Goal: Information Seeking & Learning: Learn about a topic

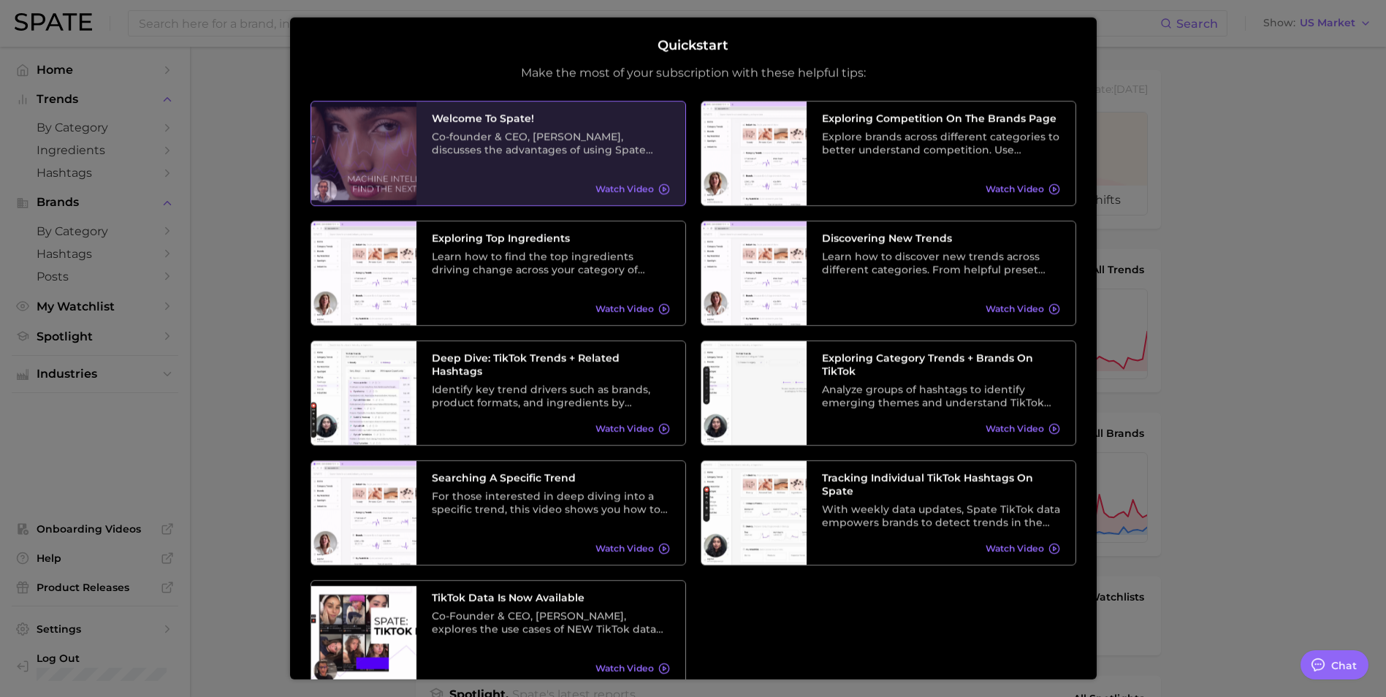
click at [640, 185] on span "Watch Video" at bounding box center [625, 188] width 58 height 11
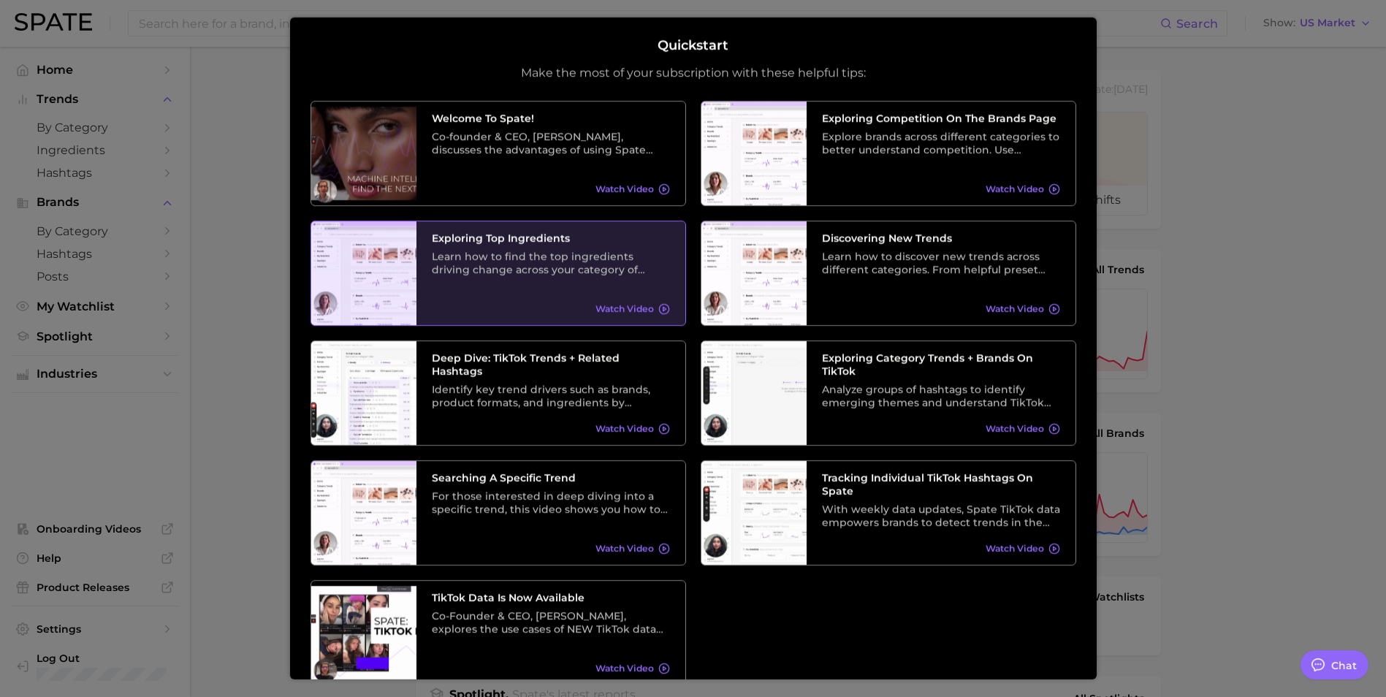
click at [542, 282] on div "Exploring Top Ingredients Learn how to find the top ingredients driving change …" at bounding box center [551, 273] width 269 height 104
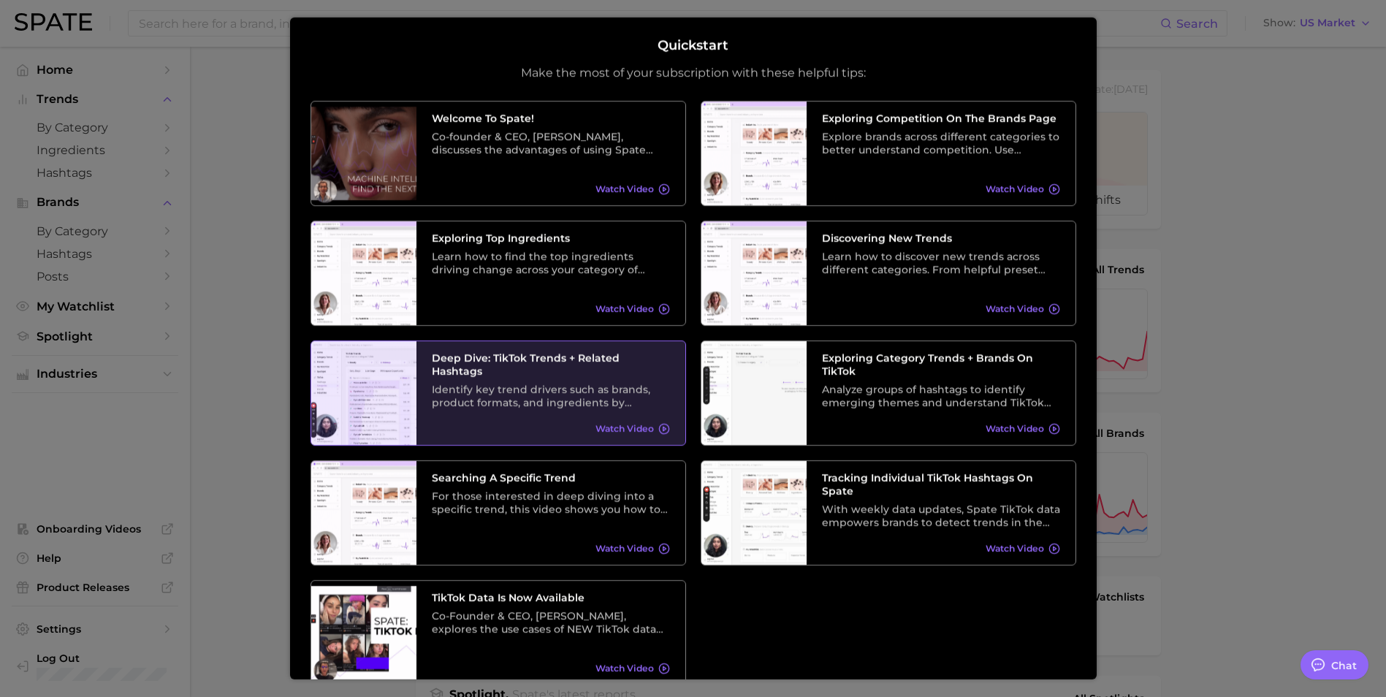
click at [525, 384] on div "Identify key trend drivers such as brands, product formats, and ingredients by …" at bounding box center [551, 395] width 238 height 26
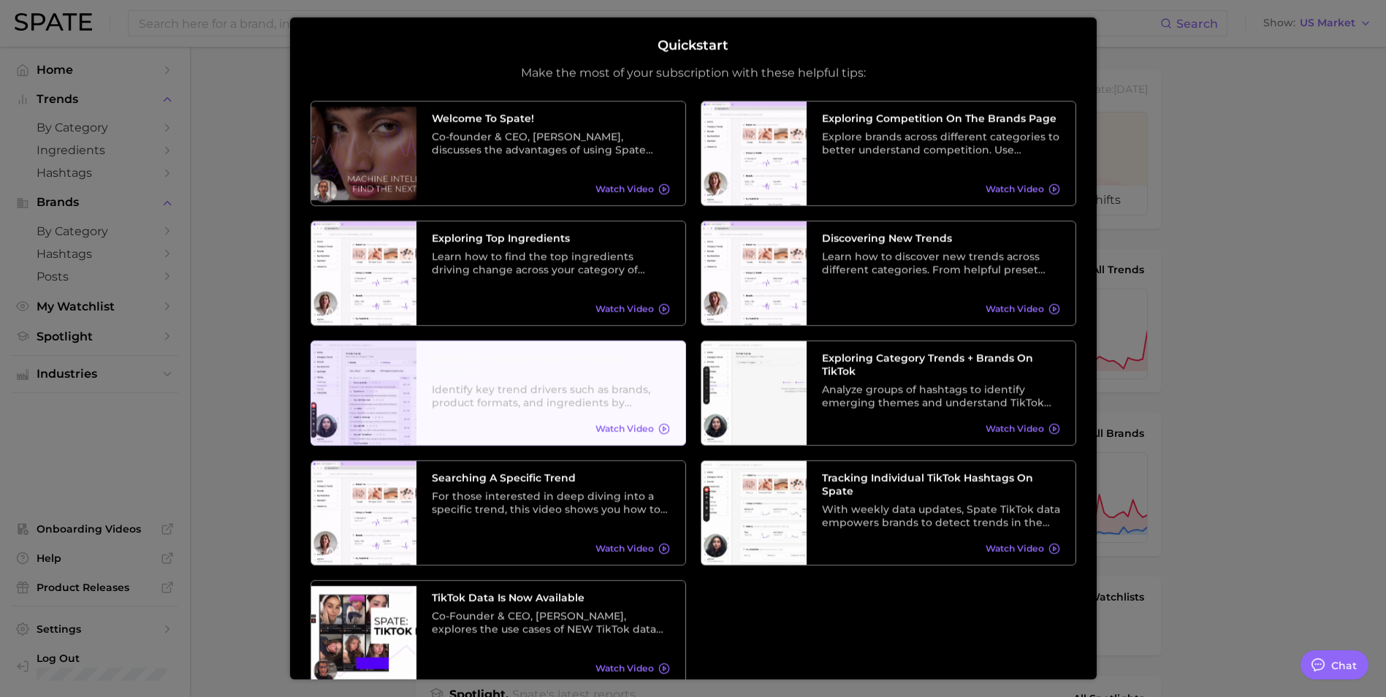
scroll to position [61, 0]
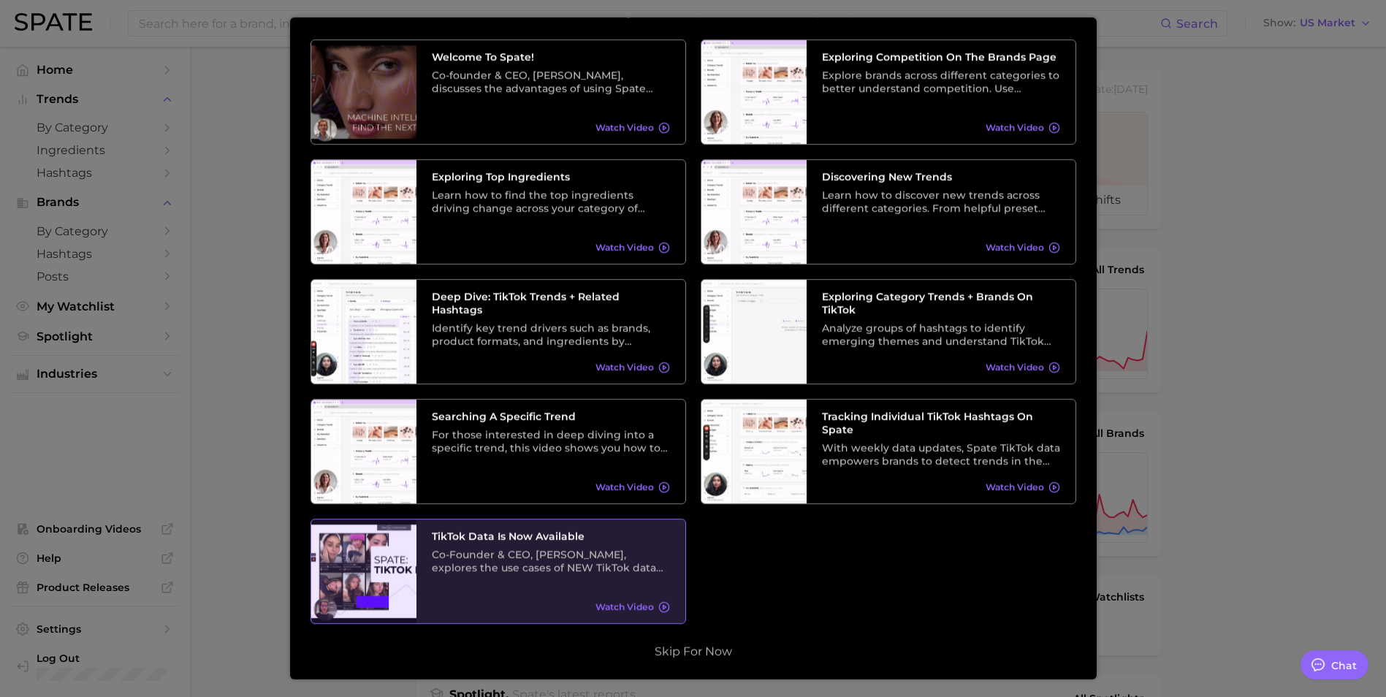
click at [545, 556] on div "Co-Founder & CEO, [PERSON_NAME], explores the use cases of NEW TikTok data and …" at bounding box center [551, 560] width 238 height 26
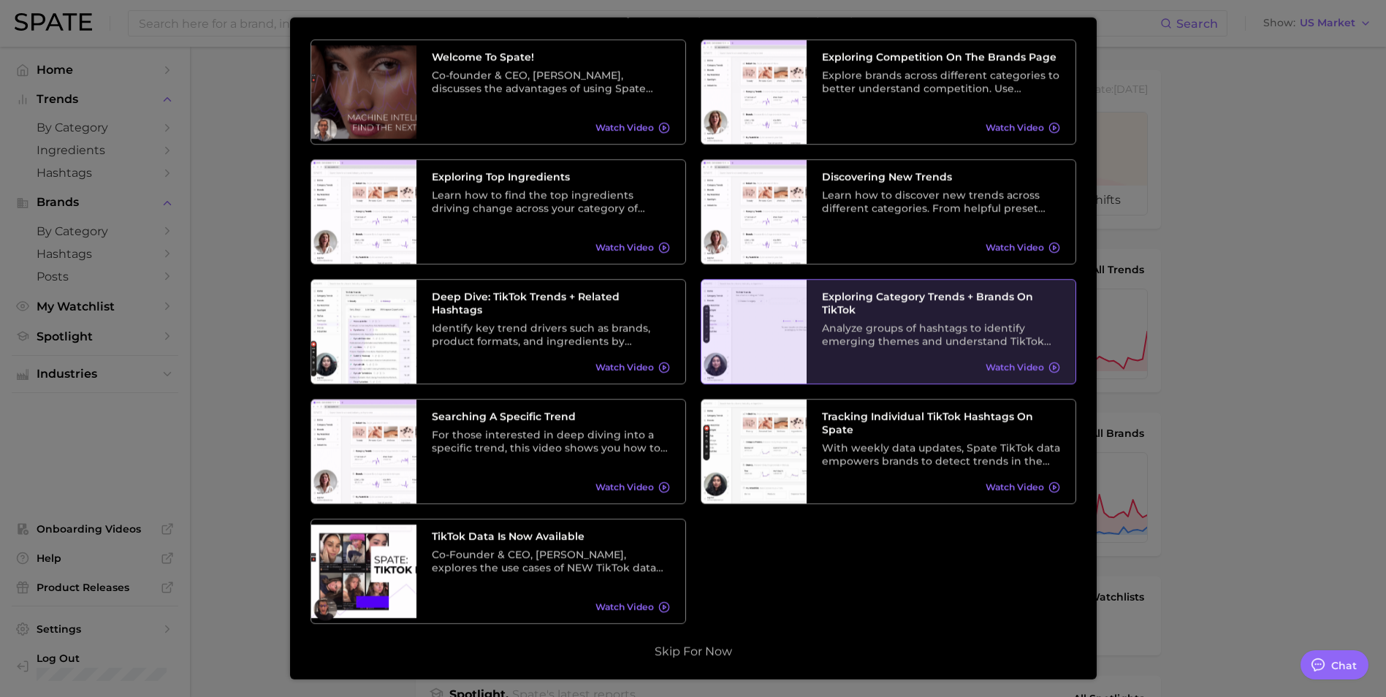
click at [881, 324] on div "Analyze groups of hashtags to identify emerging themes and understand TikTok tr…" at bounding box center [941, 334] width 238 height 26
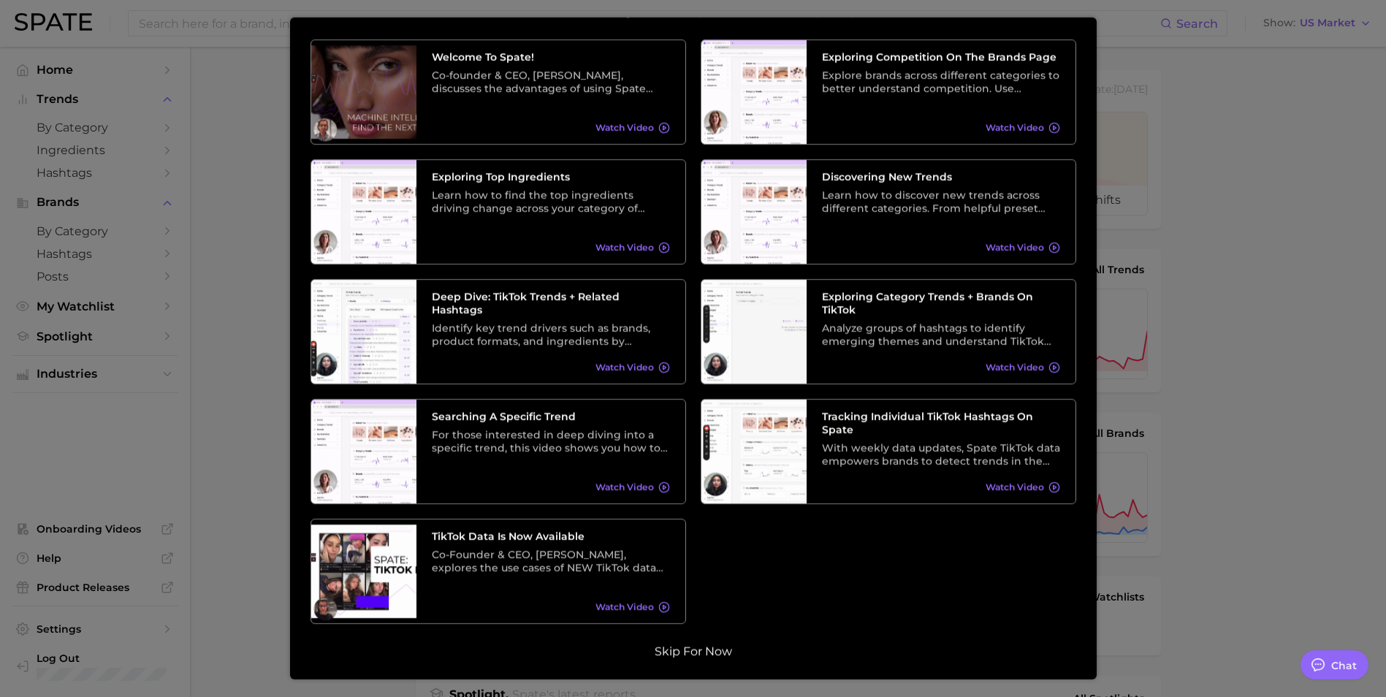
click at [713, 645] on button "Skip for now" at bounding box center [693, 651] width 86 height 15
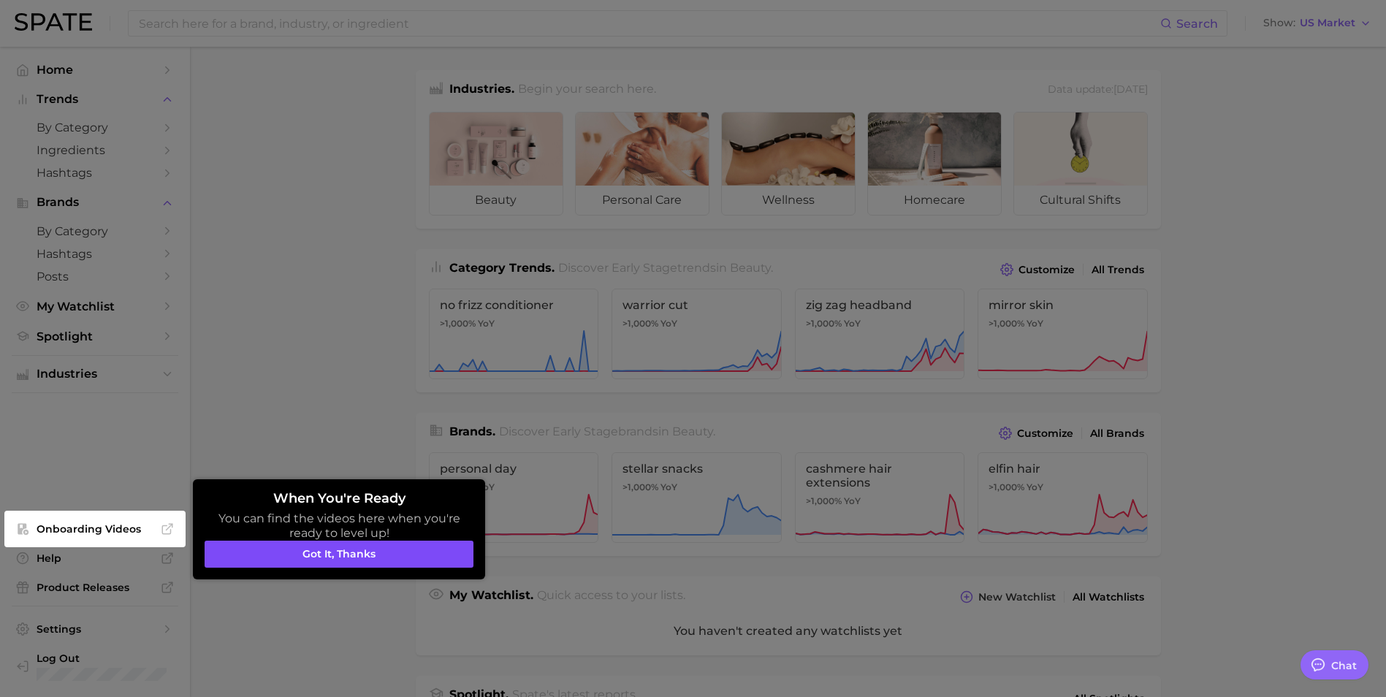
click at [363, 557] on button "Got it, thanks" at bounding box center [339, 555] width 269 height 28
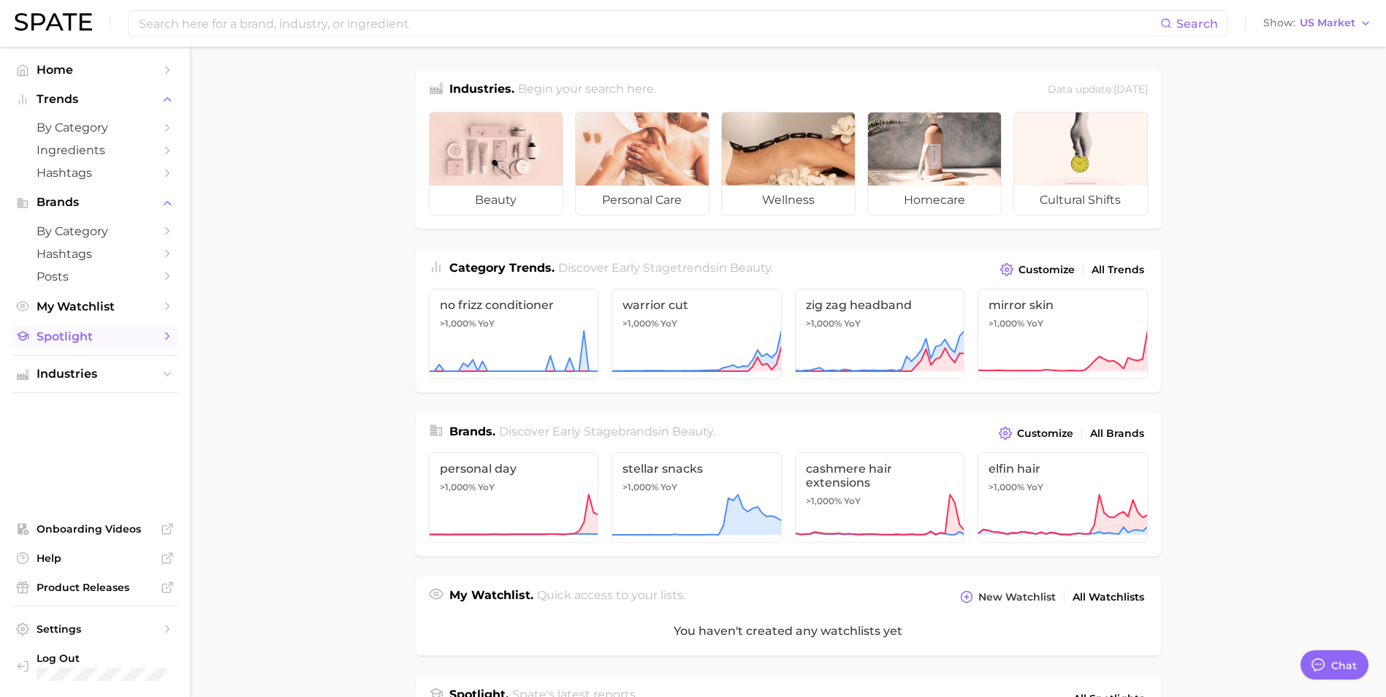
click at [165, 334] on icon "Sidebar" at bounding box center [167, 336] width 13 height 13
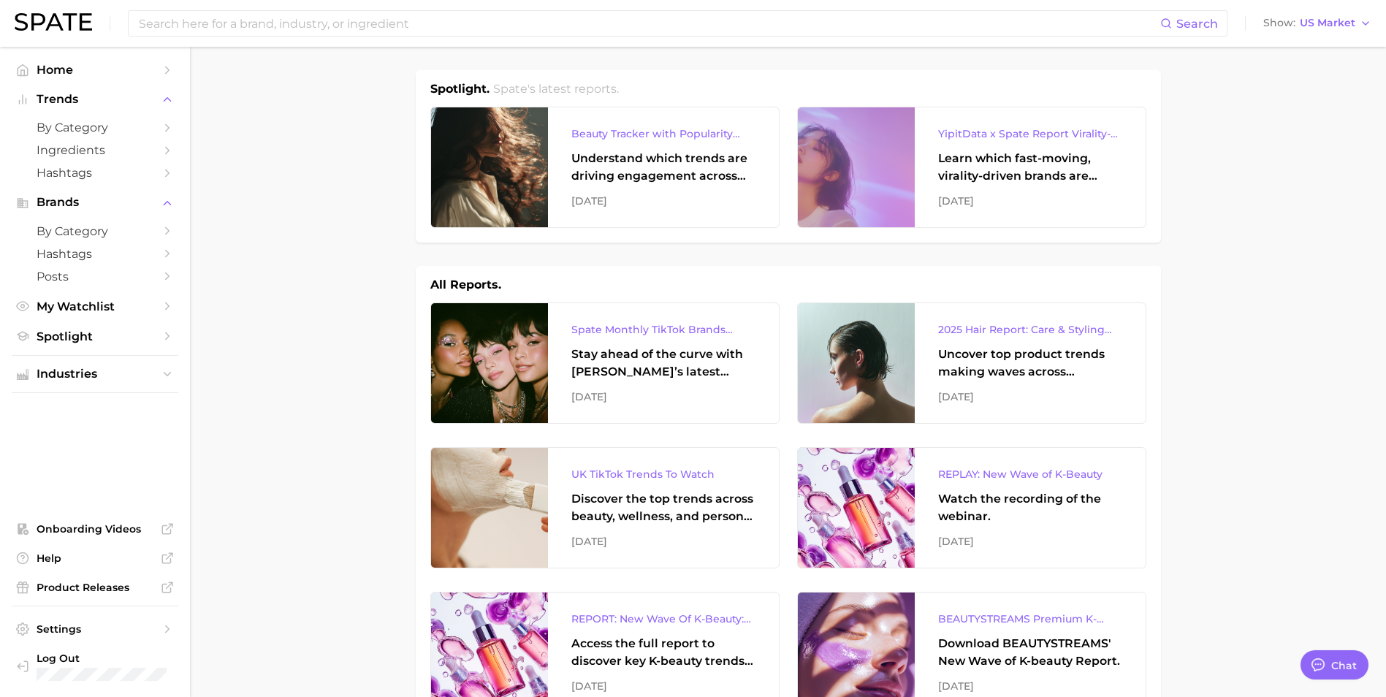
click at [165, 334] on icon "Sidebar" at bounding box center [167, 336] width 13 height 13
click at [167, 341] on icon "Sidebar" at bounding box center [167, 336] width 13 height 13
click at [163, 377] on icon "Sidebar" at bounding box center [167, 374] width 13 height 13
click at [142, 423] on span "personal care" at bounding box center [95, 425] width 117 height 14
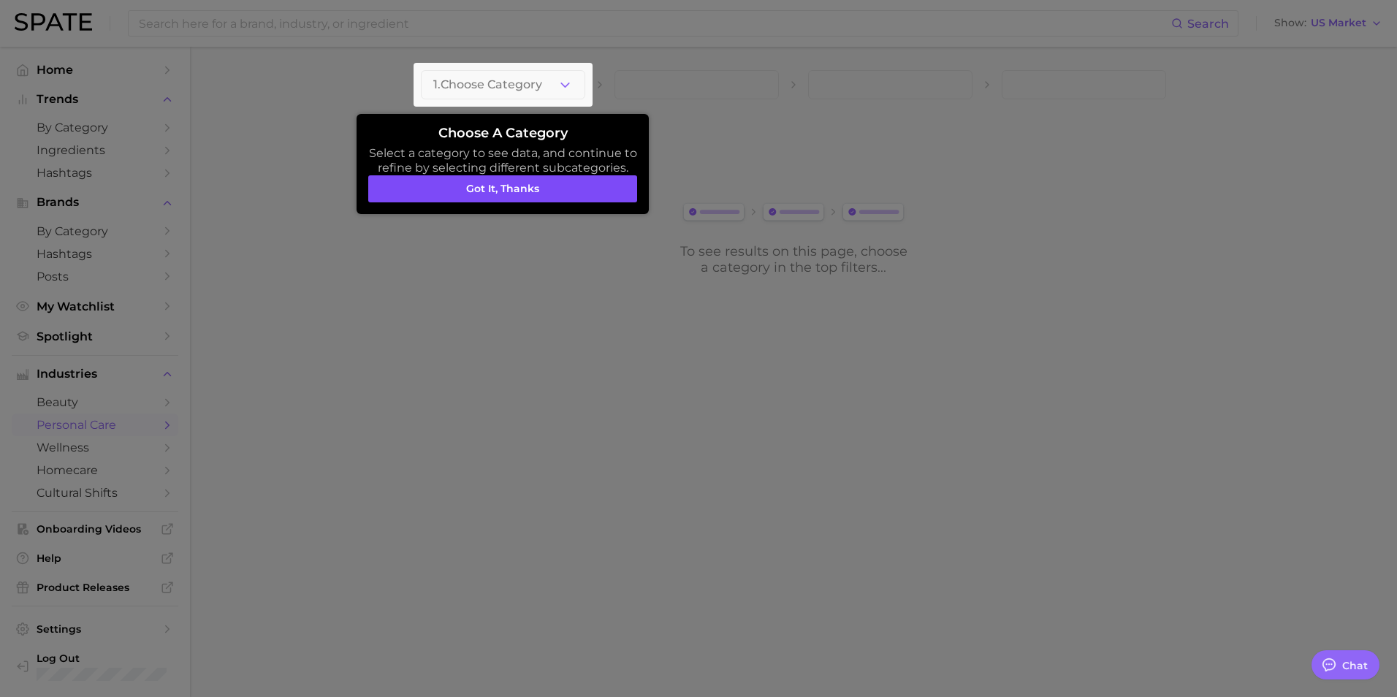
click at [532, 187] on button "Got it, thanks" at bounding box center [502, 189] width 269 height 28
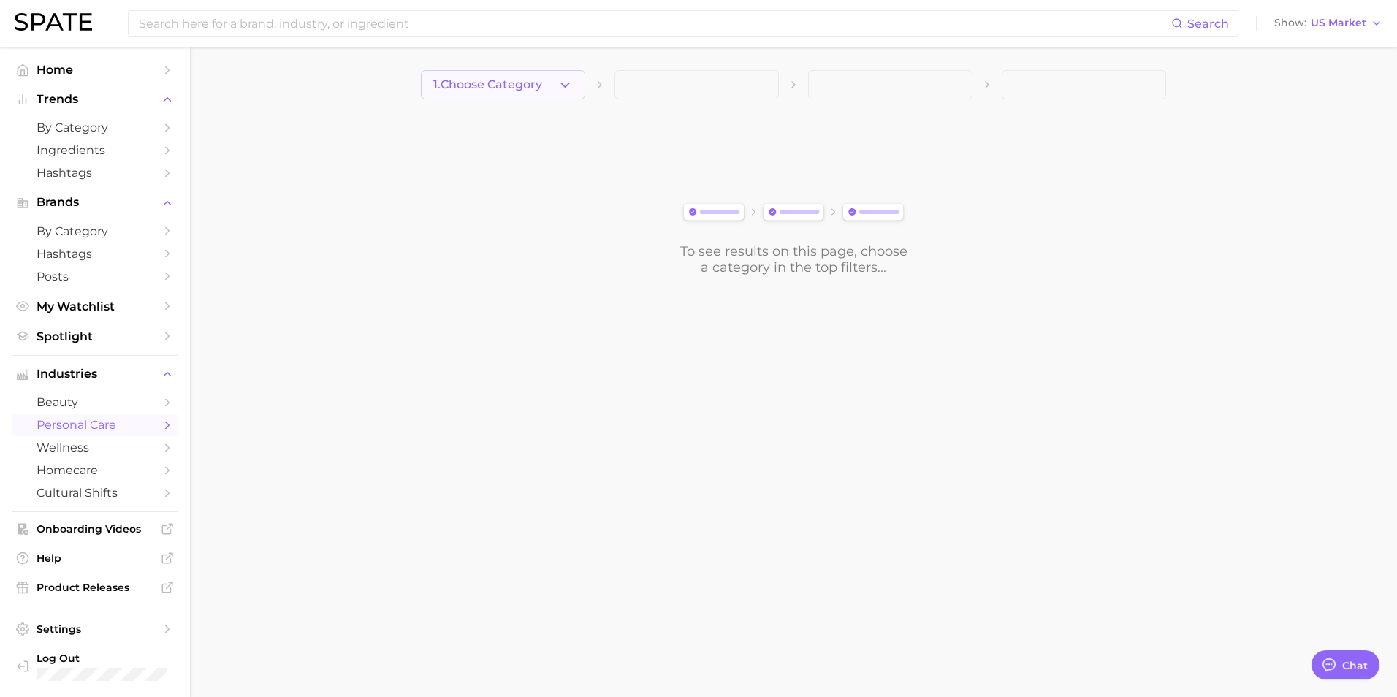
click at [560, 82] on icon "button" at bounding box center [565, 84] width 15 height 15
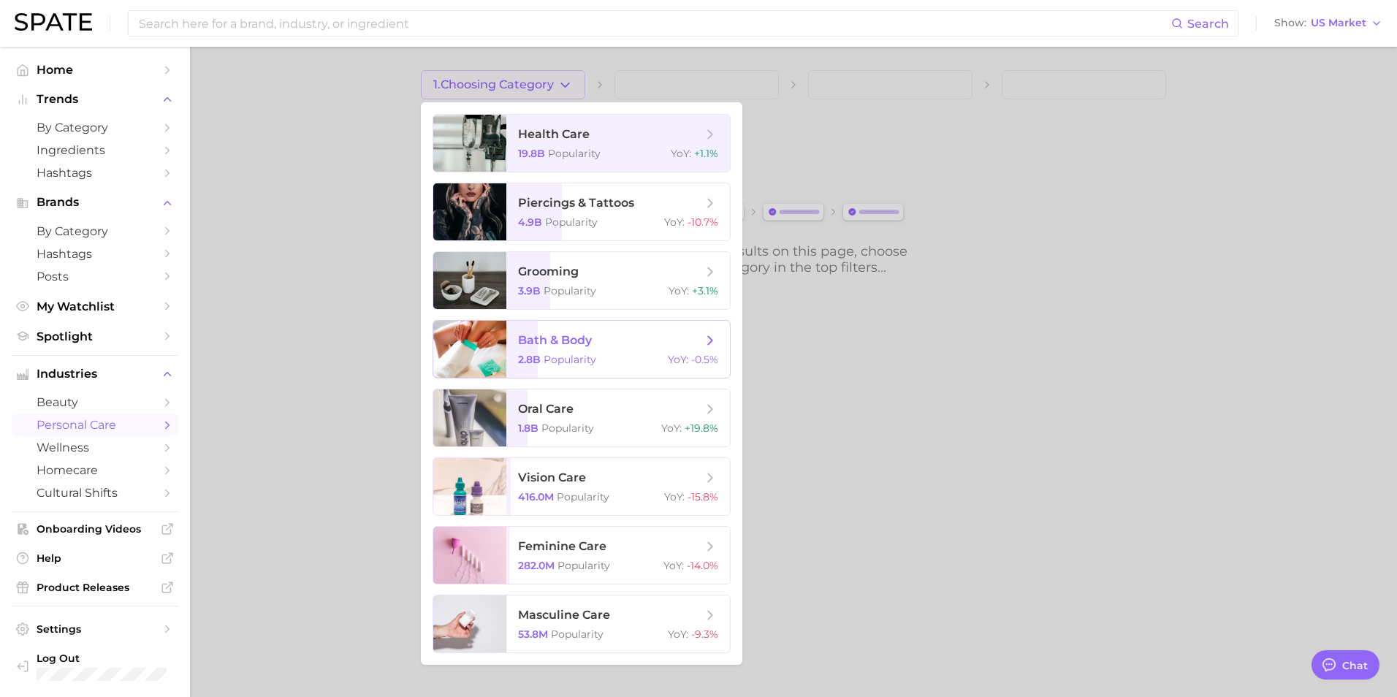
click at [574, 352] on span "bath & body 2.8b Popularity YoY : -0.5%" at bounding box center [618, 349] width 224 height 57
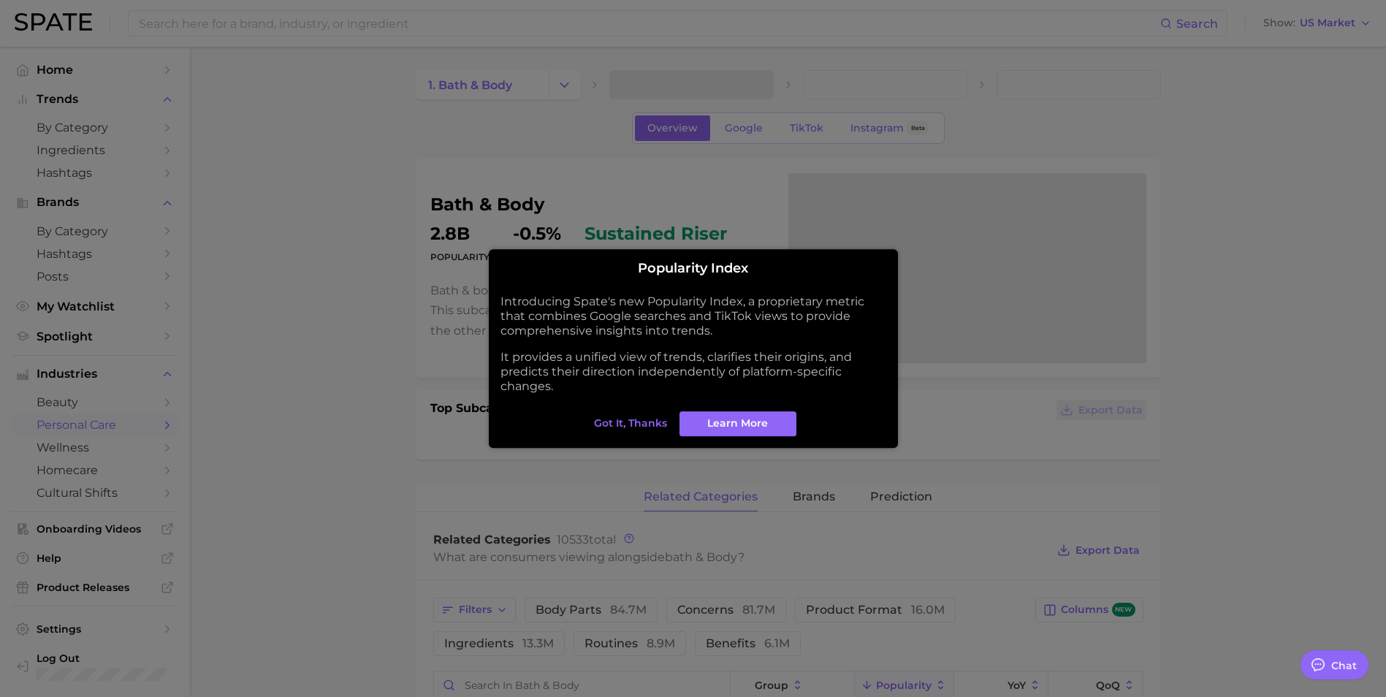
type textarea "x"
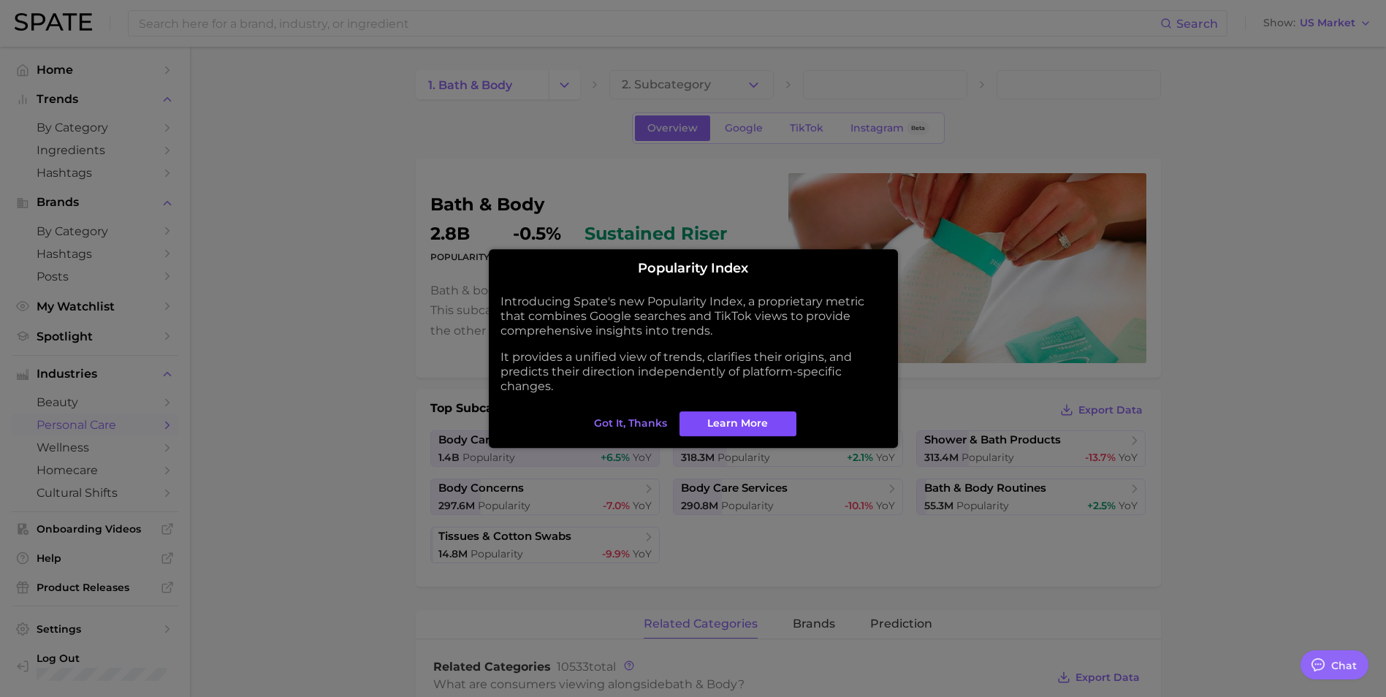
click at [732, 421] on span "Learn More" at bounding box center [737, 423] width 61 height 12
click at [661, 417] on span "Got it, thanks" at bounding box center [630, 423] width 73 height 12
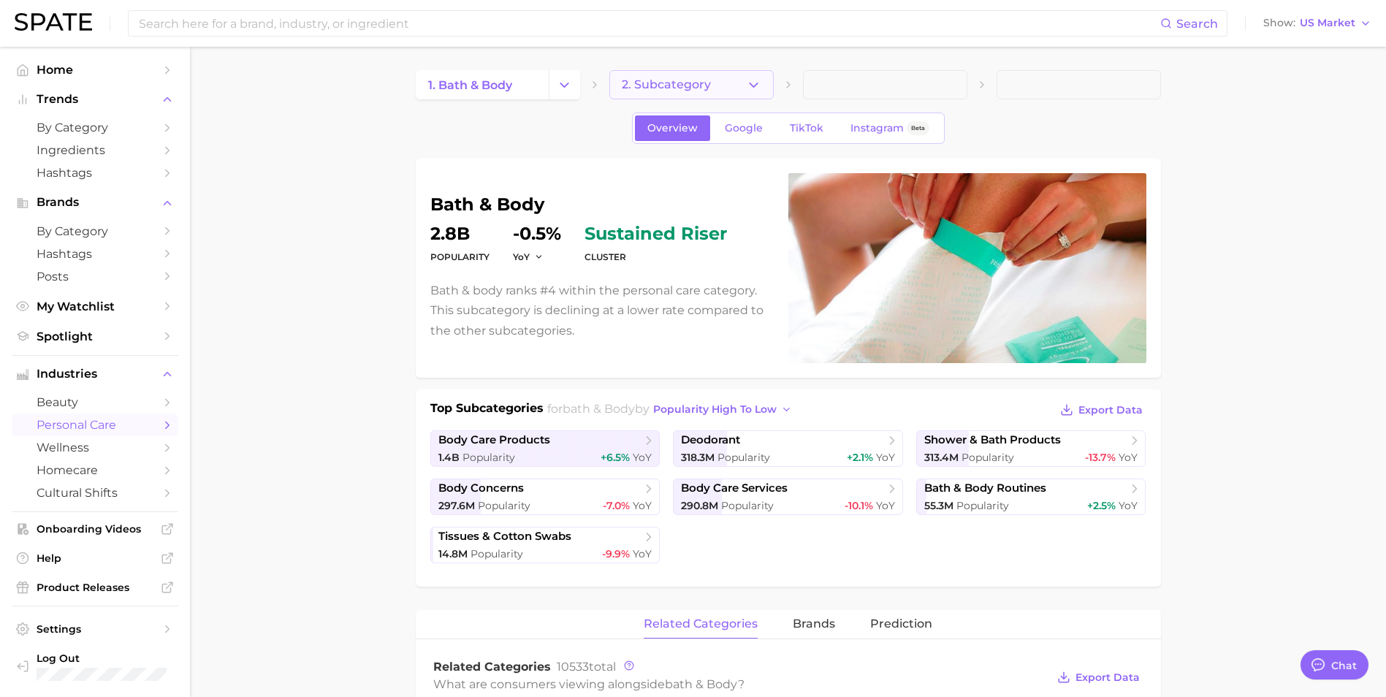
click at [701, 79] on span "2. Subcategory" at bounding box center [666, 84] width 89 height 13
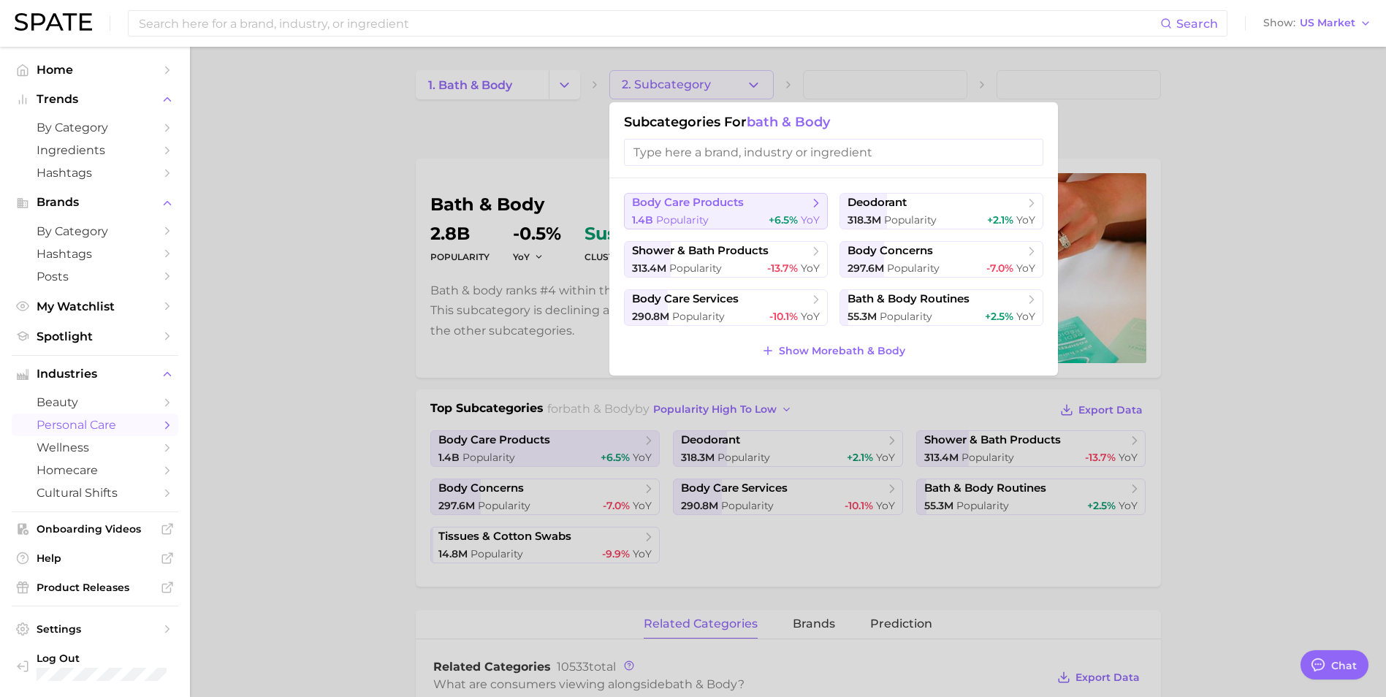
click at [746, 210] on span "body care products" at bounding box center [721, 203] width 178 height 15
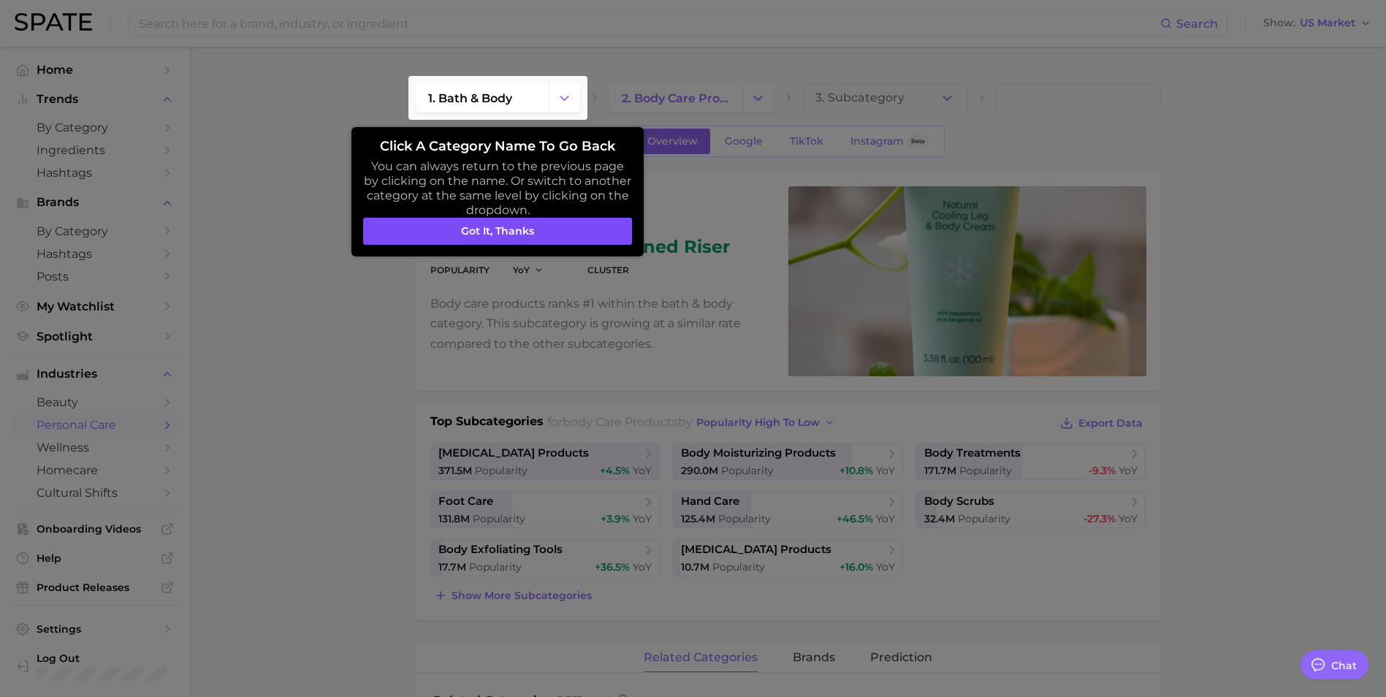
click at [504, 231] on button "Got it, thanks" at bounding box center [497, 232] width 269 height 28
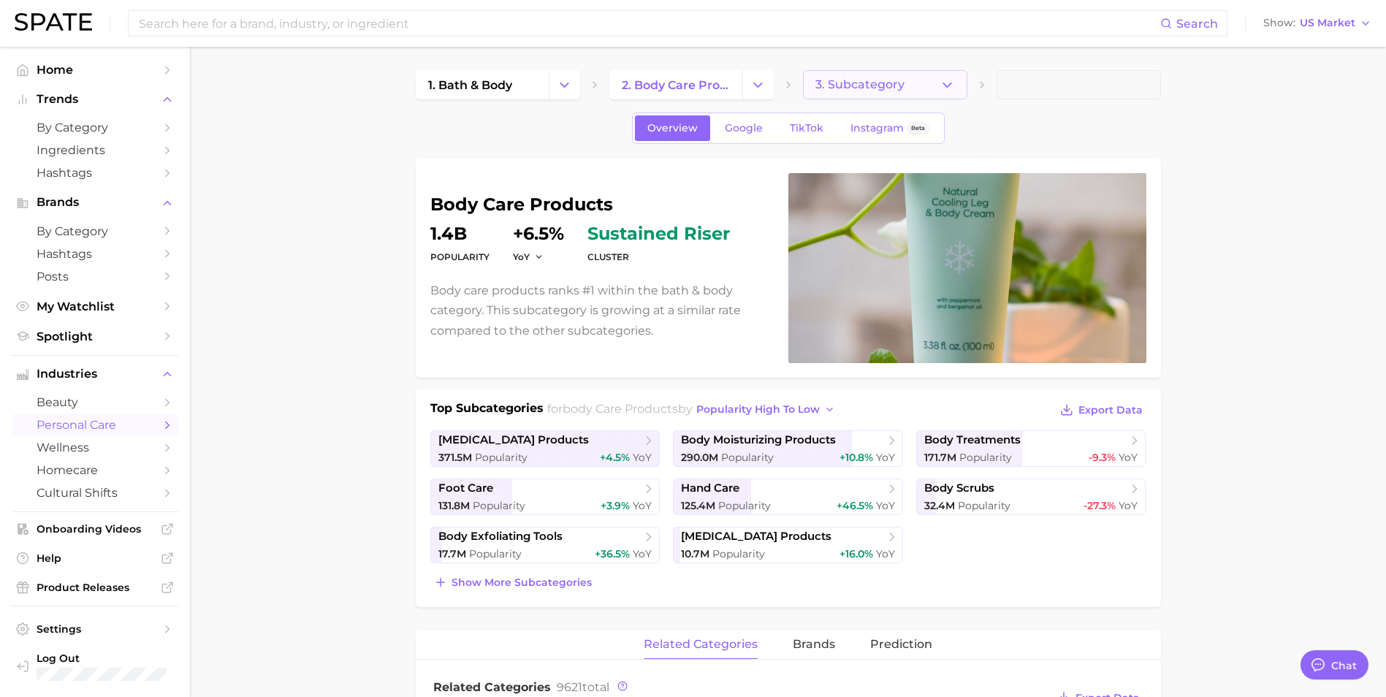
click at [872, 82] on span "3. Subcategory" at bounding box center [859, 84] width 89 height 13
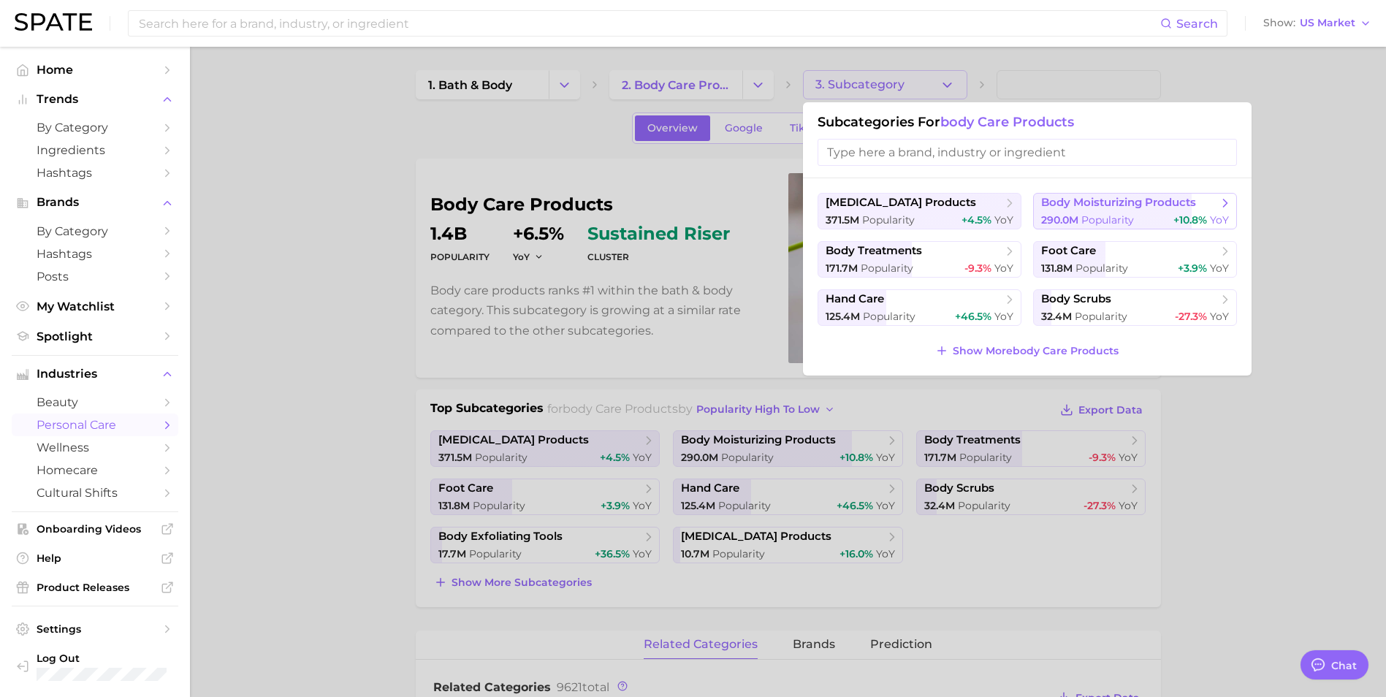
click at [1092, 216] on span "Popularity" at bounding box center [1107, 219] width 53 height 13
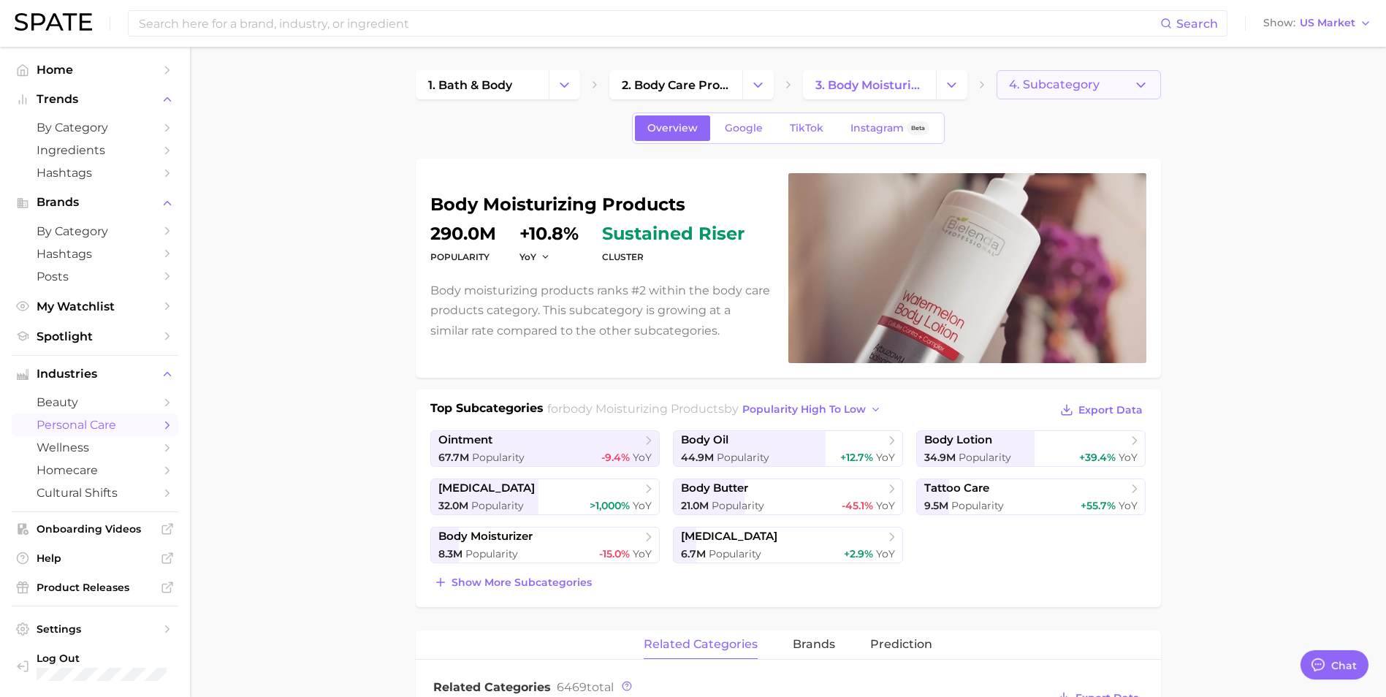
click at [1113, 85] on button "4. Subcategory" at bounding box center [1079, 84] width 164 height 29
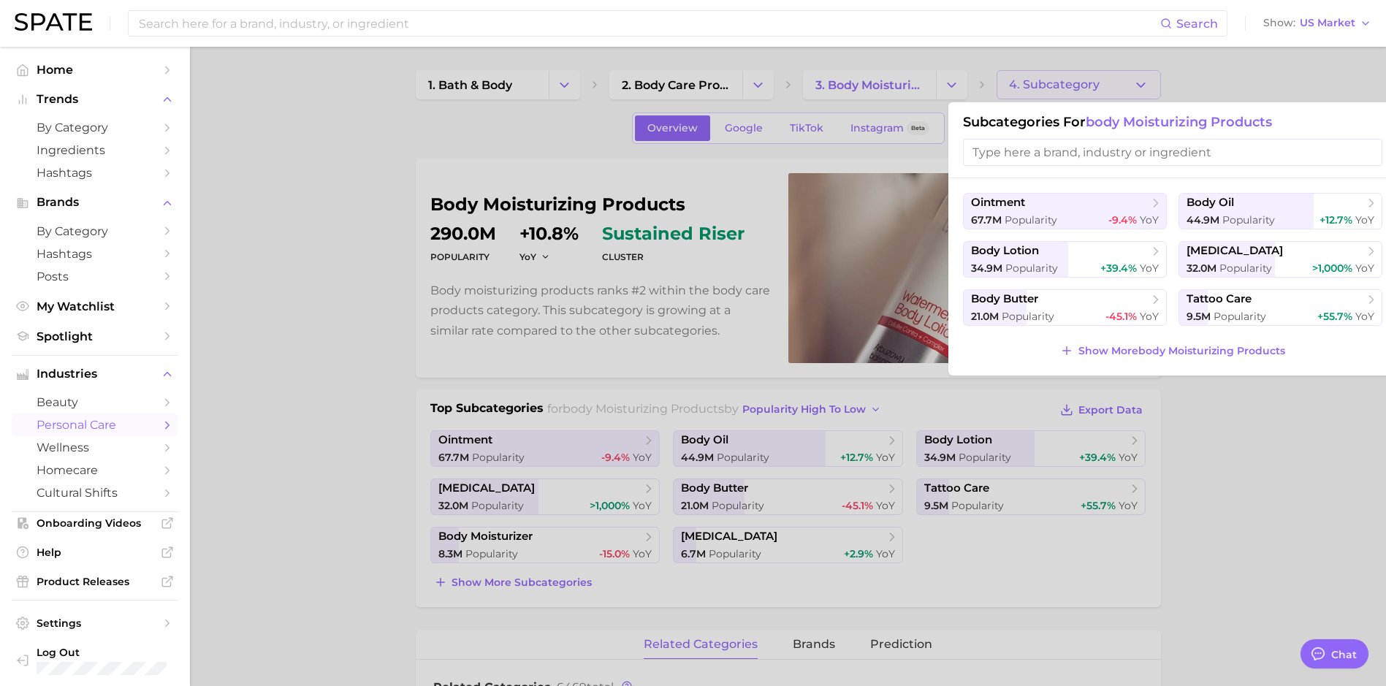
click at [1113, 85] on div at bounding box center [693, 343] width 1386 height 686
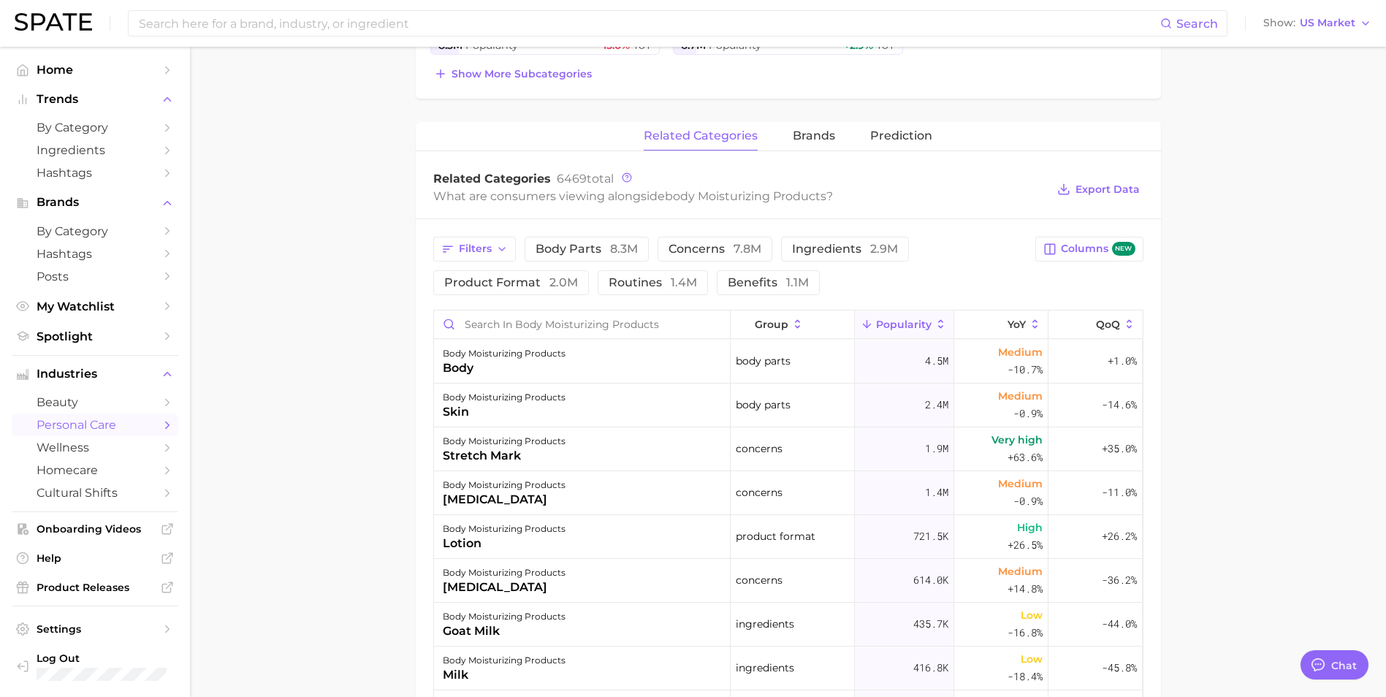
scroll to position [512, 0]
click at [907, 134] on span "Prediction" at bounding box center [901, 132] width 62 height 13
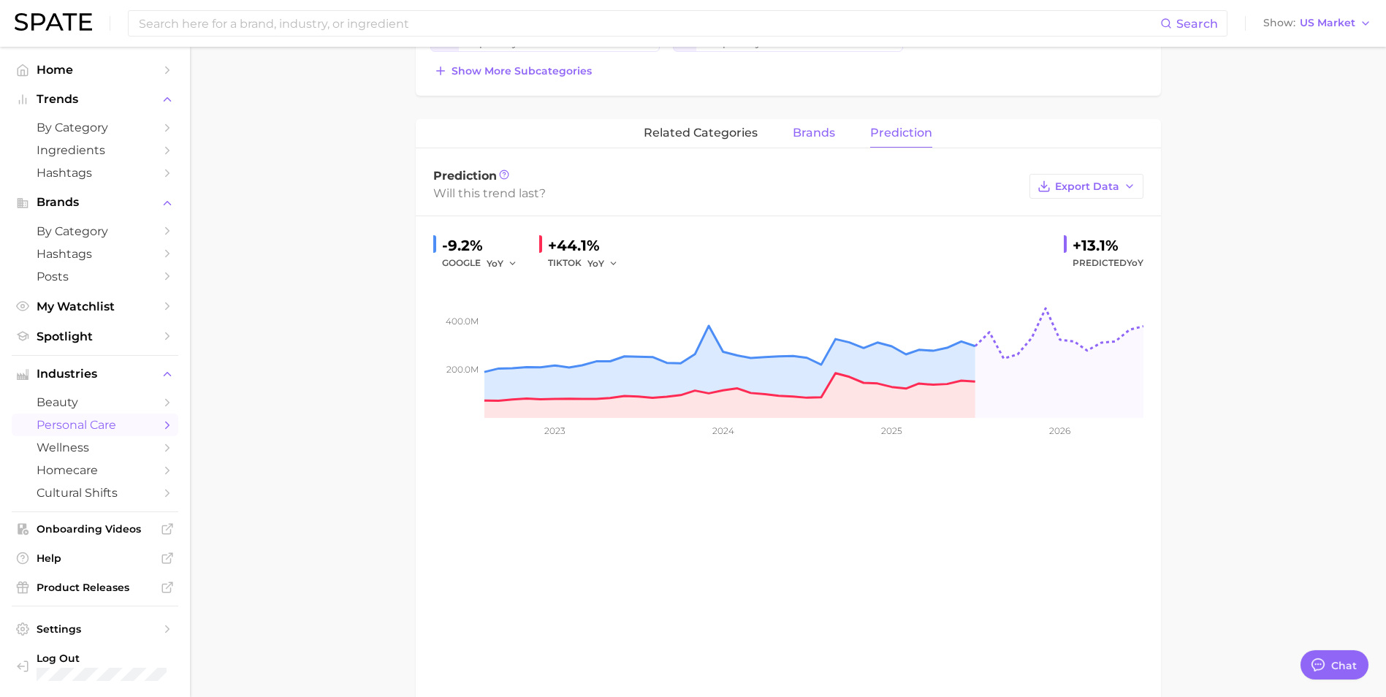
click at [805, 133] on span "brands" at bounding box center [814, 132] width 42 height 13
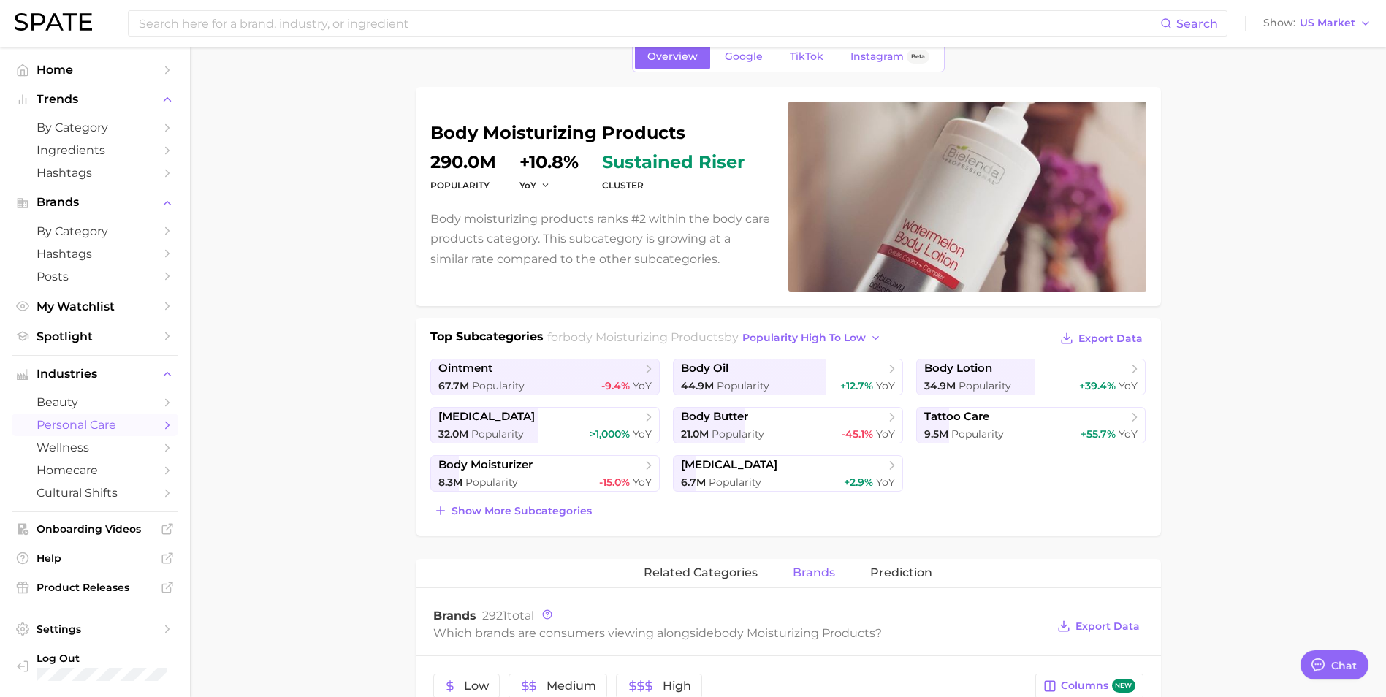
scroll to position [0, 0]
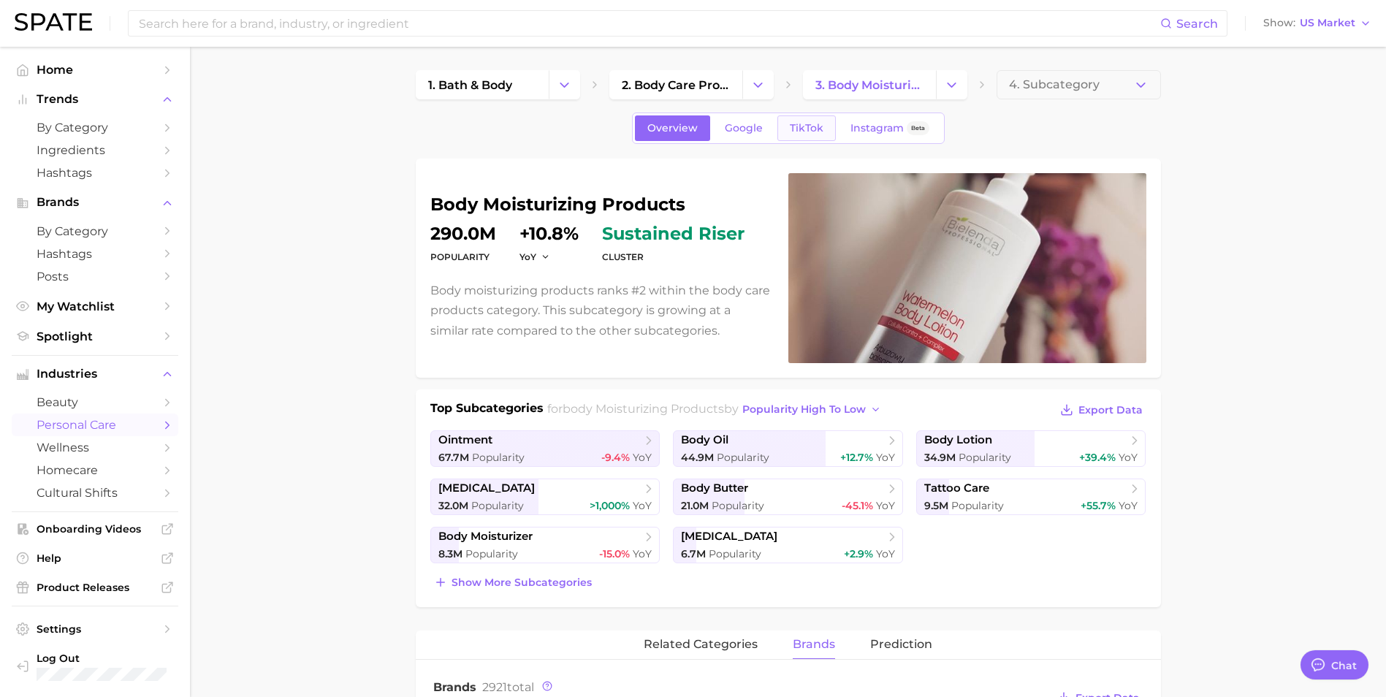
click at [809, 126] on span "TikTok" at bounding box center [807, 128] width 34 height 12
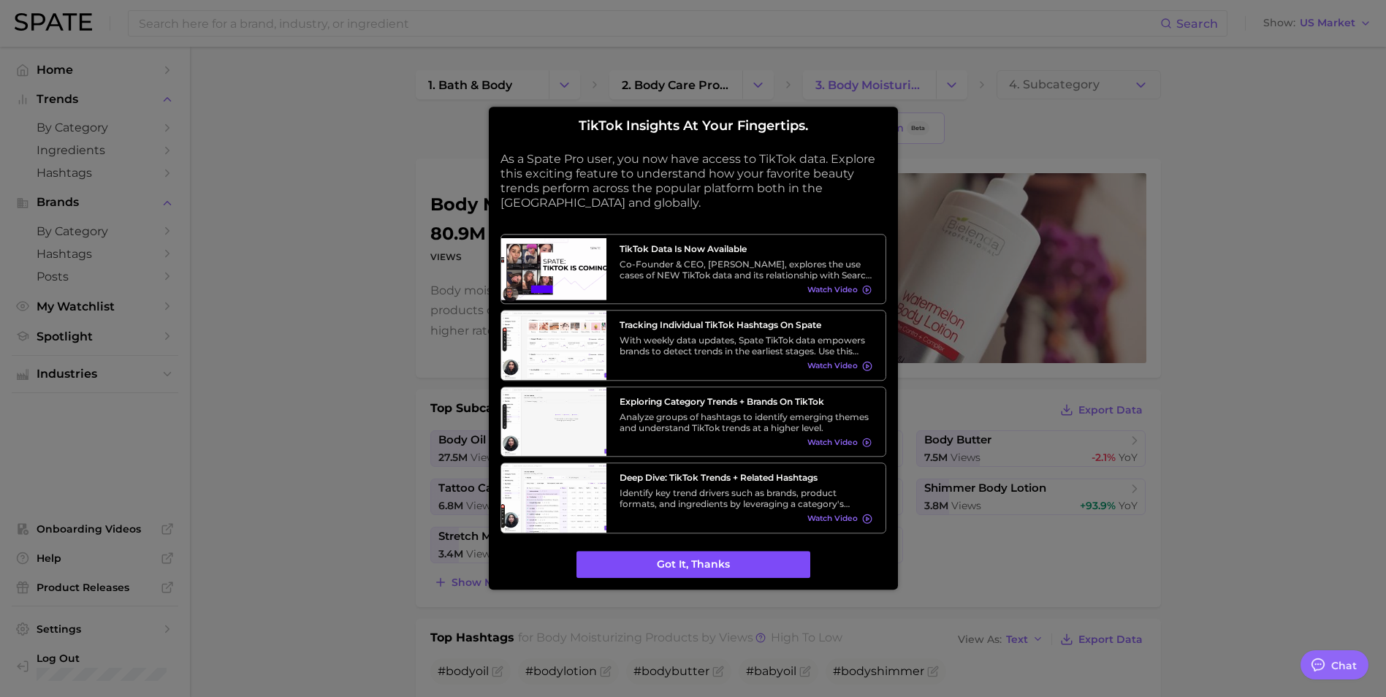
click at [743, 562] on button "Got it, thanks" at bounding box center [694, 565] width 234 height 28
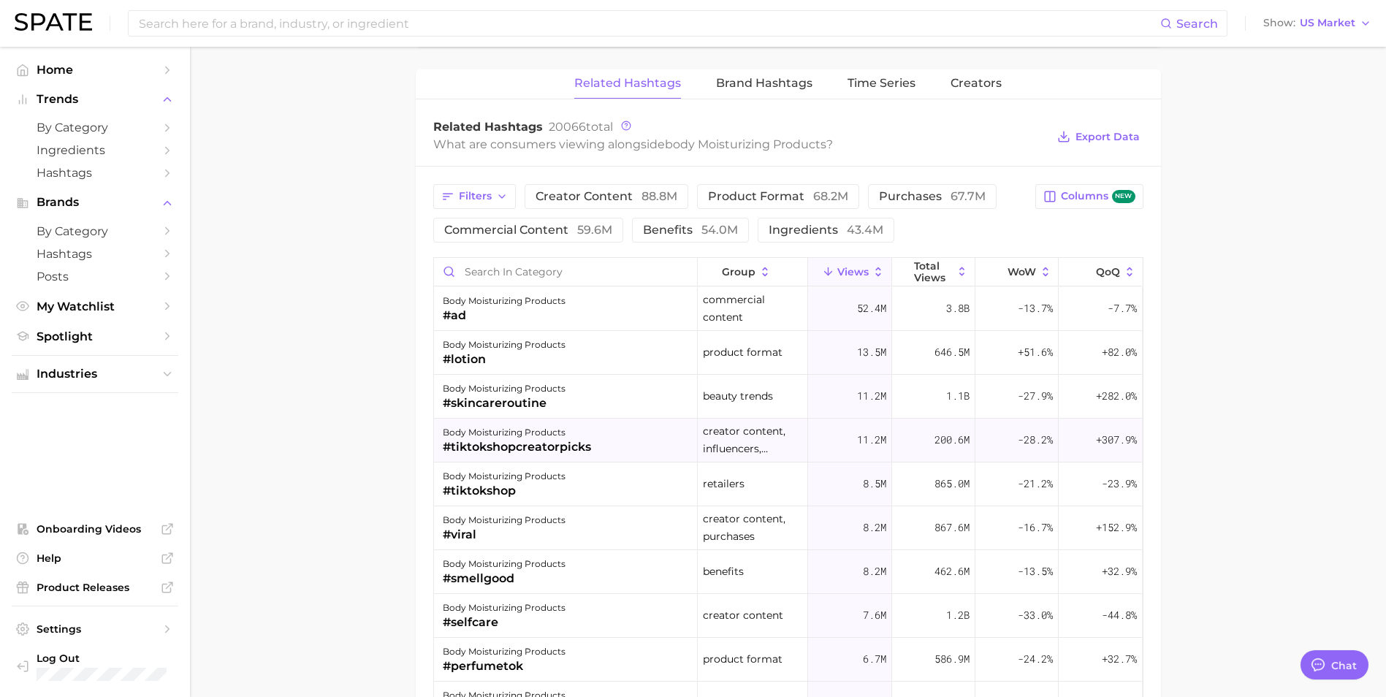
click at [540, 444] on div "#tiktokshopcreatorpicks" at bounding box center [517, 447] width 148 height 18
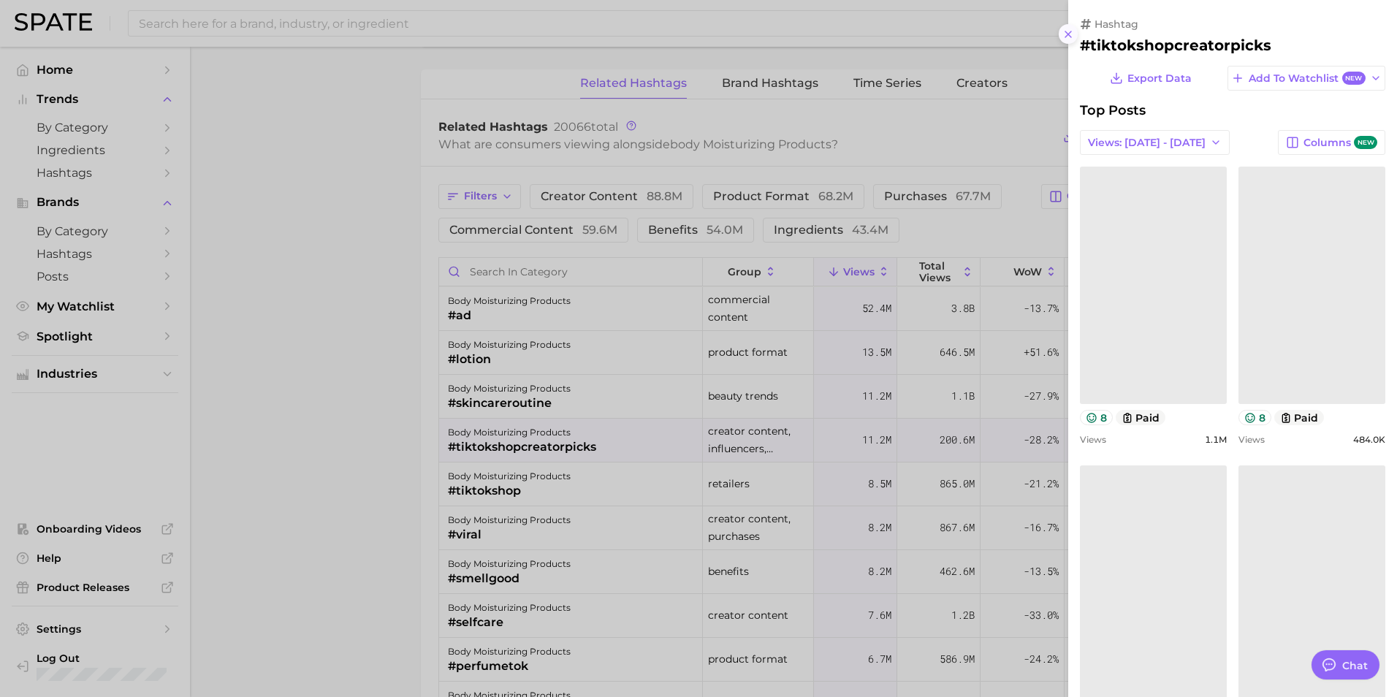
click at [1069, 28] on icon at bounding box center [1068, 34] width 12 height 12
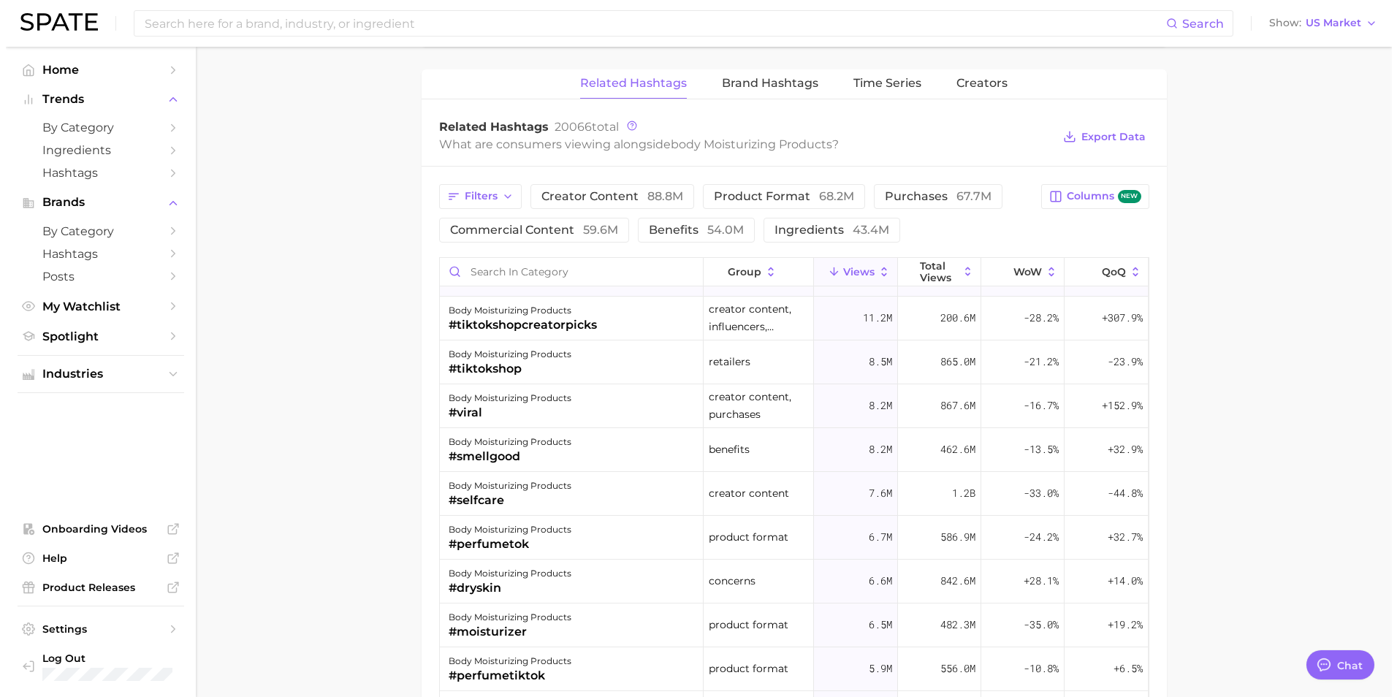
scroll to position [146, 0]
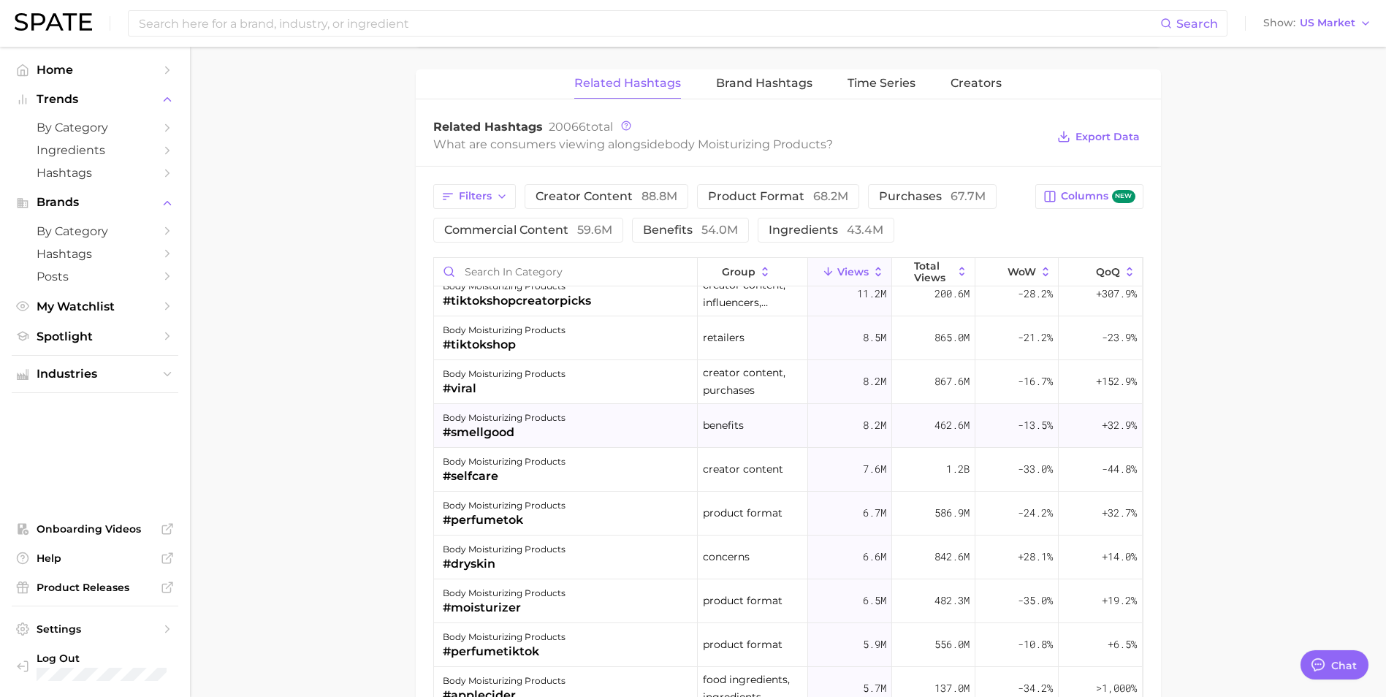
click at [514, 429] on div "#smellgood" at bounding box center [504, 433] width 123 height 18
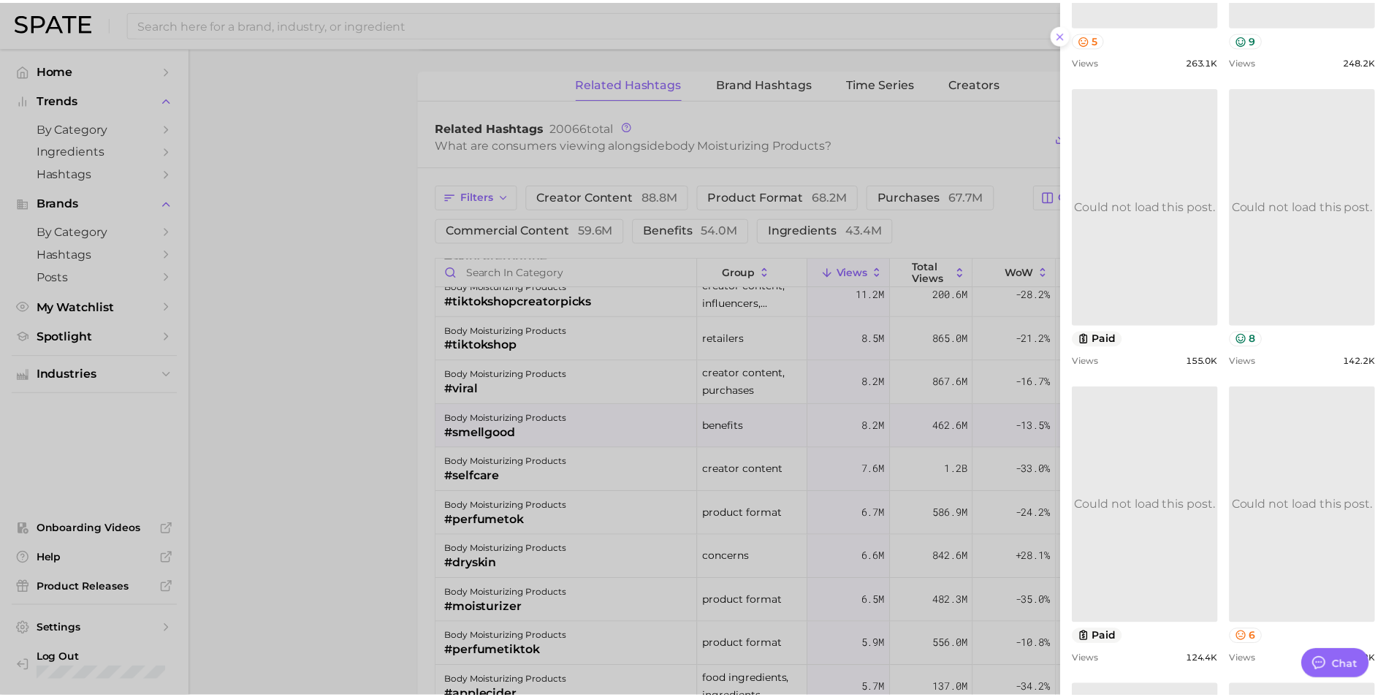
scroll to position [0, 0]
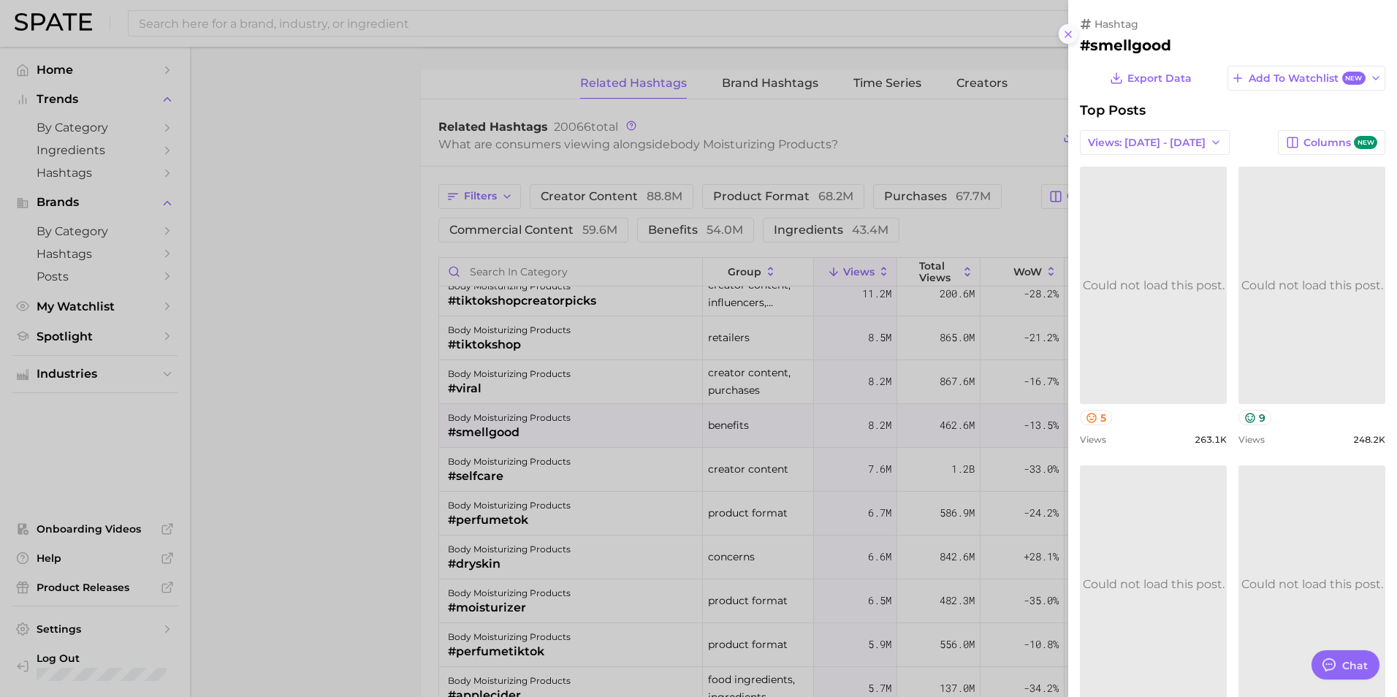
click at [1072, 31] on icon at bounding box center [1068, 34] width 12 height 12
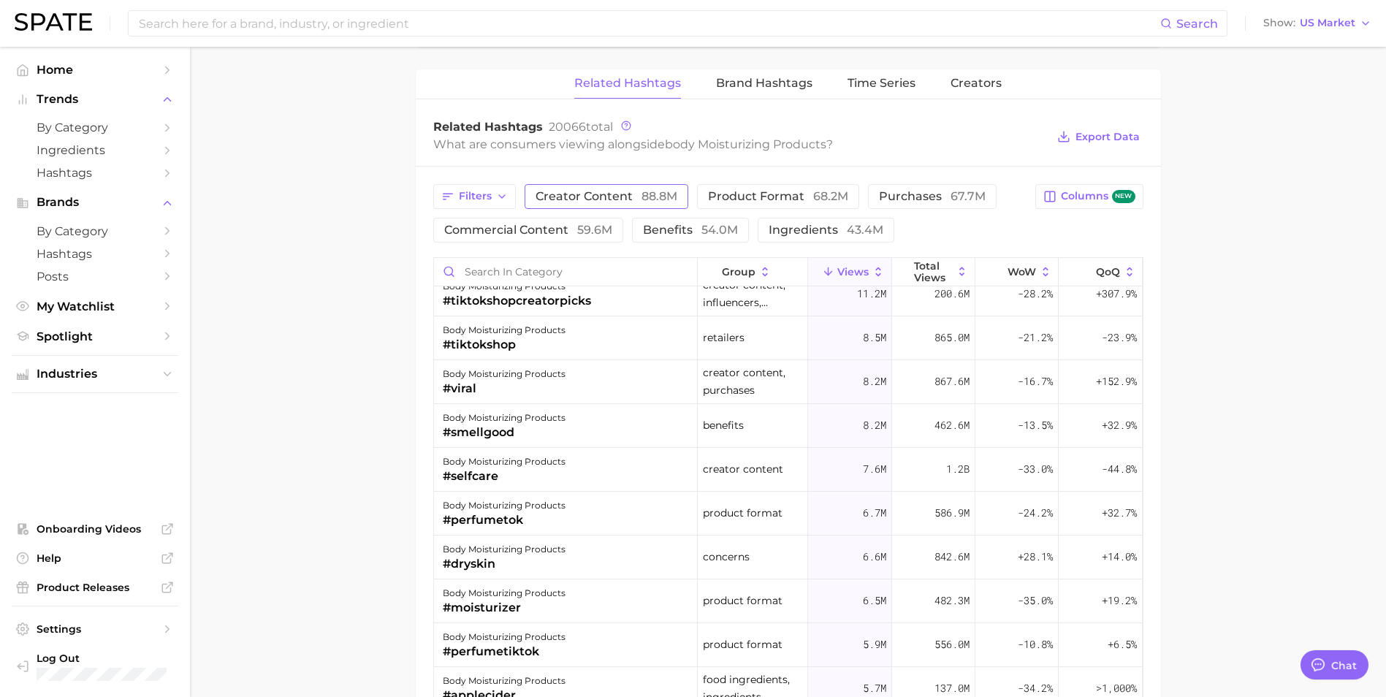
click at [607, 199] on span "creator content 88.8m" at bounding box center [607, 197] width 142 height 12
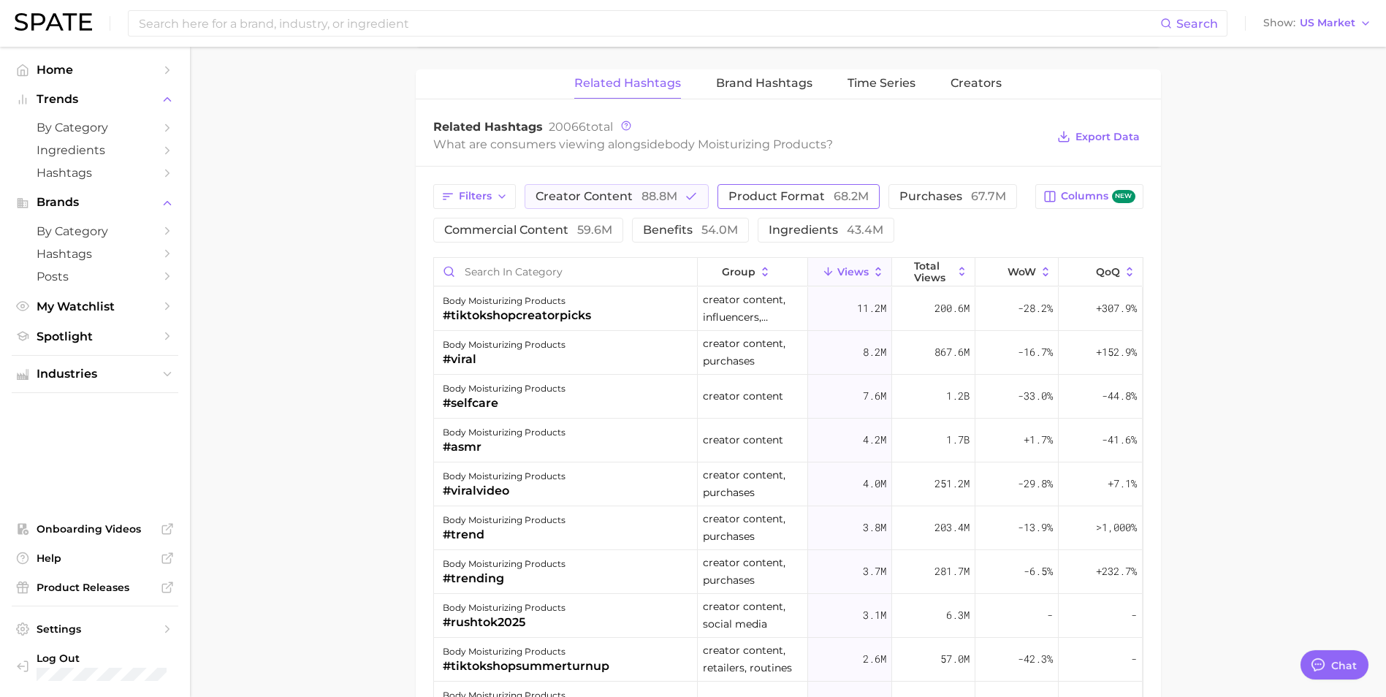
click at [756, 192] on span "product format 68.2m" at bounding box center [799, 197] width 140 height 12
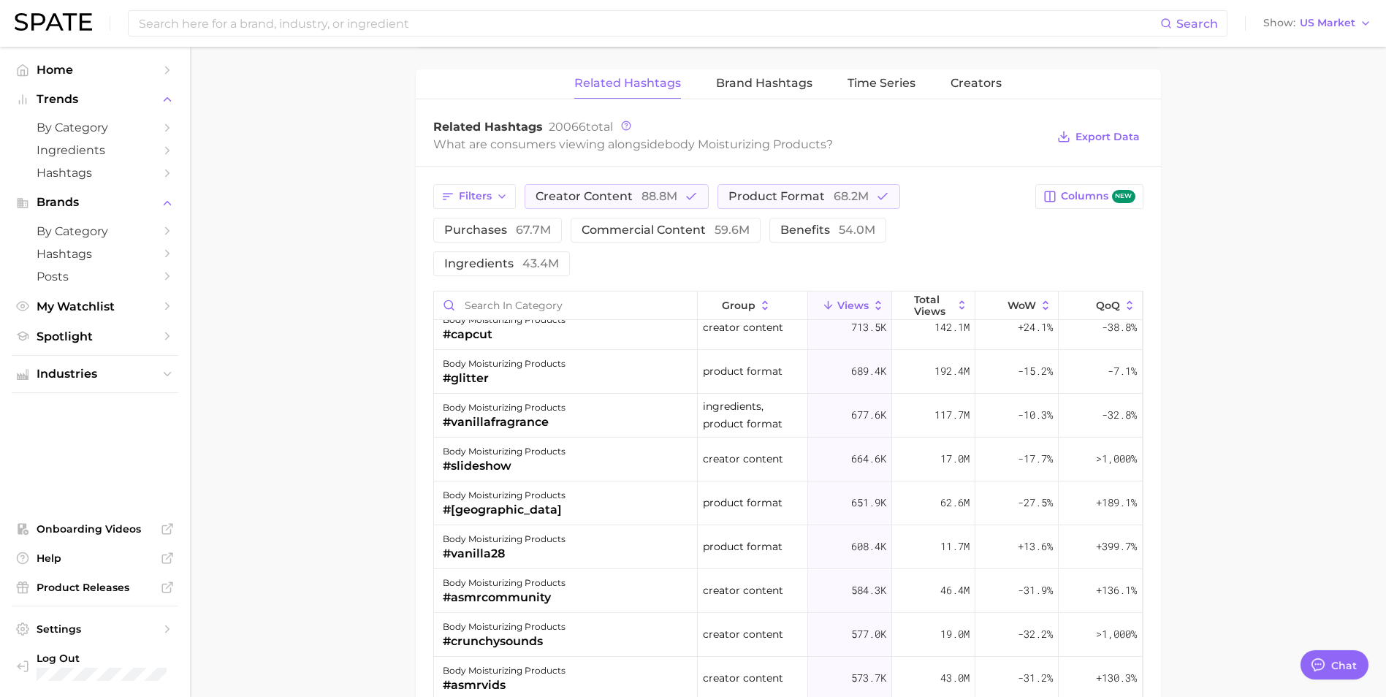
scroll to position [1169, 0]
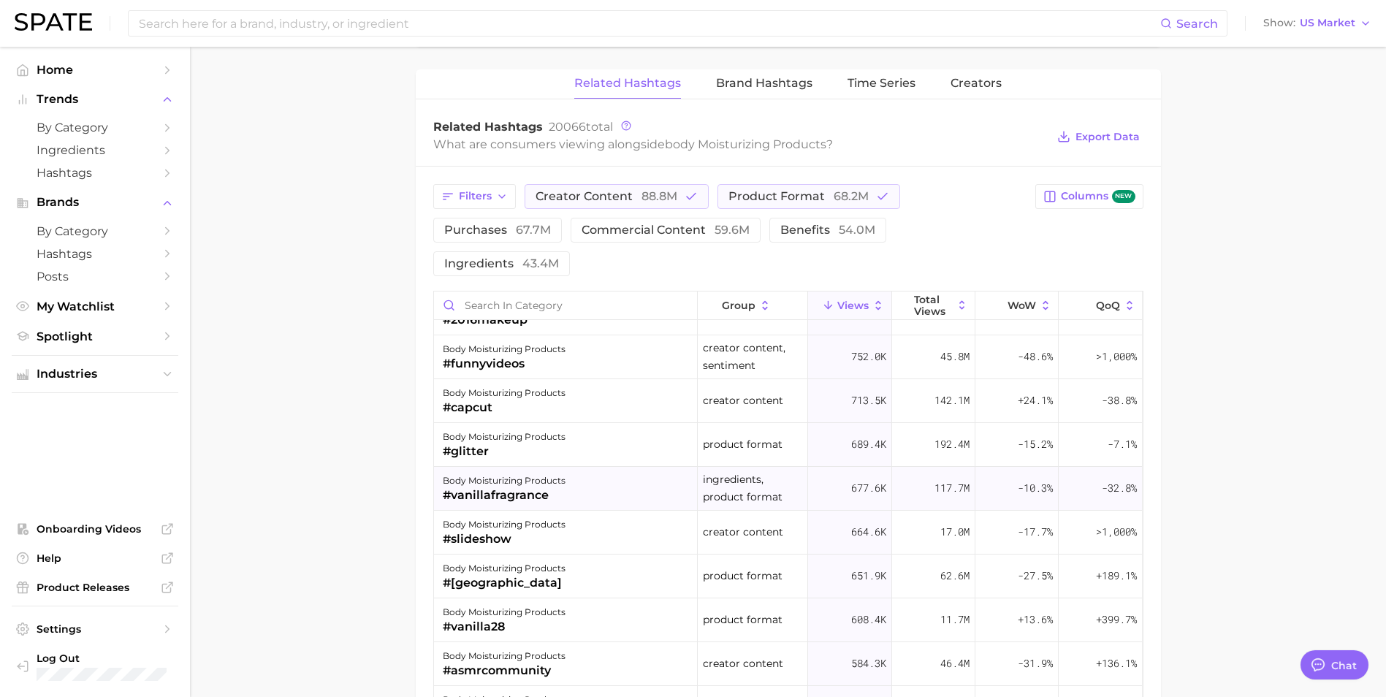
click at [556, 472] on div "body moisturizing products" at bounding box center [504, 481] width 123 height 18
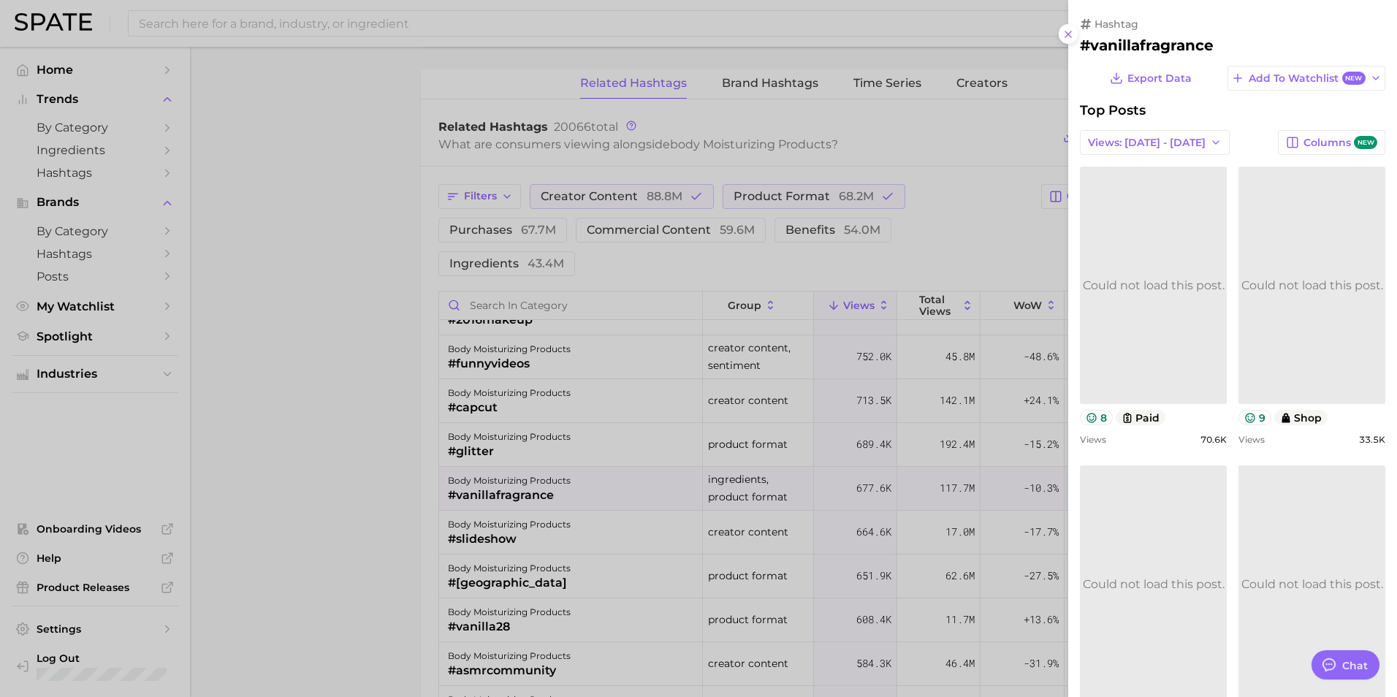
click at [1122, 343] on link "Could not load this post." at bounding box center [1153, 285] width 147 height 237
click at [1335, 264] on link at bounding box center [1312, 285] width 147 height 237
click at [1071, 29] on icon at bounding box center [1068, 34] width 12 height 12
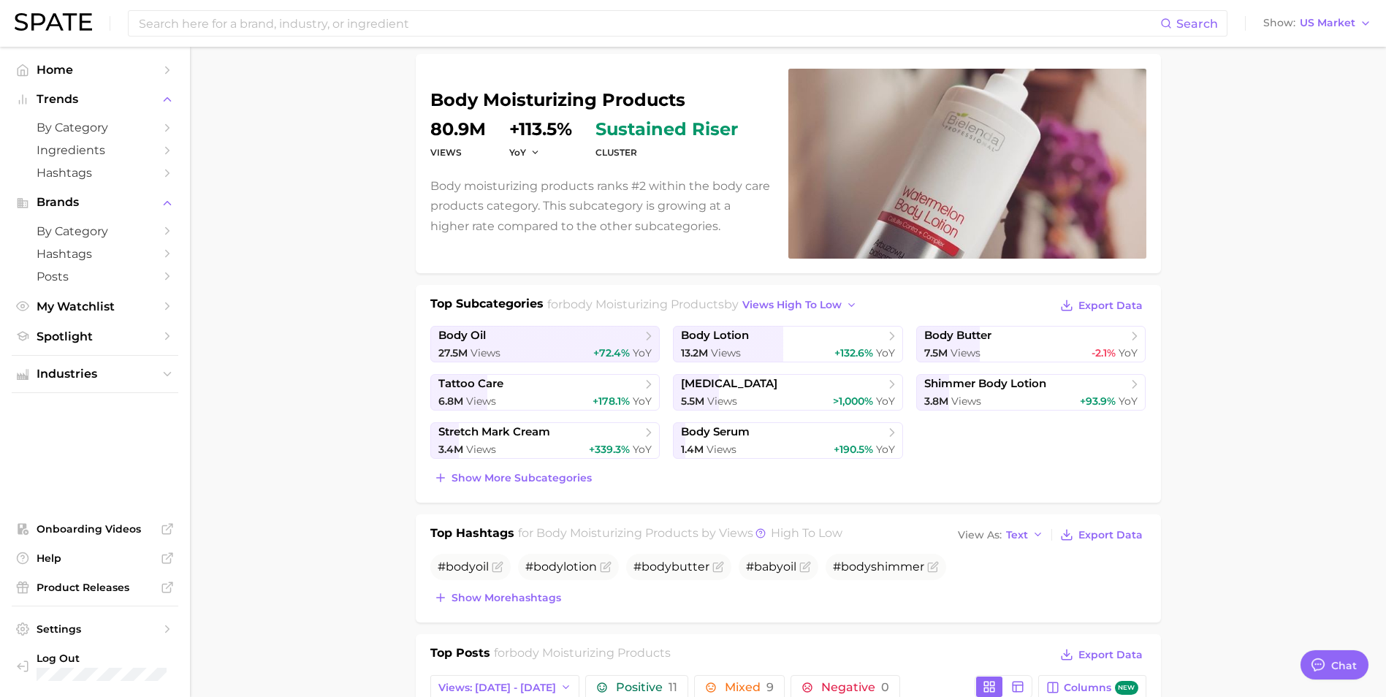
scroll to position [0, 0]
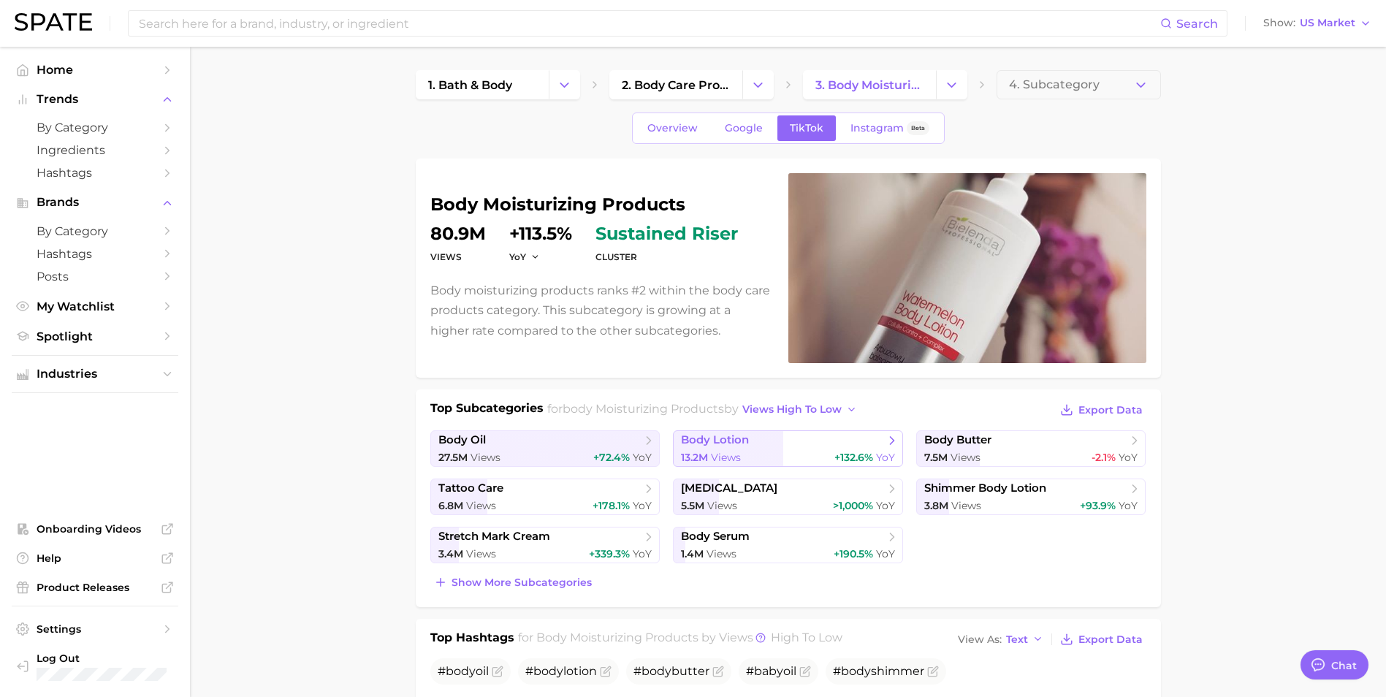
click at [739, 451] on span "Views" at bounding box center [726, 457] width 30 height 13
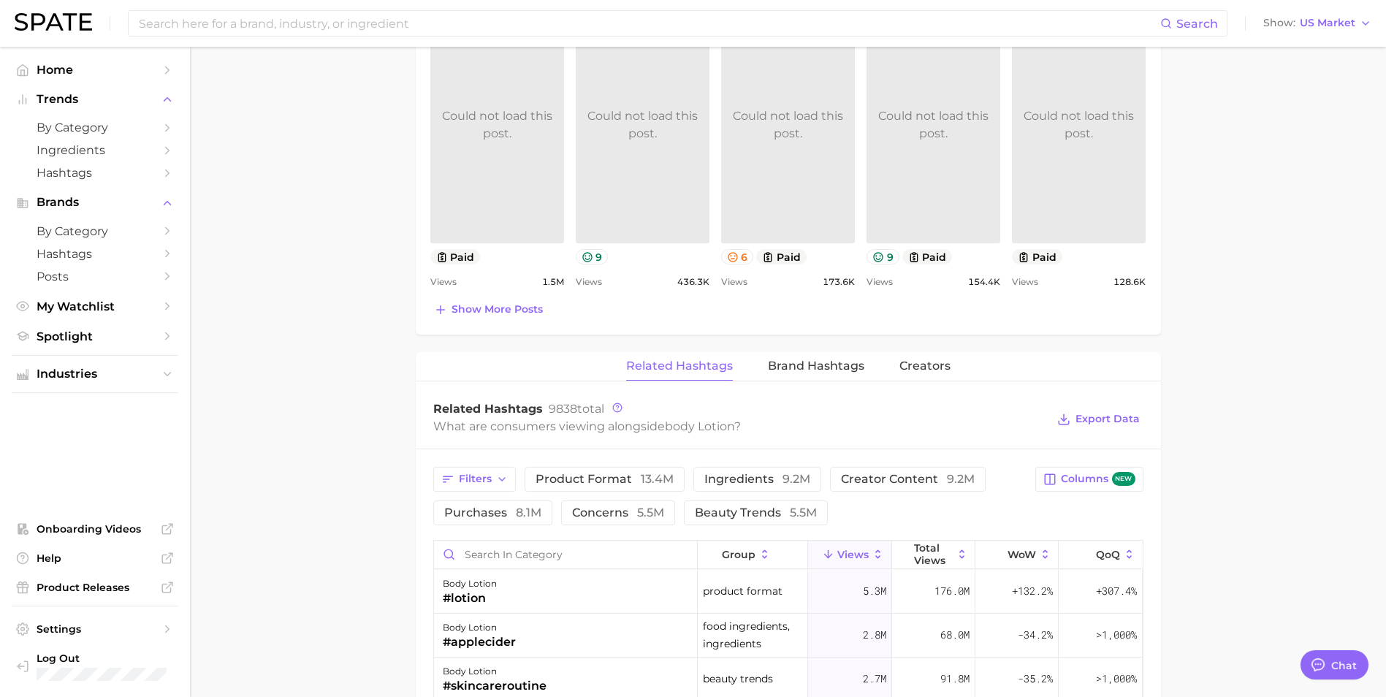
scroll to position [877, 0]
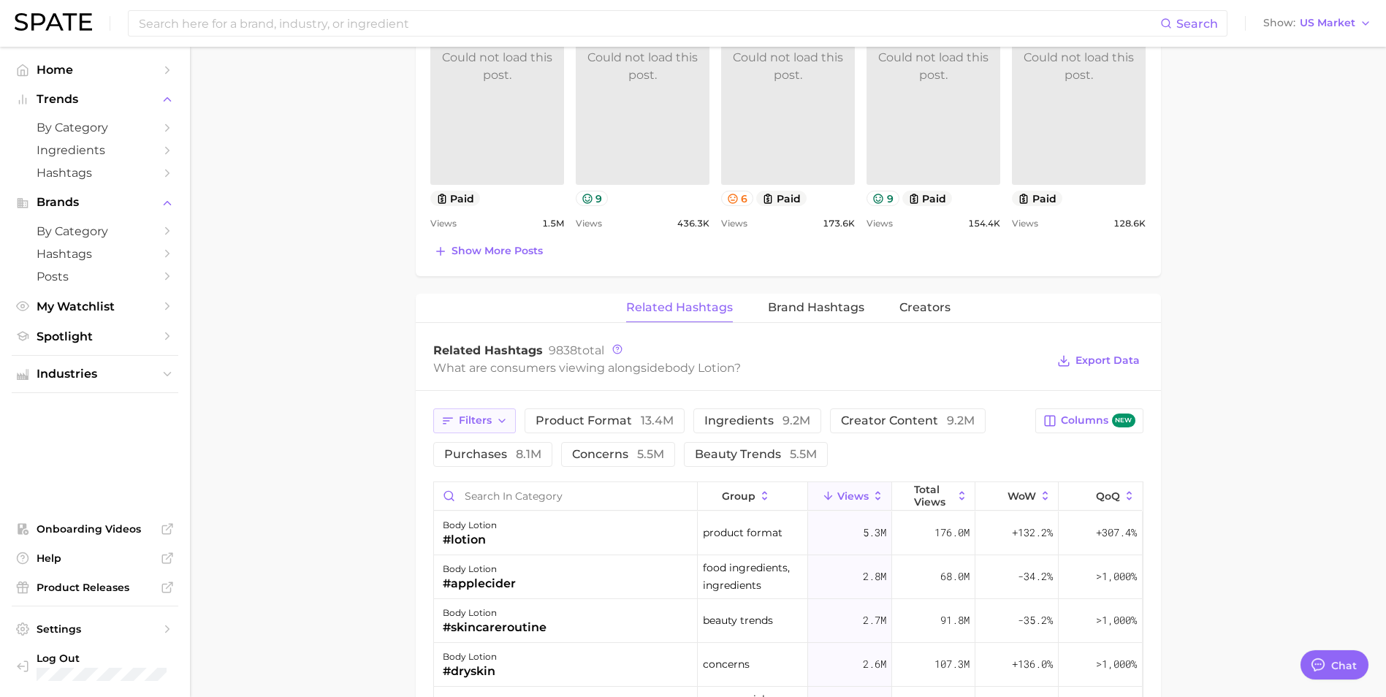
click at [498, 420] on icon "button" at bounding box center [502, 421] width 12 height 12
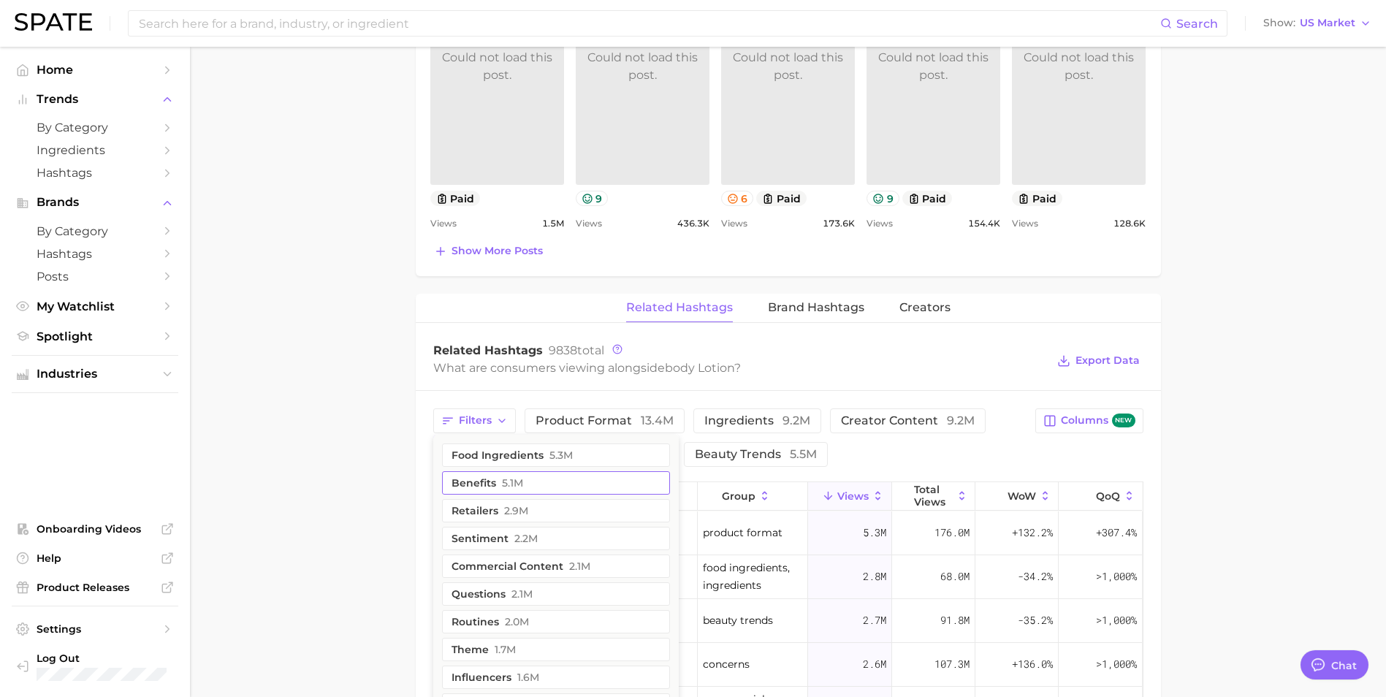
click at [495, 484] on button "benefits 5.1m" at bounding box center [556, 482] width 228 height 23
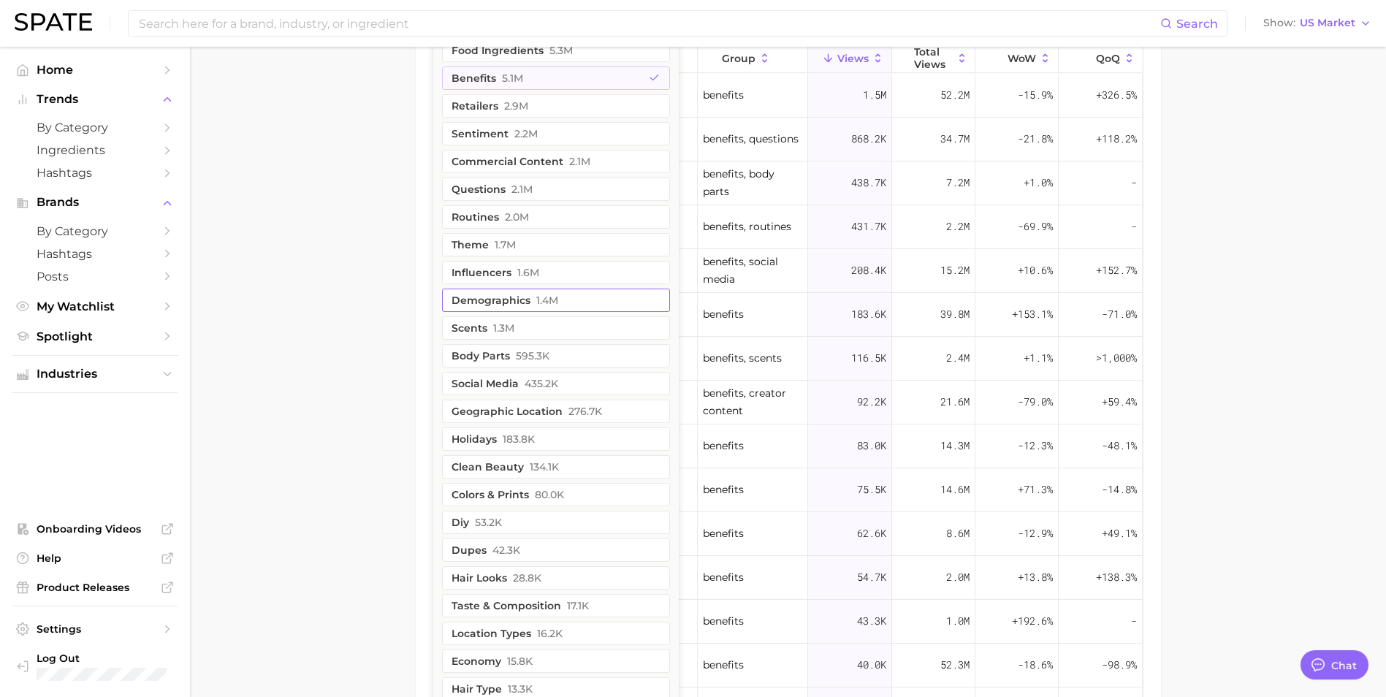
scroll to position [1388, 0]
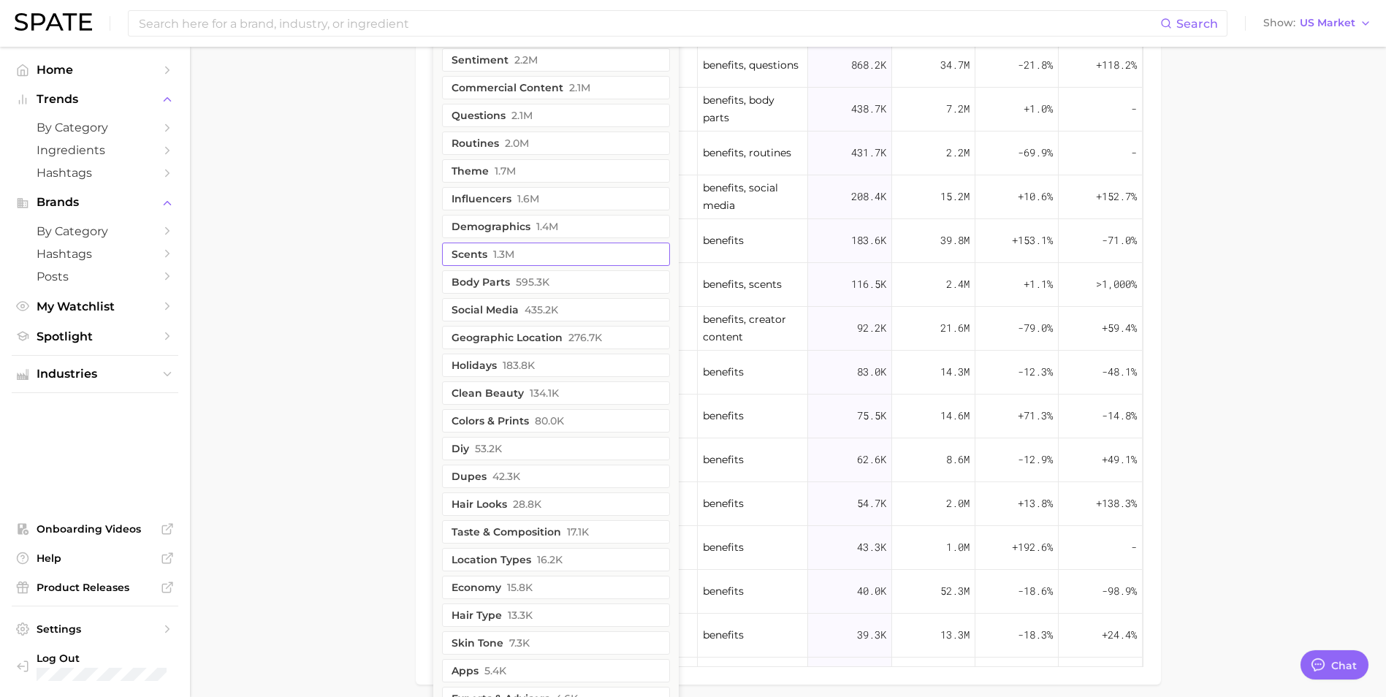
click at [495, 255] on span "1.3m" at bounding box center [503, 254] width 21 height 12
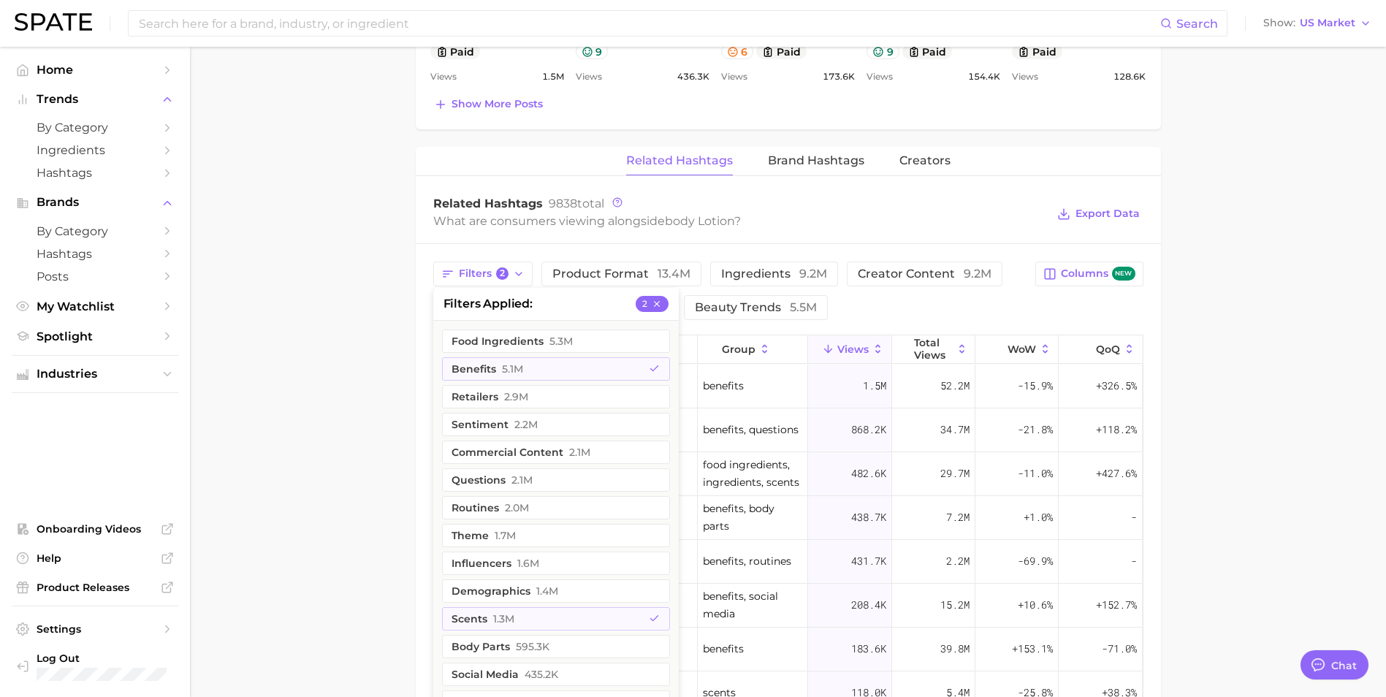
scroll to position [1023, 0]
click at [604, 368] on button "benefits 5.1m" at bounding box center [556, 369] width 228 height 23
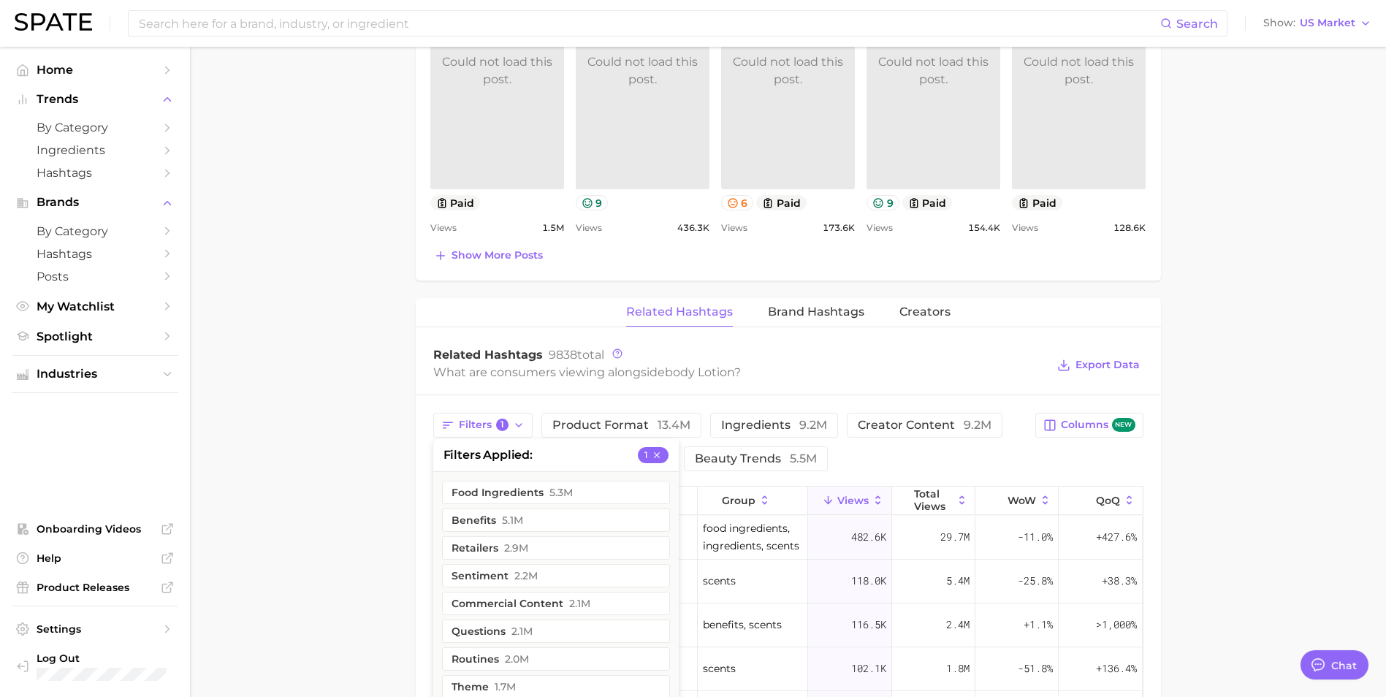
scroll to position [846, 0]
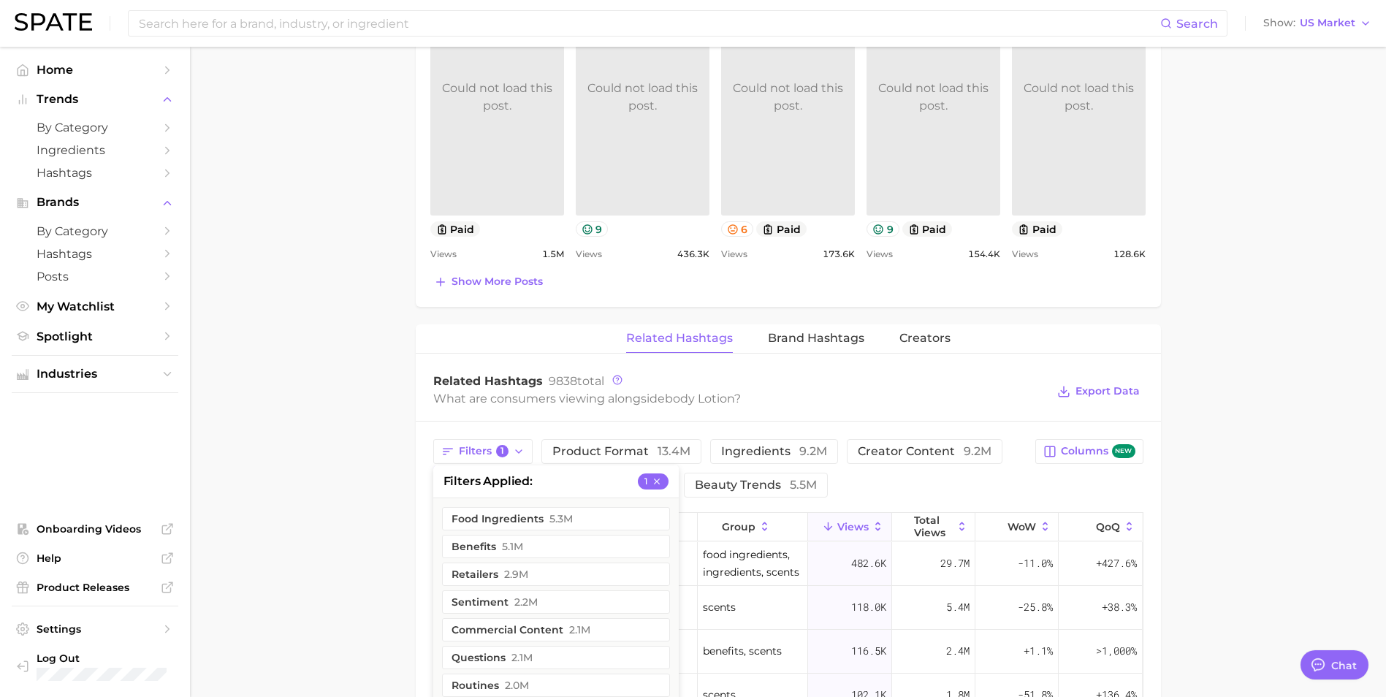
click at [916, 484] on div "Filters 1 filters applied 1 food ingredients 5.3m benefits 5.1m retailers 2.9m …" at bounding box center [730, 468] width 594 height 58
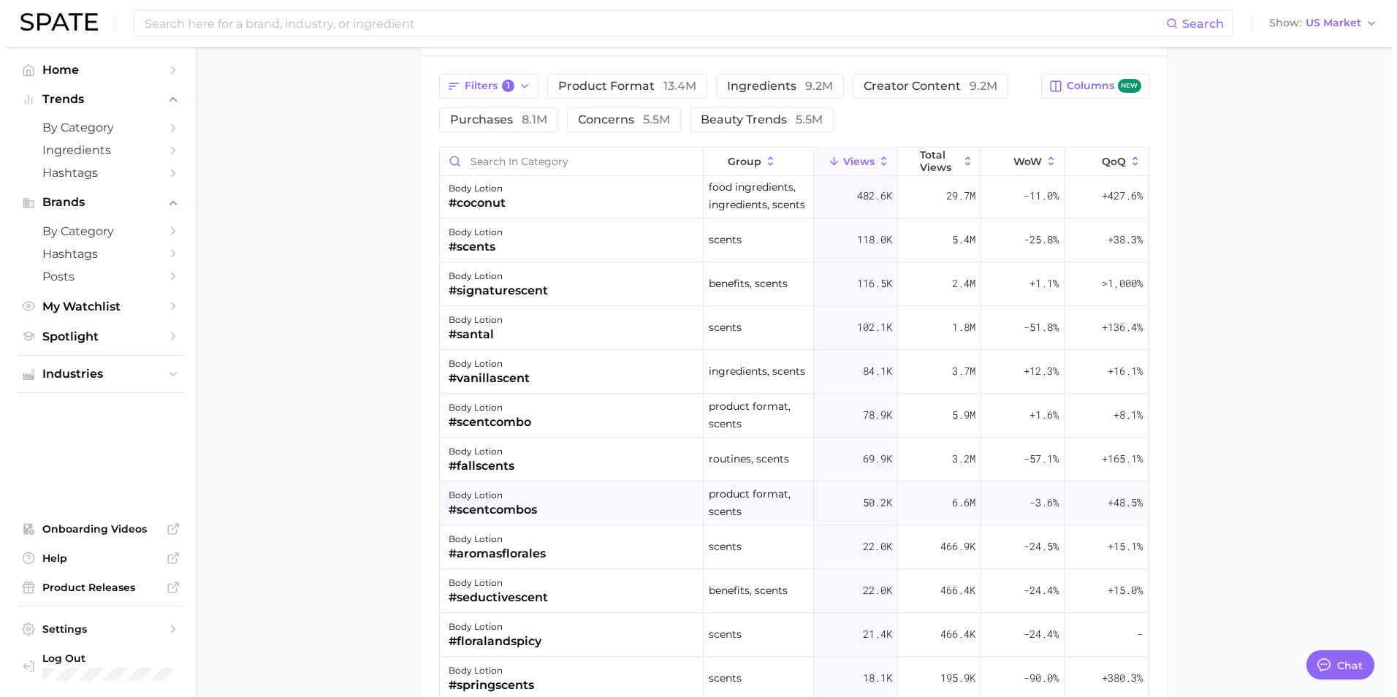
scroll to position [0, 0]
click at [507, 196] on div "body lotion #coconut" at bounding box center [566, 199] width 264 height 44
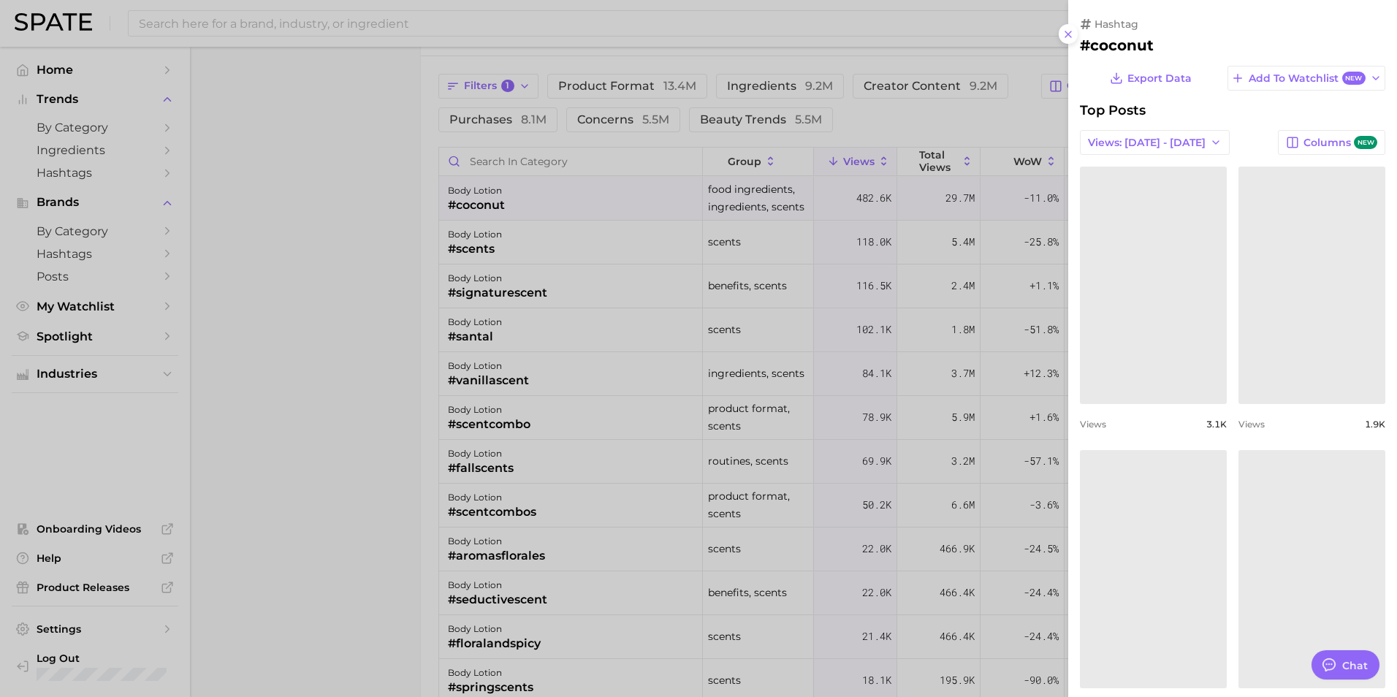
click at [1119, 317] on link at bounding box center [1153, 285] width 147 height 237
click at [1138, 539] on link "Could not load this post." at bounding box center [1153, 568] width 147 height 237
click at [1315, 566] on link at bounding box center [1312, 568] width 147 height 237
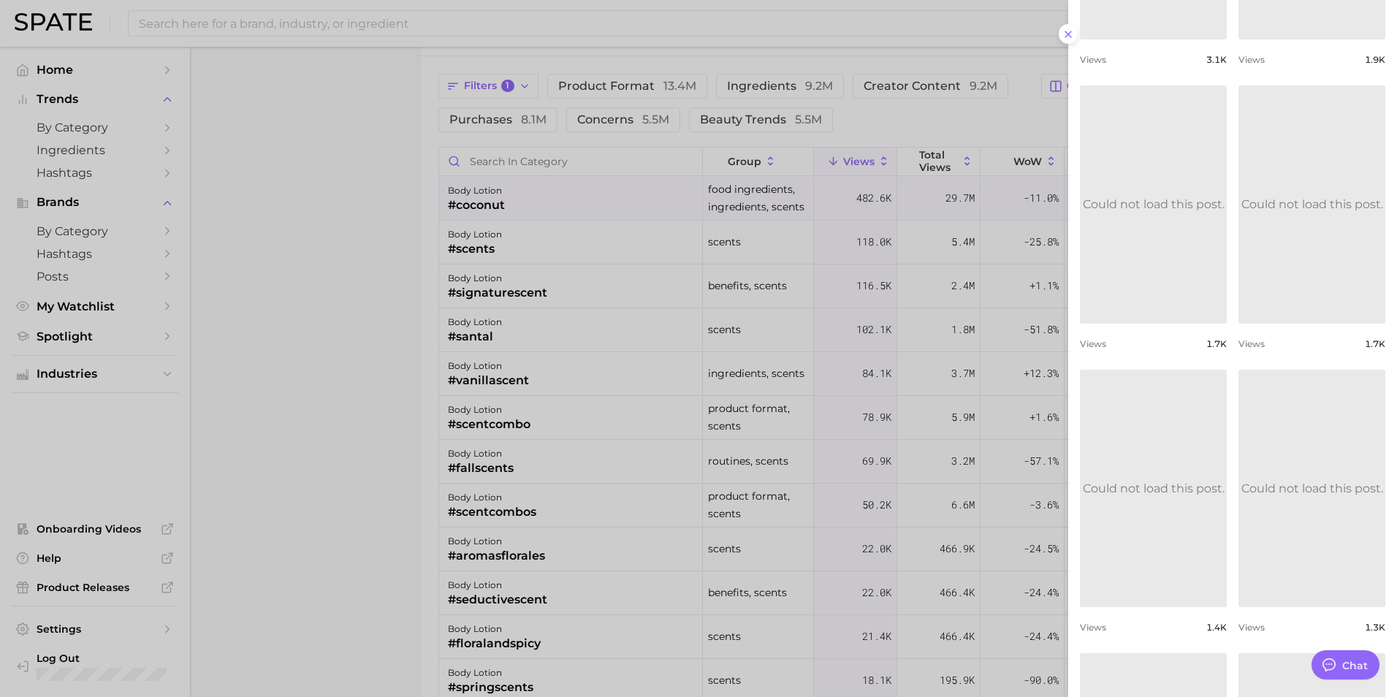
scroll to position [365, 0]
click at [1195, 506] on link "Could not load this post." at bounding box center [1153, 487] width 147 height 237
click at [471, 246] on div at bounding box center [698, 348] width 1397 height 697
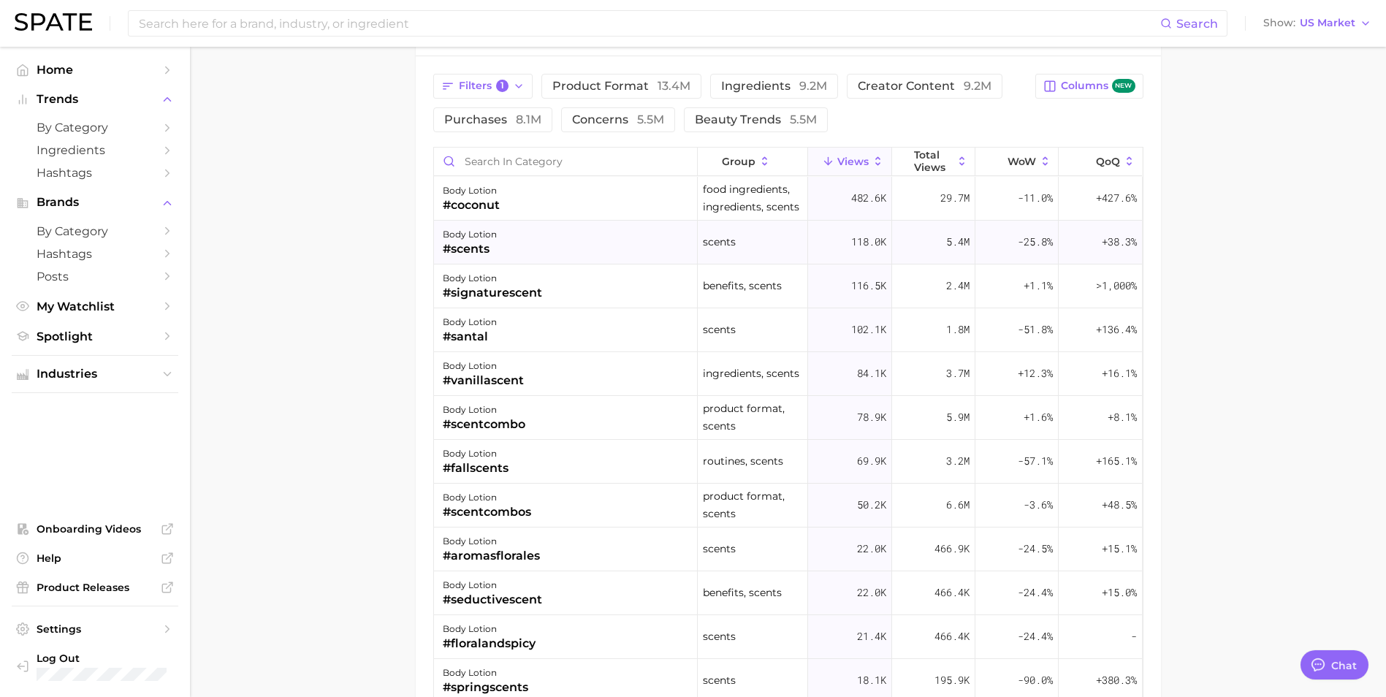
click at [510, 240] on div "body lotion #scents" at bounding box center [566, 243] width 264 height 44
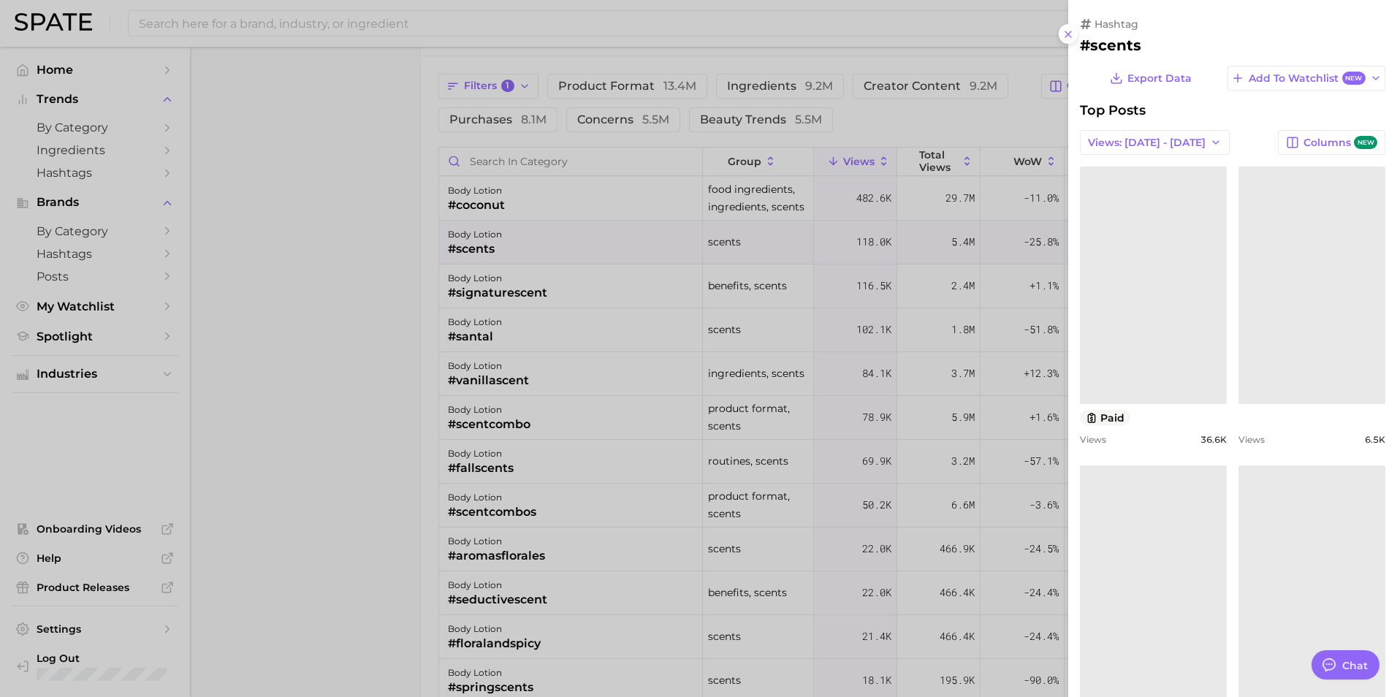
click at [1138, 316] on link at bounding box center [1153, 285] width 147 height 237
click at [1279, 343] on link at bounding box center [1312, 285] width 147 height 237
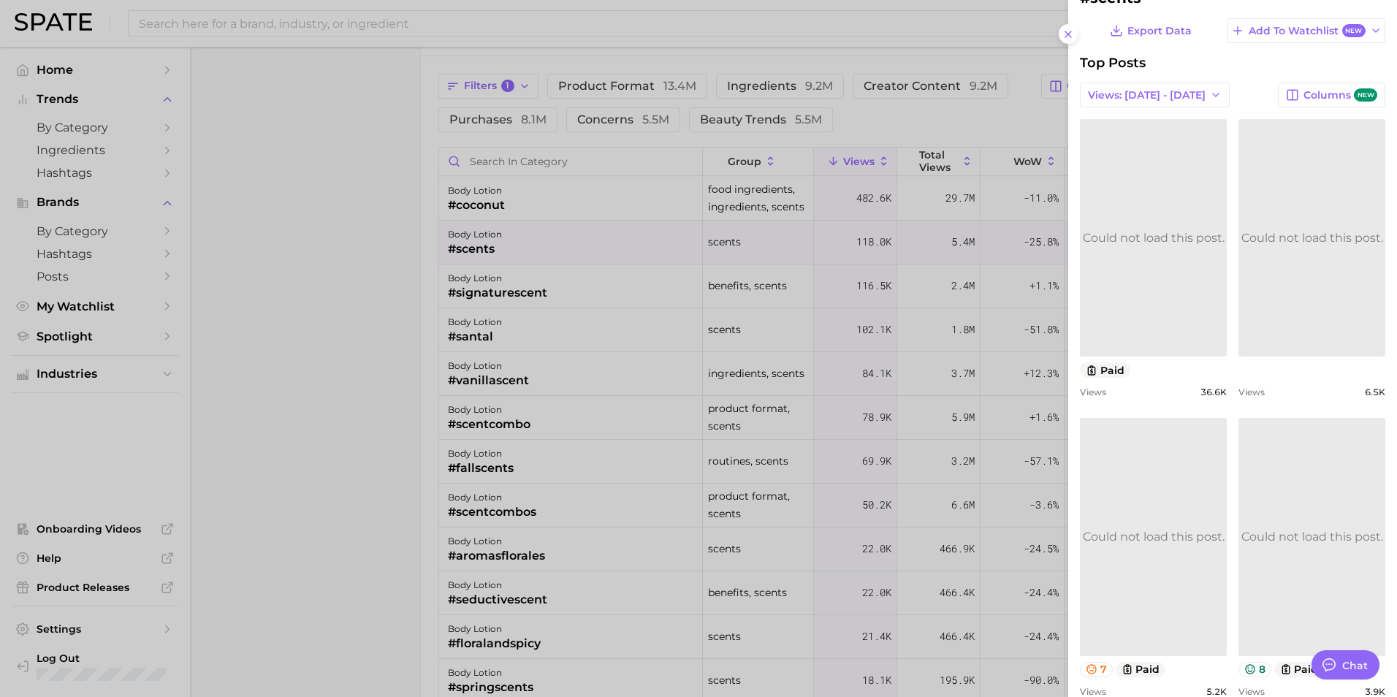
scroll to position [73, 0]
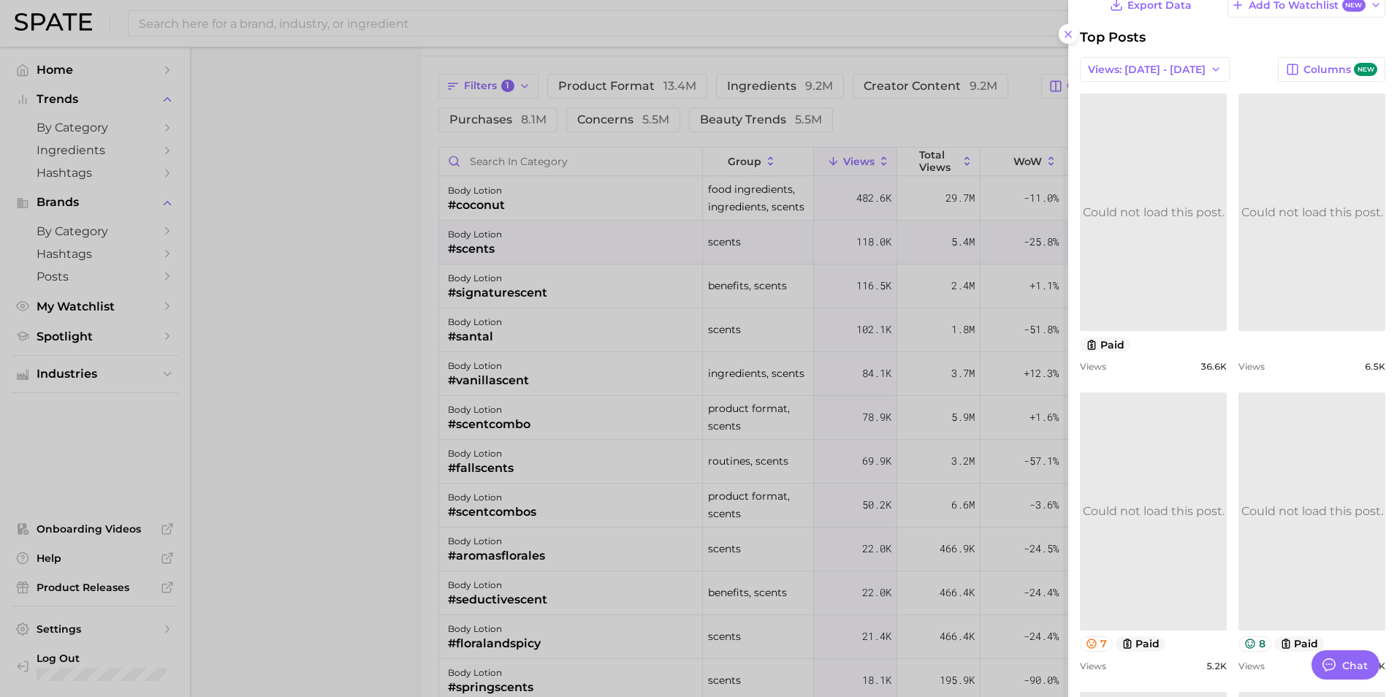
click at [1280, 541] on link "Could not load this post." at bounding box center [1312, 510] width 147 height 237
click at [511, 288] on div at bounding box center [698, 348] width 1397 height 697
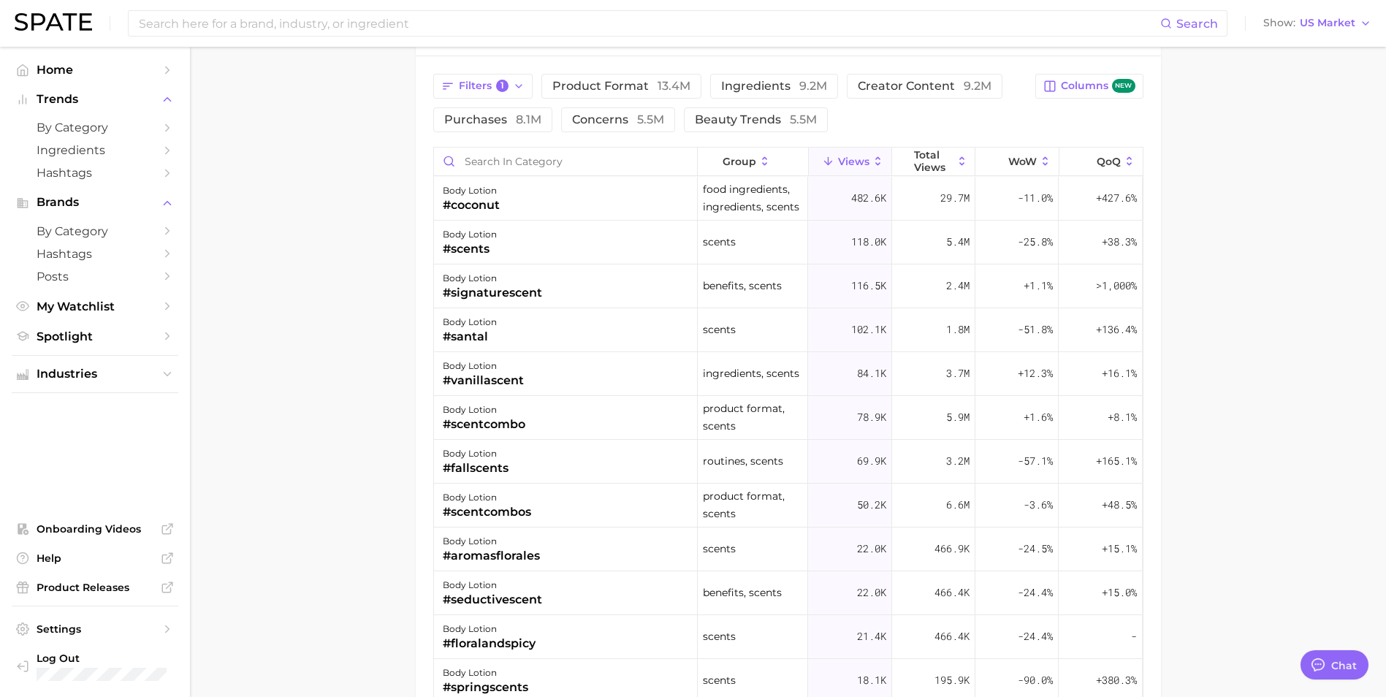
click at [511, 288] on div "#signaturescent" at bounding box center [492, 293] width 99 height 18
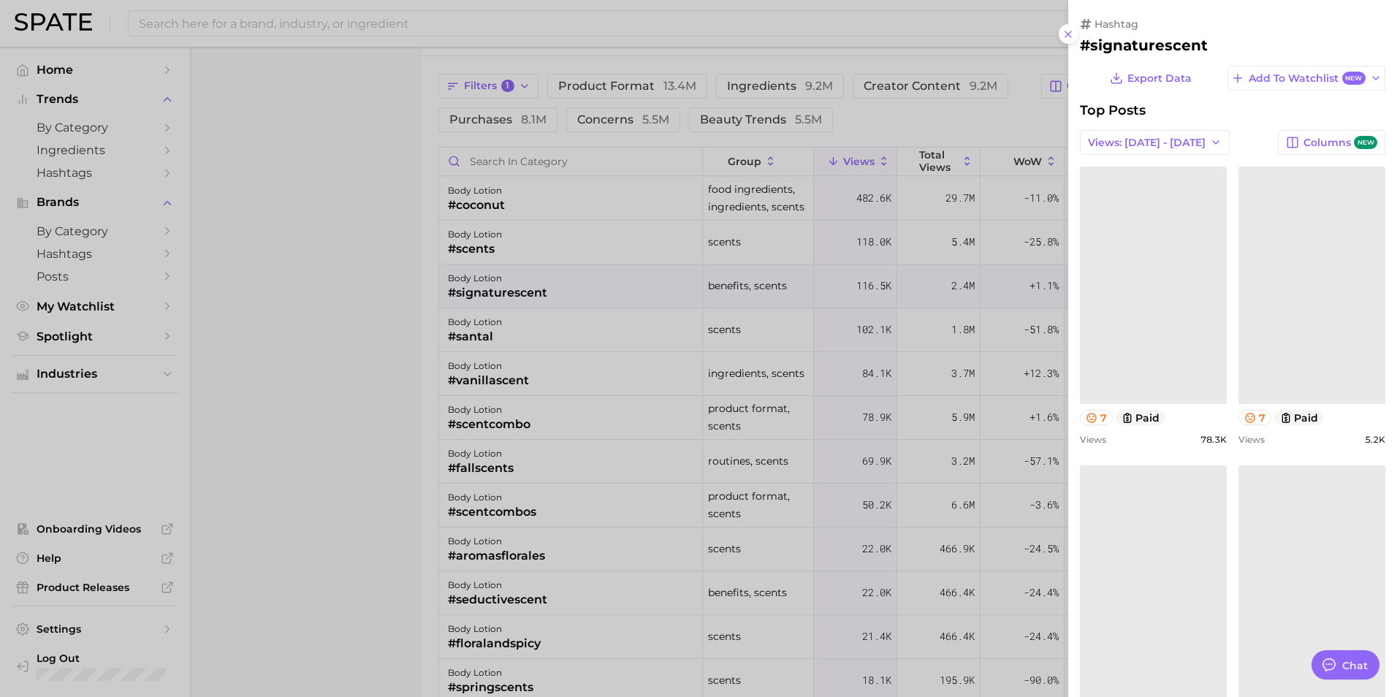
click at [1182, 292] on link at bounding box center [1153, 285] width 147 height 237
click at [1299, 286] on link at bounding box center [1312, 285] width 147 height 237
click at [1179, 541] on link "Could not load this post." at bounding box center [1153, 583] width 147 height 237
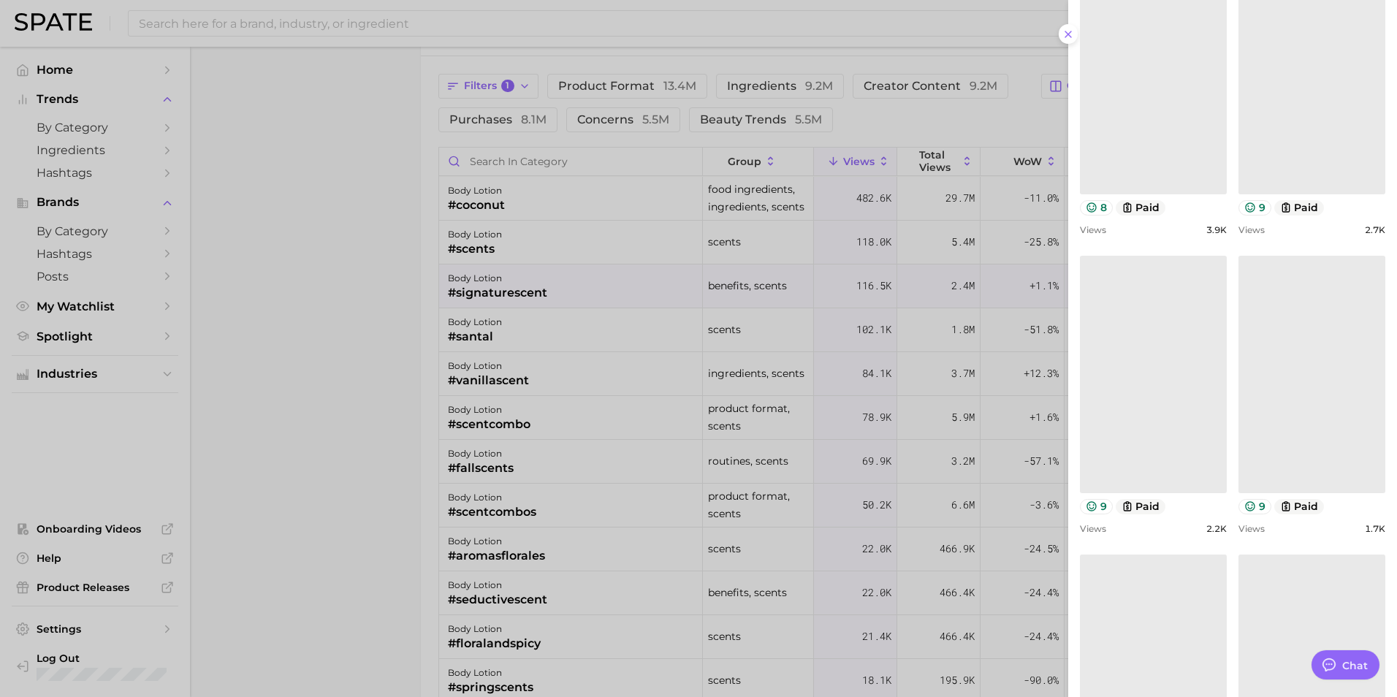
scroll to position [512, 0]
click at [1182, 411] on link at bounding box center [1153, 372] width 147 height 237
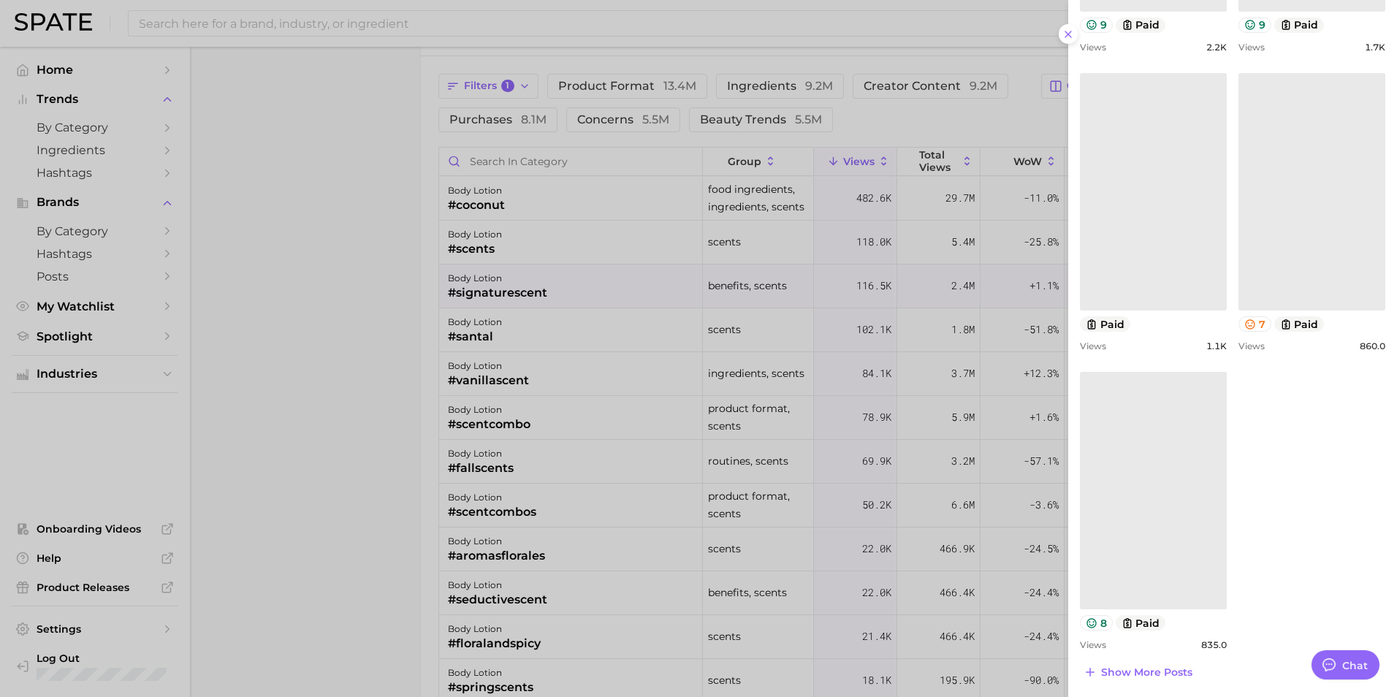
scroll to position [994, 0]
click at [1180, 457] on link at bounding box center [1153, 487] width 147 height 237
click at [1071, 33] on icon at bounding box center [1068, 34] width 12 height 12
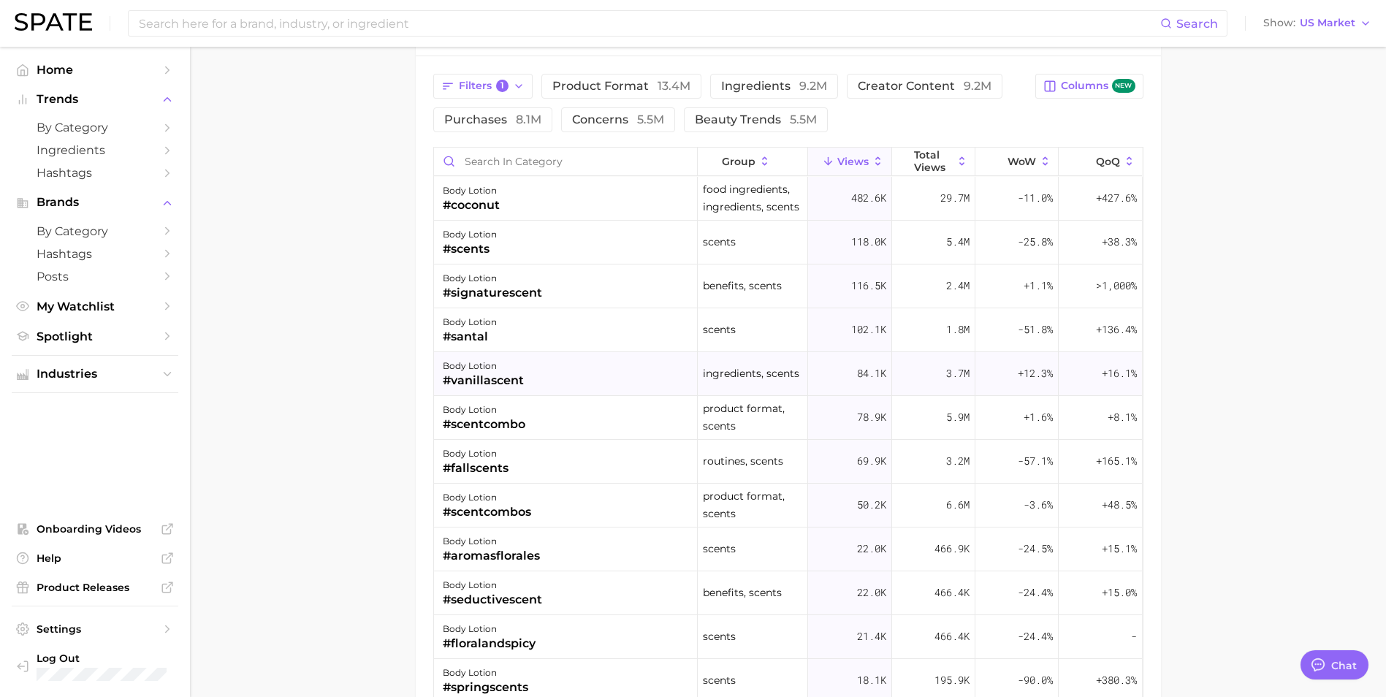
click at [503, 372] on div "#vanillascent" at bounding box center [483, 381] width 81 height 18
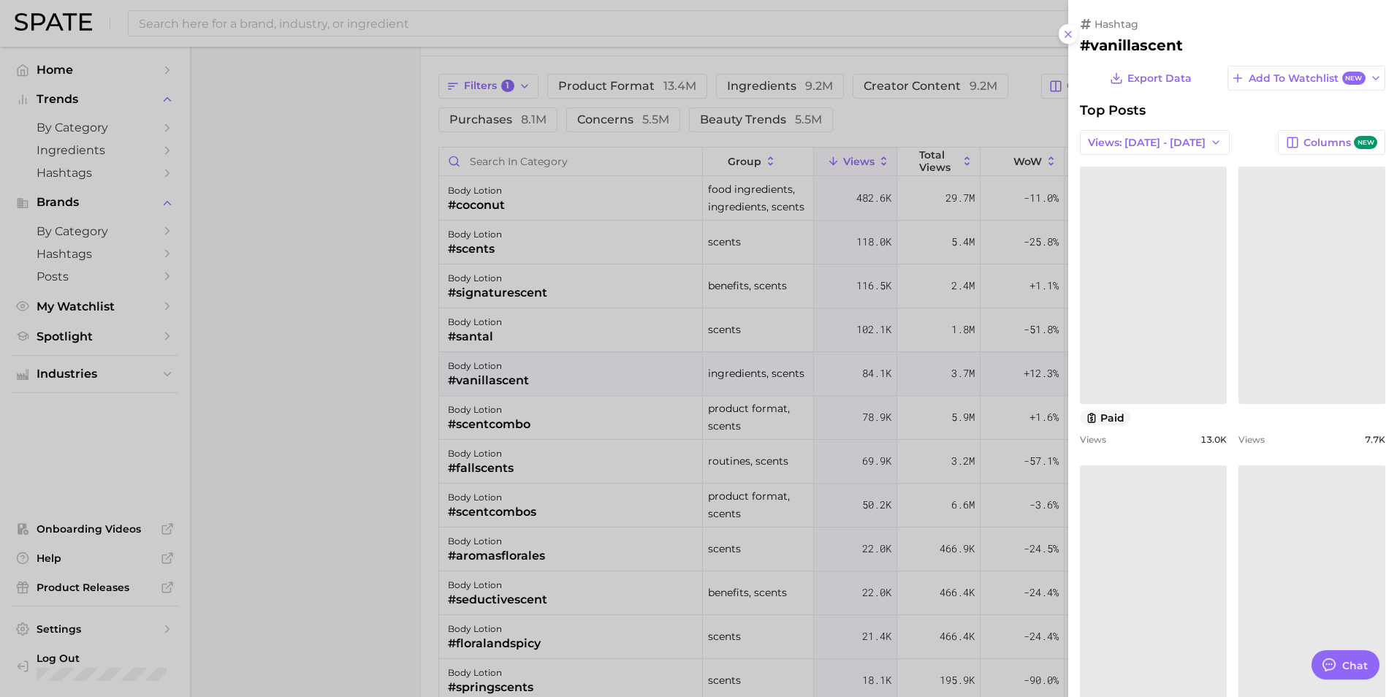
click at [1166, 281] on link at bounding box center [1153, 285] width 147 height 237
click at [1293, 292] on link at bounding box center [1312, 285] width 147 height 237
click at [1176, 591] on div "Could not load this post." at bounding box center [1154, 584] width 142 height 14
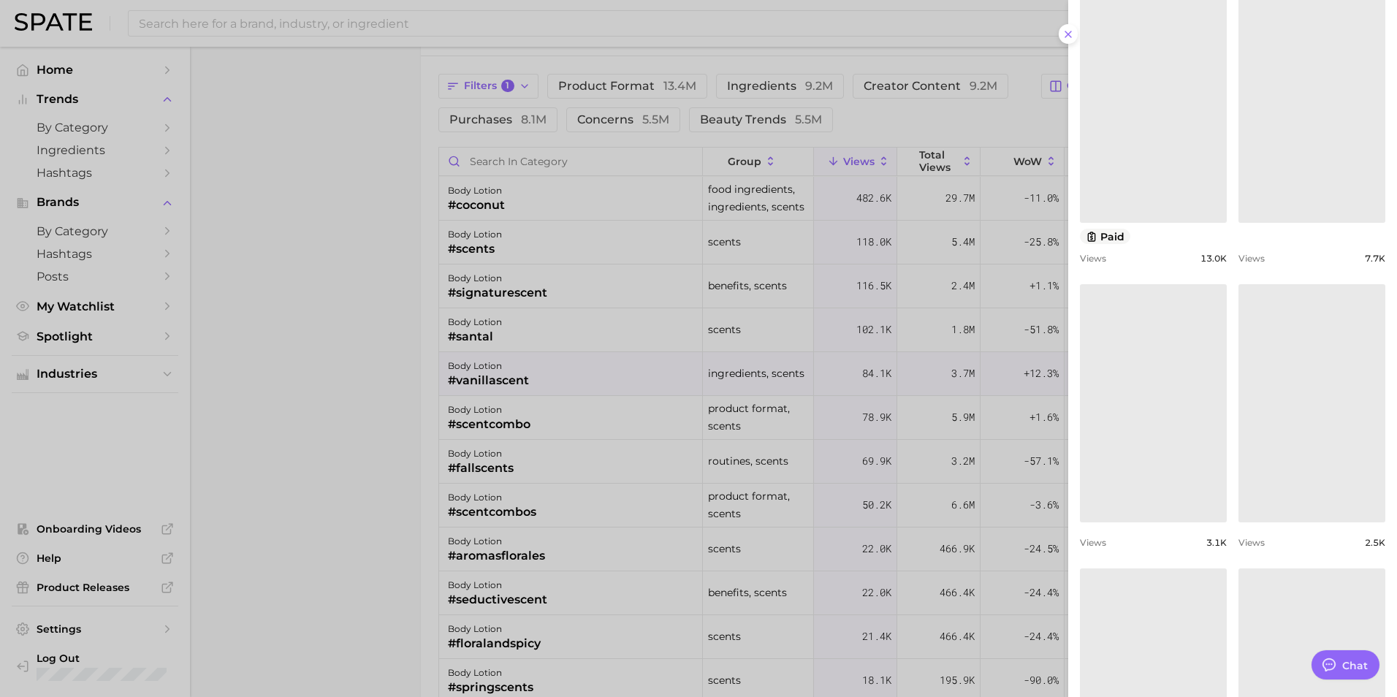
scroll to position [219, 0]
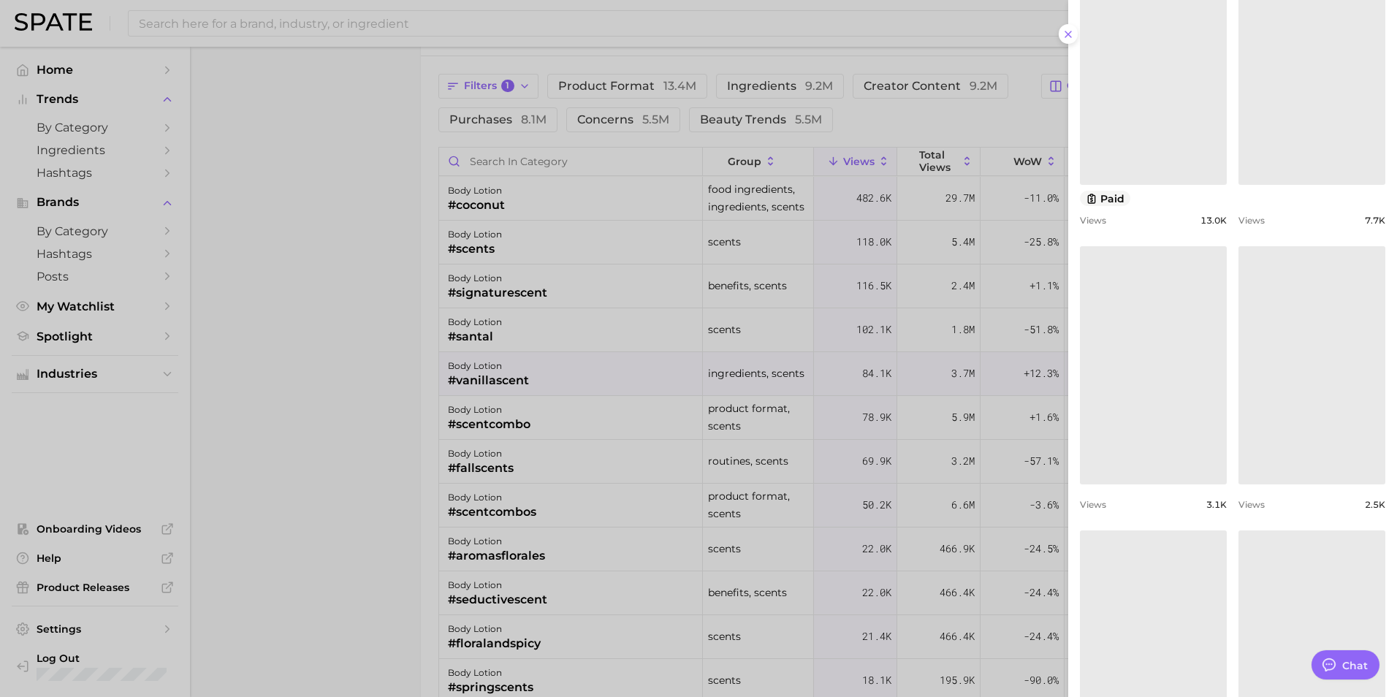
click at [1290, 415] on link at bounding box center [1312, 364] width 147 height 237
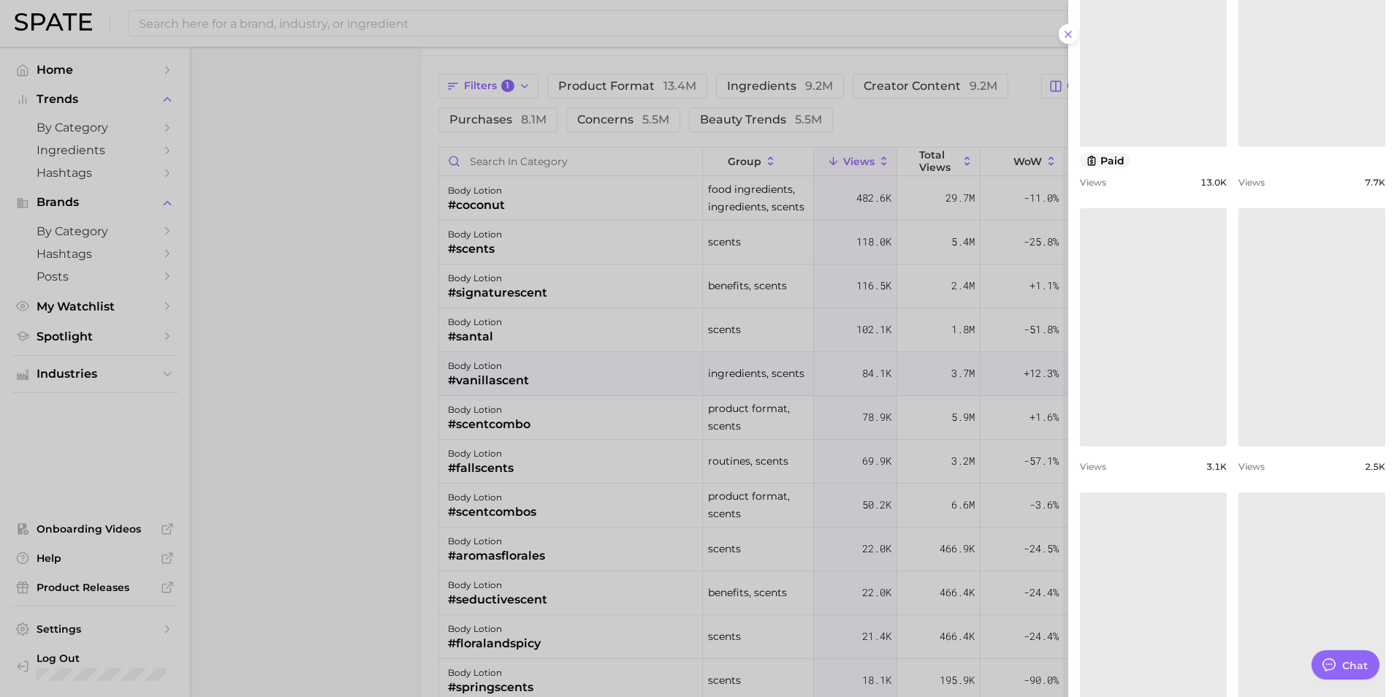
scroll to position [292, 0]
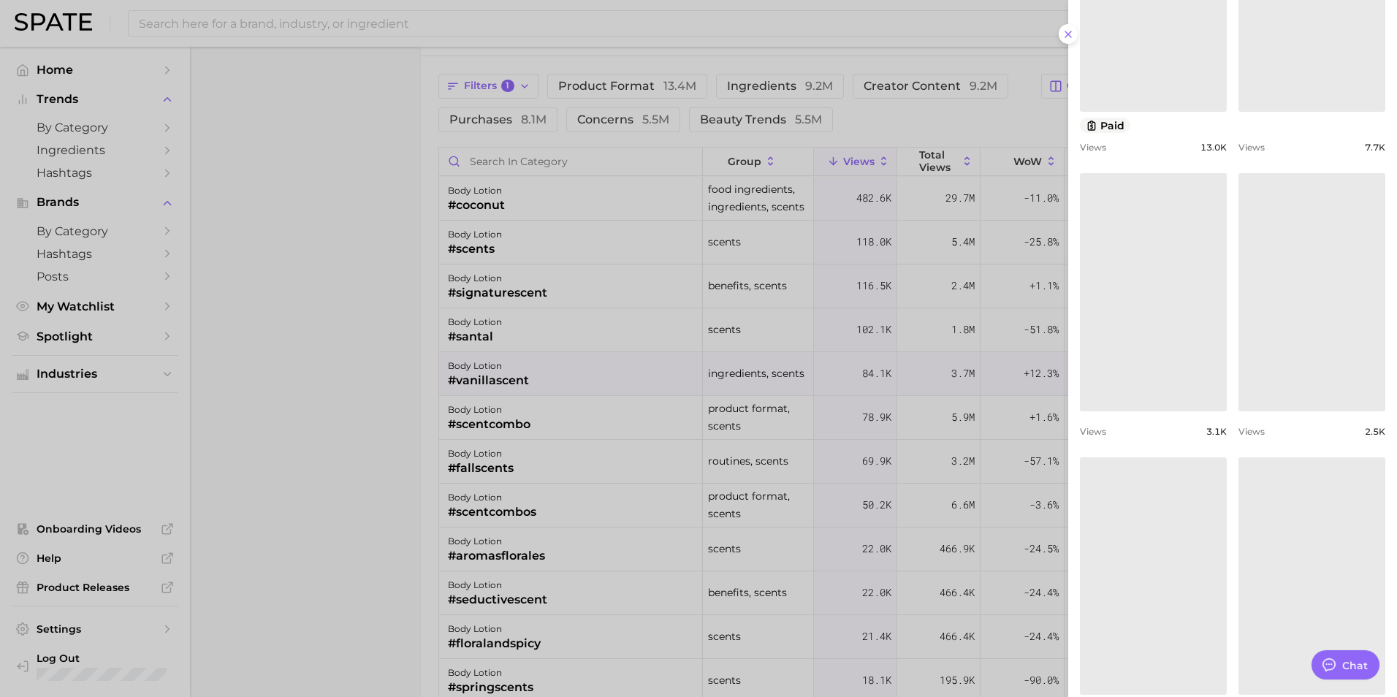
click at [1185, 612] on link at bounding box center [1153, 575] width 147 height 237
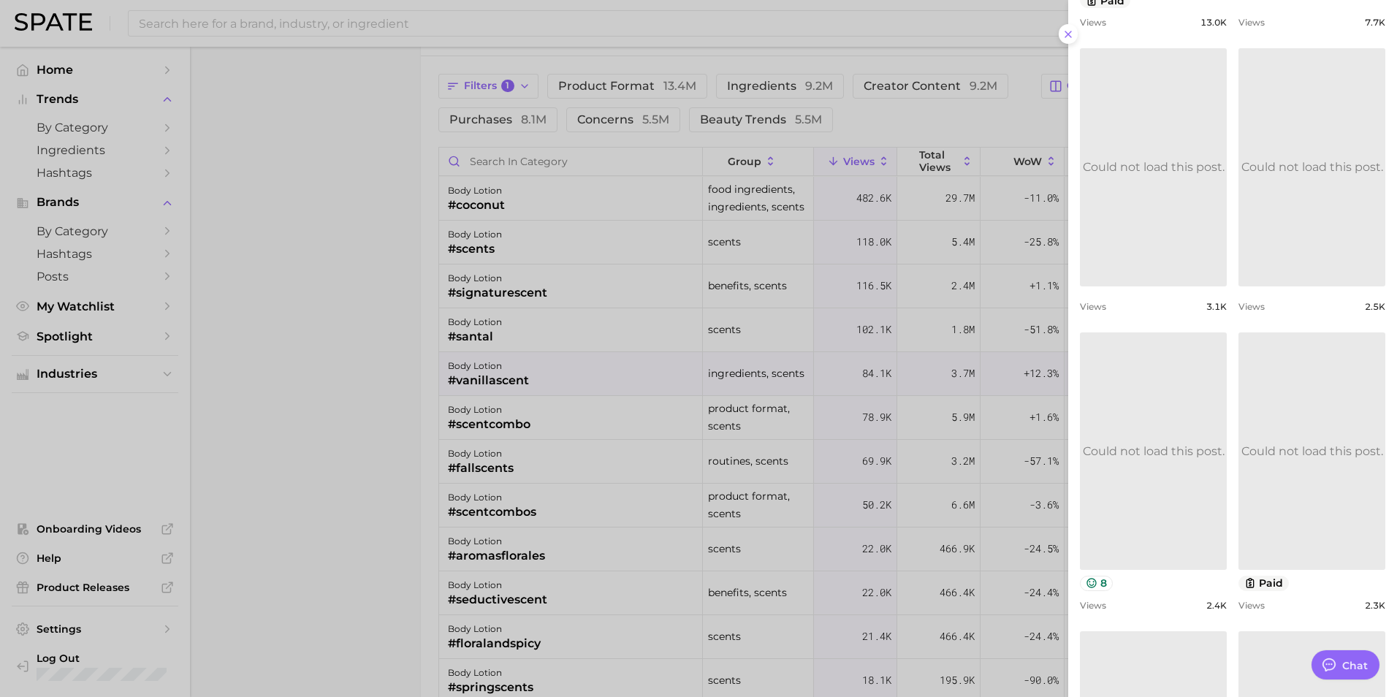
scroll to position [505, 0]
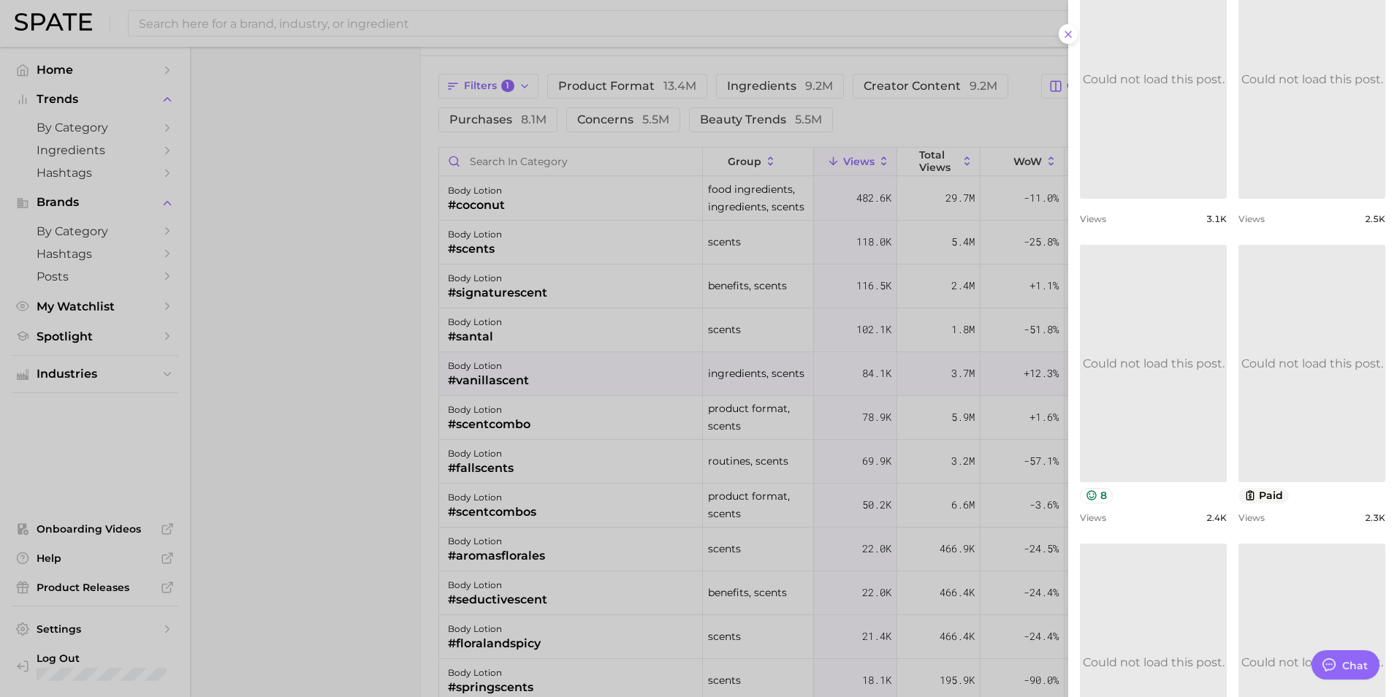
click at [1291, 384] on link "Could not load this post." at bounding box center [1312, 363] width 147 height 237
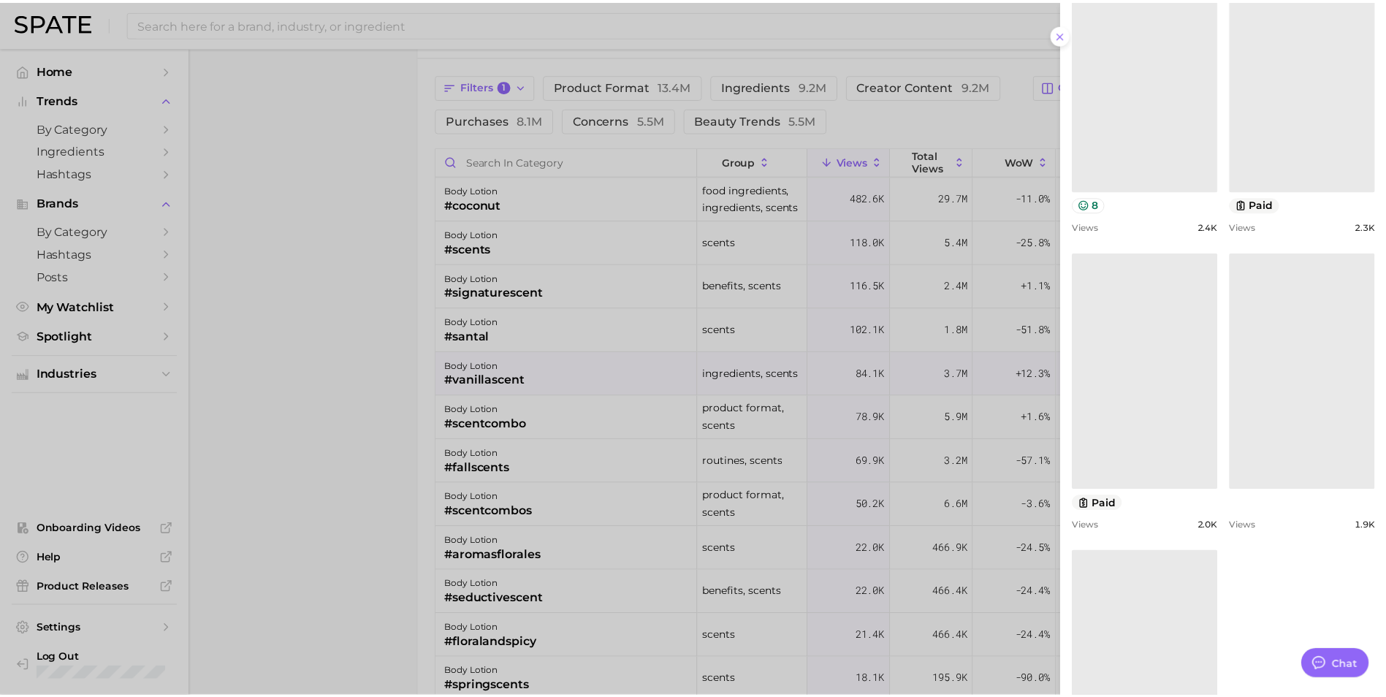
scroll to position [797, 0]
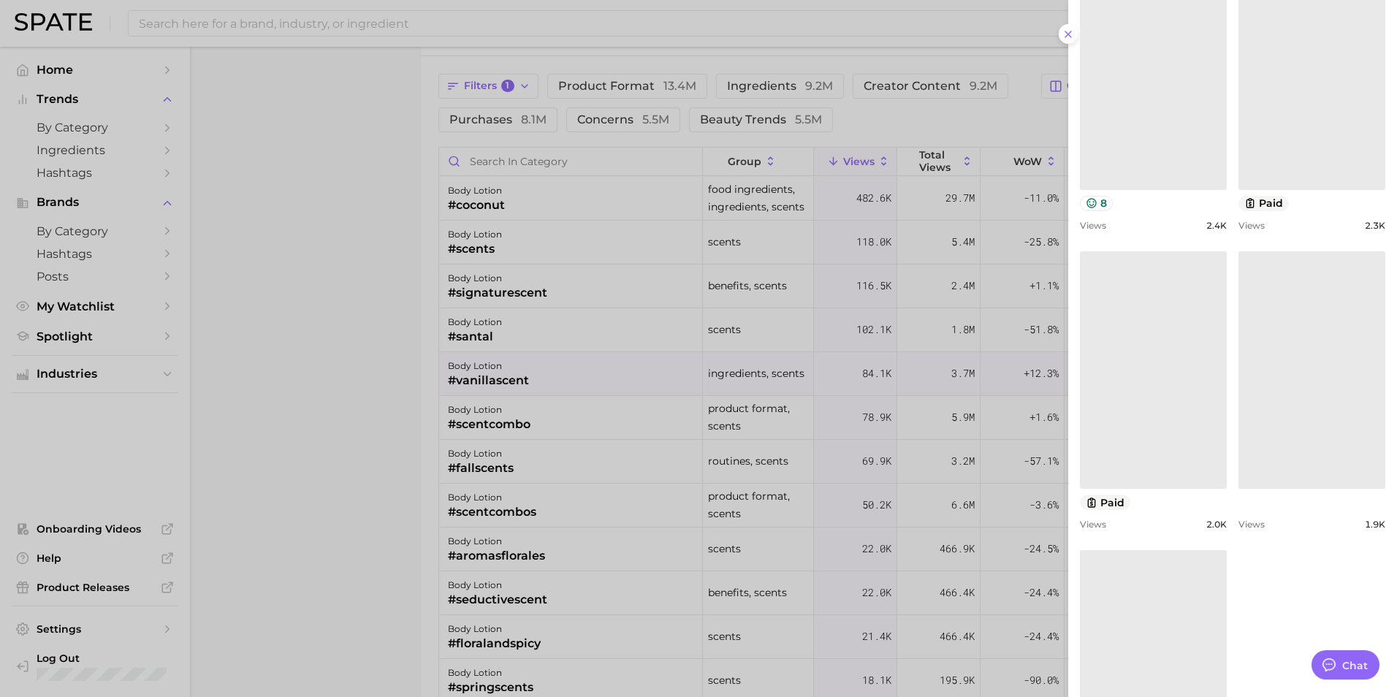
click at [1160, 408] on link at bounding box center [1153, 369] width 147 height 237
click at [1177, 605] on link at bounding box center [1153, 668] width 147 height 237
click at [1065, 34] on icon at bounding box center [1068, 34] width 12 height 12
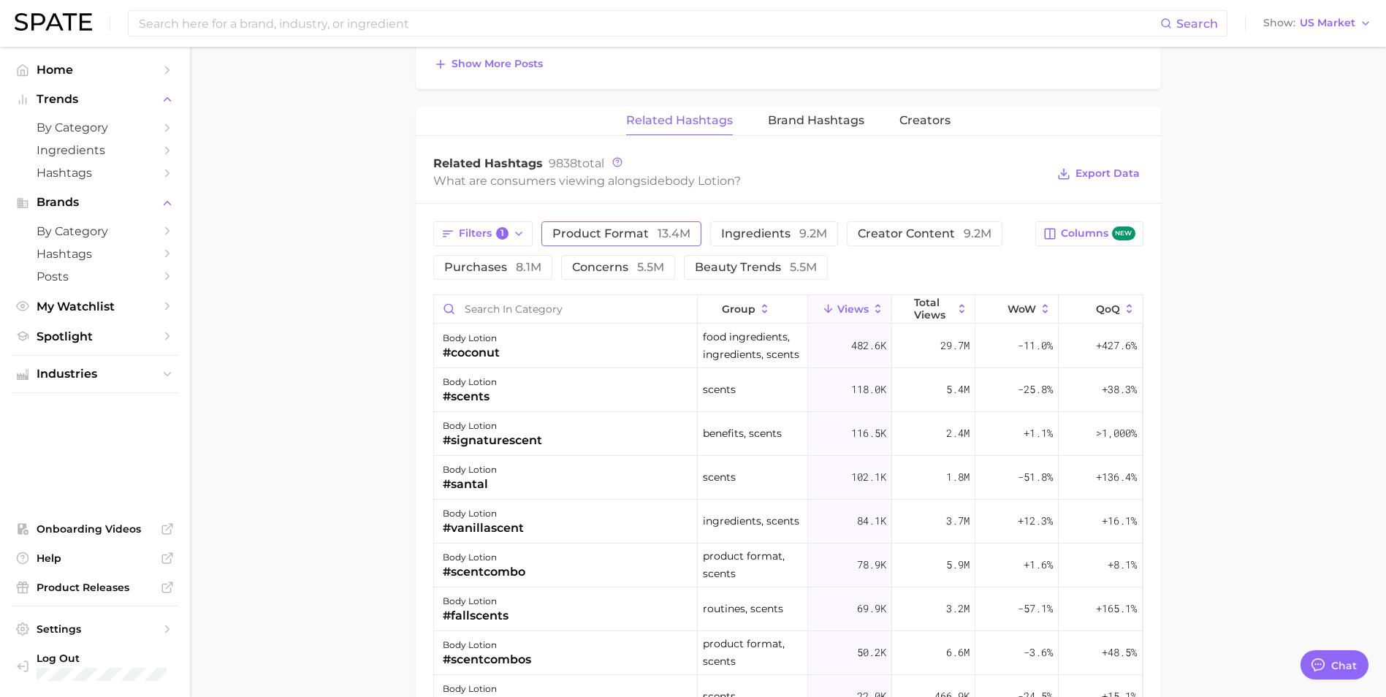
scroll to position [1065, 0]
click at [755, 263] on span "beauty trends 5.5m" at bounding box center [756, 266] width 122 height 12
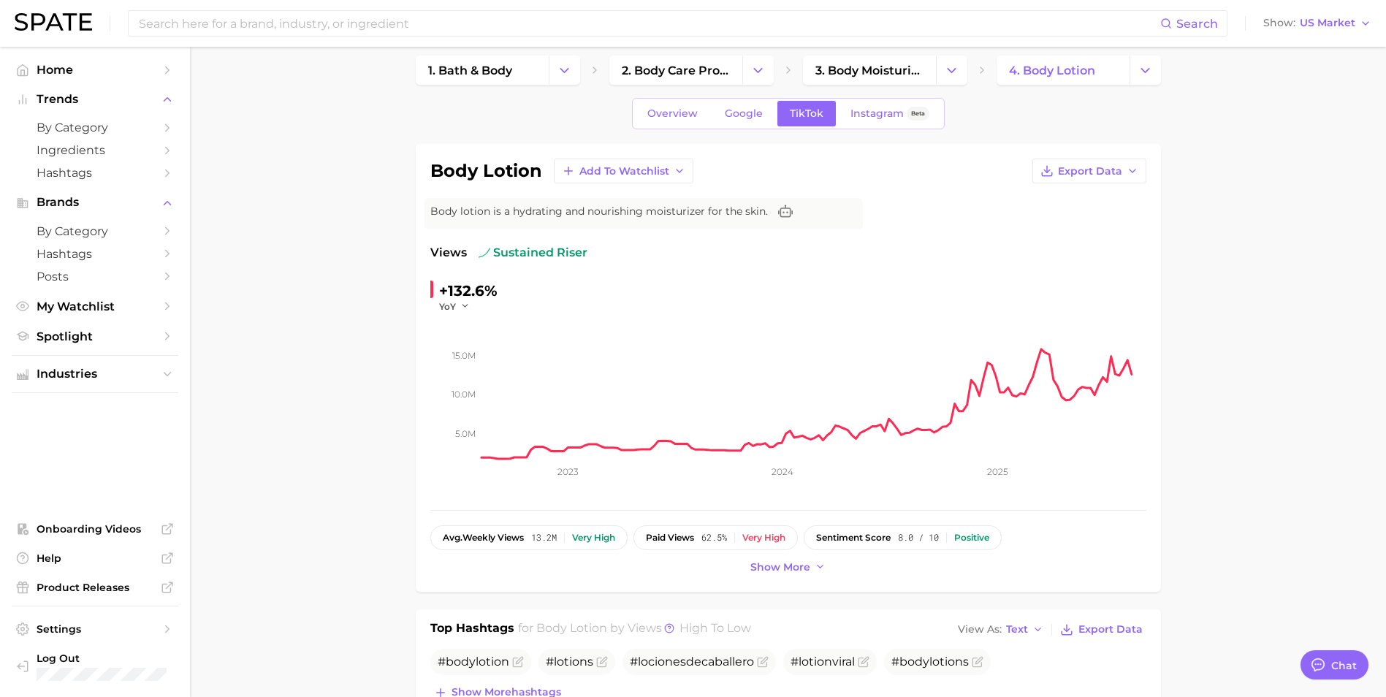
scroll to position [0, 0]
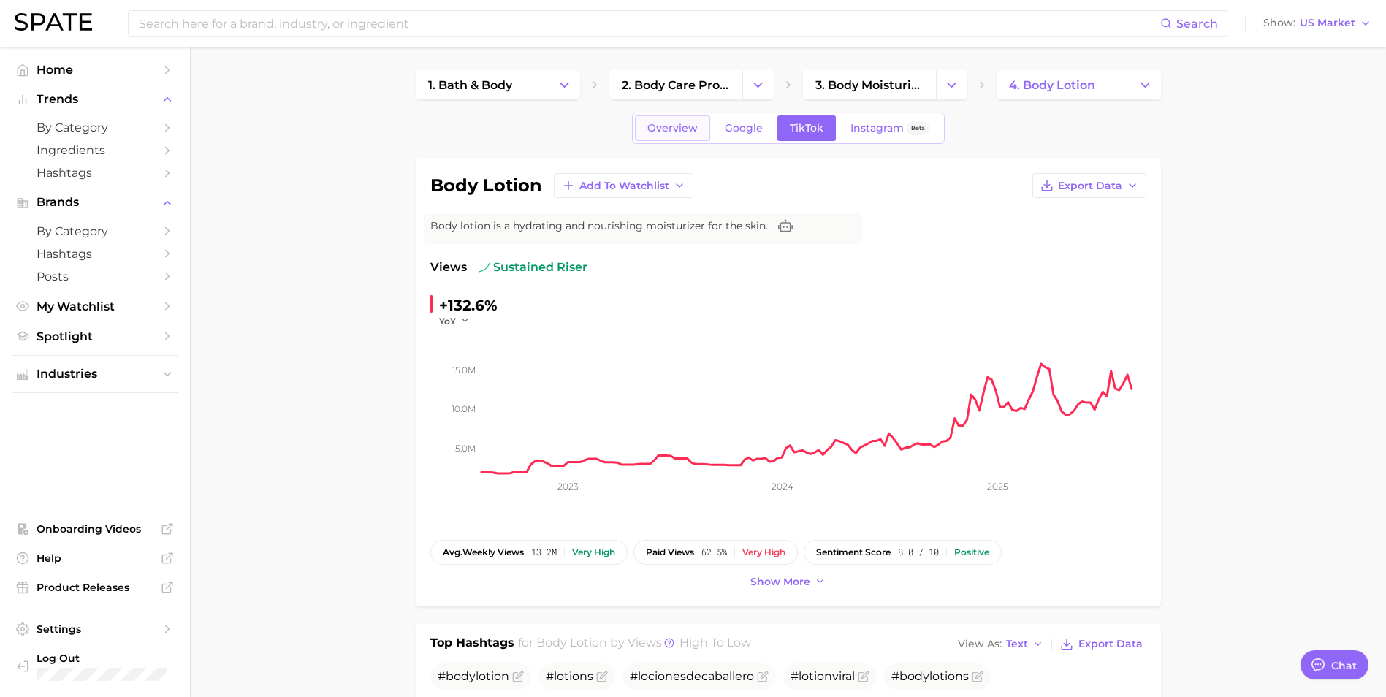
click at [677, 129] on span "Overview" at bounding box center [672, 128] width 50 height 12
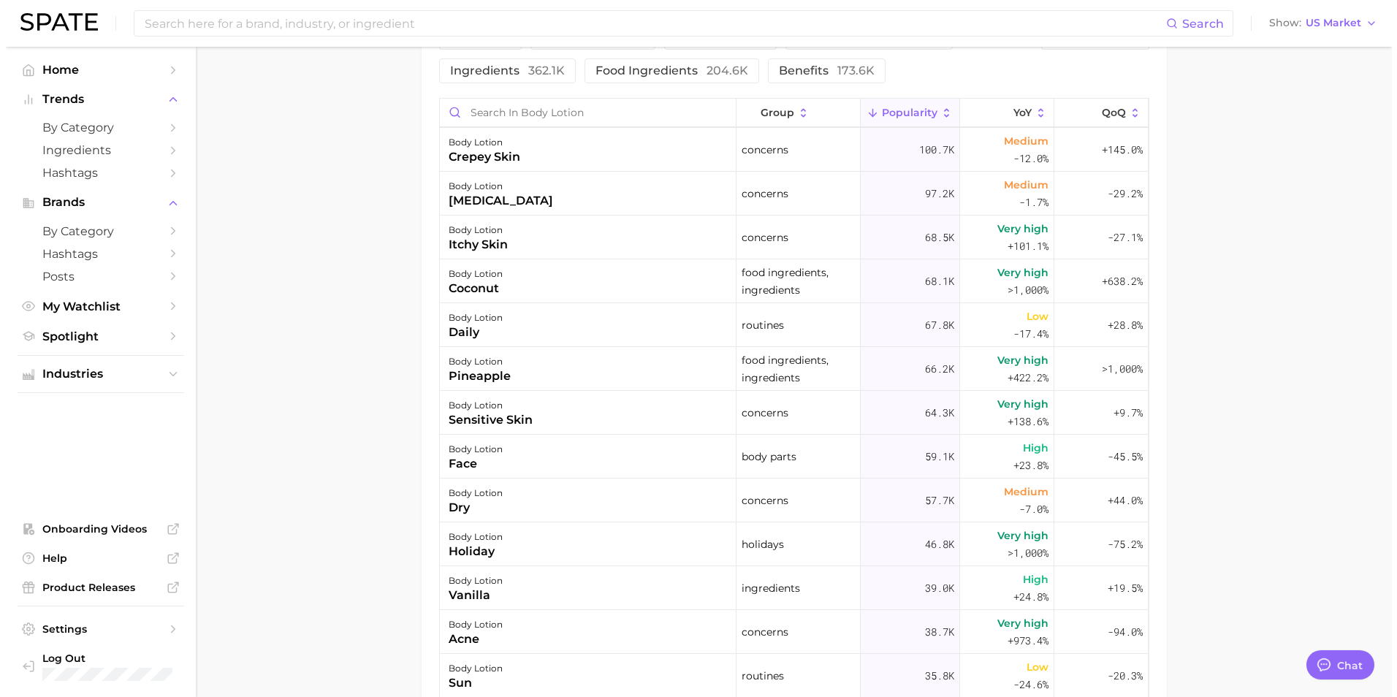
scroll to position [292, 0]
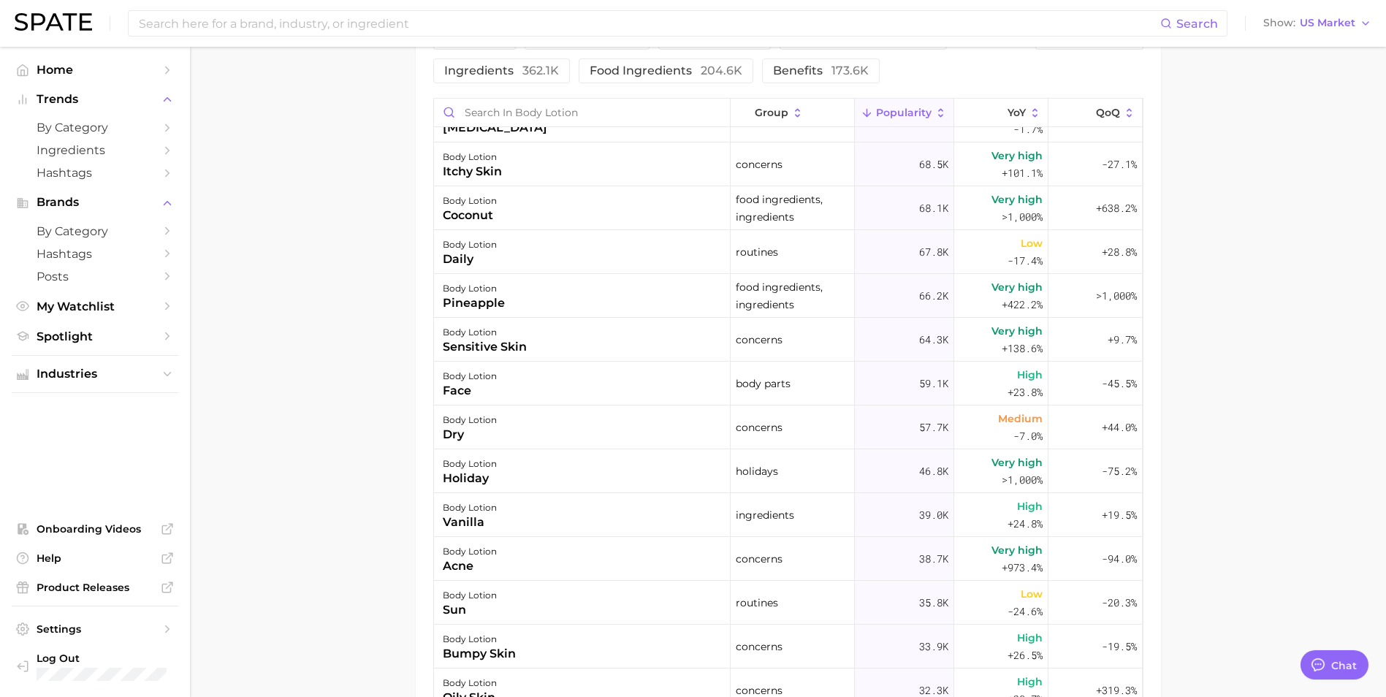
click at [616, 346] on div "body lotion [MEDICAL_DATA]" at bounding box center [582, 340] width 297 height 44
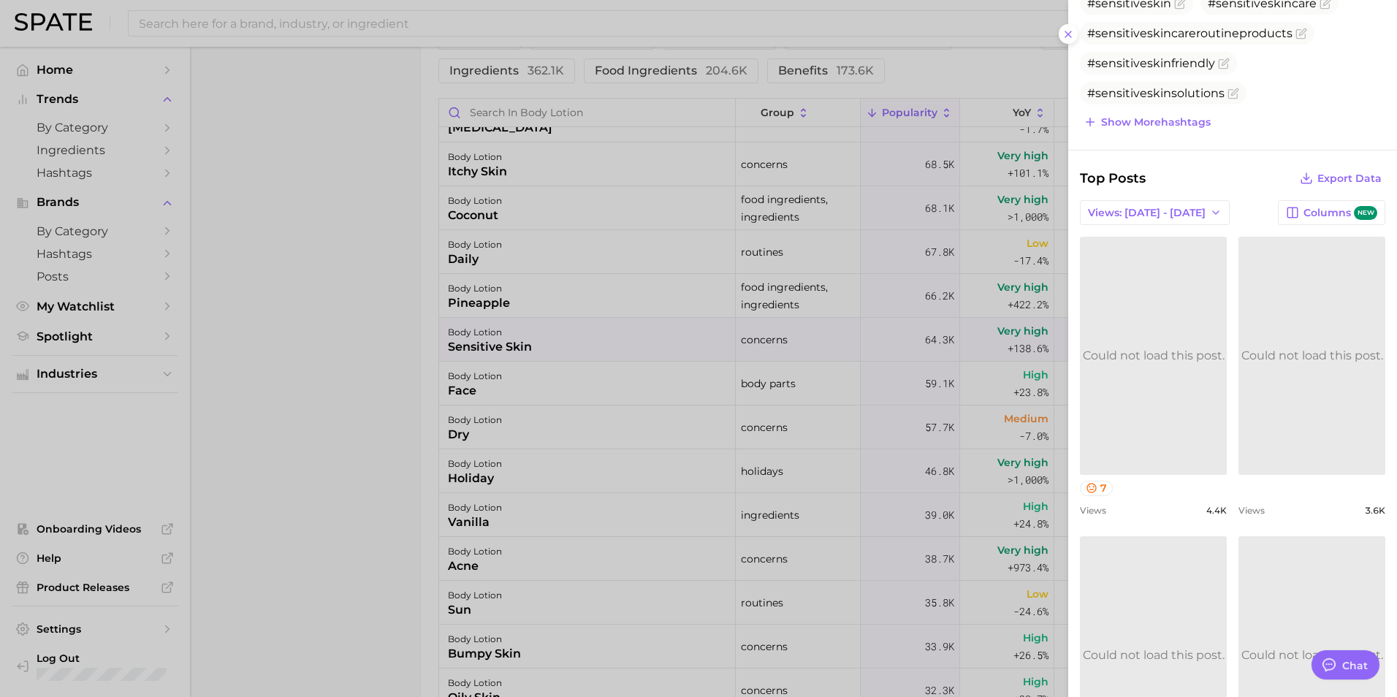
scroll to position [585, 0]
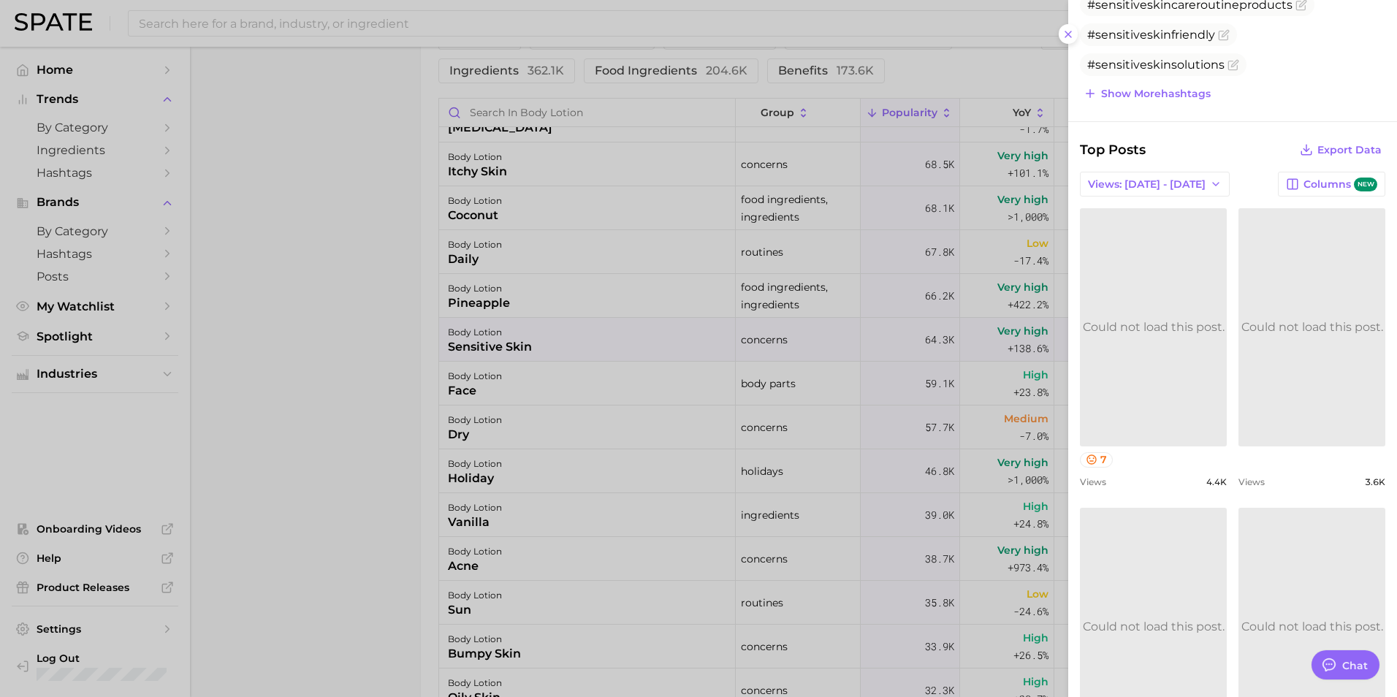
click at [1170, 310] on link "Could not load this post." at bounding box center [1153, 326] width 147 height 237
click at [1314, 382] on link at bounding box center [1312, 326] width 147 height 237
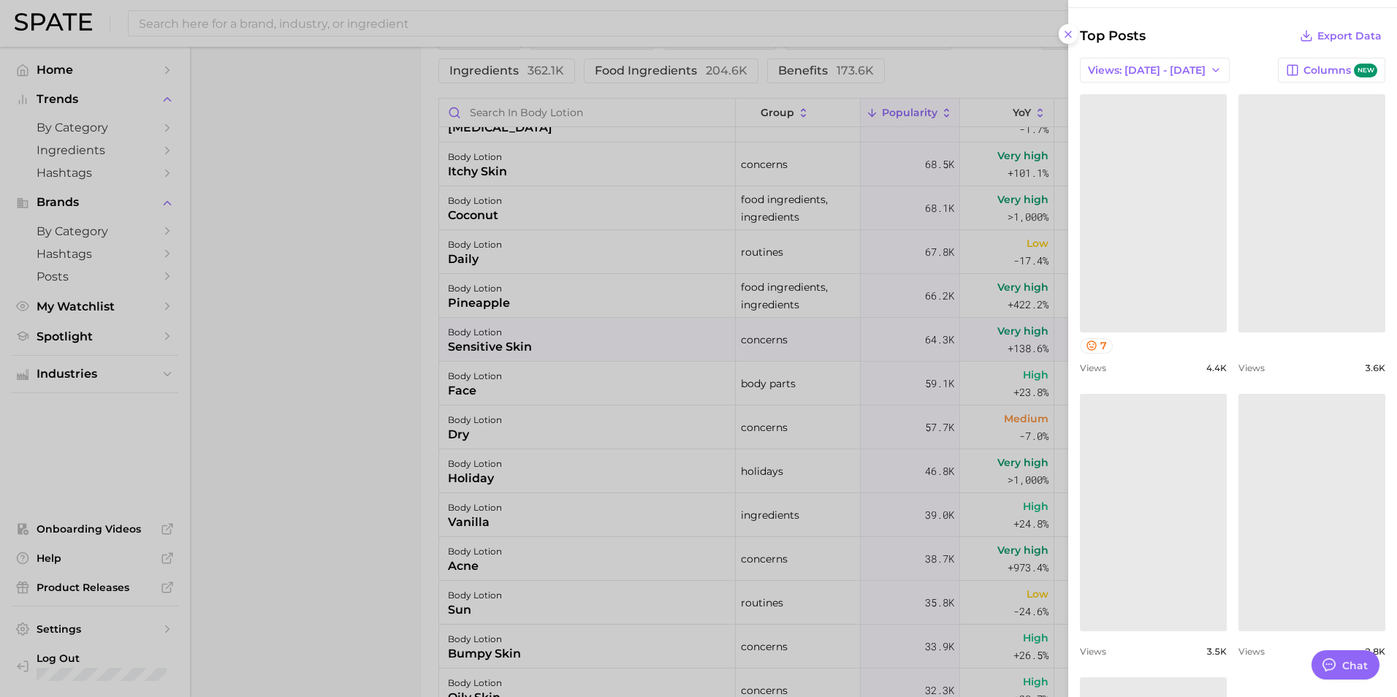
scroll to position [731, 0]
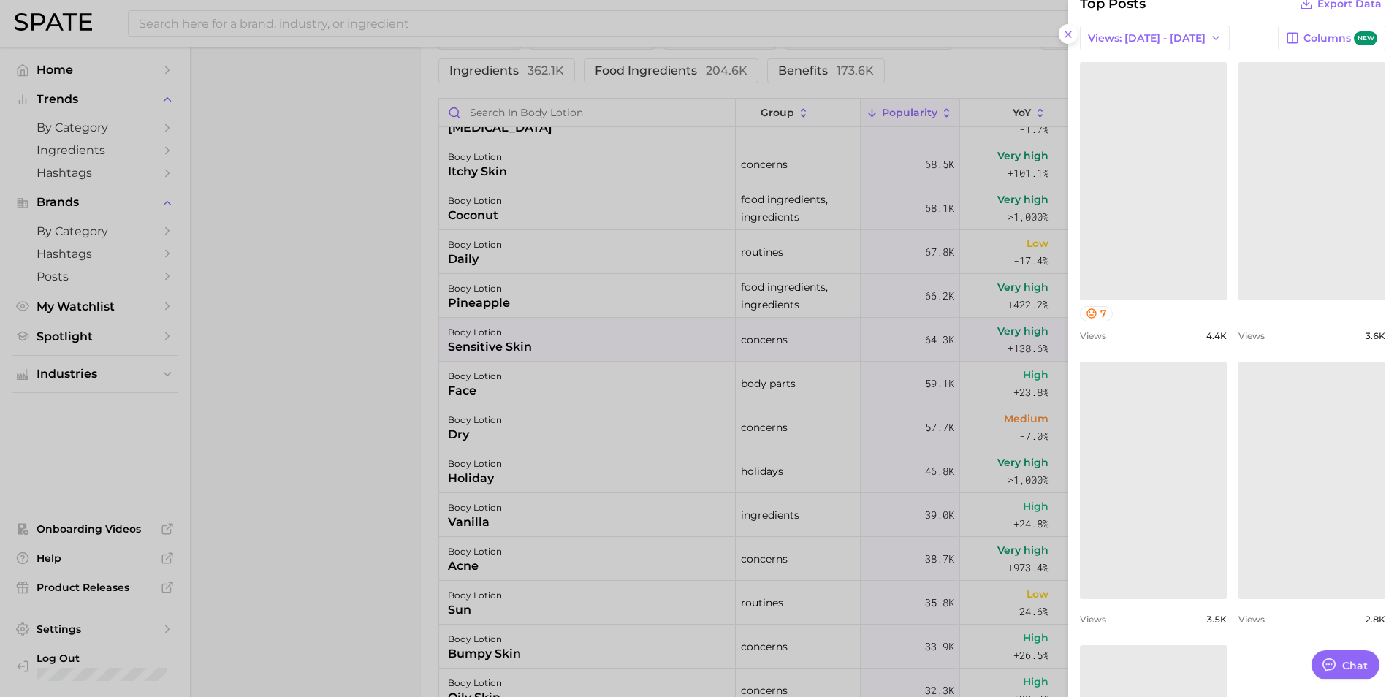
click at [1158, 456] on link at bounding box center [1153, 480] width 147 height 237
click at [1318, 474] on div "Could not load this post." at bounding box center [1313, 481] width 142 height 14
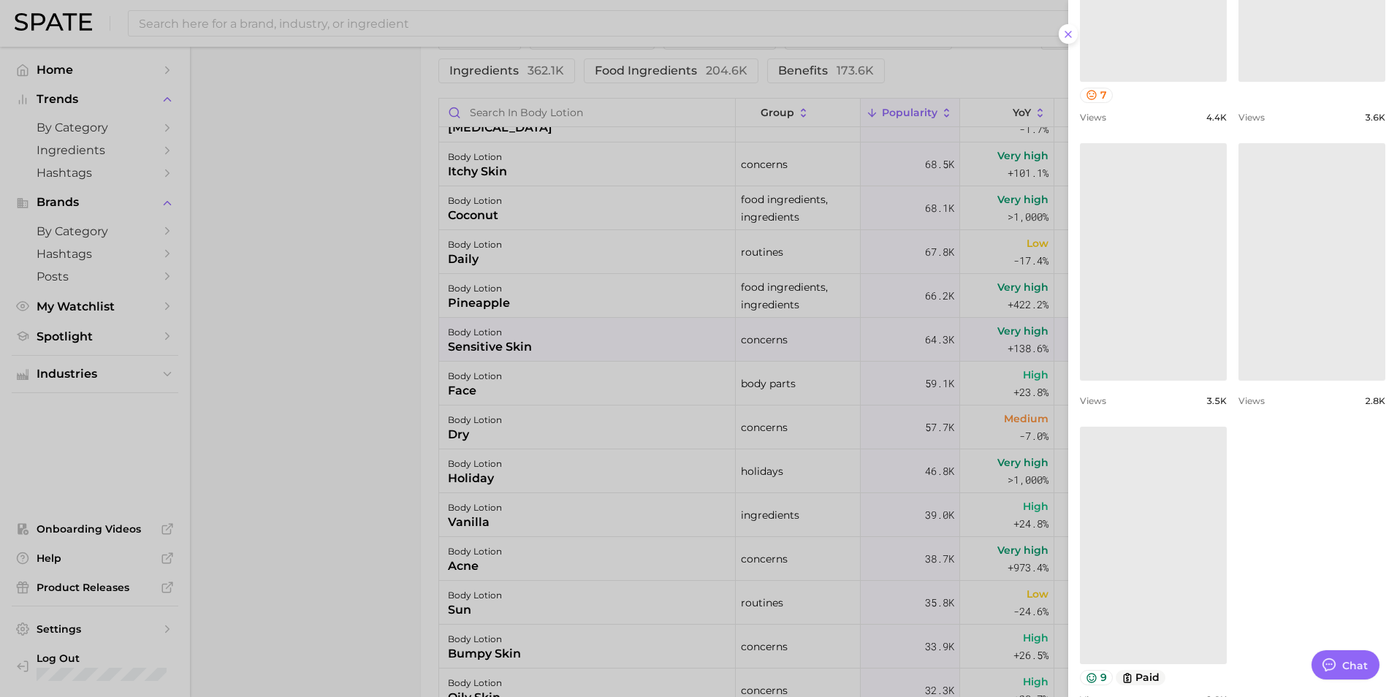
scroll to position [950, 0]
click at [1126, 512] on link at bounding box center [1153, 544] width 147 height 237
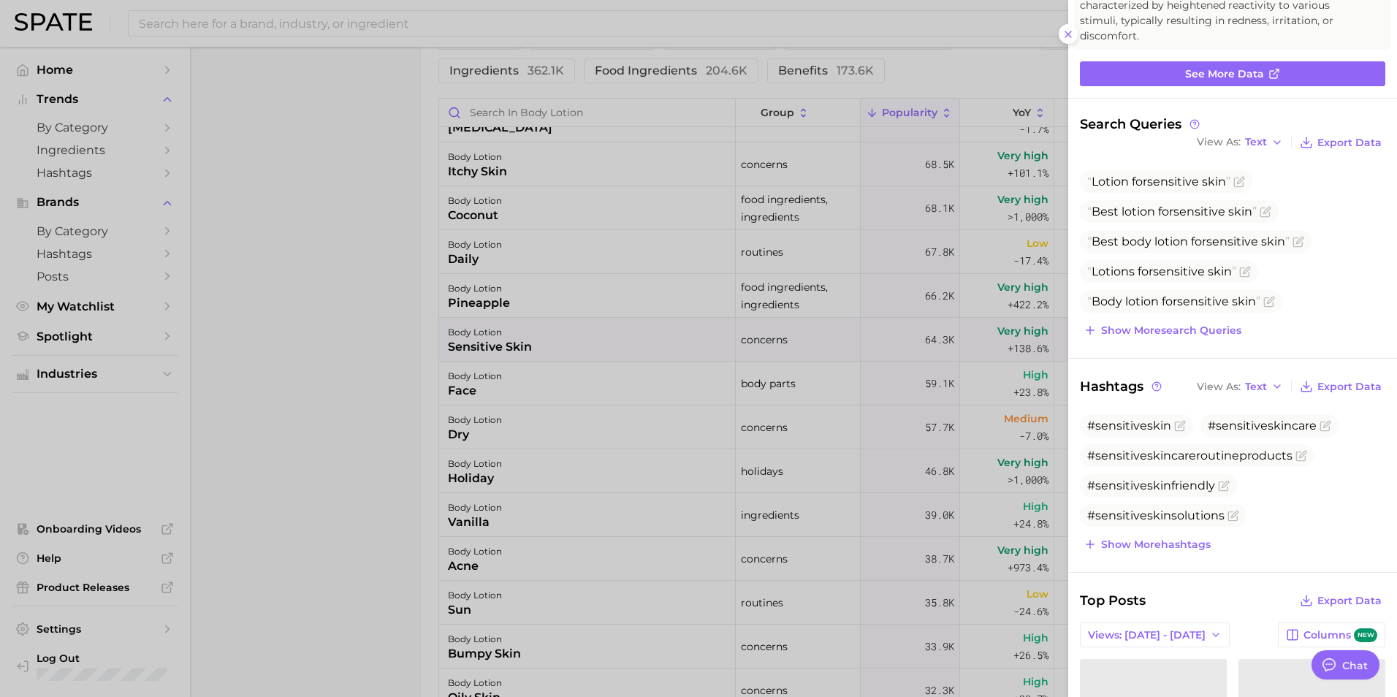
scroll to position [0, 0]
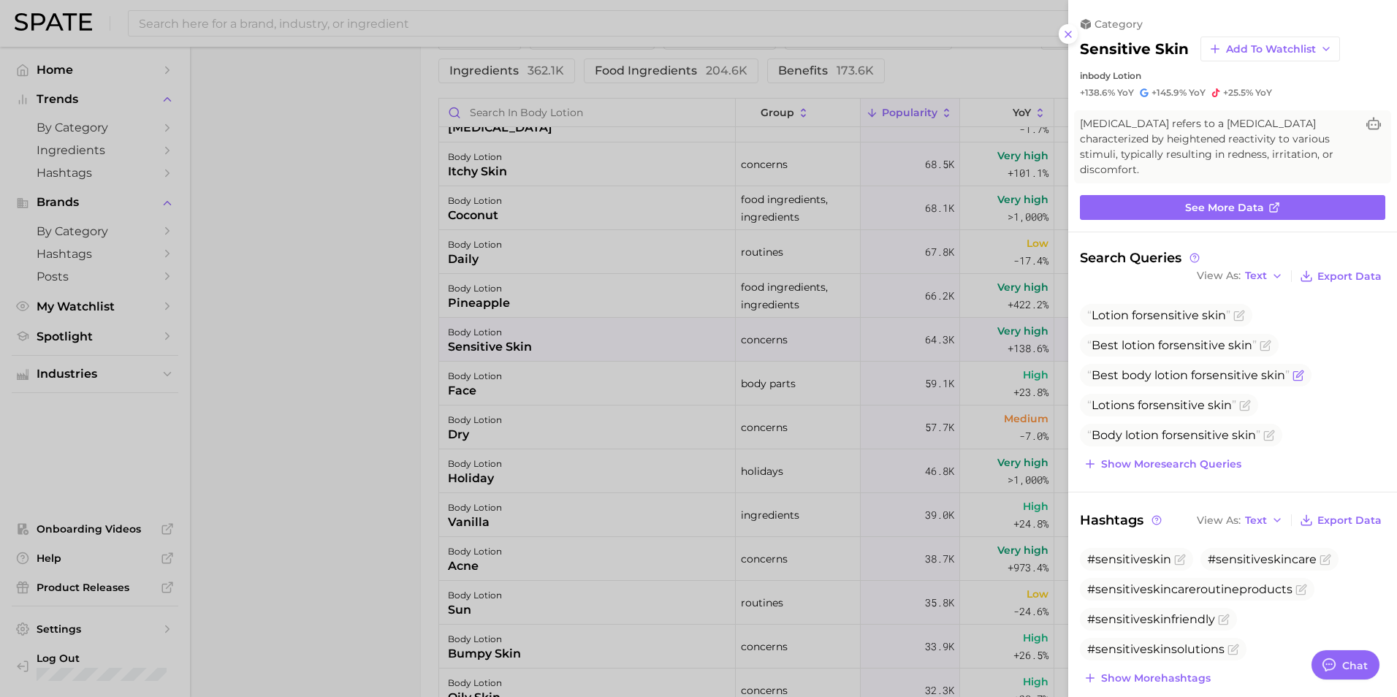
click at [1183, 375] on span "Best body lotion [MEDICAL_DATA]" at bounding box center [1188, 375] width 202 height 14
click at [1301, 372] on icon "Flag as miscategorized or irrelevant" at bounding box center [1299, 373] width 7 height 7
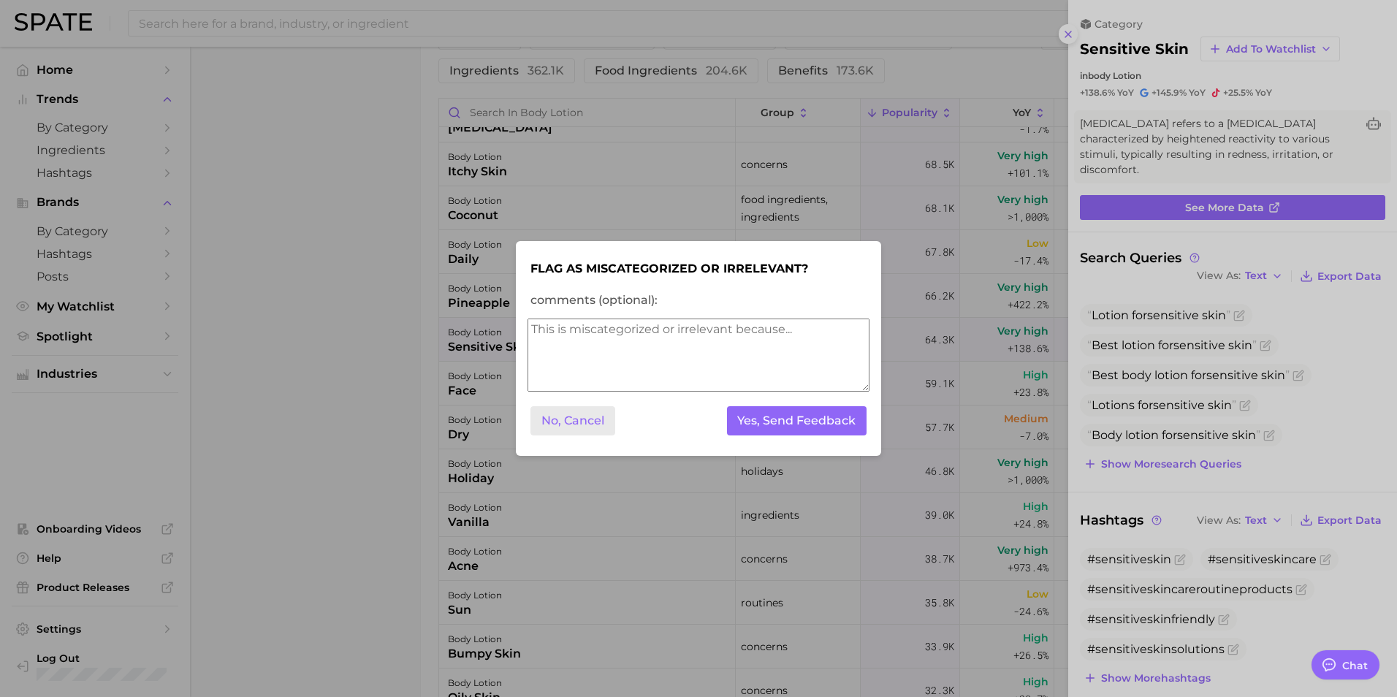
click at [598, 426] on button "No, Cancel" at bounding box center [573, 421] width 85 height 30
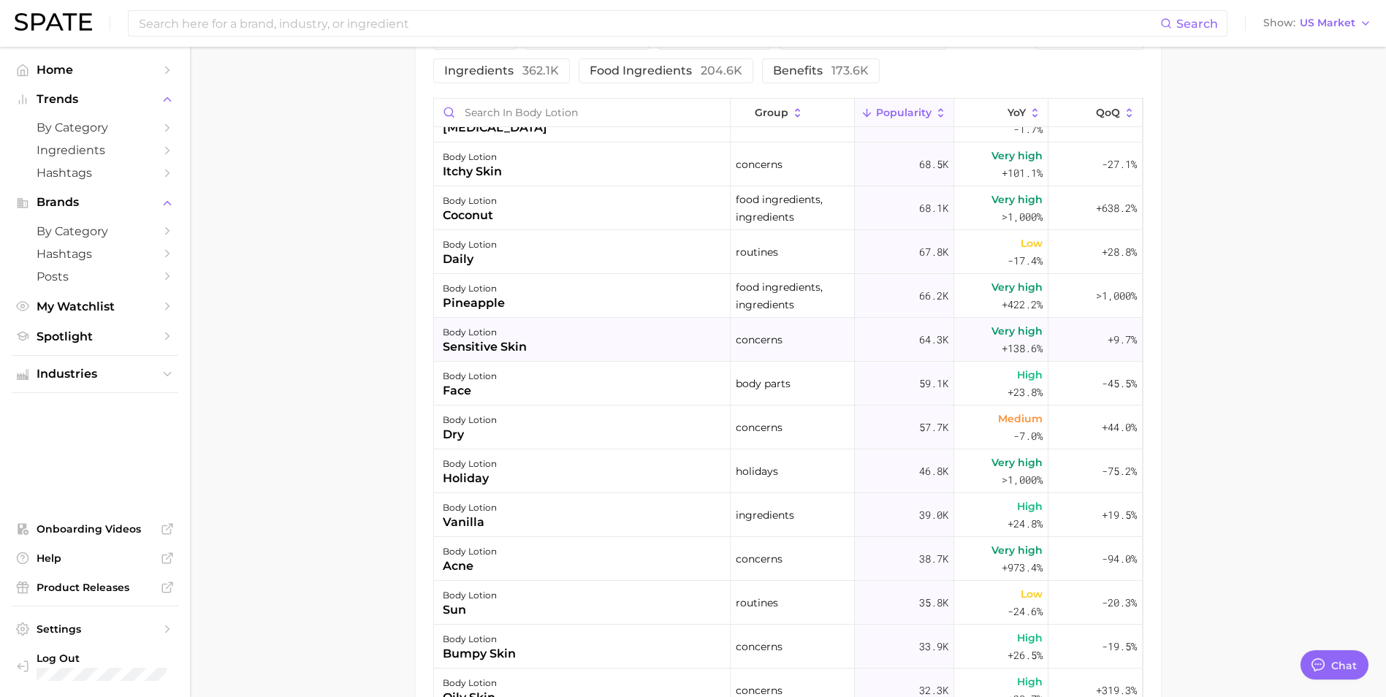
click at [474, 335] on div "body lotion" at bounding box center [485, 333] width 84 height 18
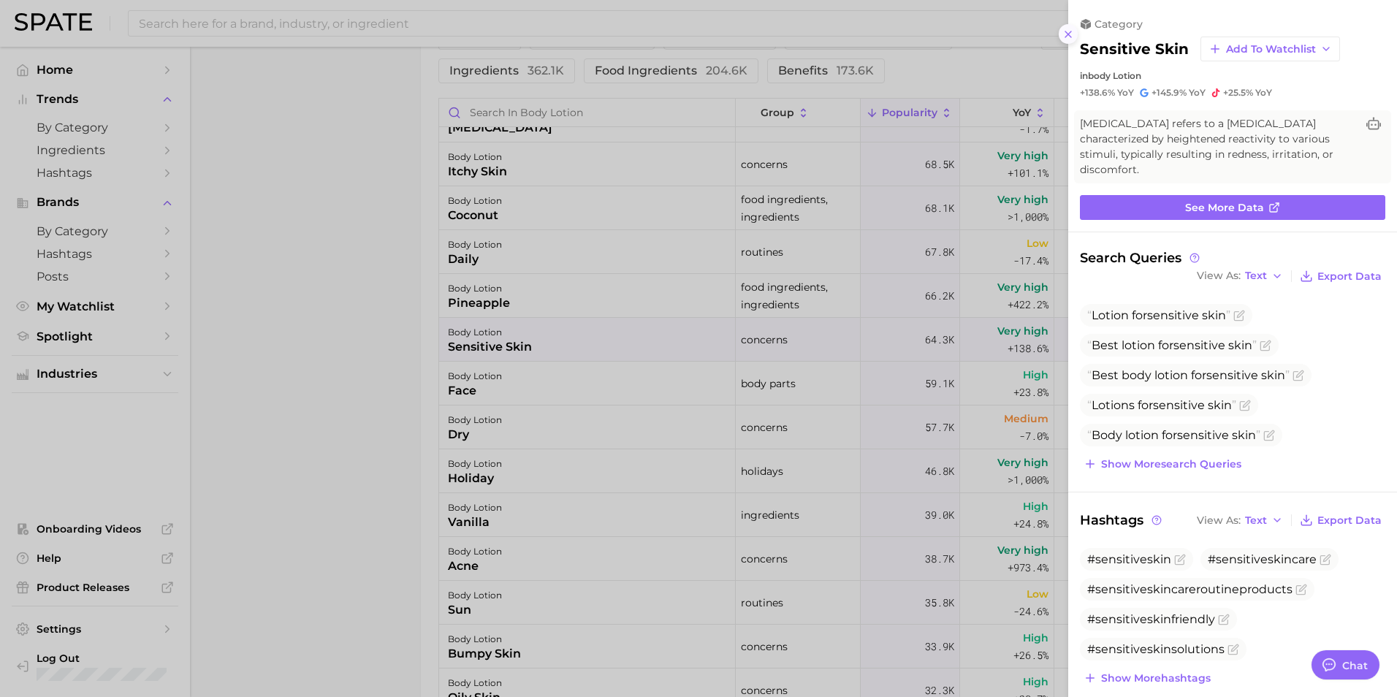
click at [1063, 32] on icon at bounding box center [1068, 34] width 12 height 12
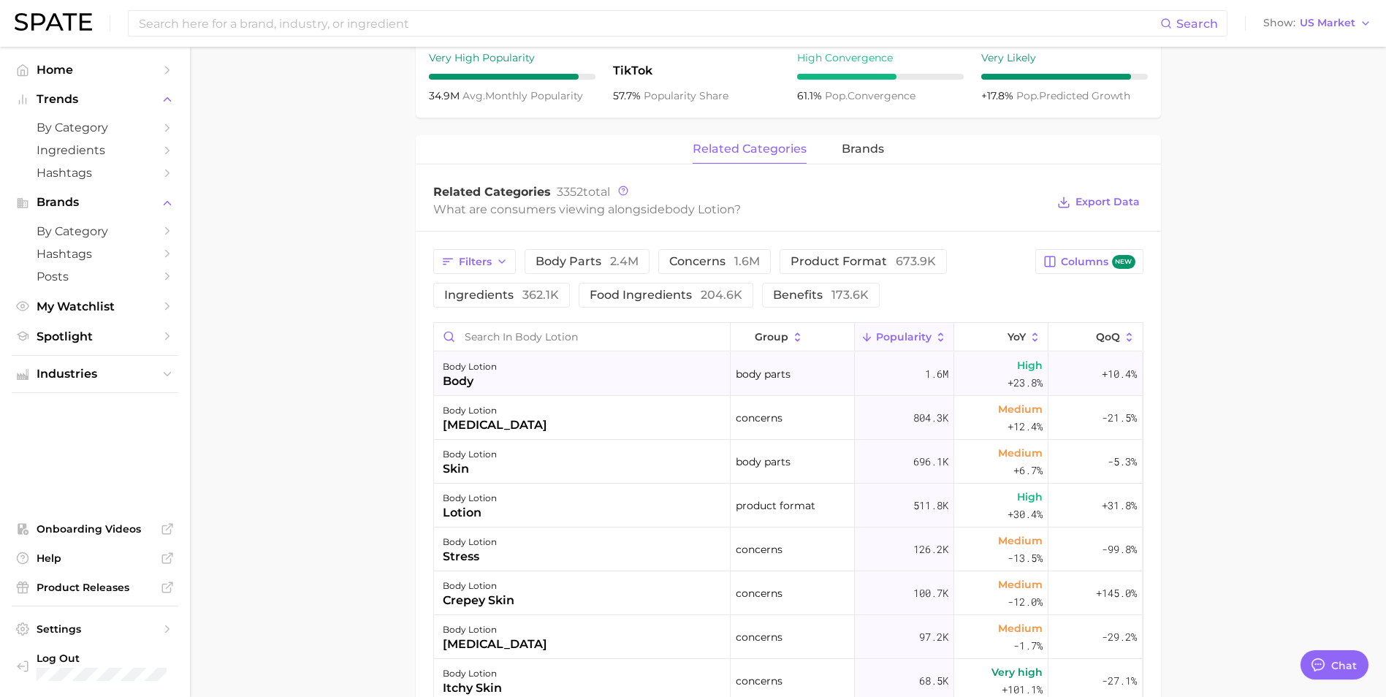
scroll to position [585, 0]
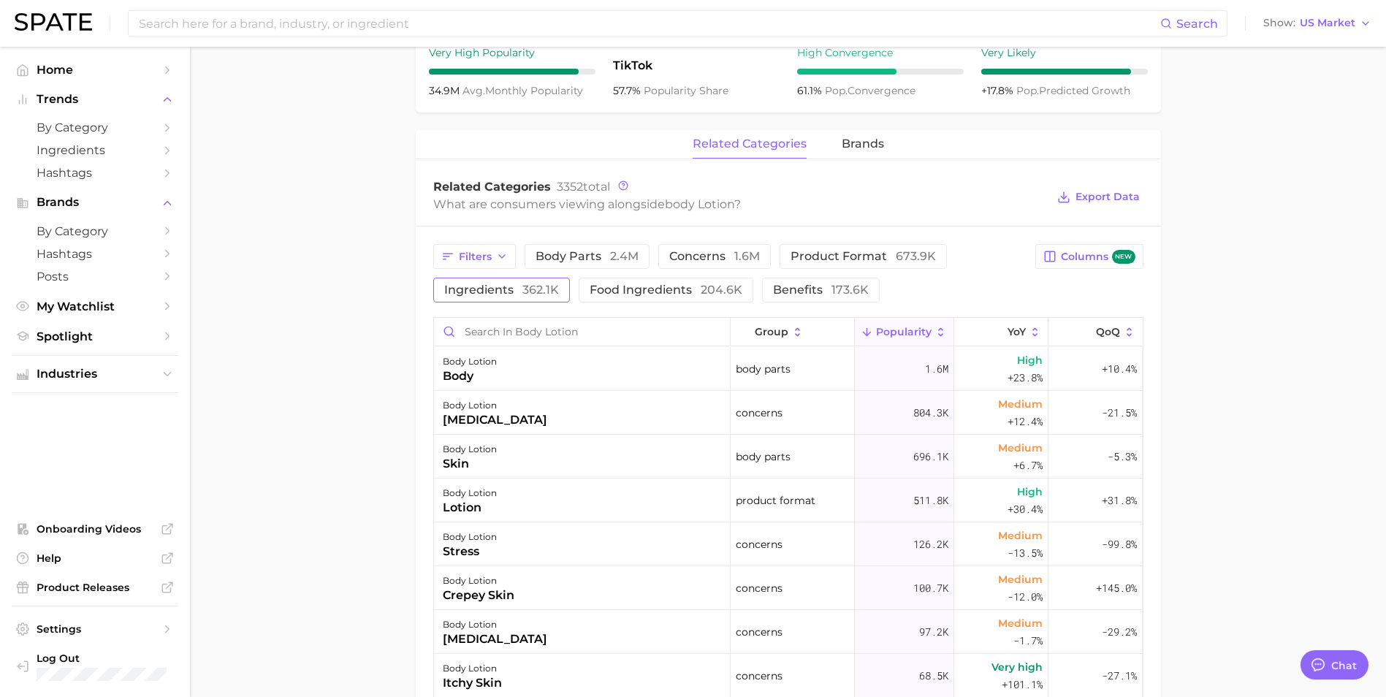
click at [532, 285] on span "362.1k" at bounding box center [540, 290] width 37 height 14
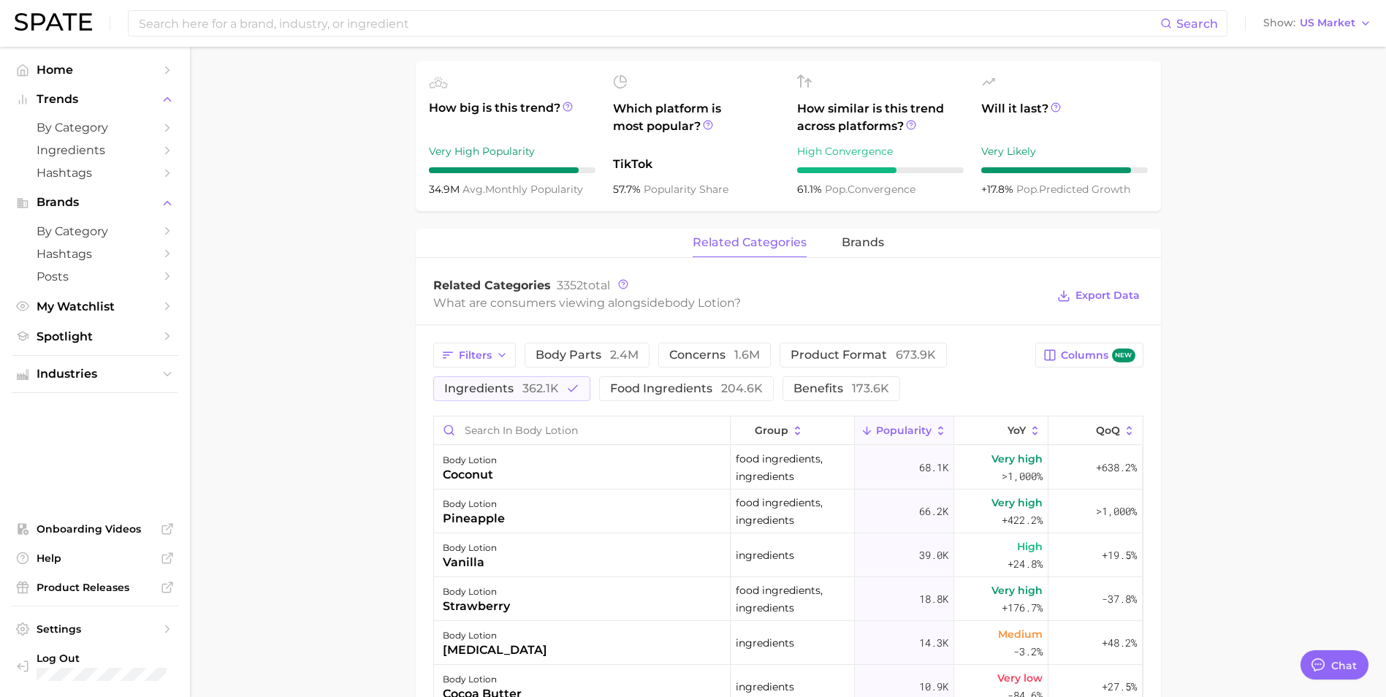
scroll to position [512, 0]
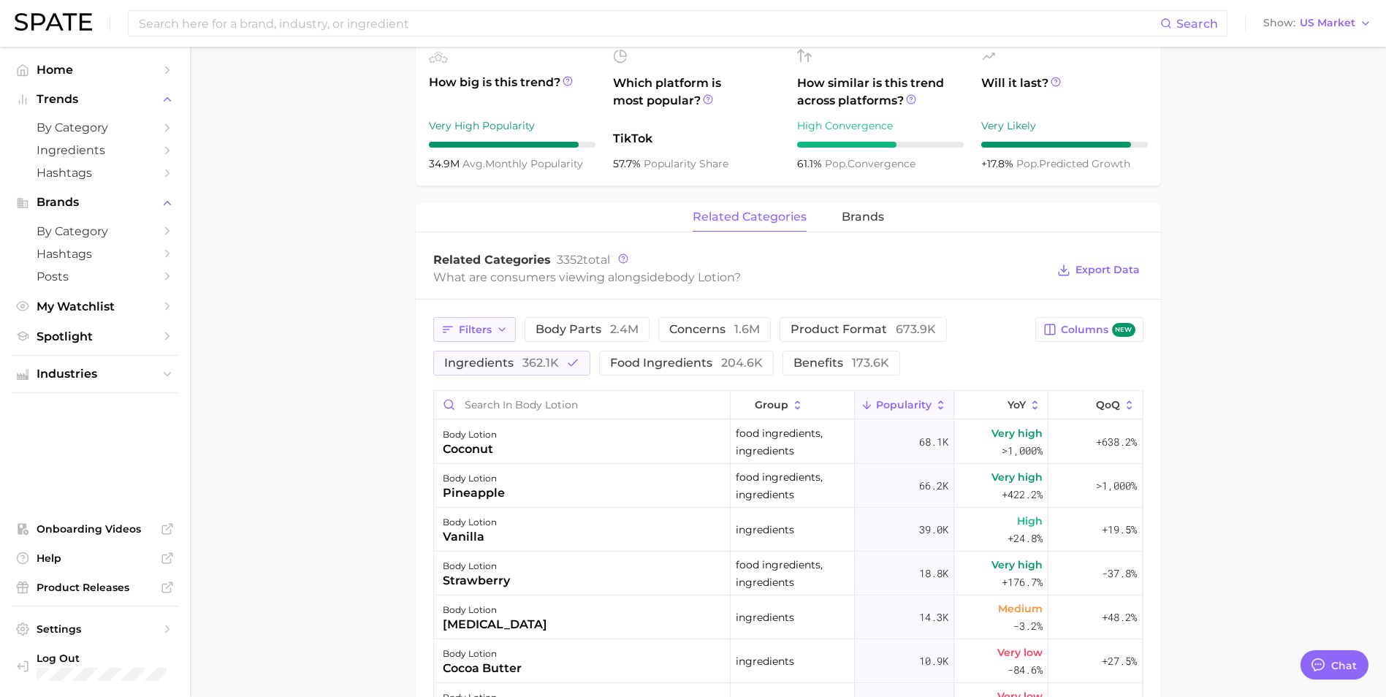
click at [501, 329] on icon "button" at bounding box center [502, 330] width 12 height 12
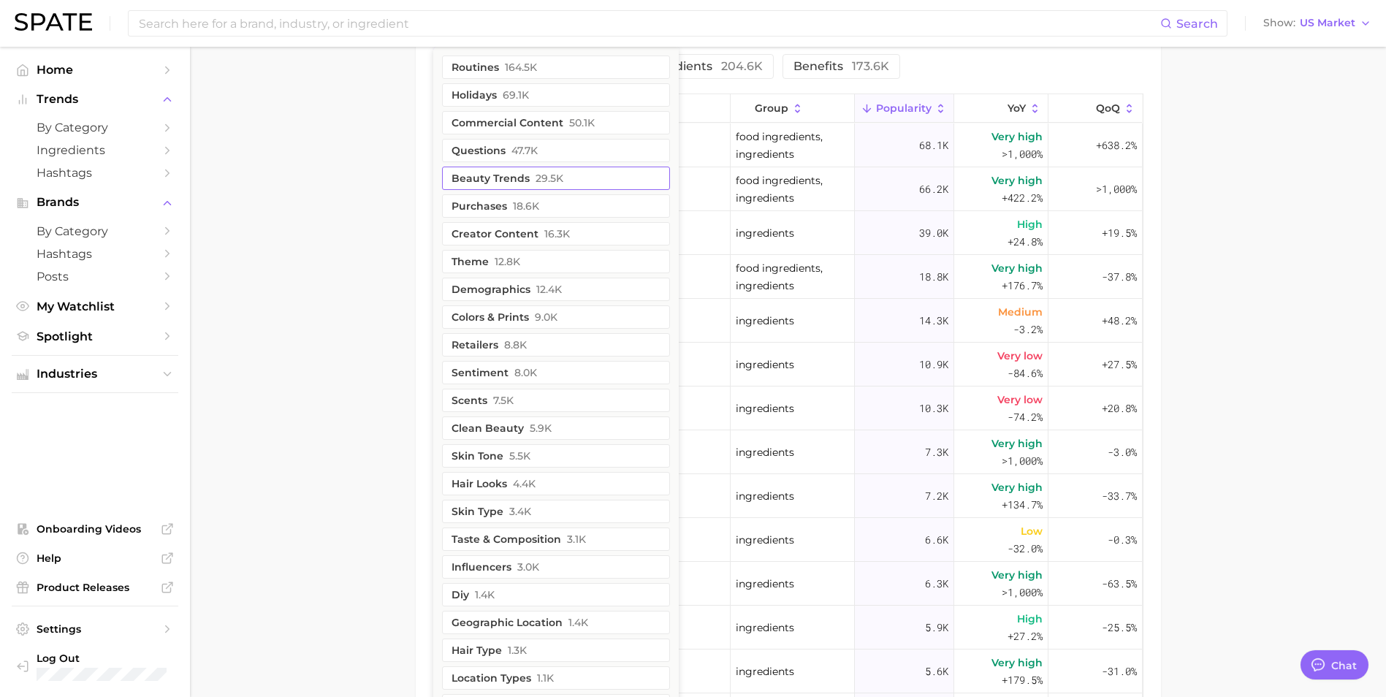
scroll to position [877, 0]
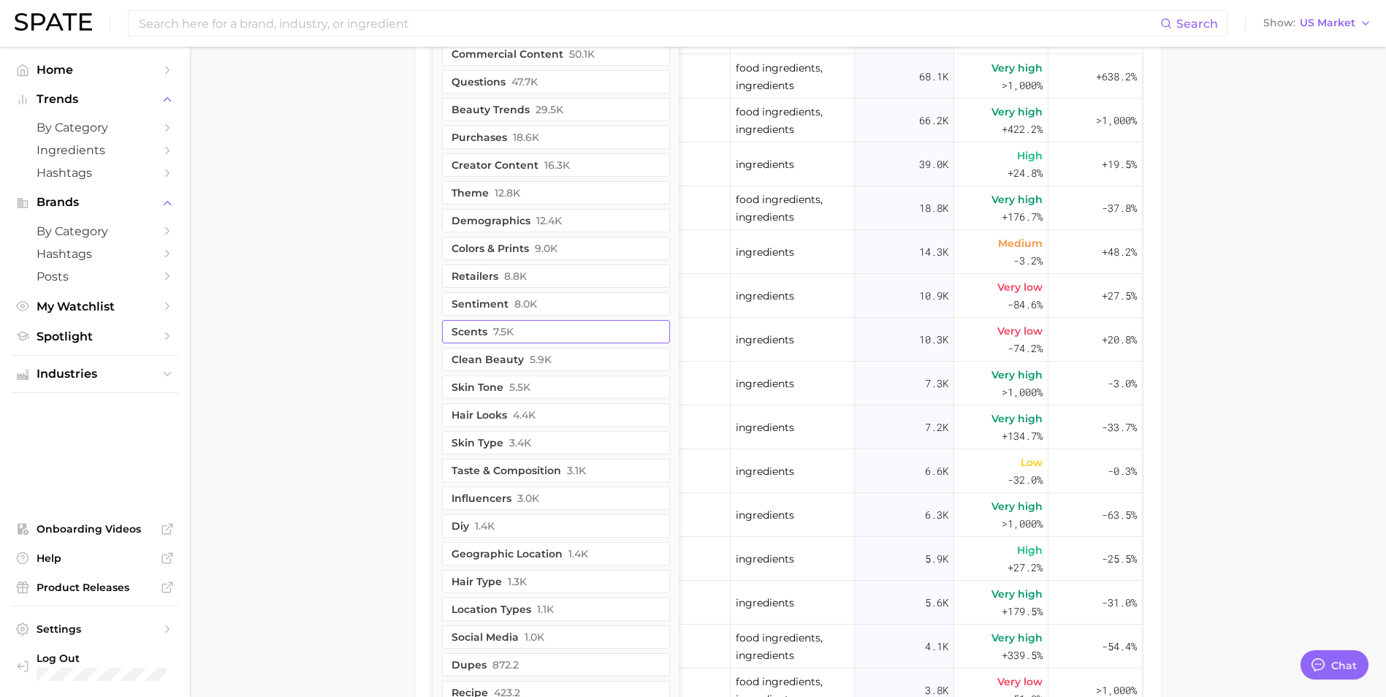
click at [491, 330] on button "scents 7.5k" at bounding box center [556, 331] width 228 height 23
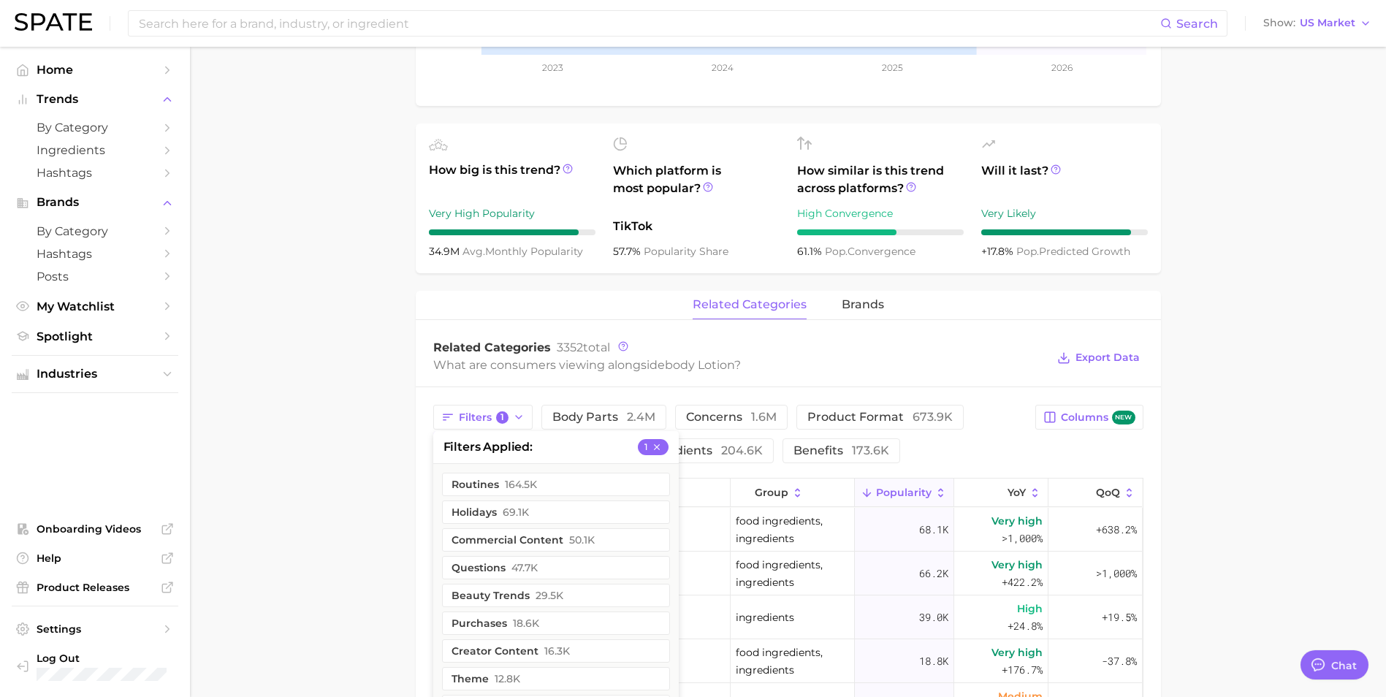
scroll to position [398, 0]
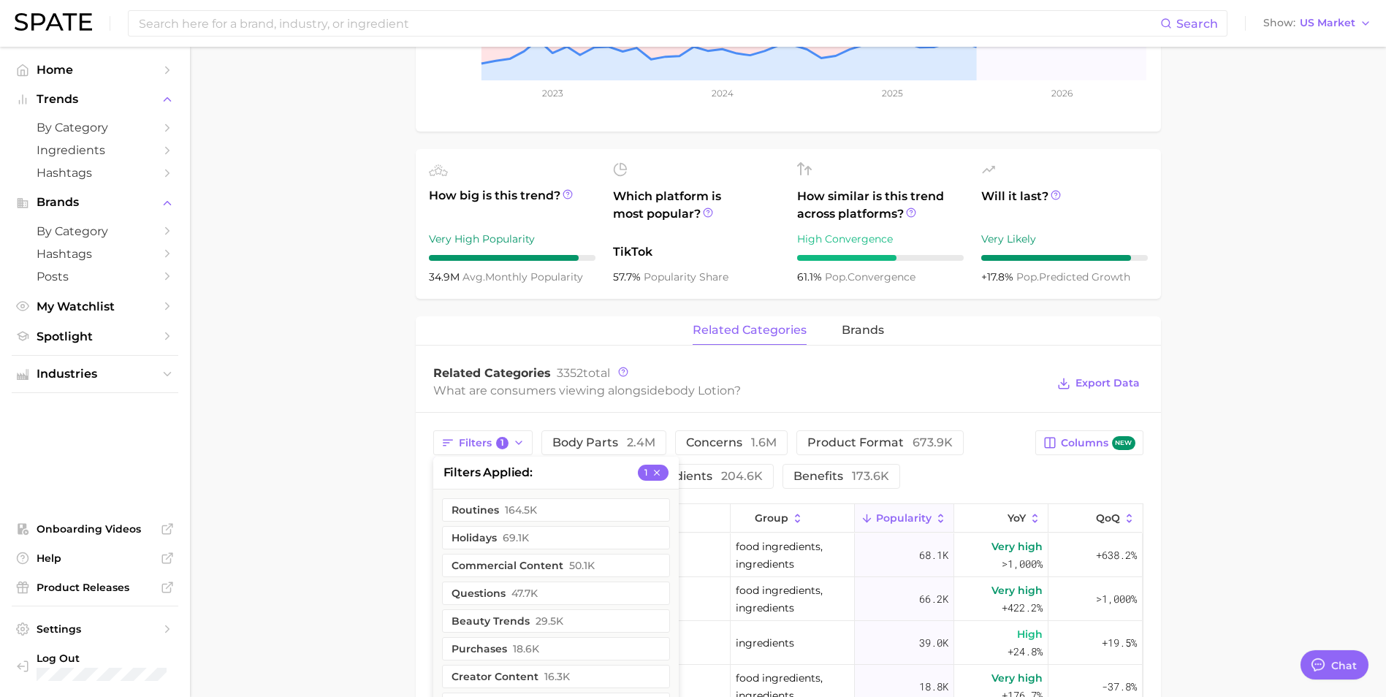
click at [581, 475] on li "filters applied 1" at bounding box center [556, 473] width 246 height 32
click at [381, 465] on main "1. bath & body 2. body care products 3. body moisturizing products 4. body loti…" at bounding box center [788, 470] width 1196 height 1643
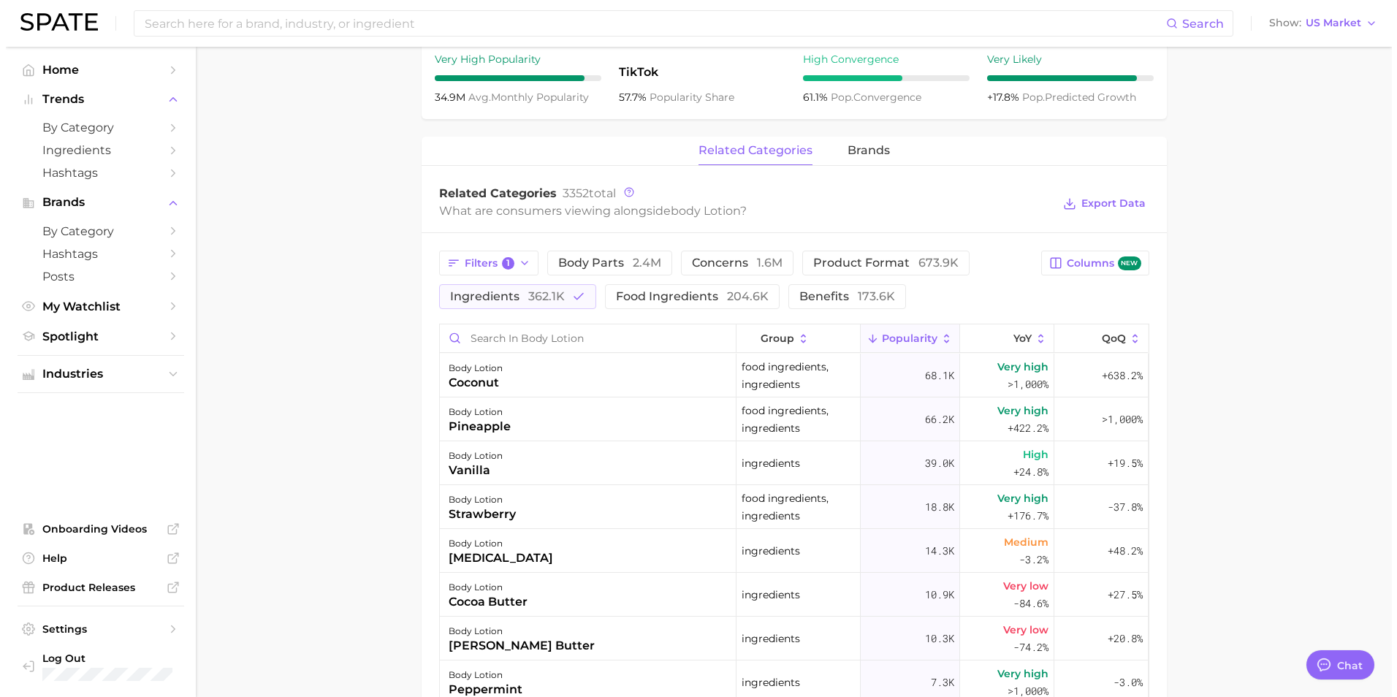
scroll to position [617, 0]
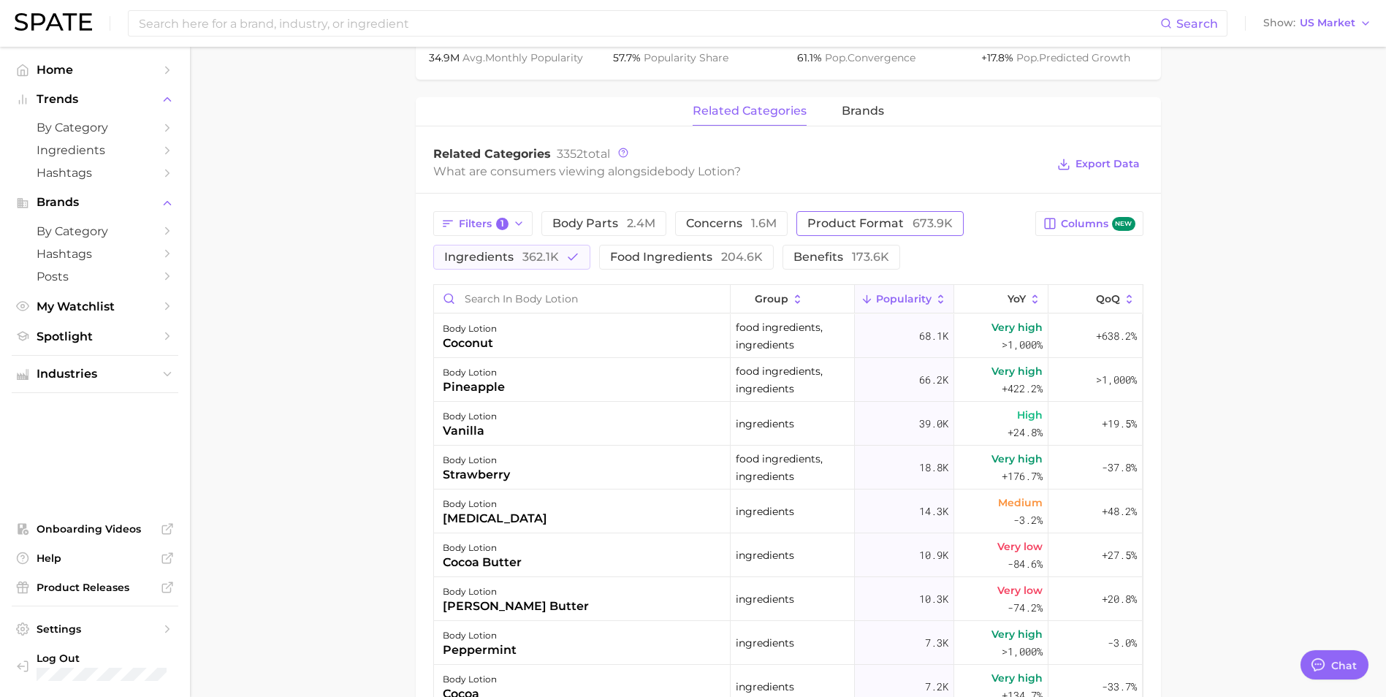
click at [891, 223] on span "product format 673.9k" at bounding box center [879, 224] width 145 height 12
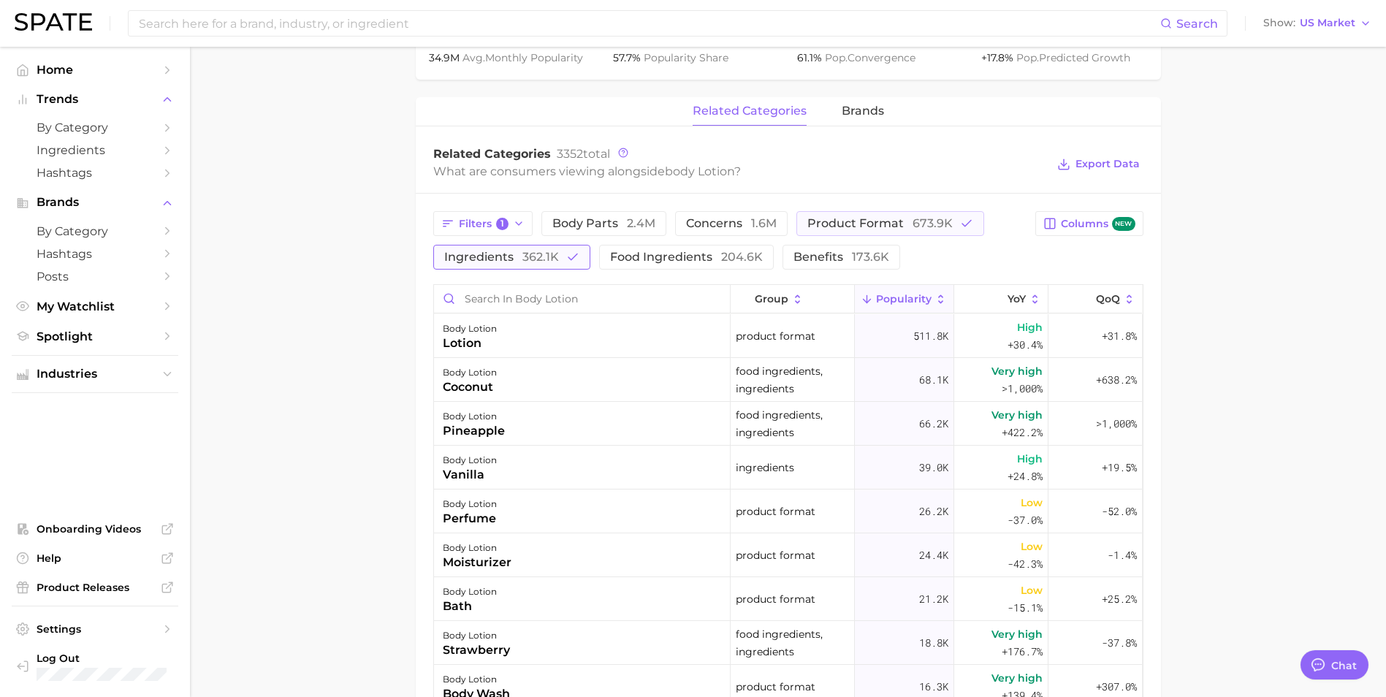
click at [560, 253] on button "ingredients 362.1k" at bounding box center [511, 257] width 157 height 25
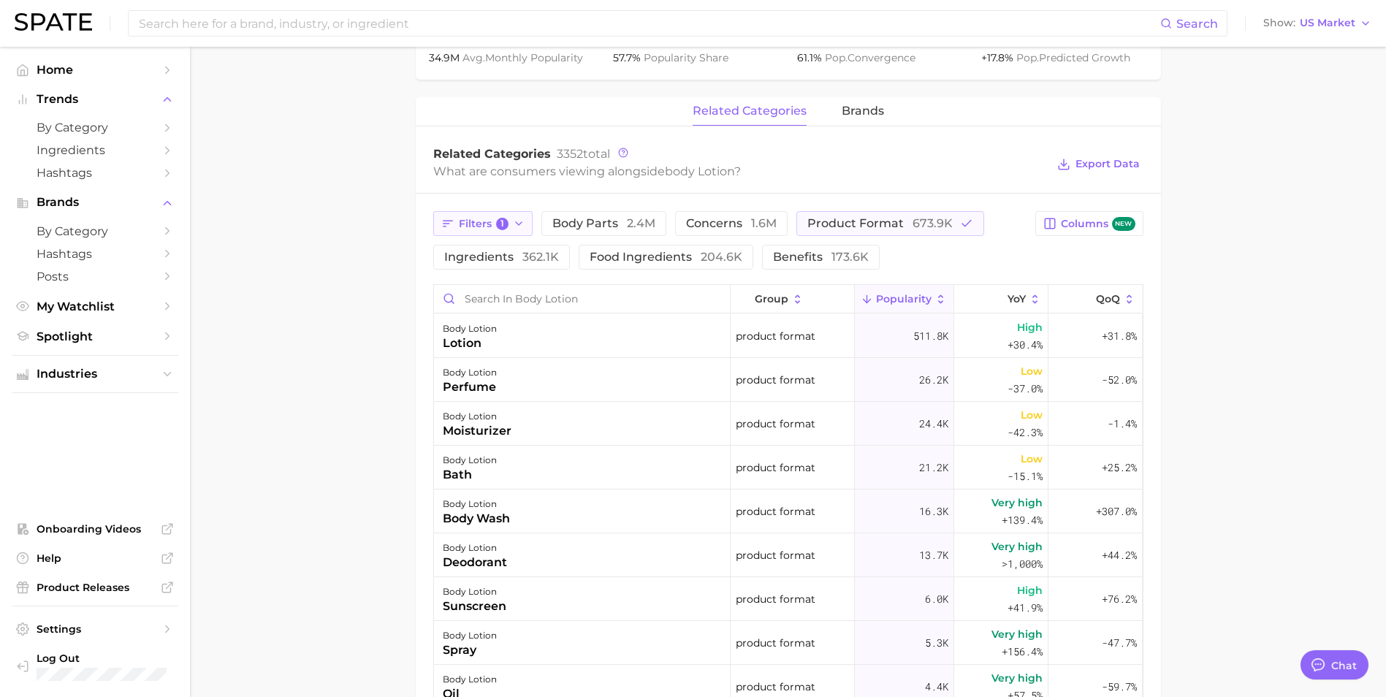
click at [460, 224] on span "Filters 1" at bounding box center [484, 224] width 50 height 13
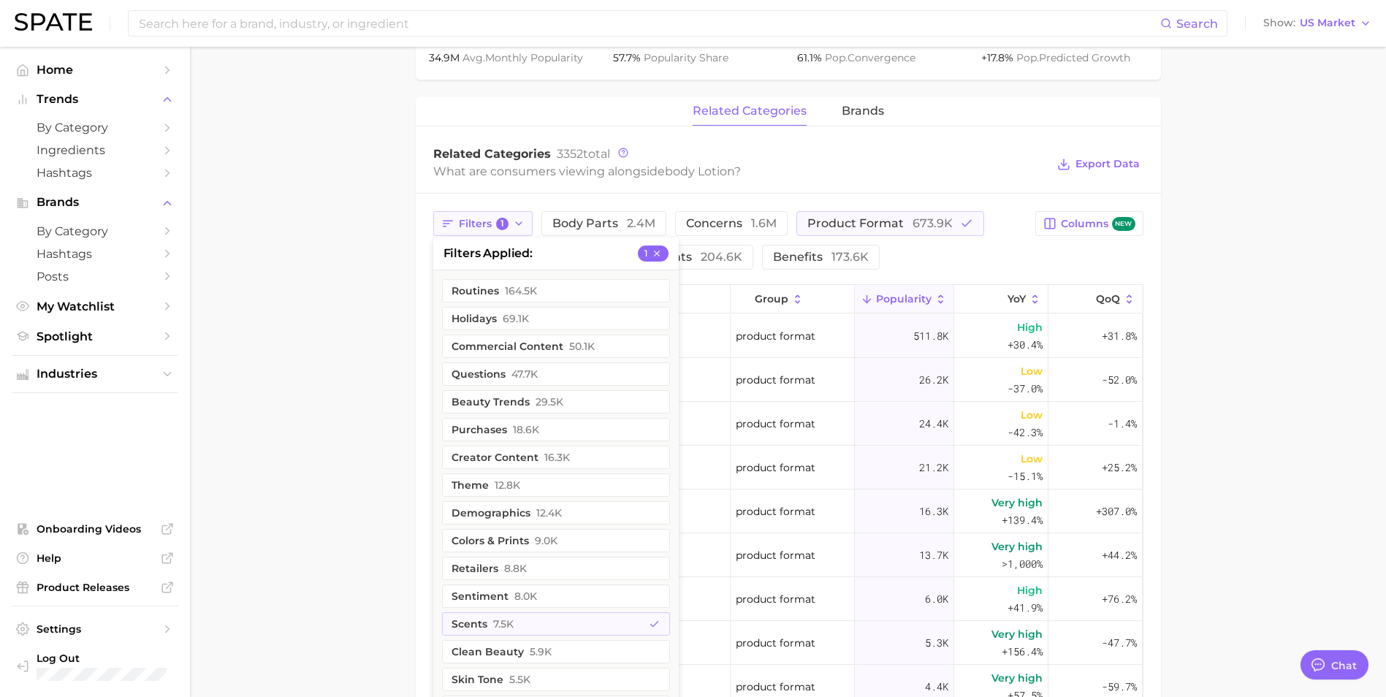
click at [446, 224] on icon "button" at bounding box center [448, 224] width 10 height 7
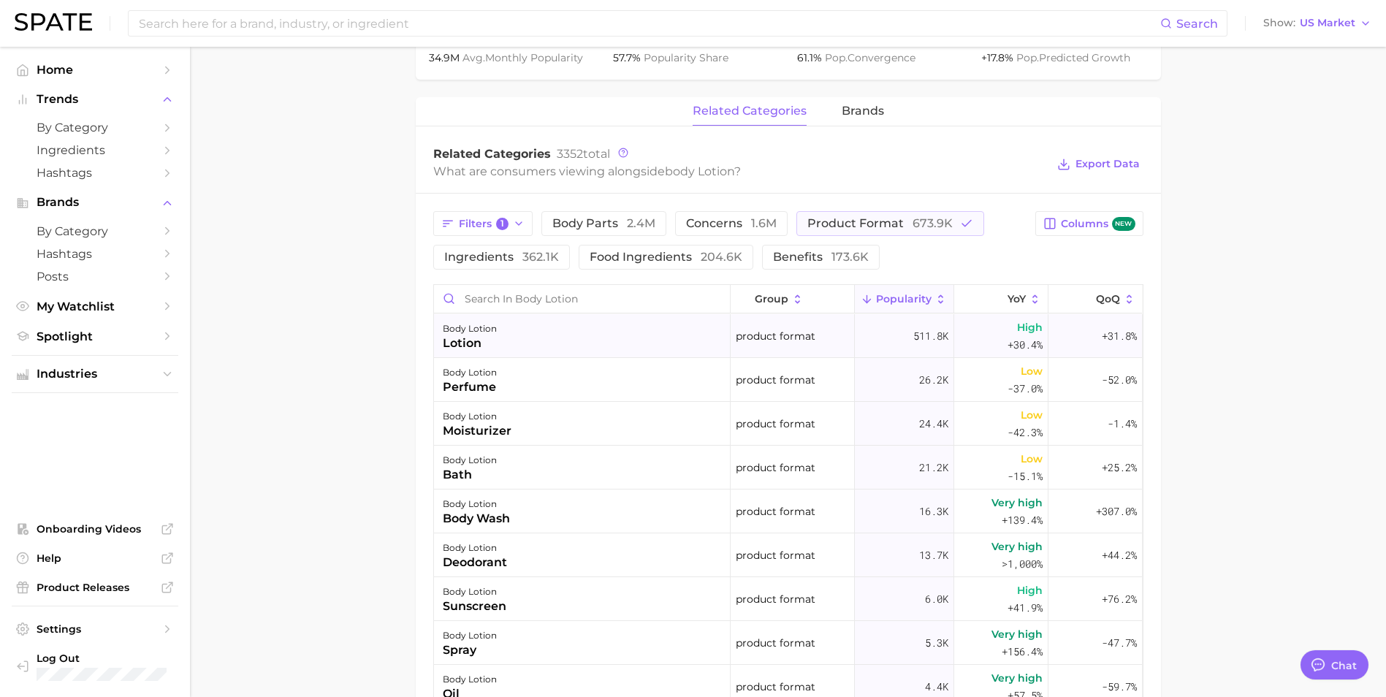
click at [545, 338] on div "body lotion lotion" at bounding box center [582, 336] width 297 height 44
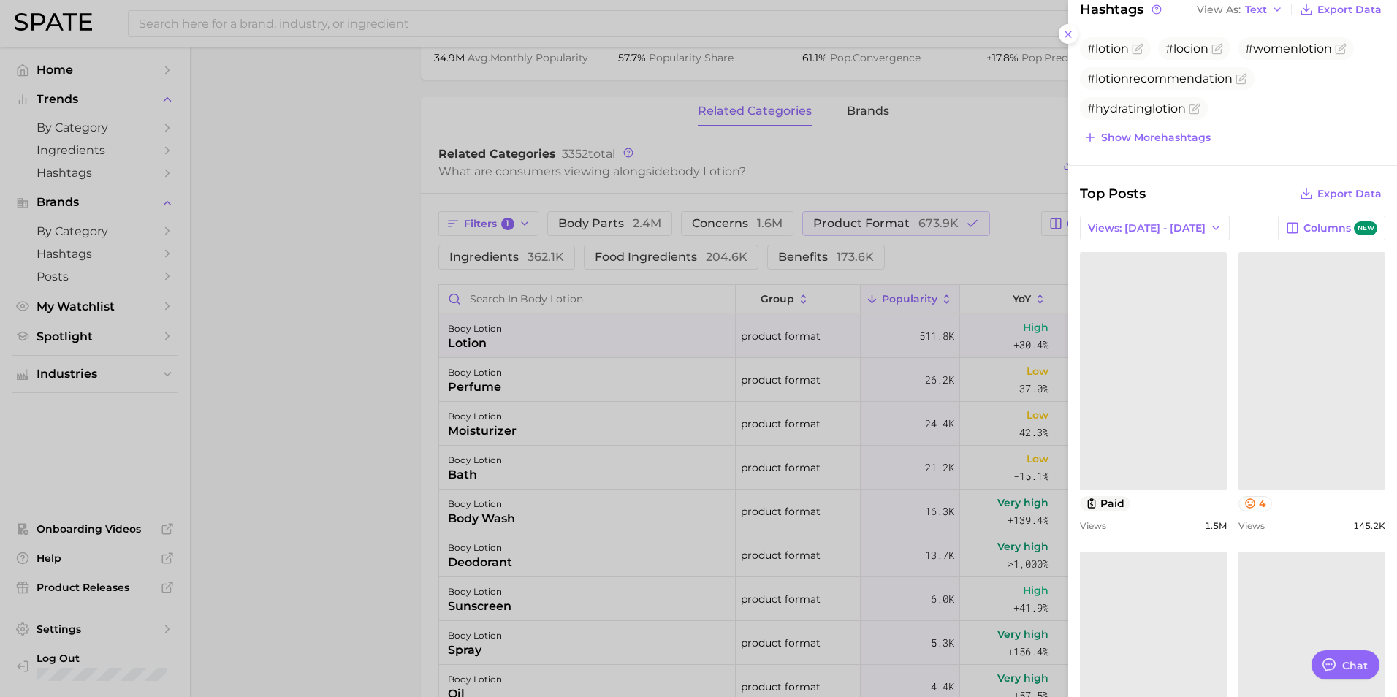
scroll to position [438, 0]
click at [1167, 371] on div "Could not load this post." at bounding box center [1154, 368] width 142 height 14
click at [1287, 434] on link at bounding box center [1312, 367] width 147 height 237
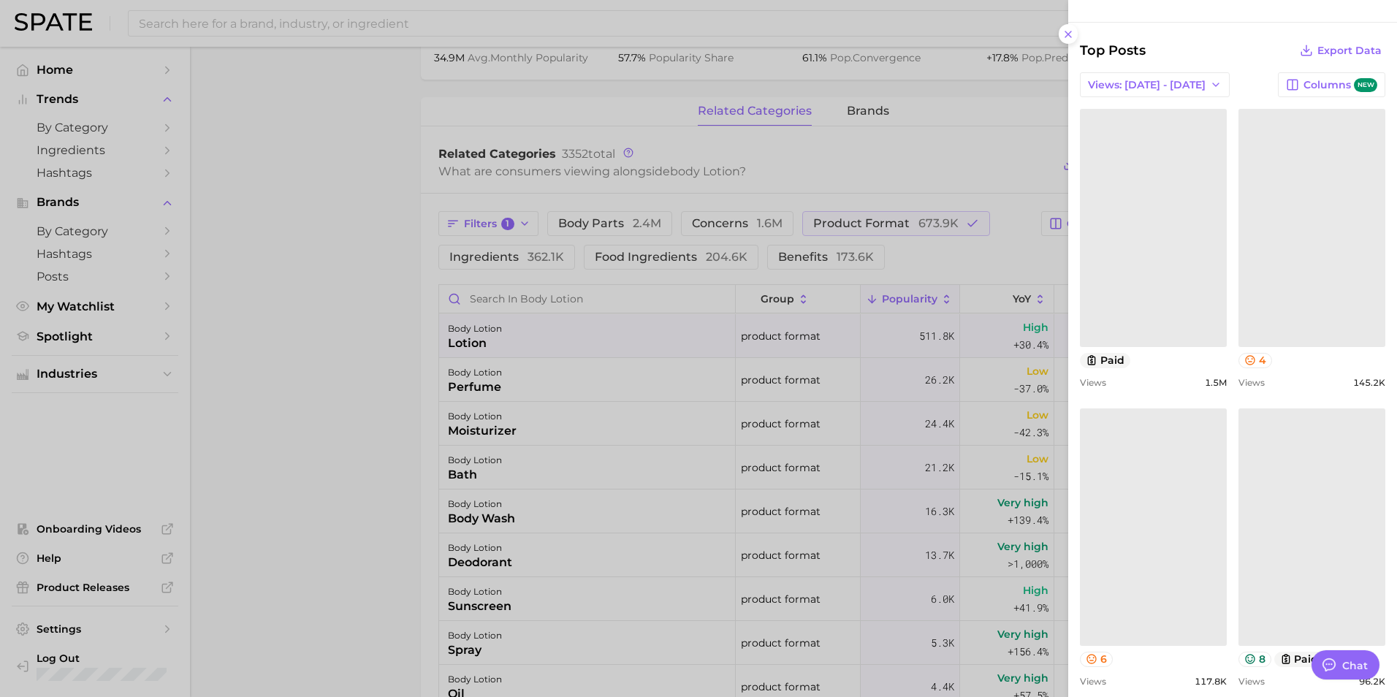
scroll to position [585, 0]
click at [1164, 541] on link at bounding box center [1153, 521] width 147 height 237
click at [1317, 528] on div "Could not load this post." at bounding box center [1313, 521] width 142 height 14
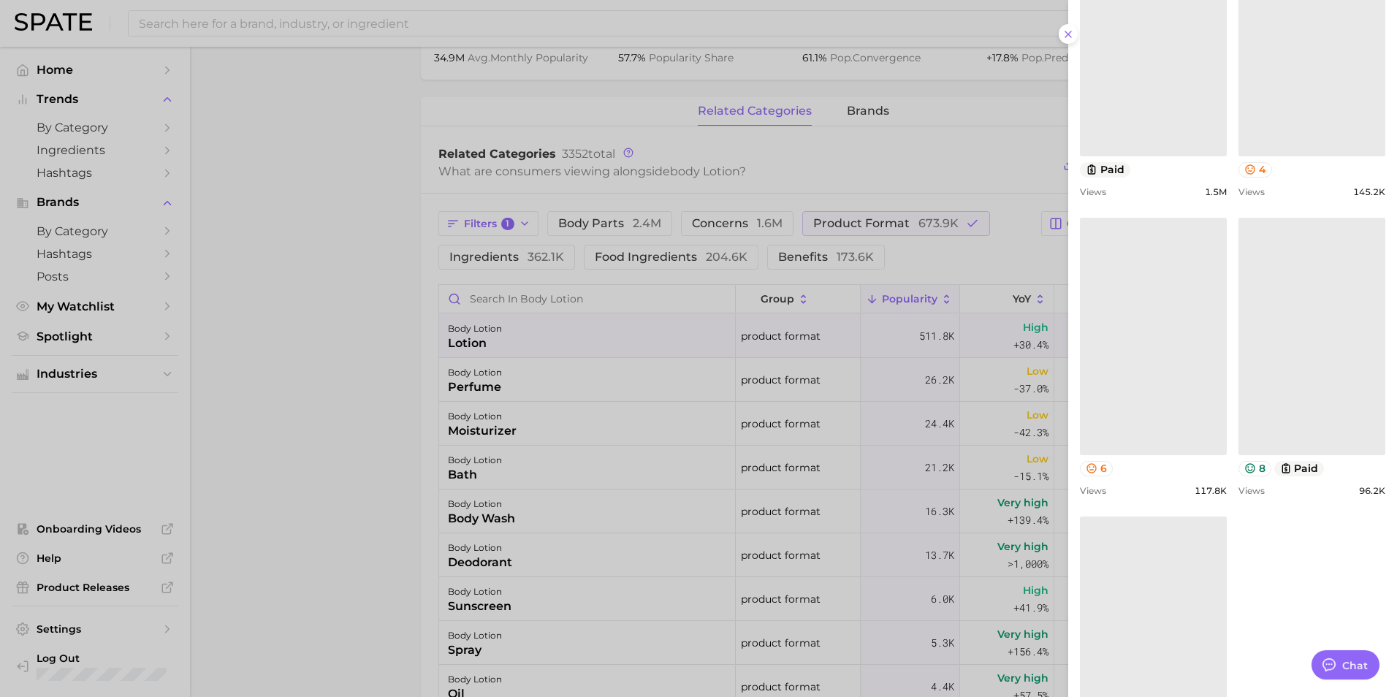
scroll to position [804, 0]
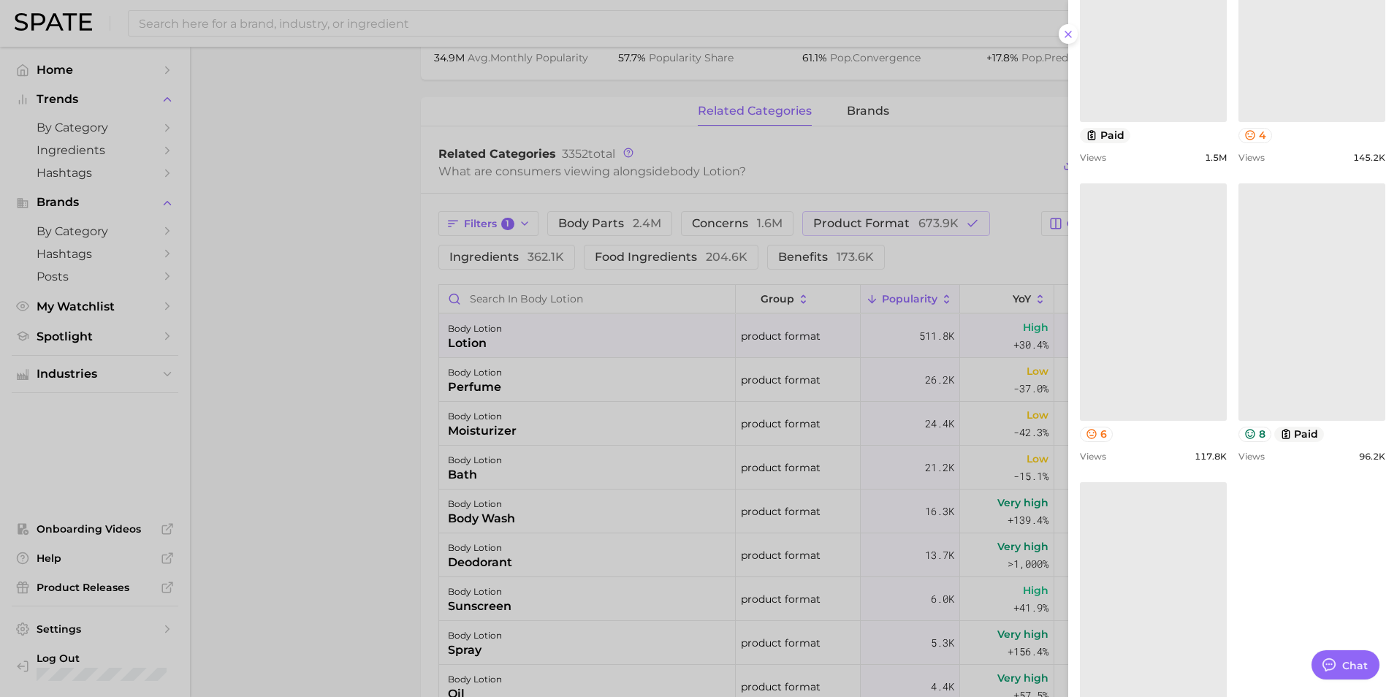
click at [1163, 604] on link at bounding box center [1153, 600] width 147 height 237
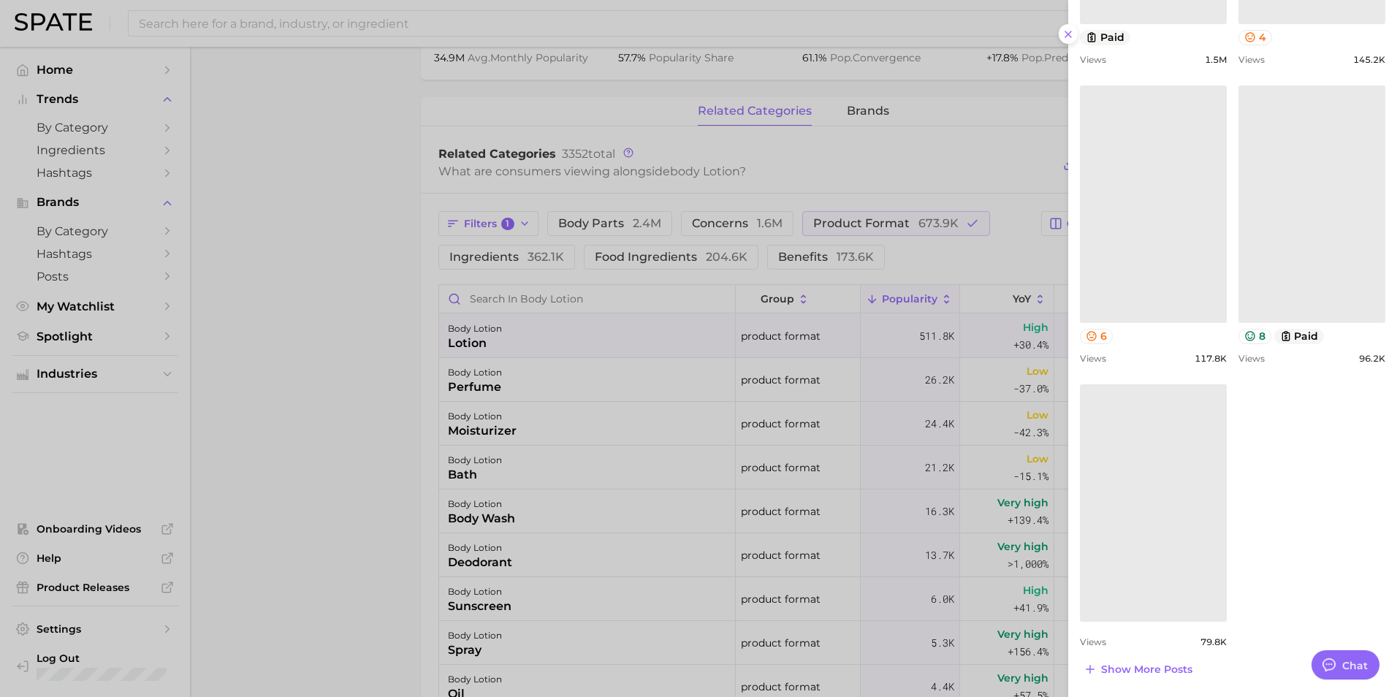
scroll to position [917, 0]
click at [1163, 667] on span "Show more posts" at bounding box center [1146, 669] width 91 height 12
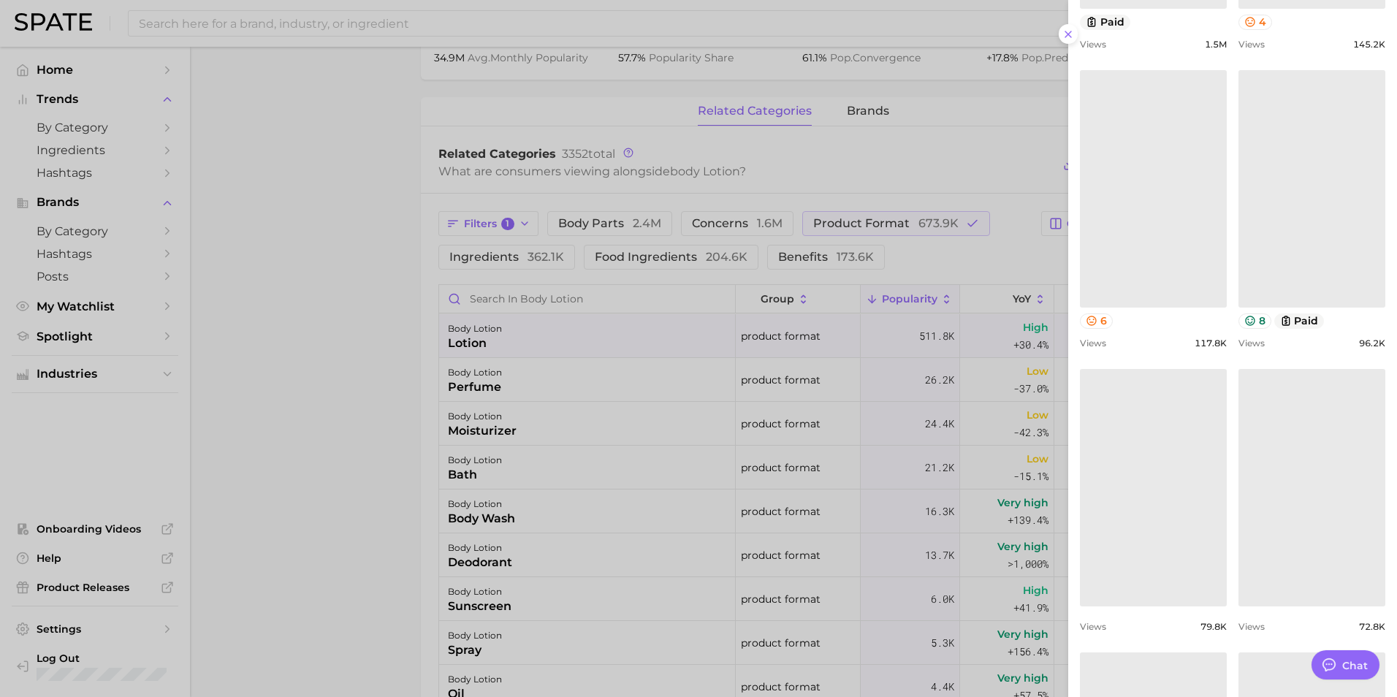
click at [1308, 539] on link at bounding box center [1312, 487] width 147 height 237
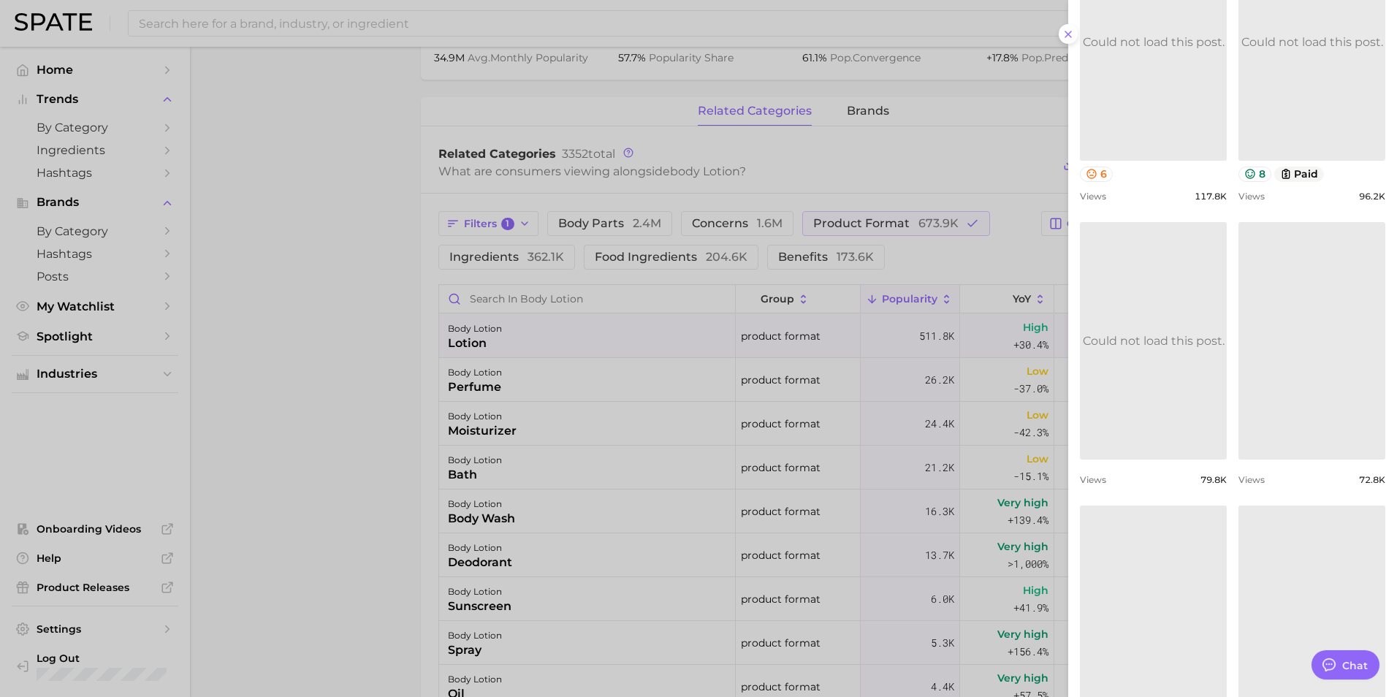
scroll to position [1063, 0]
click at [1304, 562] on link at bounding box center [1312, 624] width 147 height 237
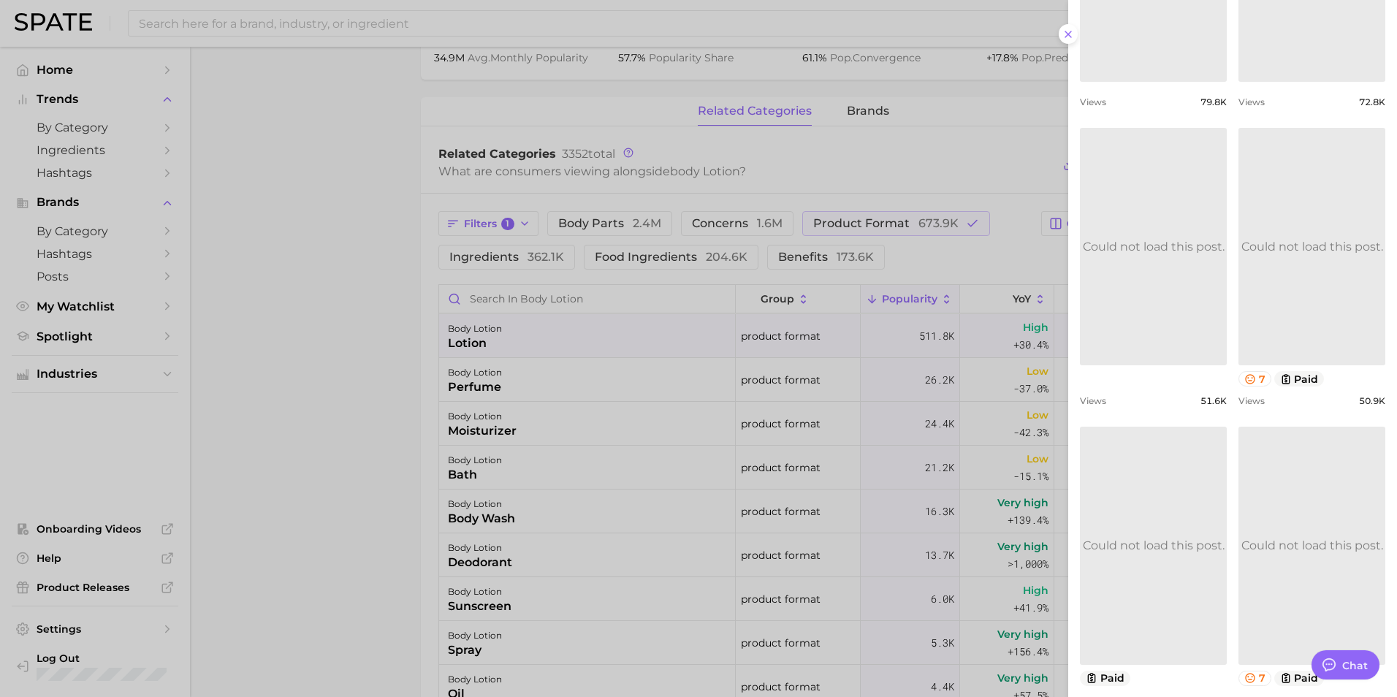
scroll to position [1502, 0]
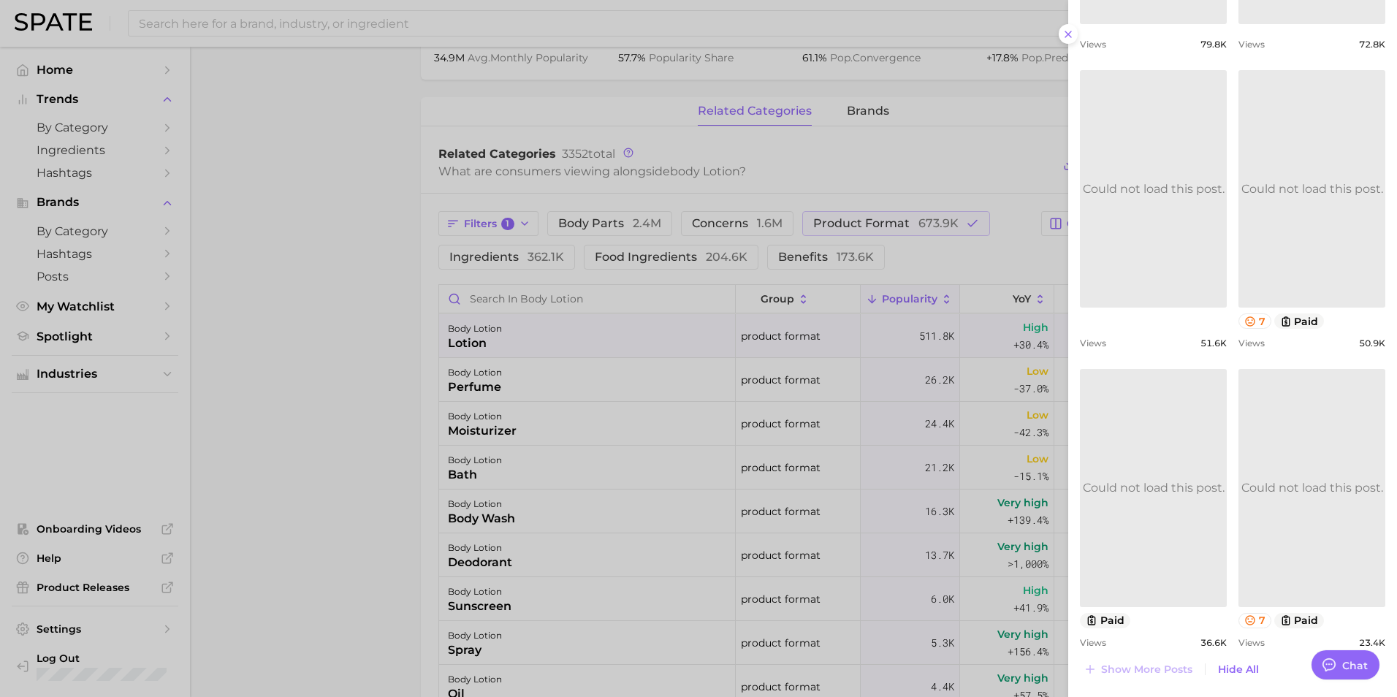
click at [1163, 576] on link "Could not load this post." at bounding box center [1153, 487] width 147 height 237
click at [1284, 541] on link at bounding box center [1312, 487] width 147 height 237
click at [1067, 28] on icon at bounding box center [1068, 34] width 12 height 12
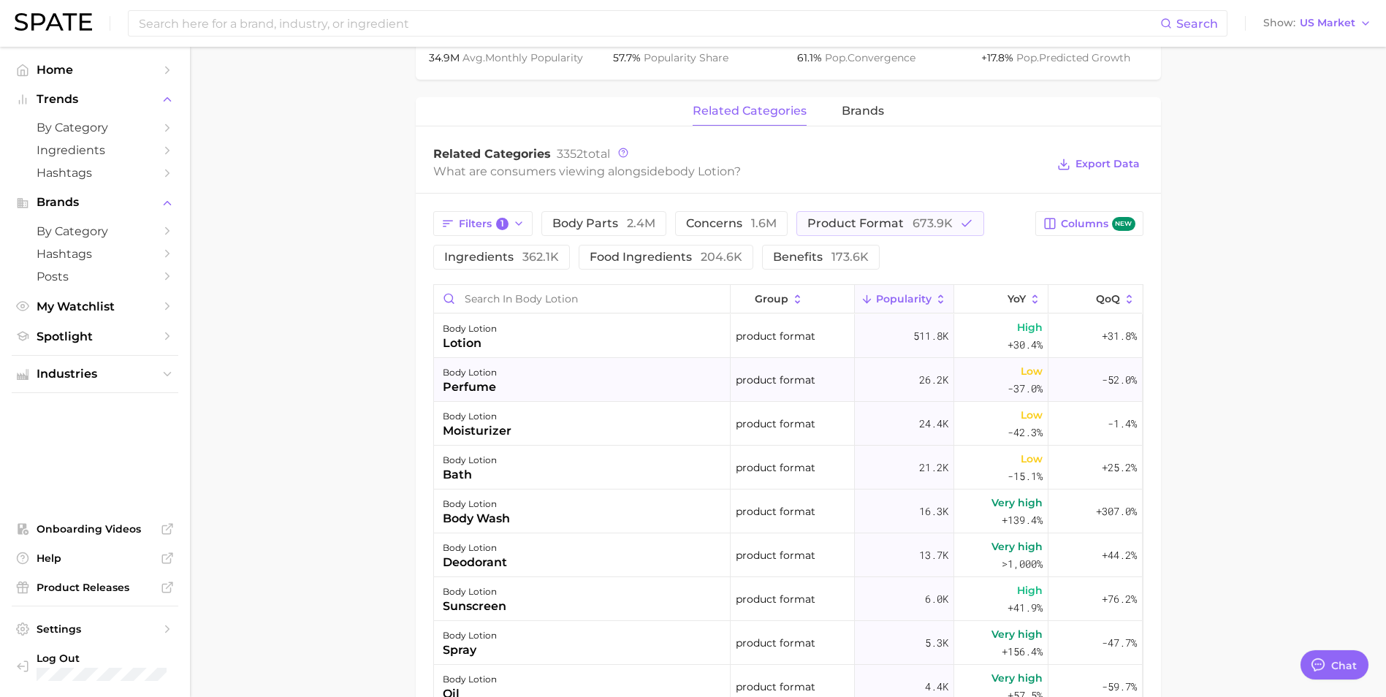
click at [544, 381] on div "body lotion perfume" at bounding box center [582, 380] width 297 height 44
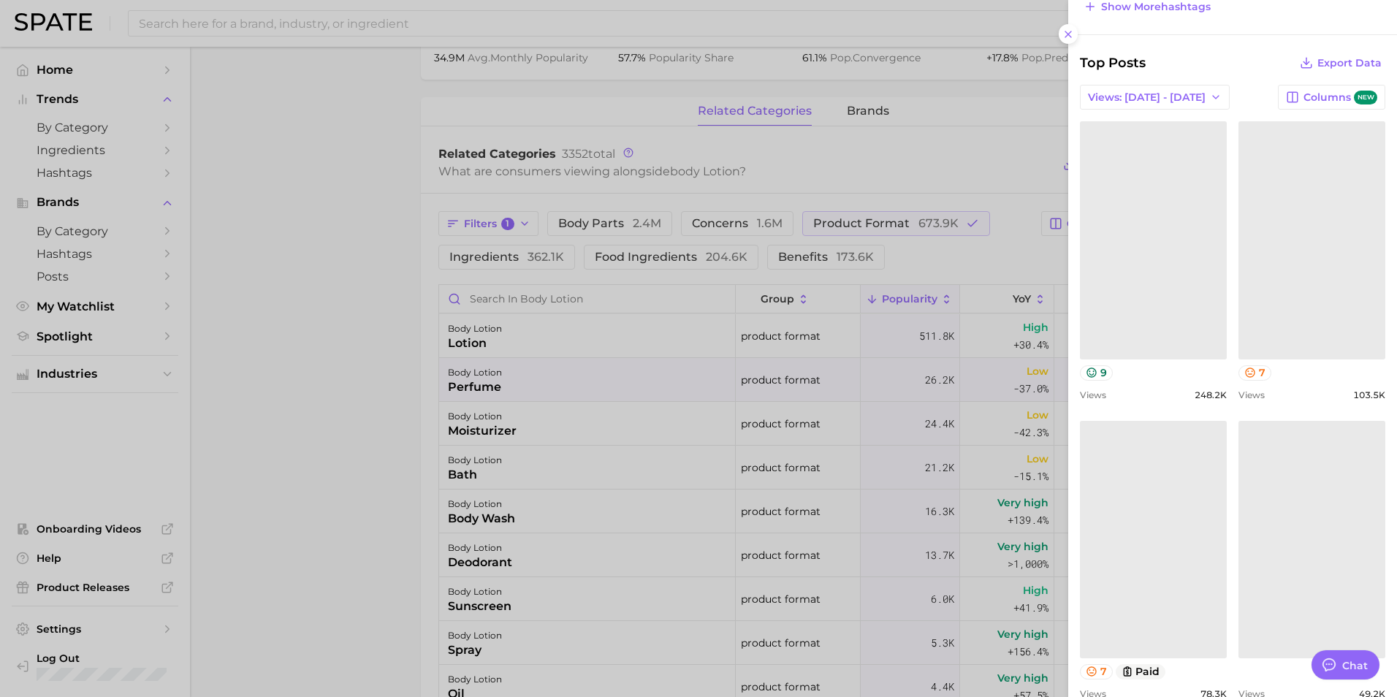
scroll to position [627, 0]
click at [1154, 300] on link at bounding box center [1153, 239] width 147 height 237
click at [1164, 503] on link at bounding box center [1153, 538] width 147 height 237
click at [1276, 480] on link "Could not load this post." at bounding box center [1312, 538] width 147 height 237
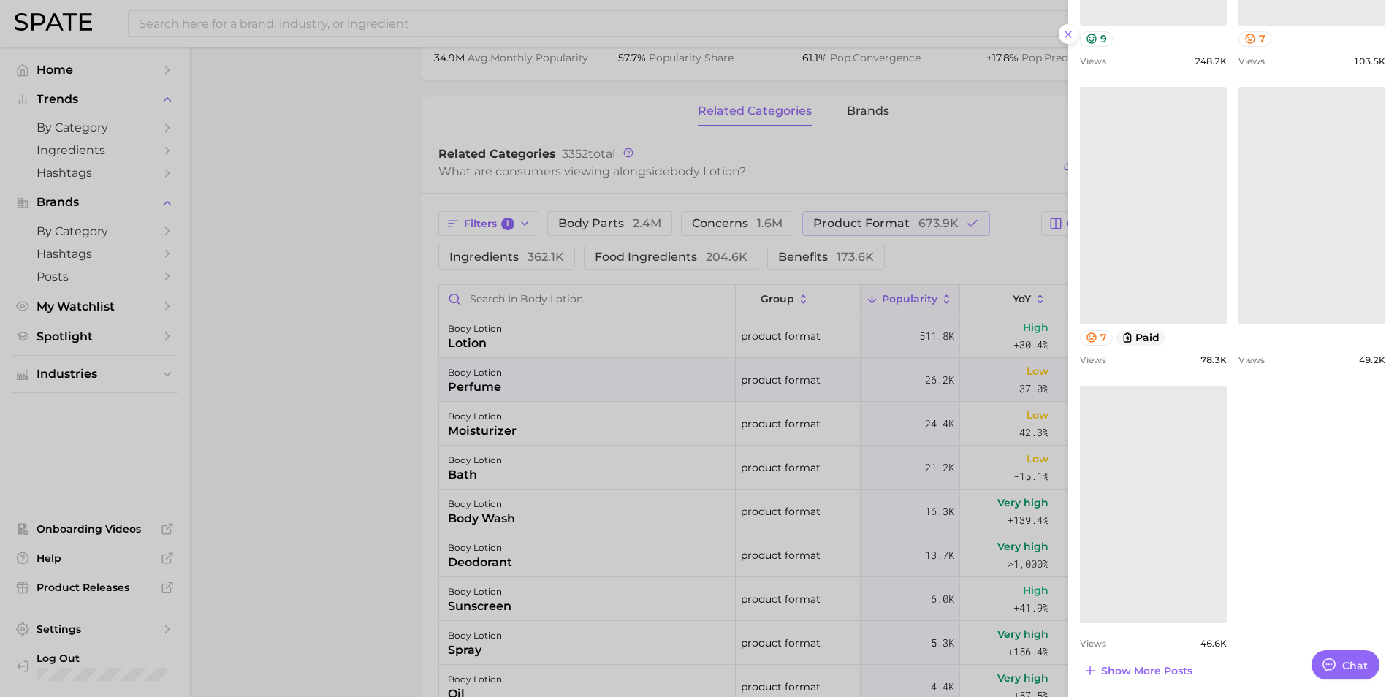
scroll to position [962, 0]
click at [1198, 463] on link at bounding box center [1153, 502] width 147 height 237
click at [364, 357] on div at bounding box center [698, 348] width 1397 height 697
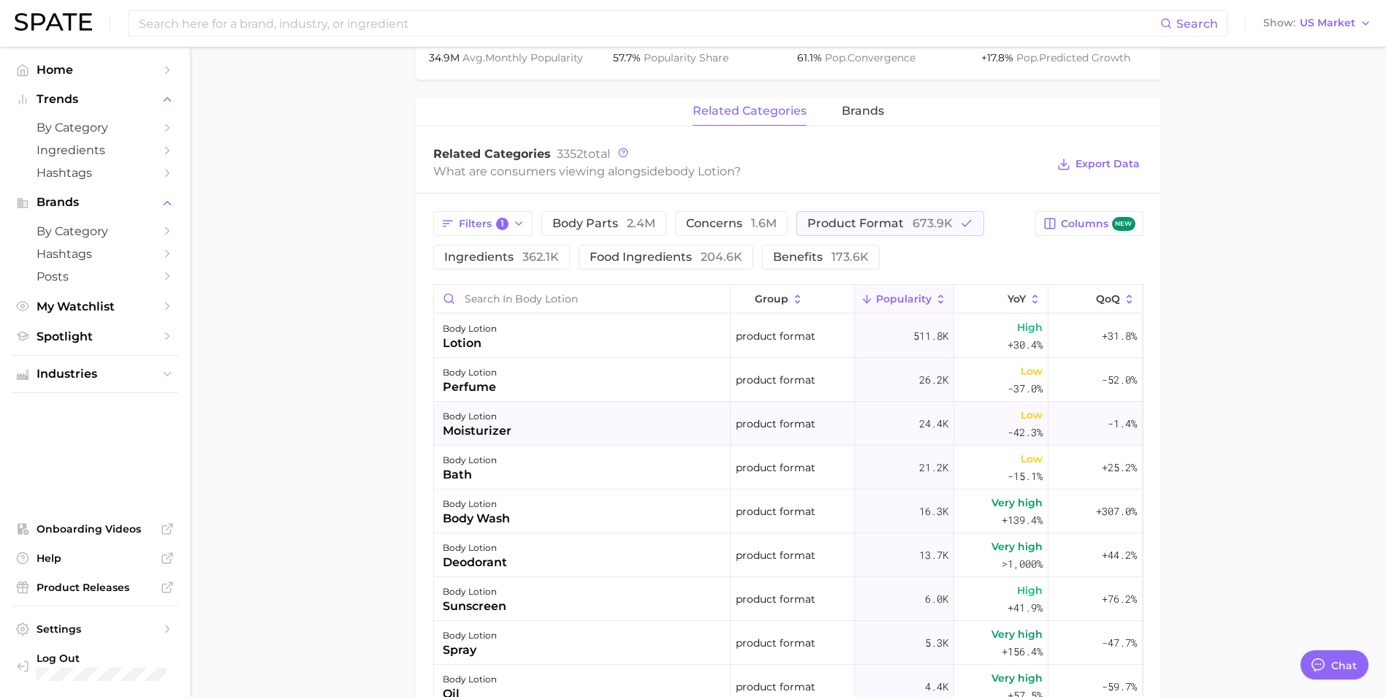
click at [466, 420] on div "body lotion" at bounding box center [477, 417] width 69 height 18
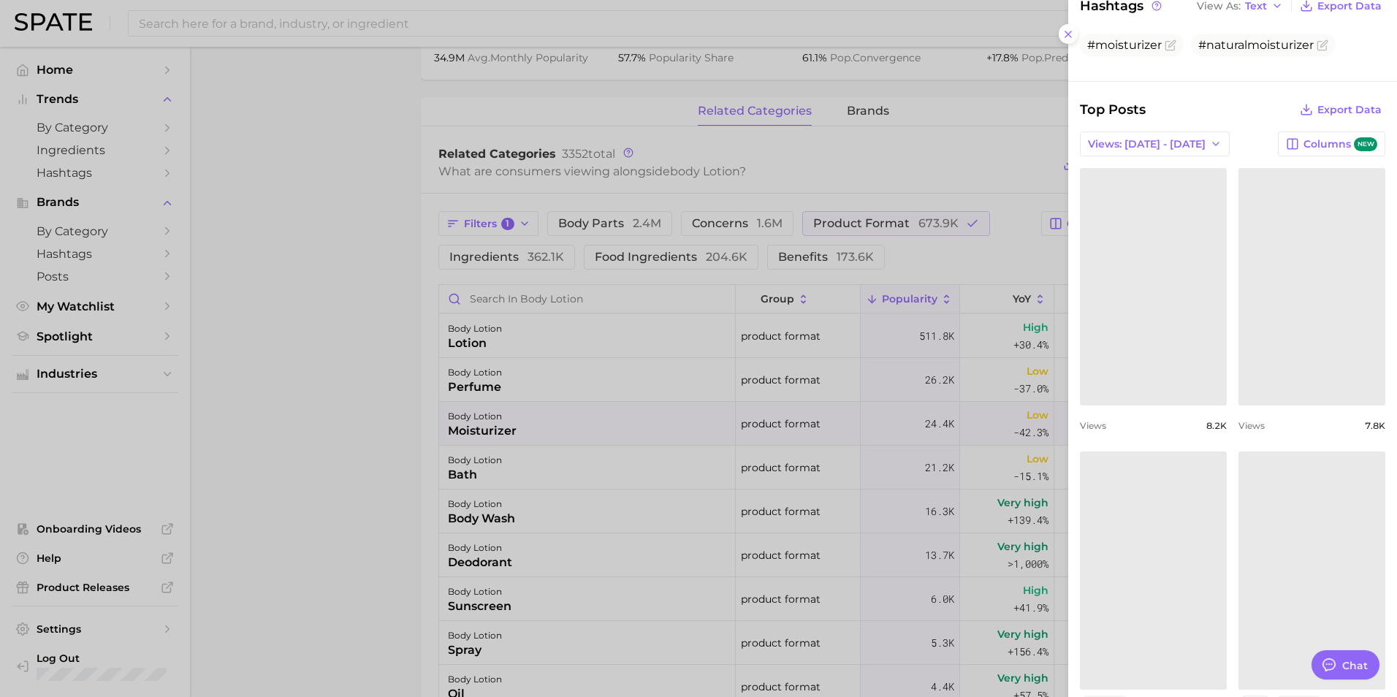
scroll to position [585, 0]
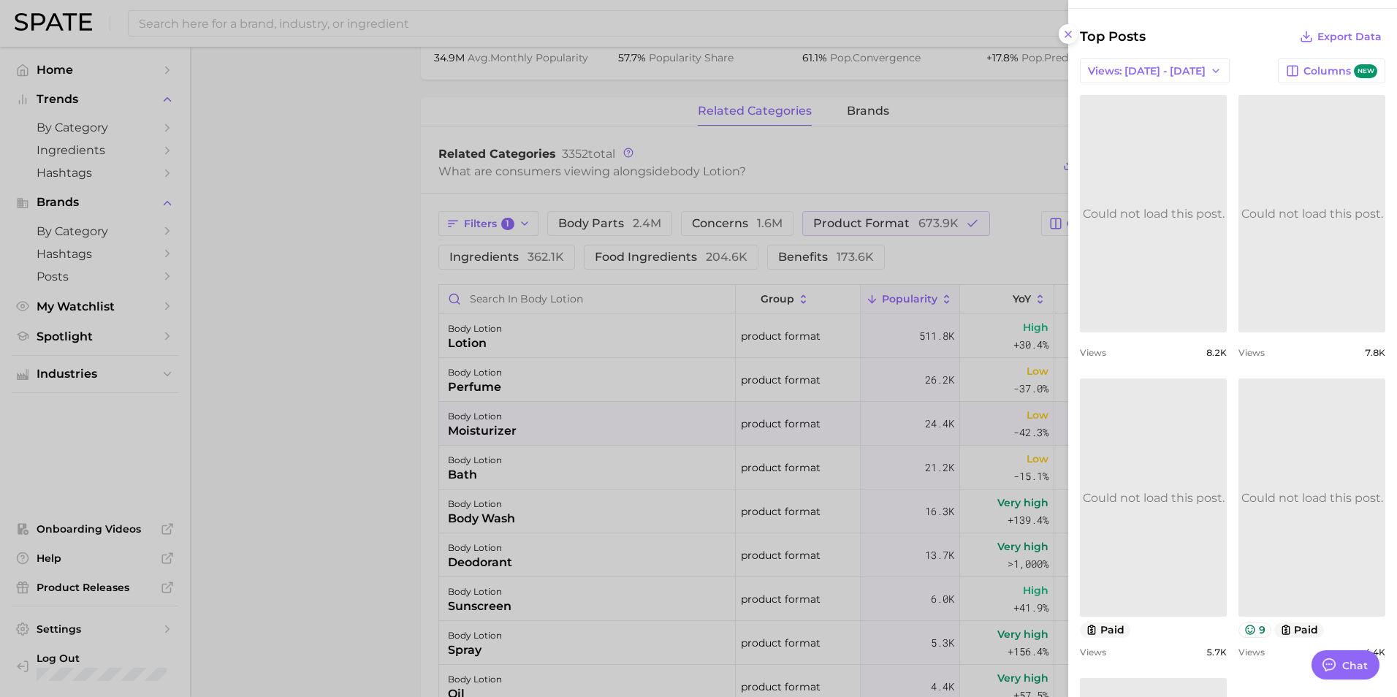
click at [1141, 242] on link "Could not load this post." at bounding box center [1153, 213] width 147 height 237
click at [1331, 224] on link at bounding box center [1312, 213] width 147 height 237
click at [1171, 482] on link at bounding box center [1153, 497] width 147 height 237
click at [1304, 531] on link "Could not load this post." at bounding box center [1312, 497] width 147 height 237
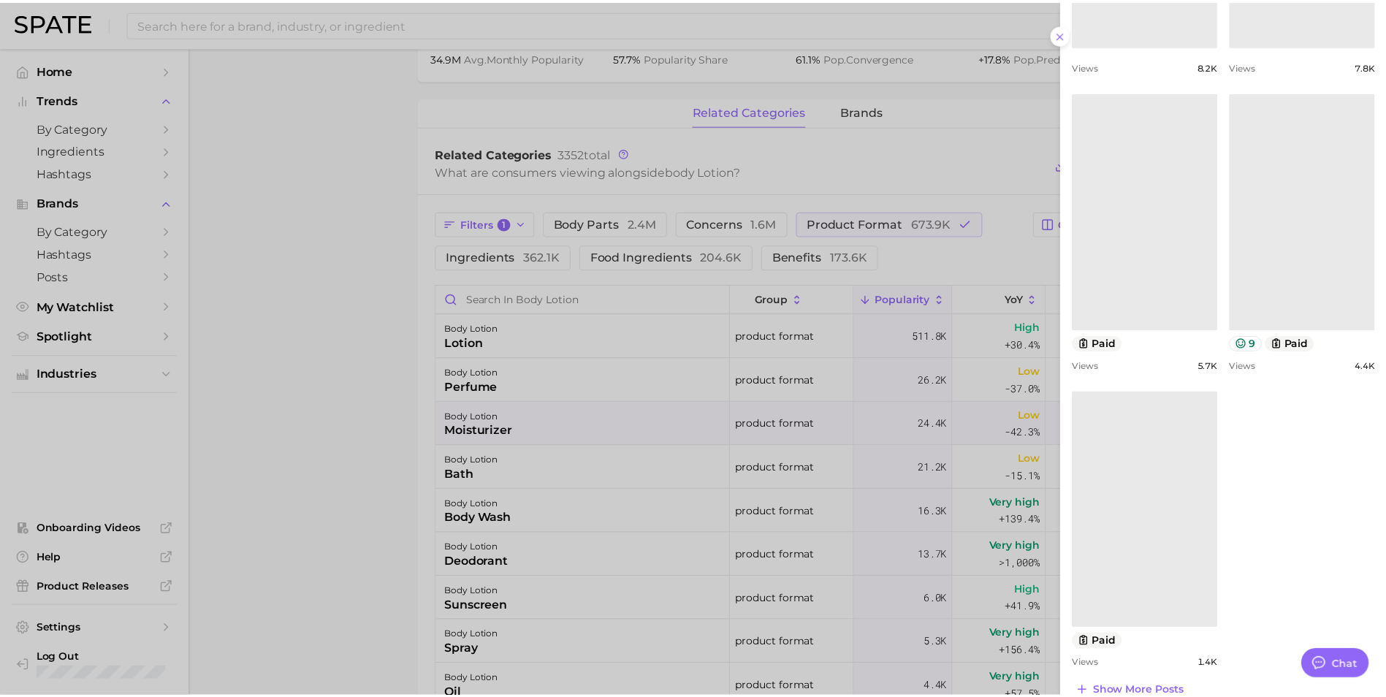
scroll to position [877, 0]
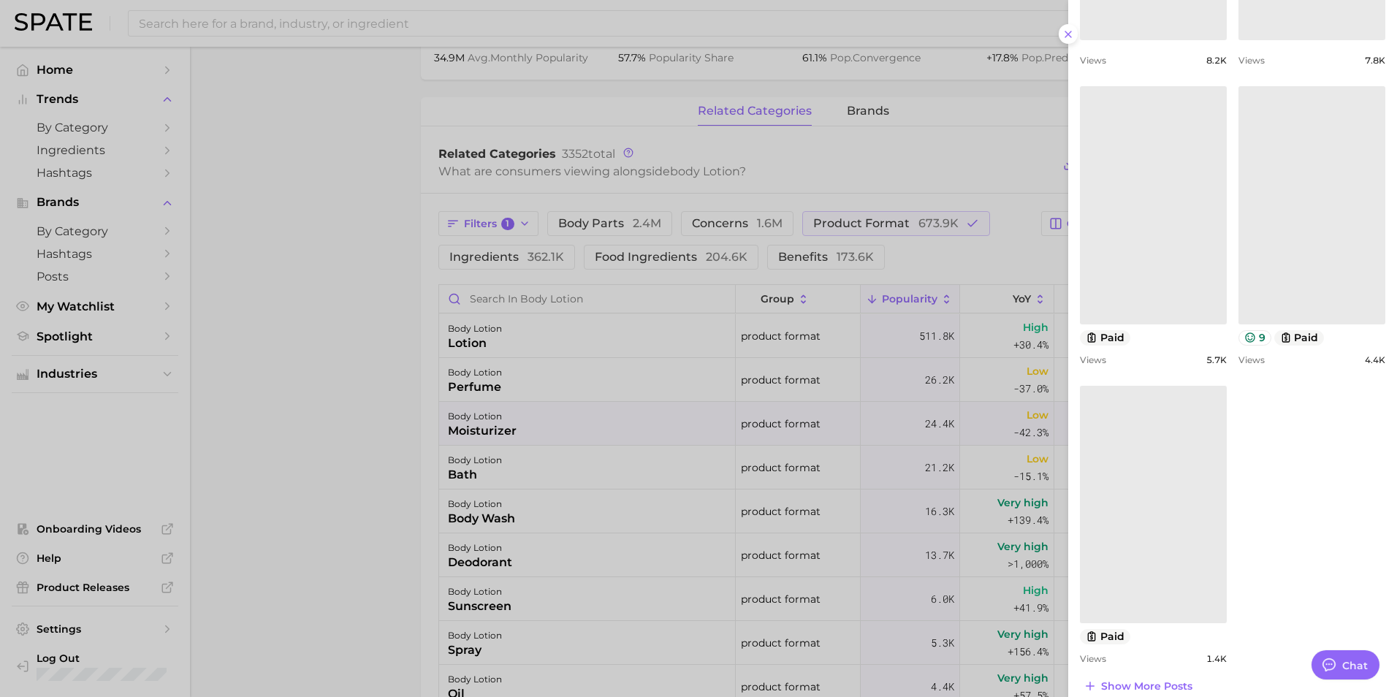
click at [1152, 525] on link at bounding box center [1153, 504] width 147 height 237
click at [469, 468] on div at bounding box center [698, 348] width 1397 height 697
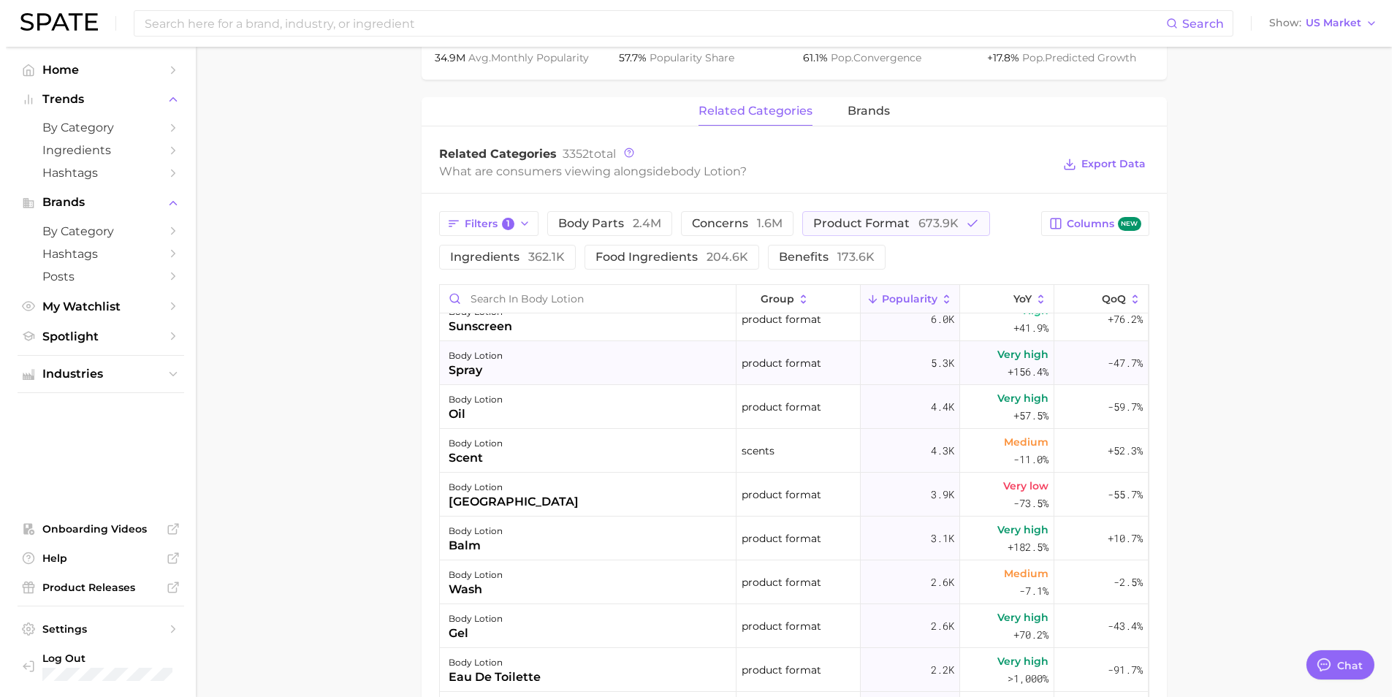
scroll to position [292, 0]
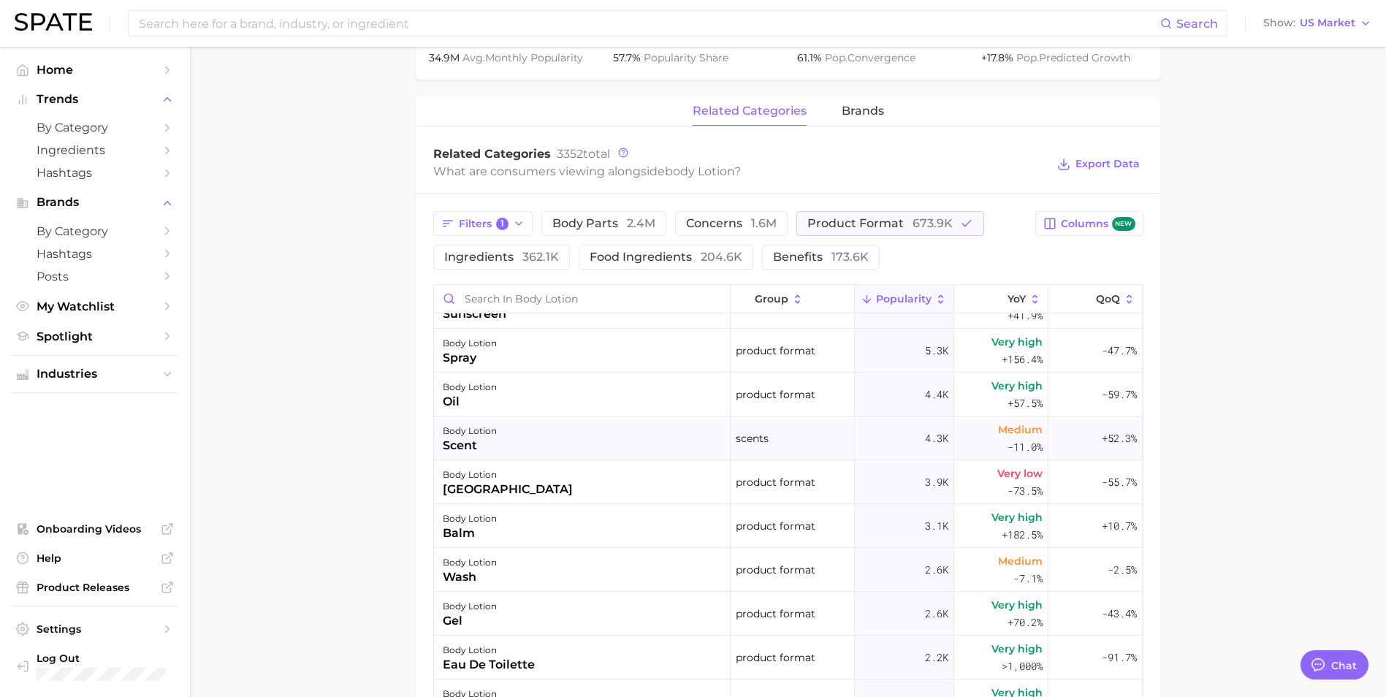
click at [495, 433] on div "body lotion" at bounding box center [470, 431] width 54 height 18
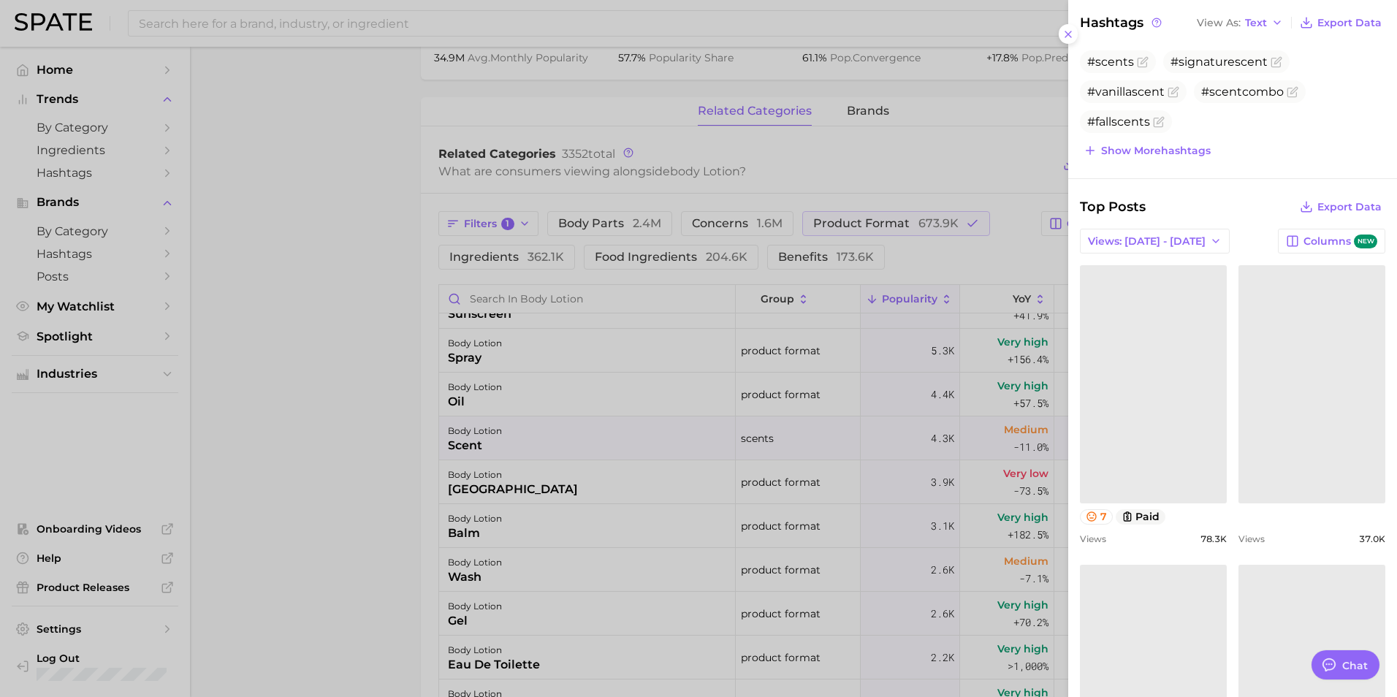
scroll to position [512, 0]
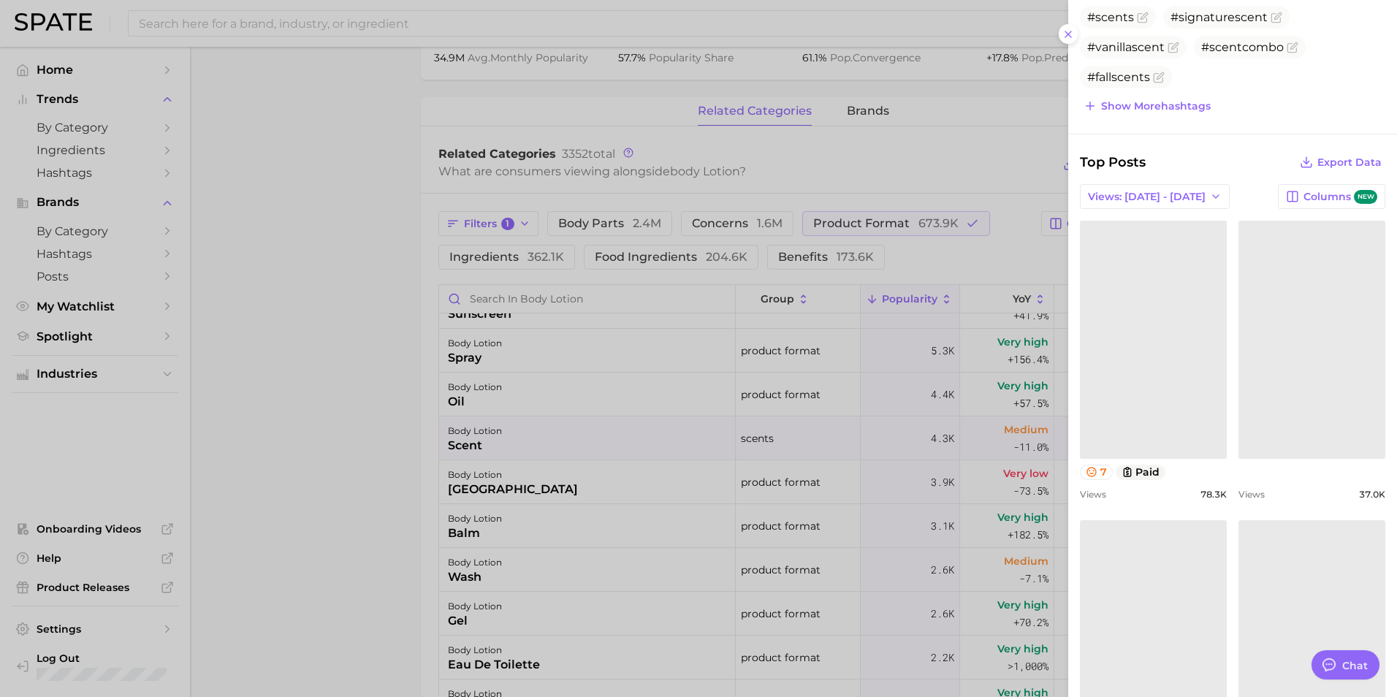
click at [1173, 392] on link at bounding box center [1153, 339] width 147 height 237
click at [1329, 334] on link "Could not load this post." at bounding box center [1312, 339] width 147 height 237
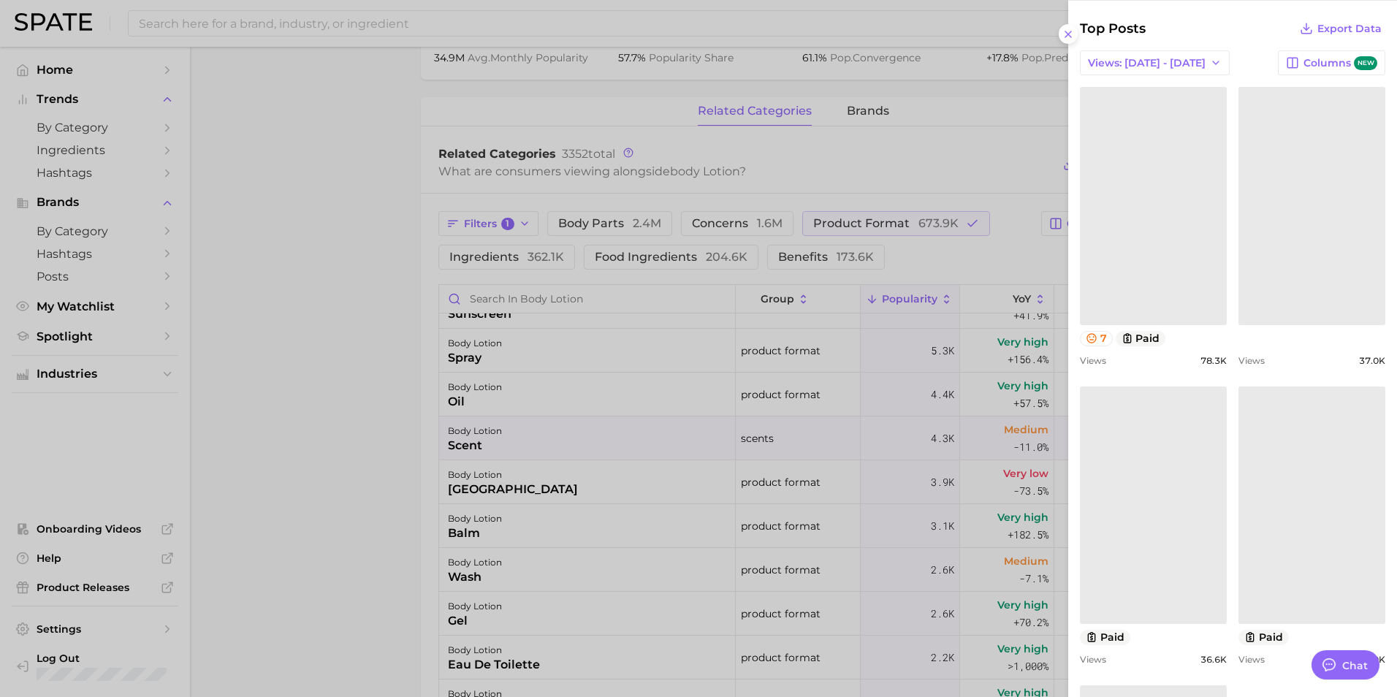
scroll to position [658, 0]
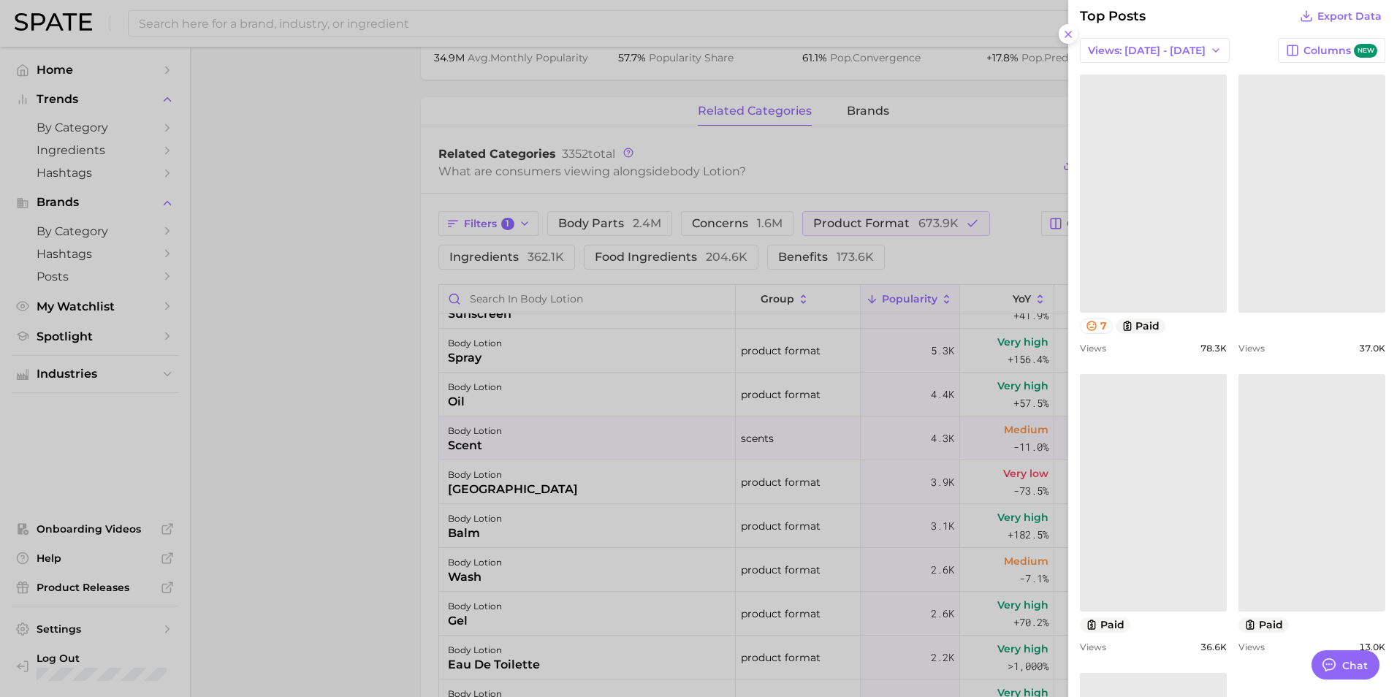
click at [1134, 495] on link at bounding box center [1153, 492] width 147 height 237
click at [1294, 476] on link at bounding box center [1312, 492] width 147 height 237
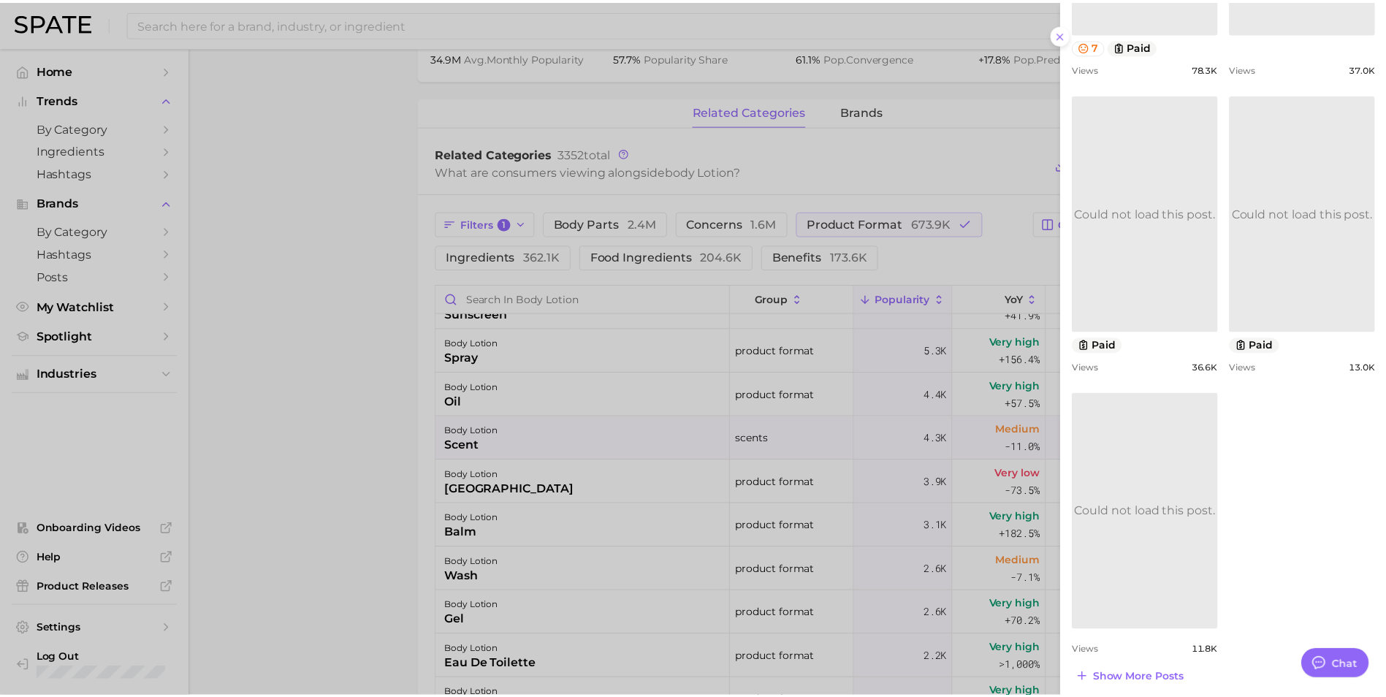
scroll to position [962, 0]
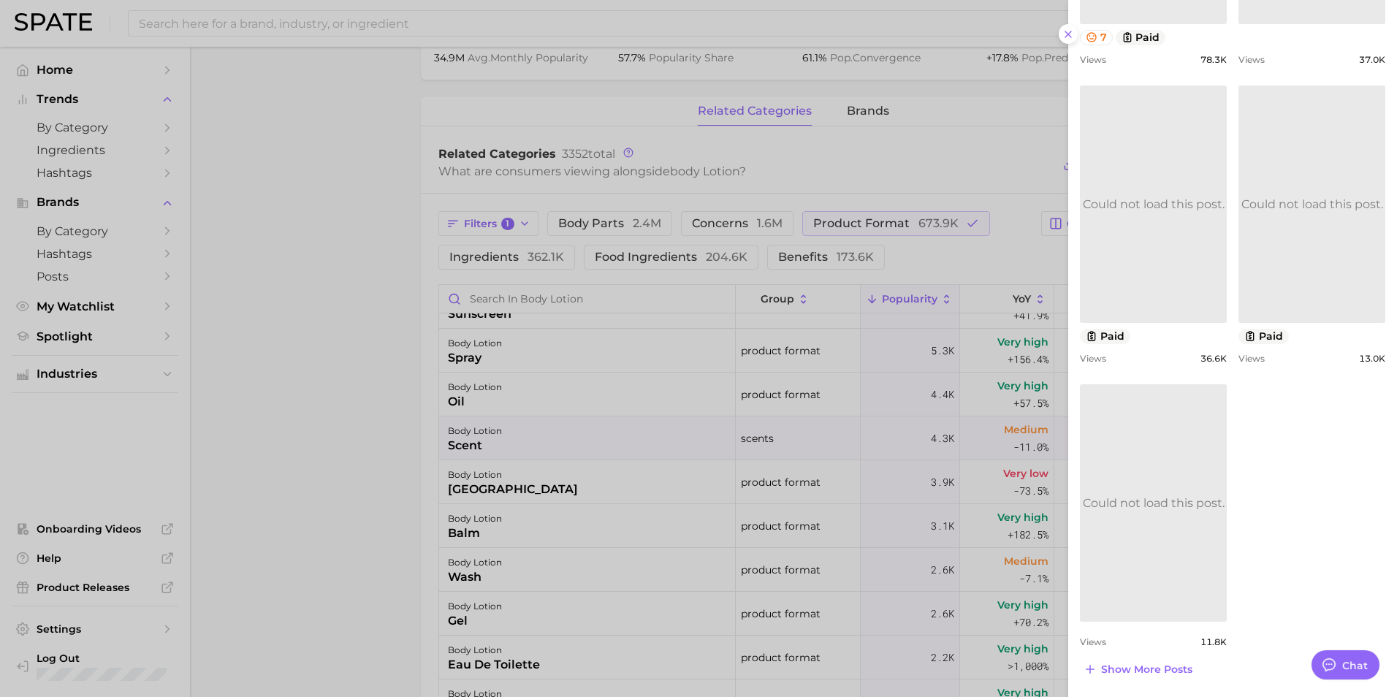
click at [1155, 478] on link "Could not load this post." at bounding box center [1153, 502] width 147 height 237
click at [1068, 34] on line at bounding box center [1068, 34] width 6 height 6
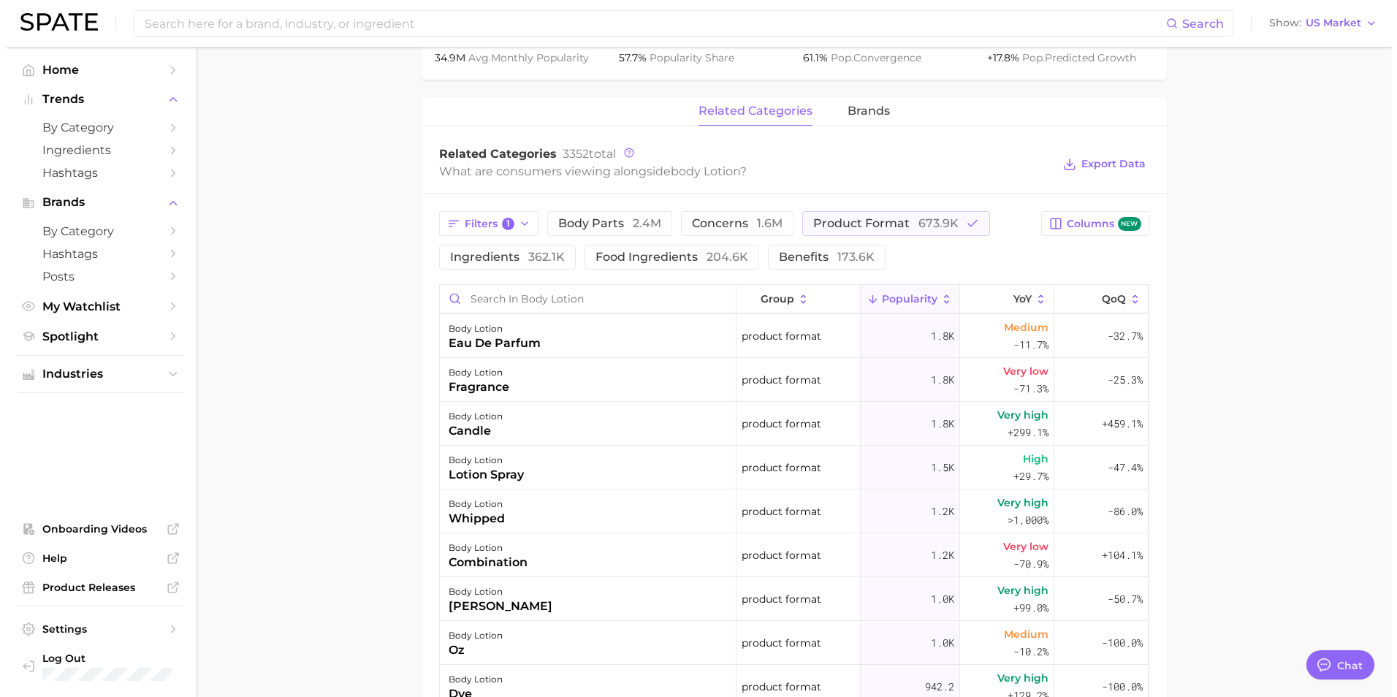
scroll to position [731, 0]
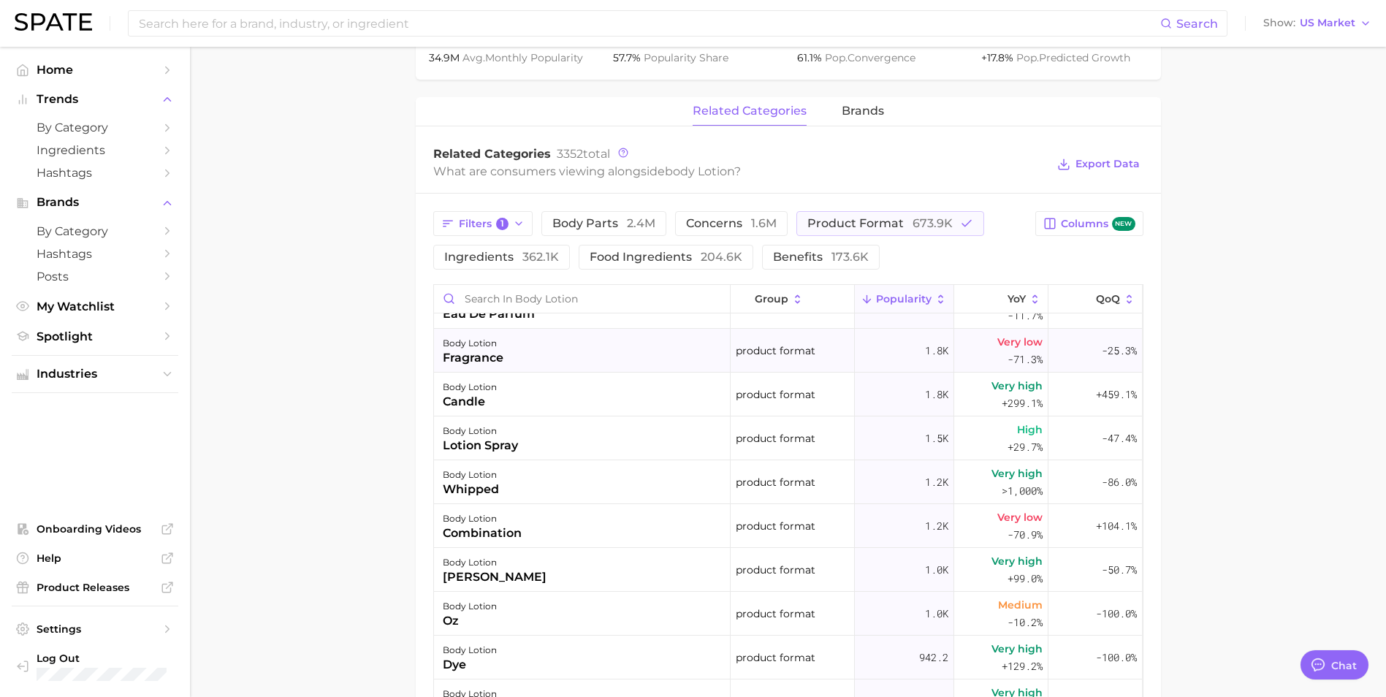
click at [633, 341] on div "body lotion fragrance" at bounding box center [582, 351] width 297 height 44
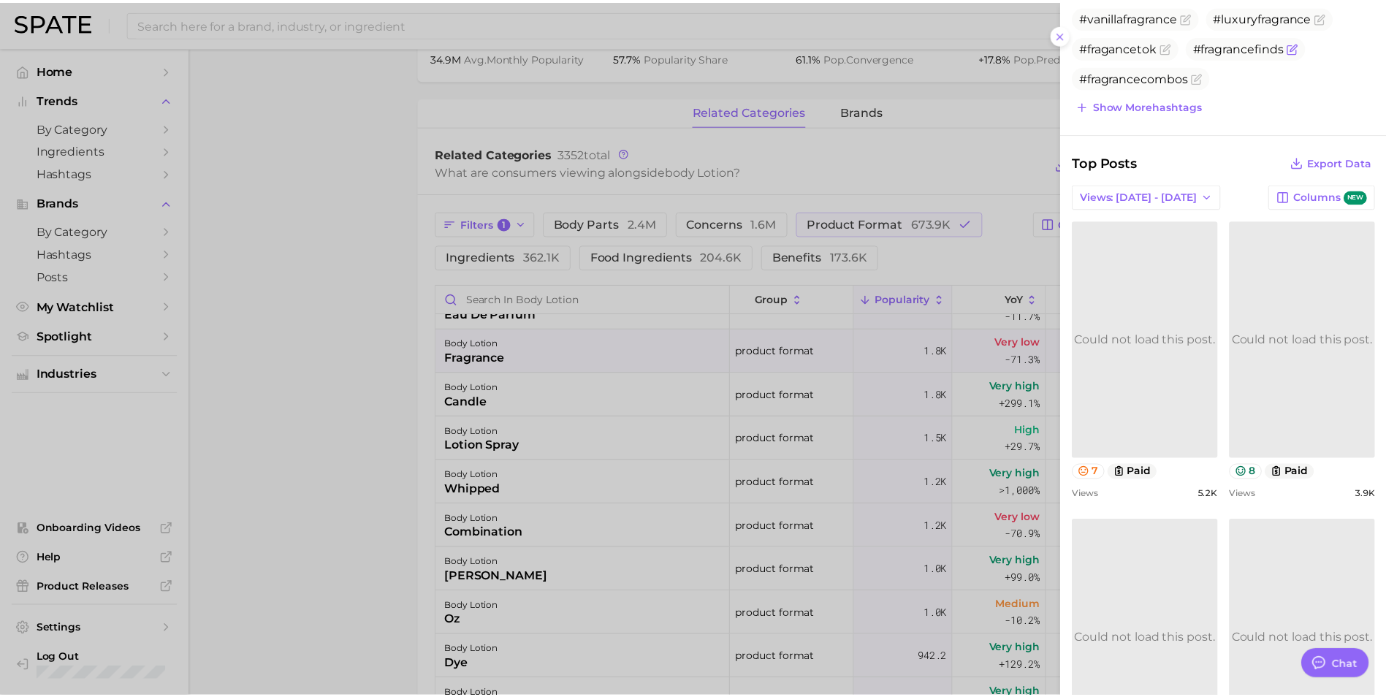
scroll to position [438, 0]
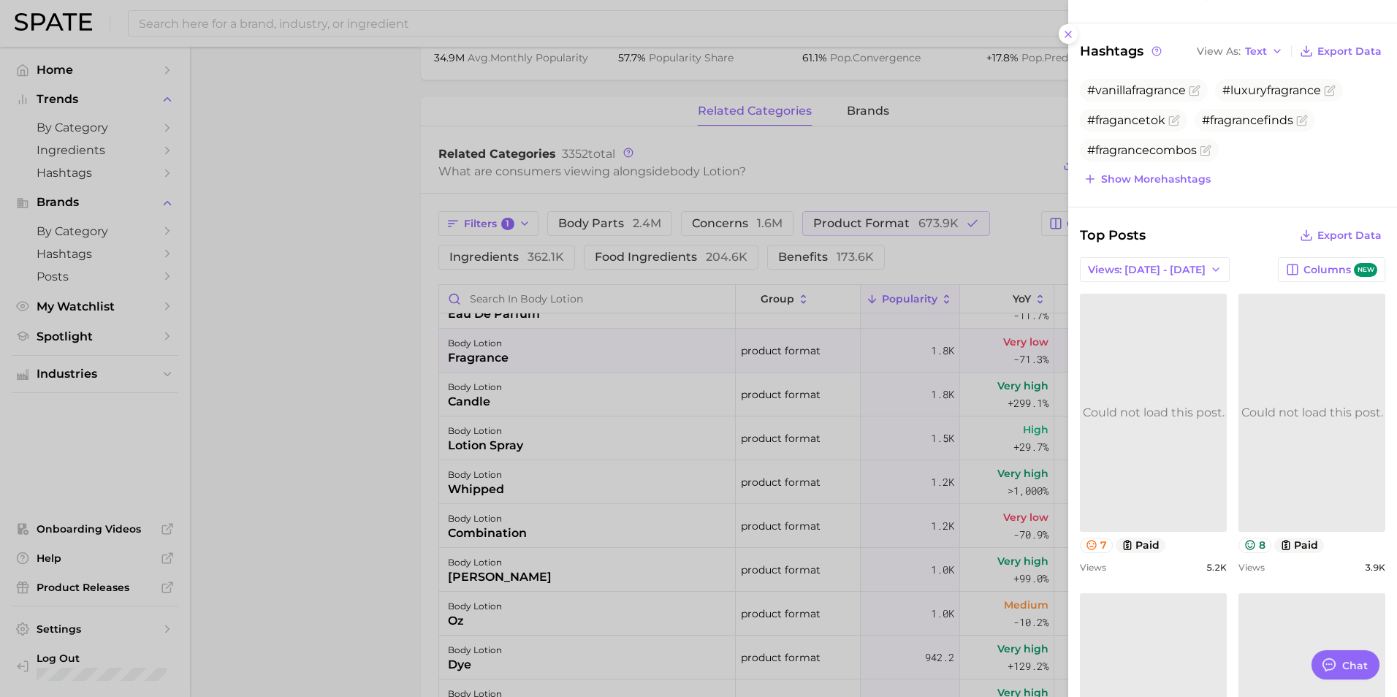
click at [1158, 361] on link "Could not load this post." at bounding box center [1153, 412] width 147 height 237
click at [1068, 36] on icon at bounding box center [1068, 34] width 12 height 12
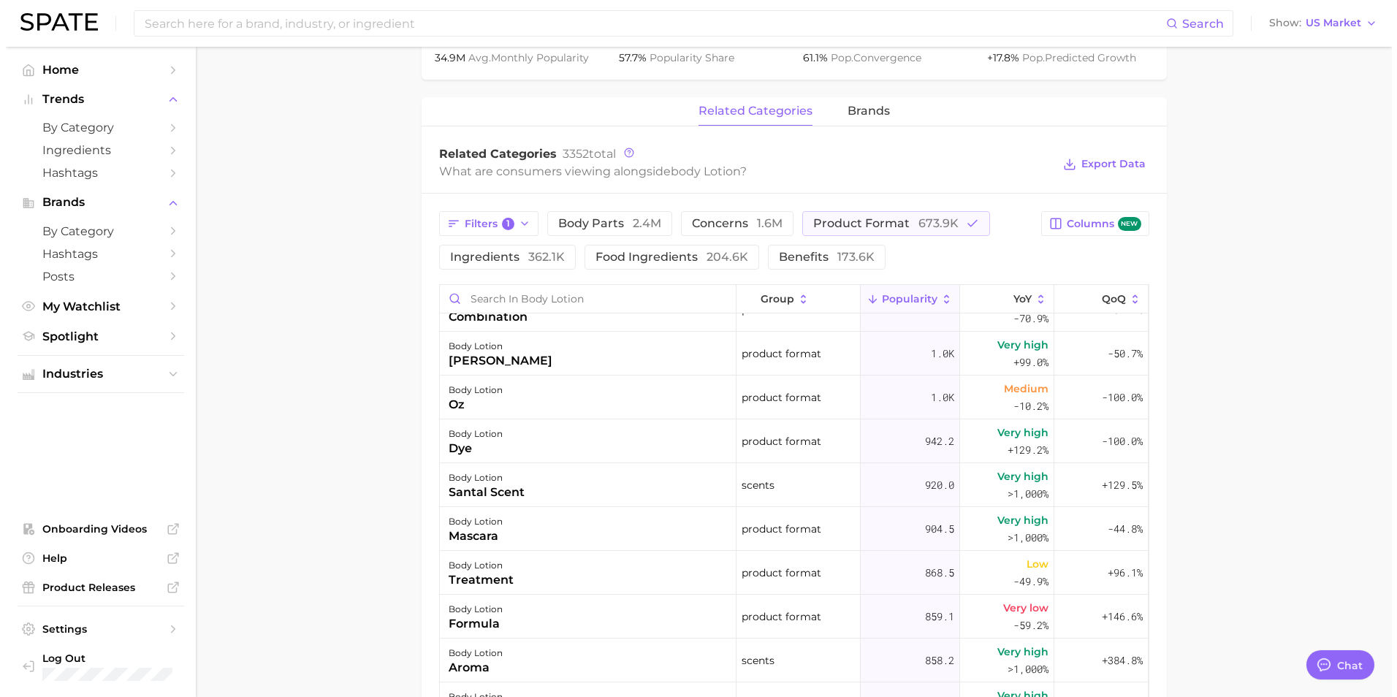
scroll to position [950, 0]
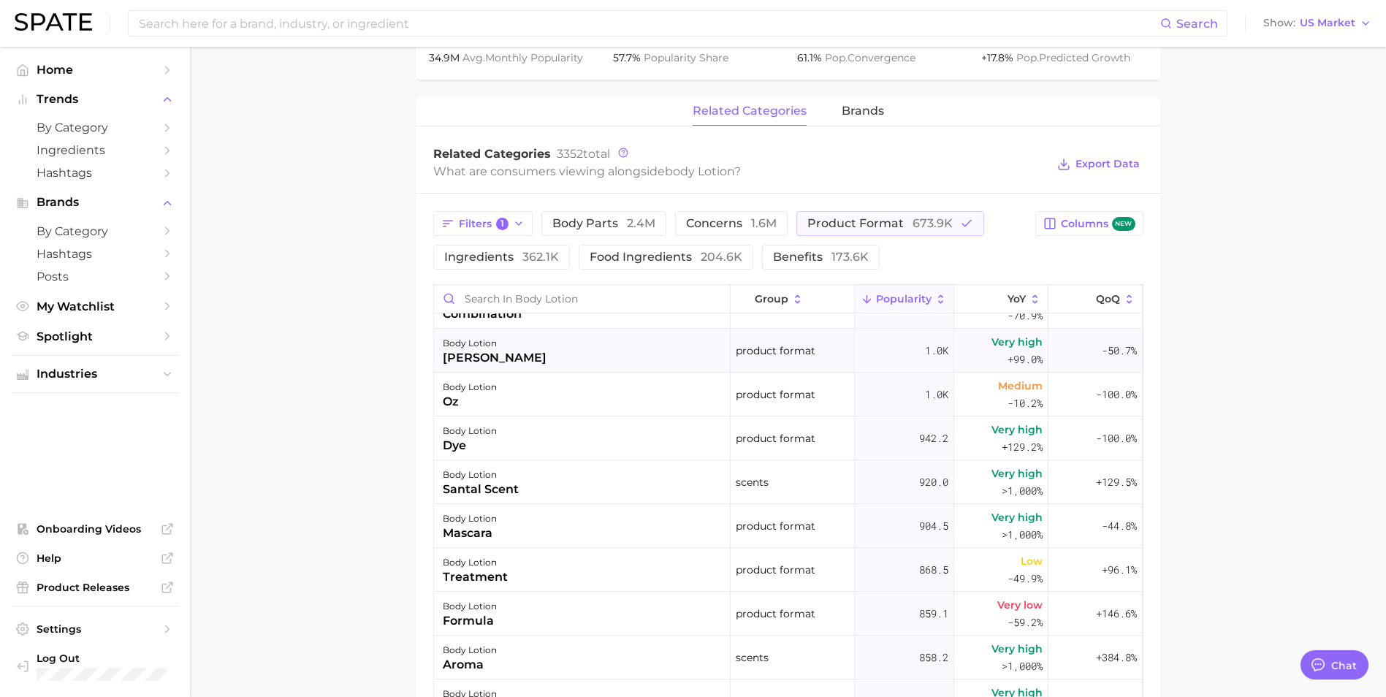
click at [501, 349] on div "body lotion [PERSON_NAME]" at bounding box center [582, 351] width 297 height 44
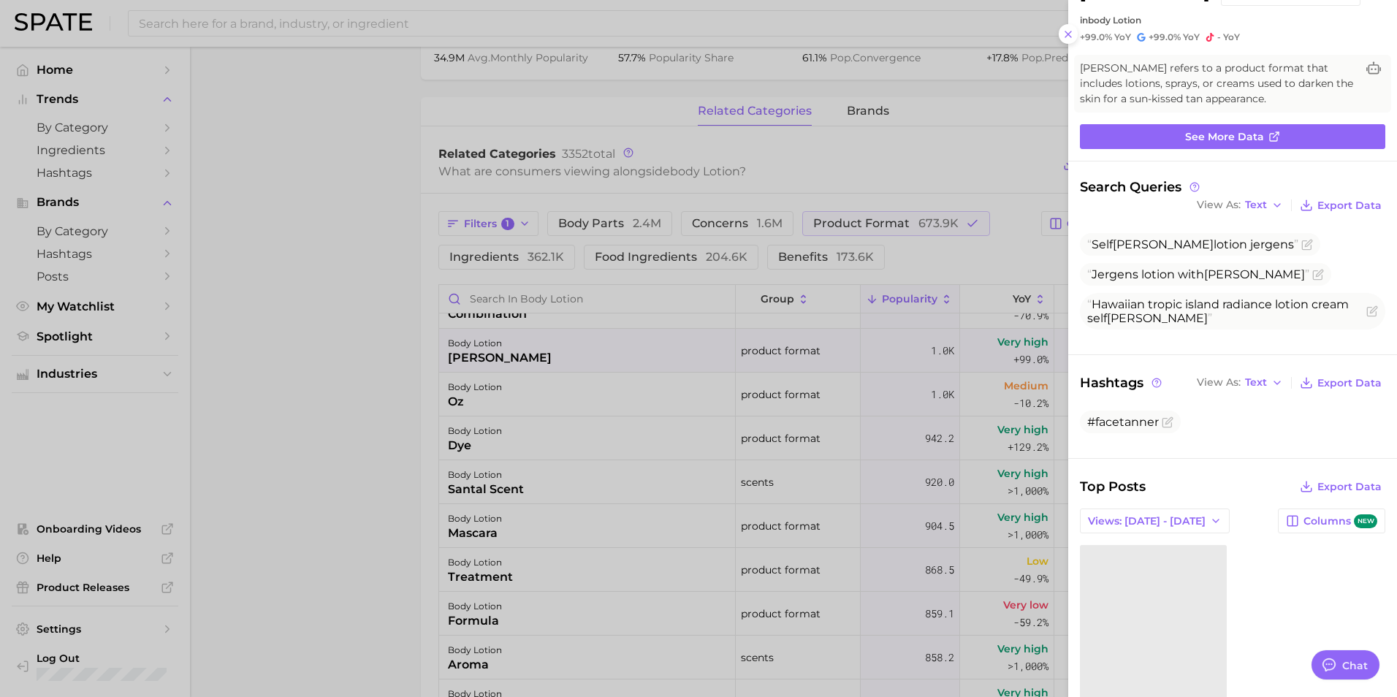
scroll to position [211, 0]
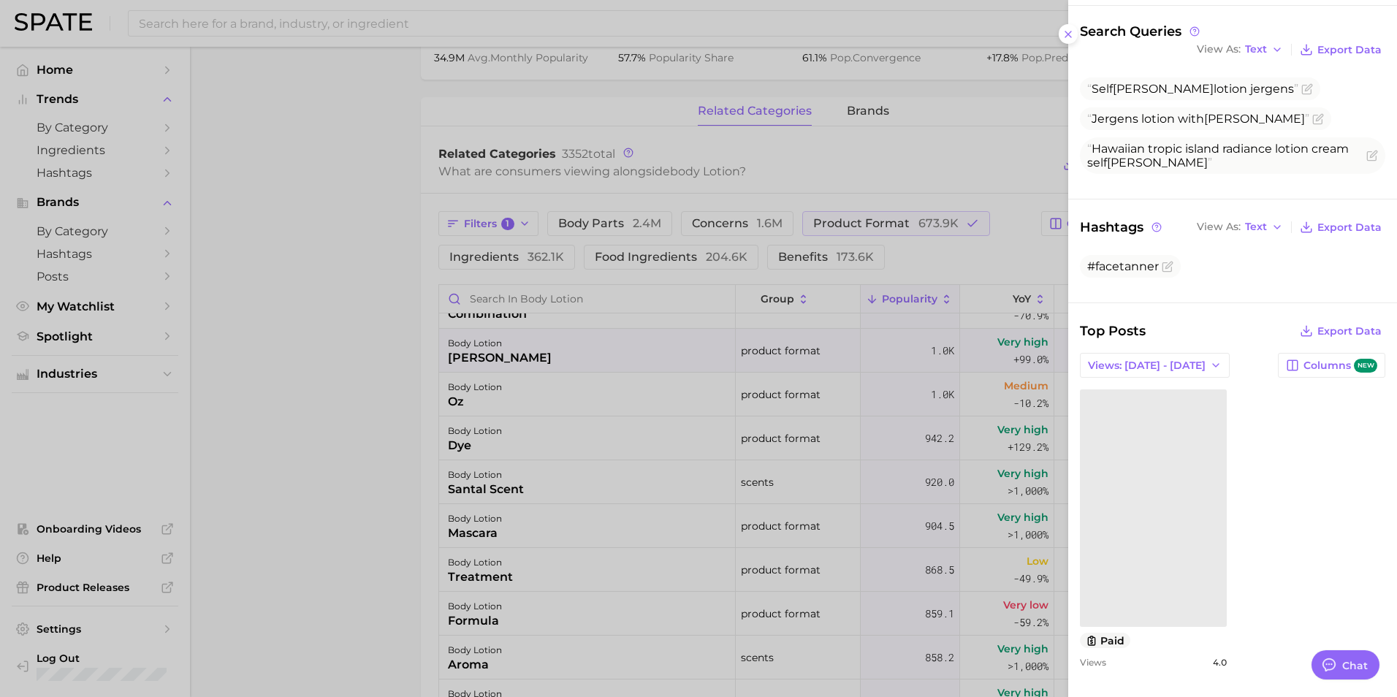
click at [1173, 536] on link at bounding box center [1153, 507] width 147 height 237
click at [1073, 27] on button at bounding box center [1069, 34] width 20 height 20
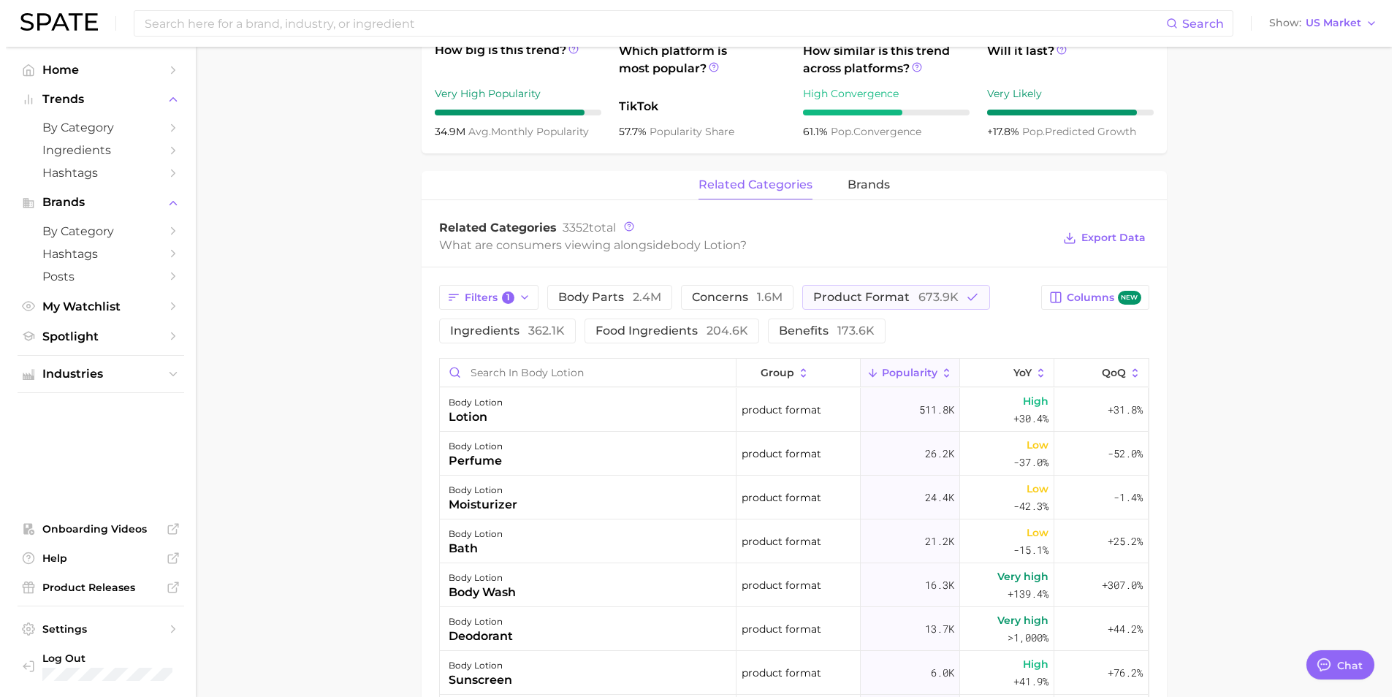
scroll to position [544, 0]
click at [496, 293] on span "1" at bounding box center [502, 297] width 13 height 13
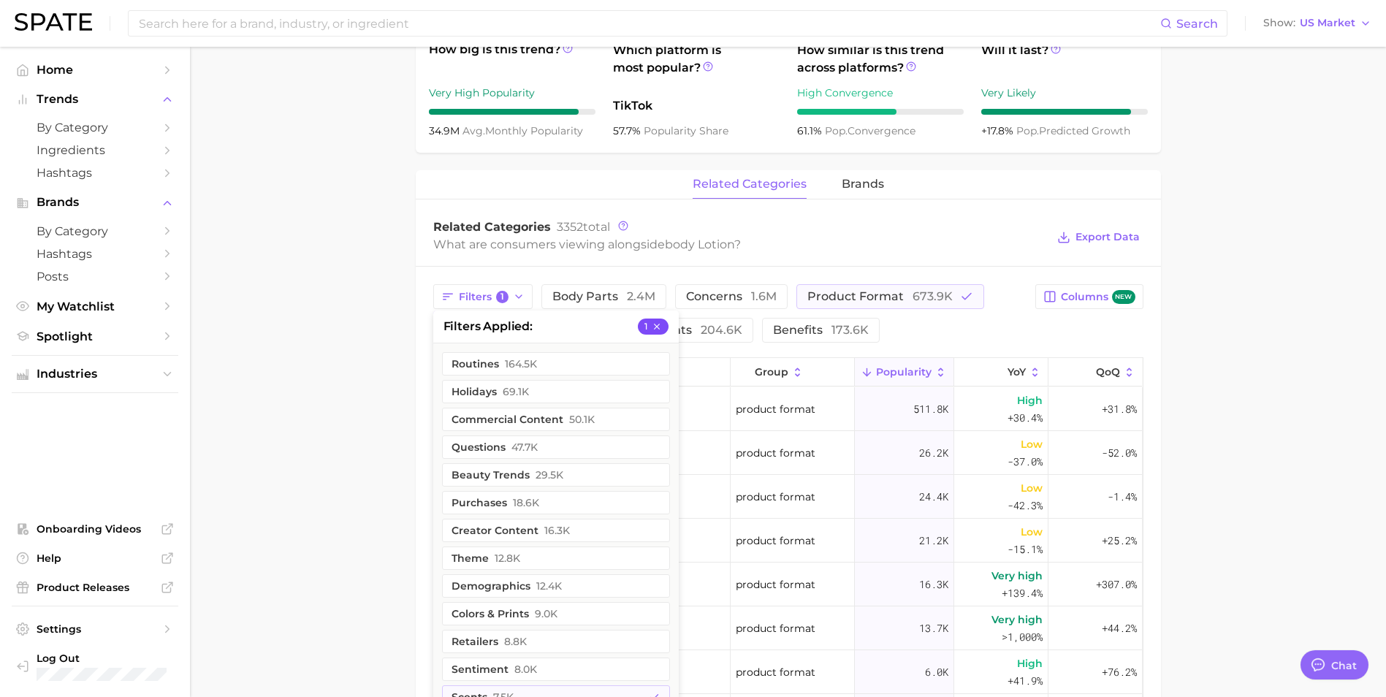
click at [653, 327] on icon "button" at bounding box center [657, 327] width 10 height 10
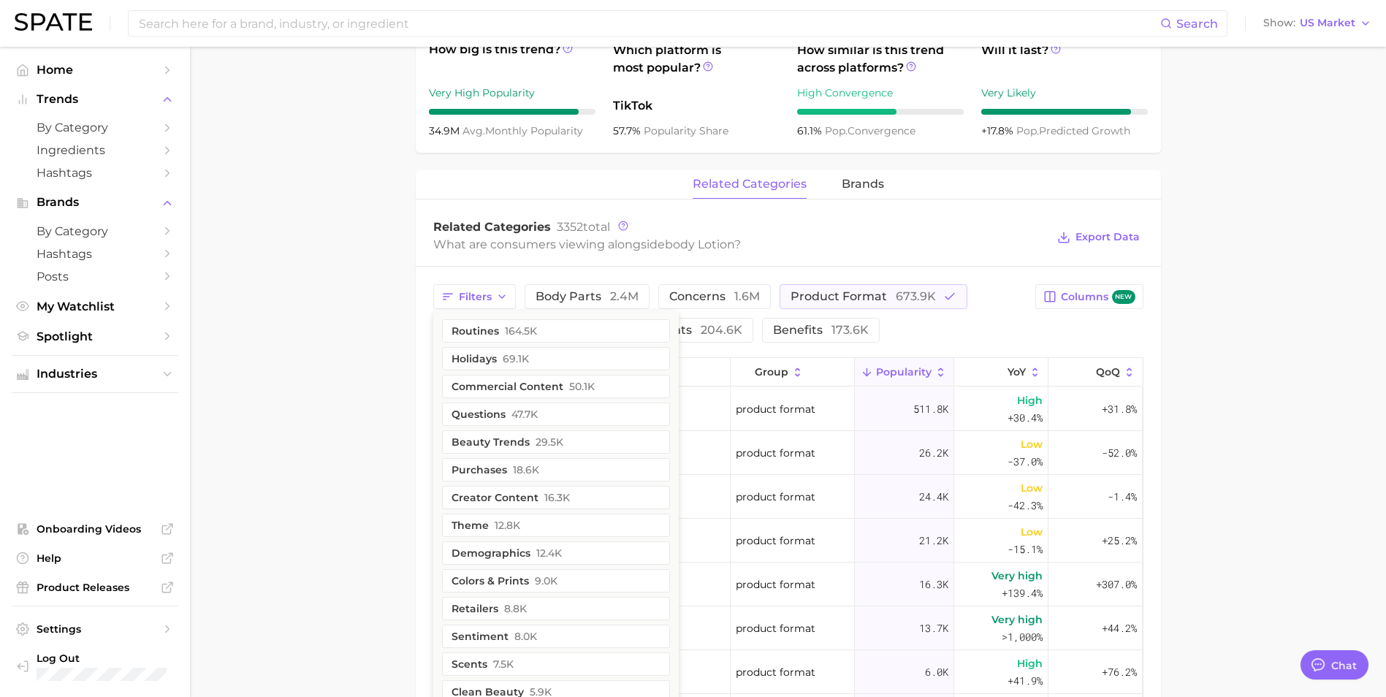
click at [850, 225] on div "Related Categories 3352 total" at bounding box center [740, 227] width 614 height 15
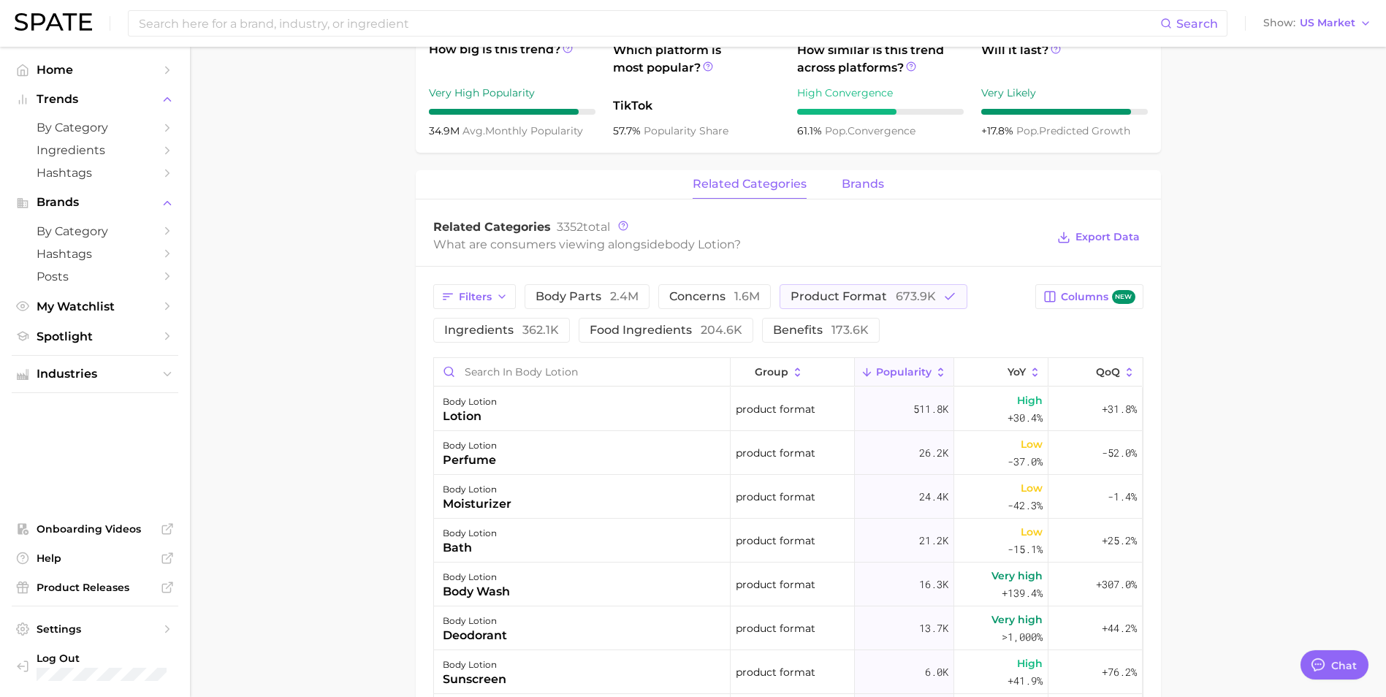
click at [868, 188] on span "brands" at bounding box center [863, 184] width 42 height 13
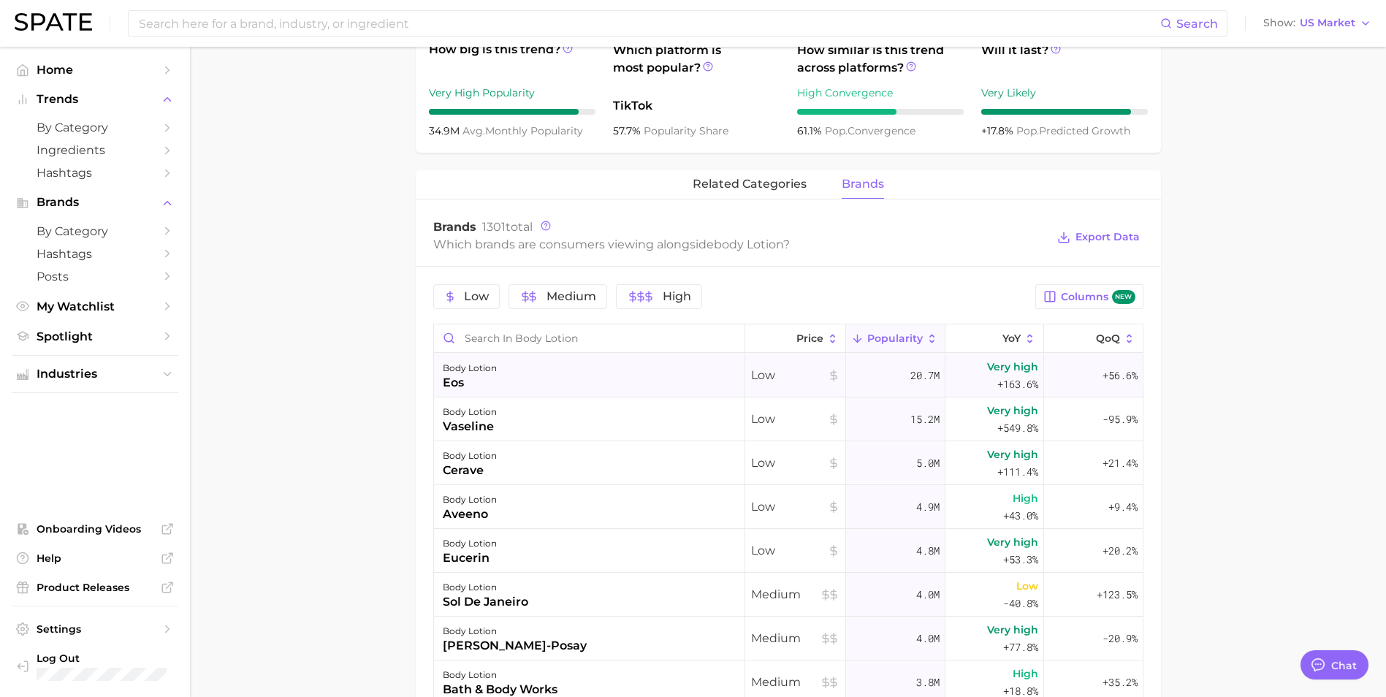
click at [482, 375] on div "body lotion" at bounding box center [470, 369] width 54 height 18
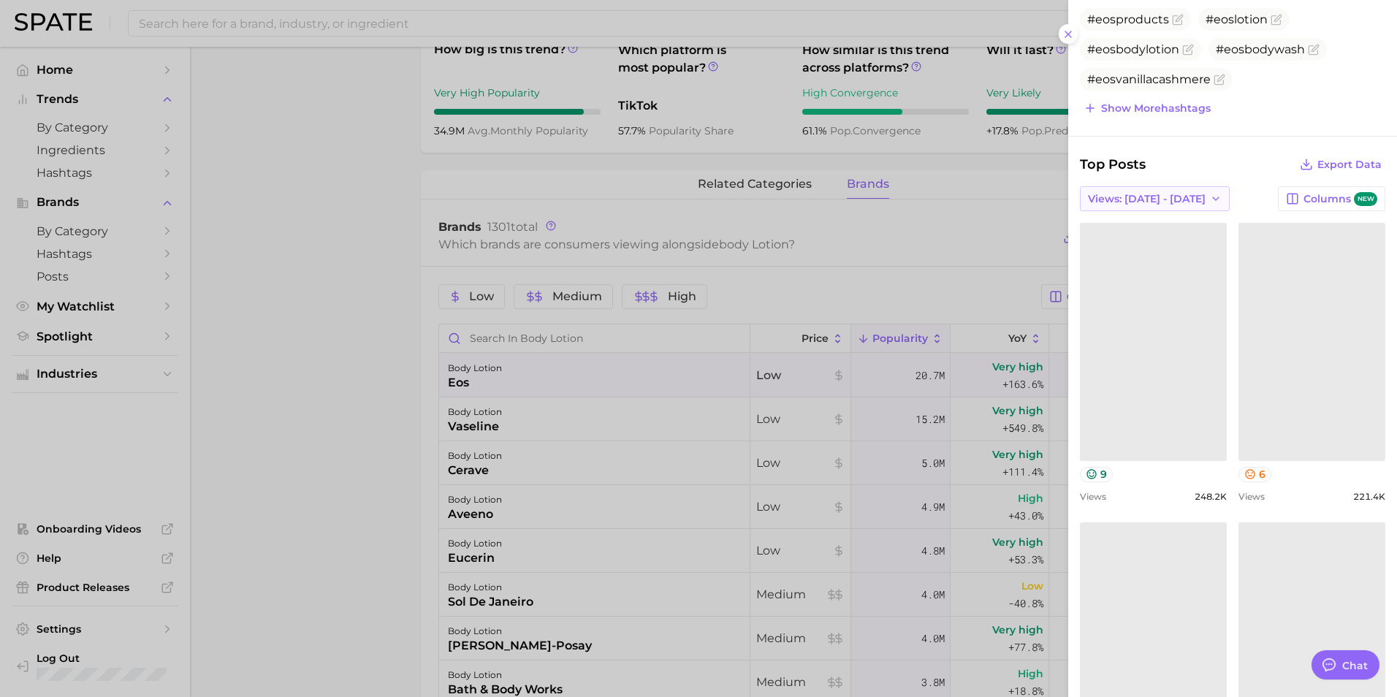
scroll to position [438, 0]
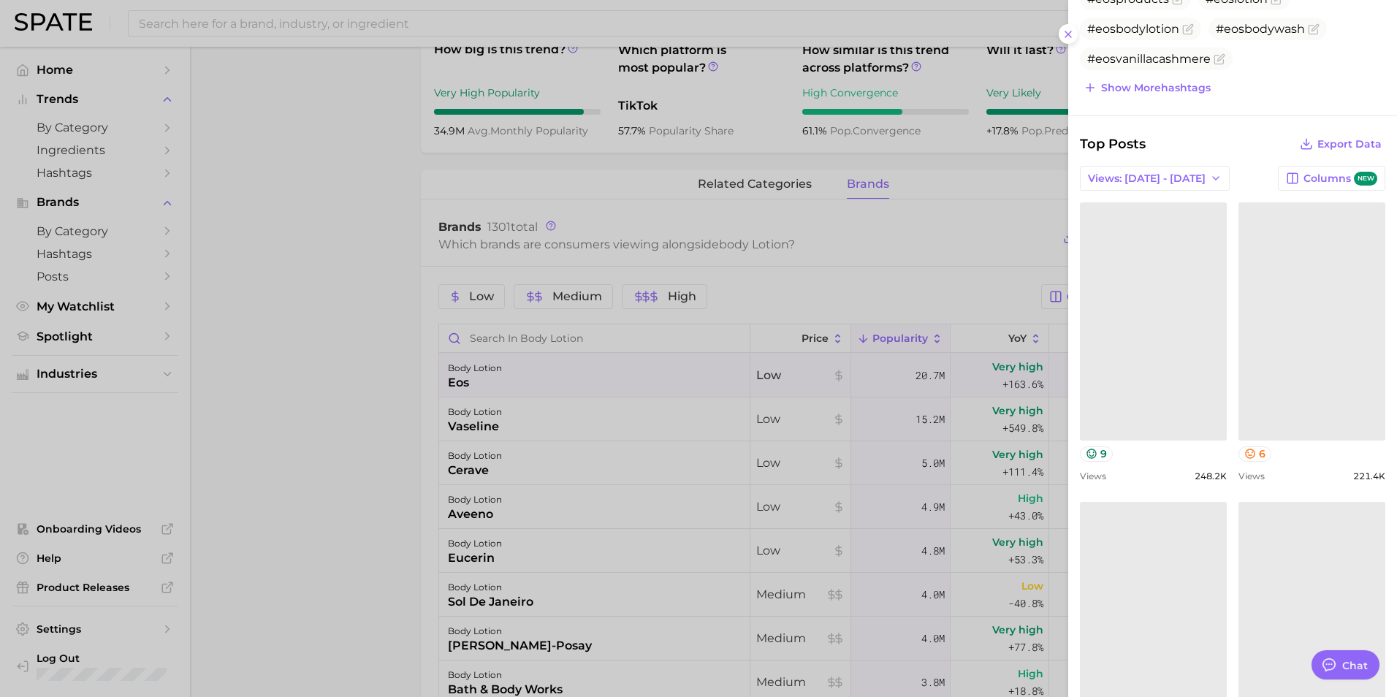
click at [1125, 363] on link at bounding box center [1153, 320] width 147 height 237
click at [1301, 359] on link "Could not load this post." at bounding box center [1312, 320] width 147 height 237
click at [1320, 369] on link at bounding box center [1312, 320] width 147 height 237
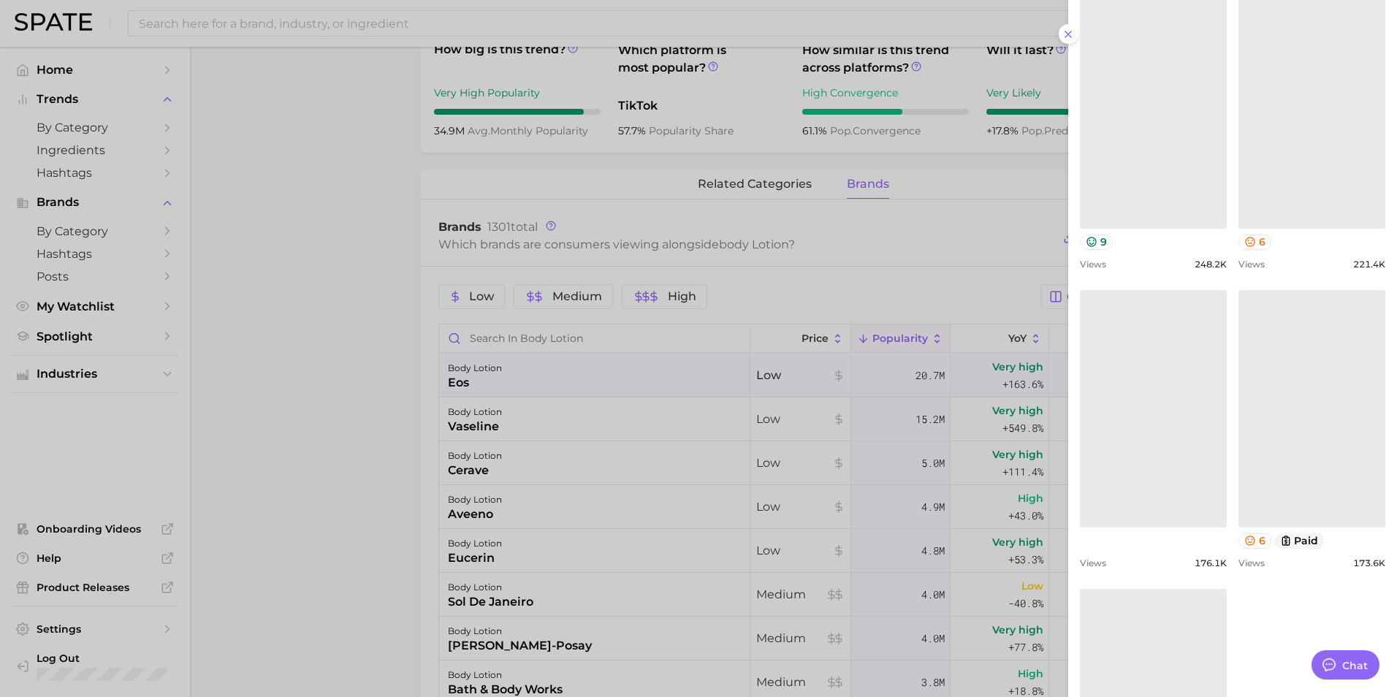
scroll to position [658, 0]
click at [1152, 420] on link at bounding box center [1153, 401] width 147 height 237
click at [1285, 474] on link "Could not load this post." at bounding box center [1312, 407] width 147 height 237
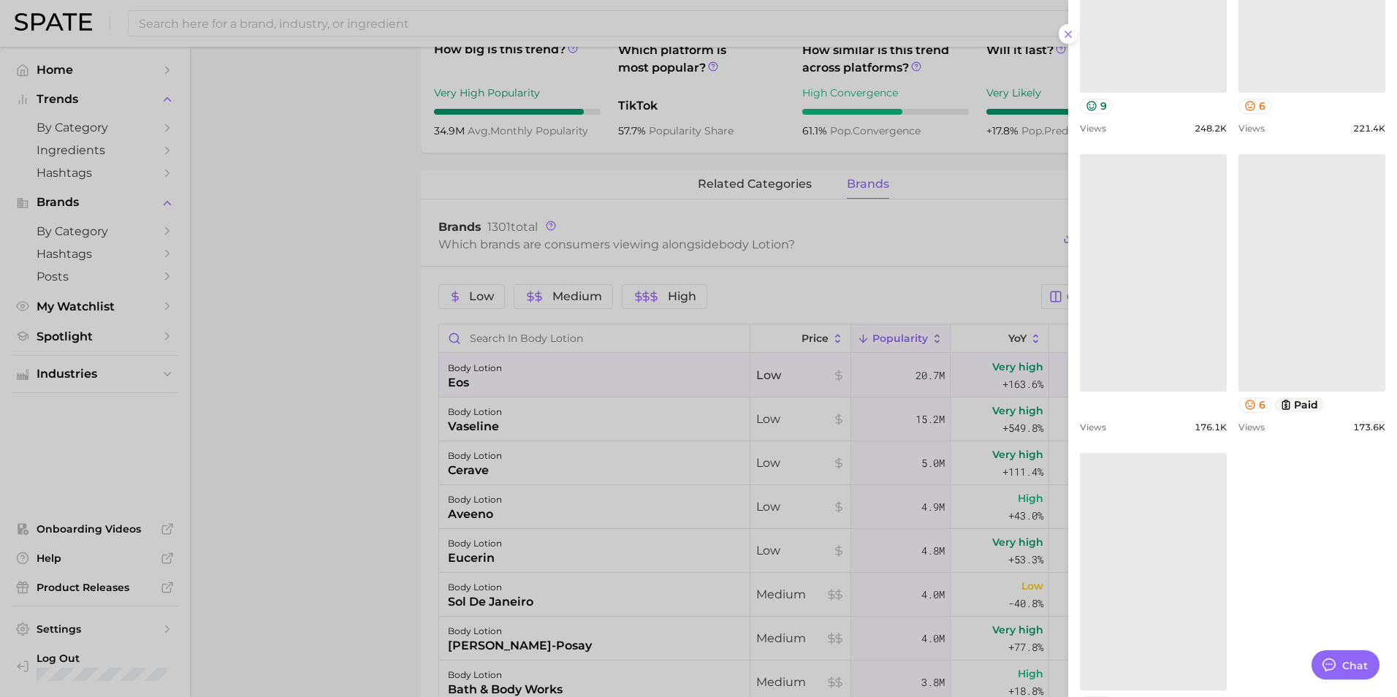
scroll to position [797, 0]
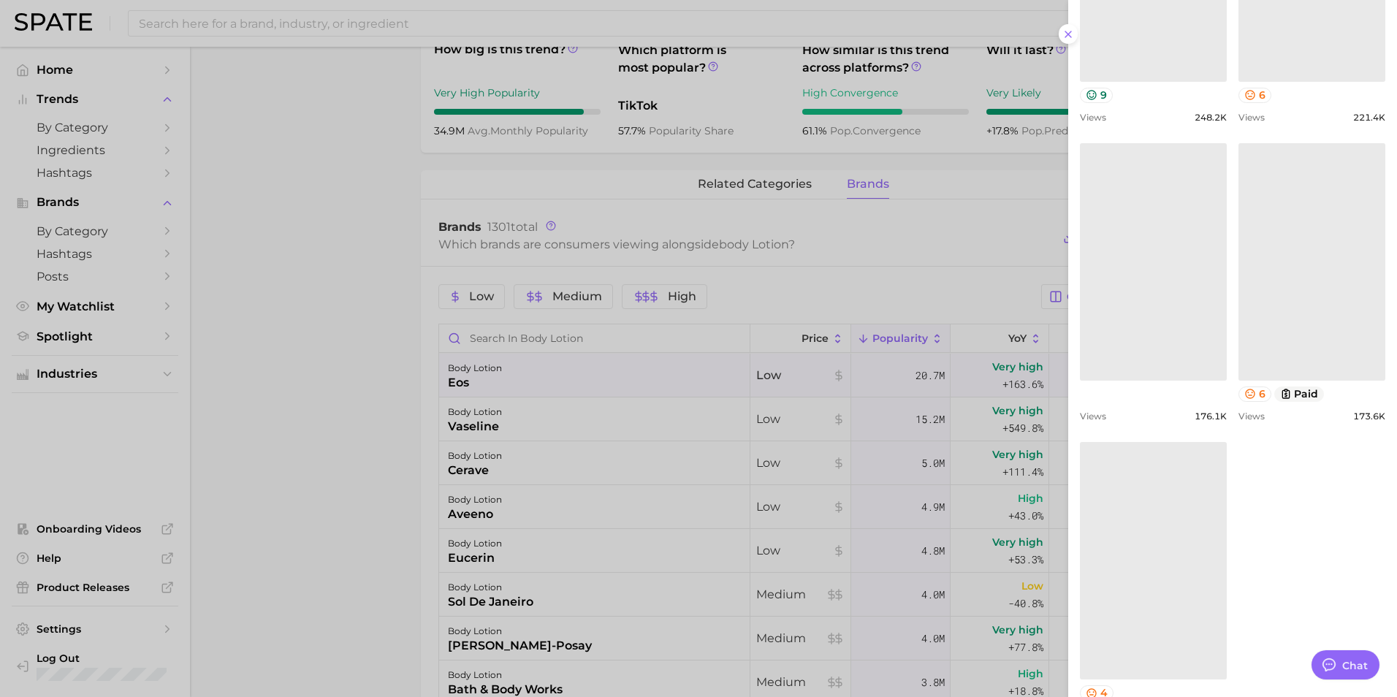
click at [1122, 587] on link at bounding box center [1153, 560] width 147 height 237
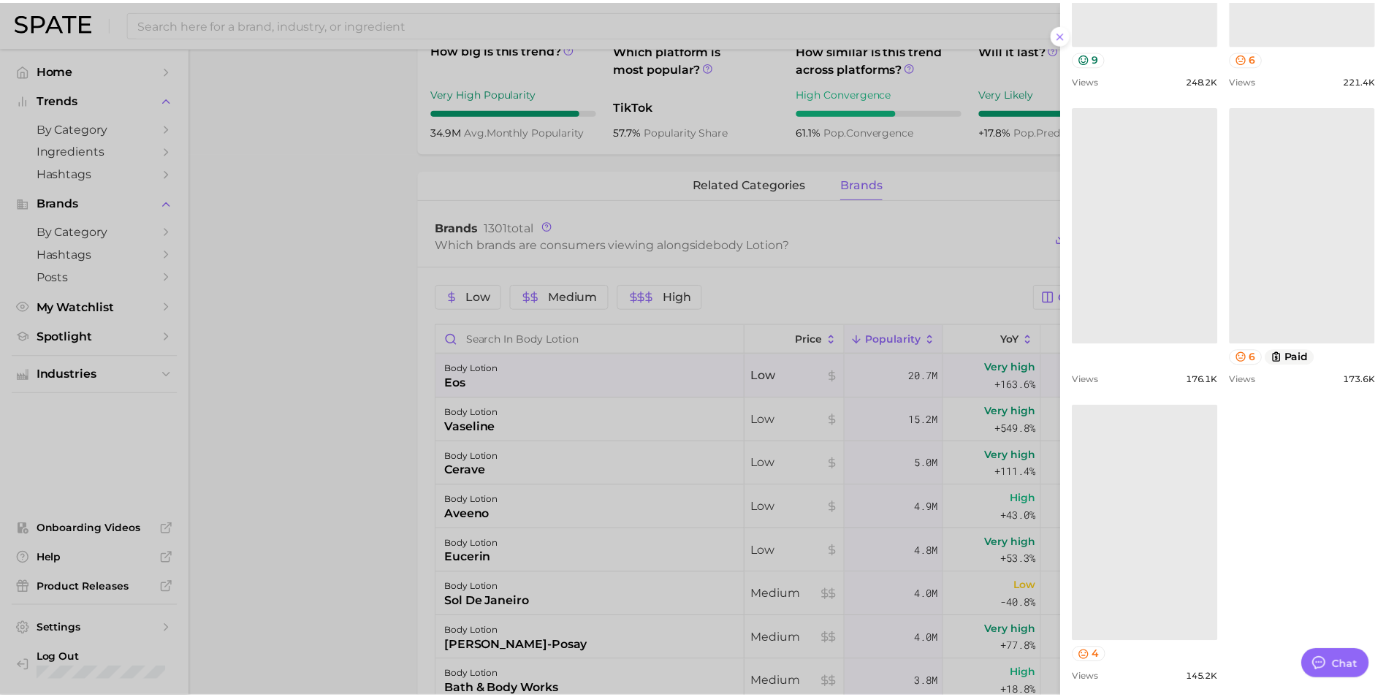
scroll to position [870, 0]
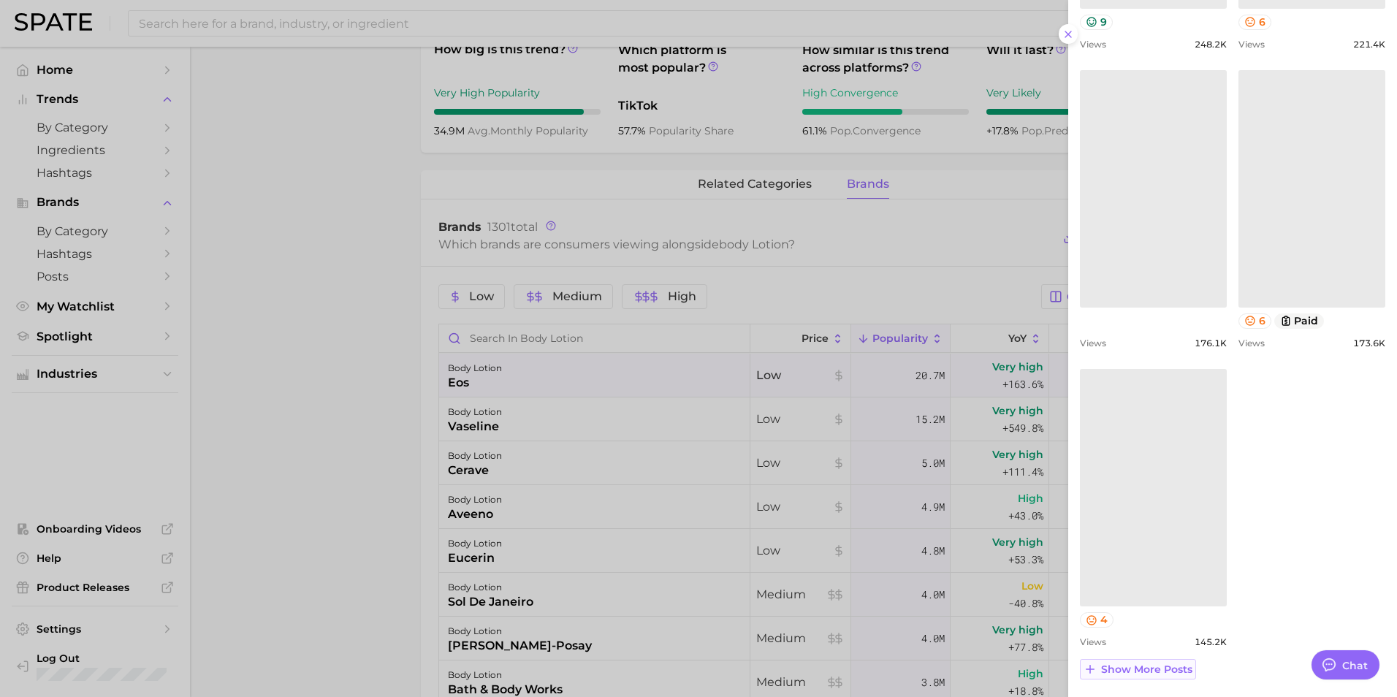
click at [1158, 671] on span "Show more posts" at bounding box center [1146, 669] width 91 height 12
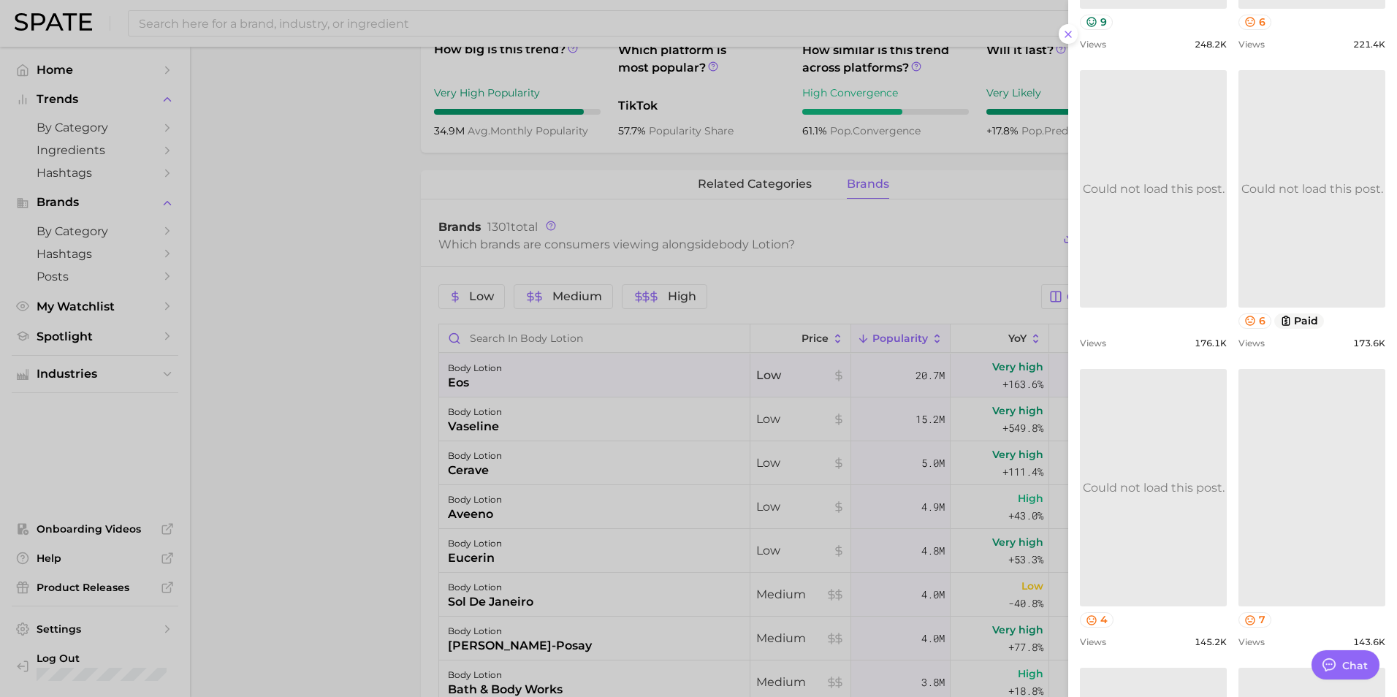
click at [1283, 482] on link at bounding box center [1312, 487] width 147 height 237
click at [1068, 30] on icon at bounding box center [1068, 34] width 12 height 12
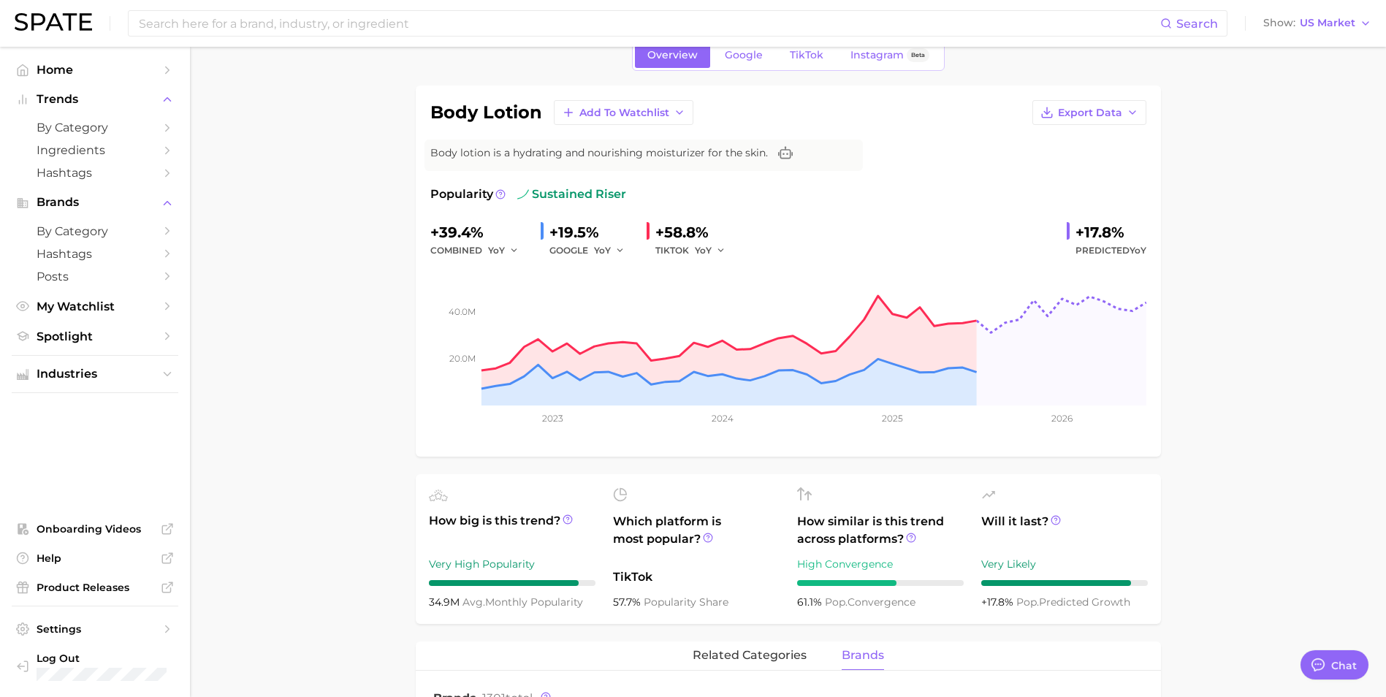
scroll to position [0, 0]
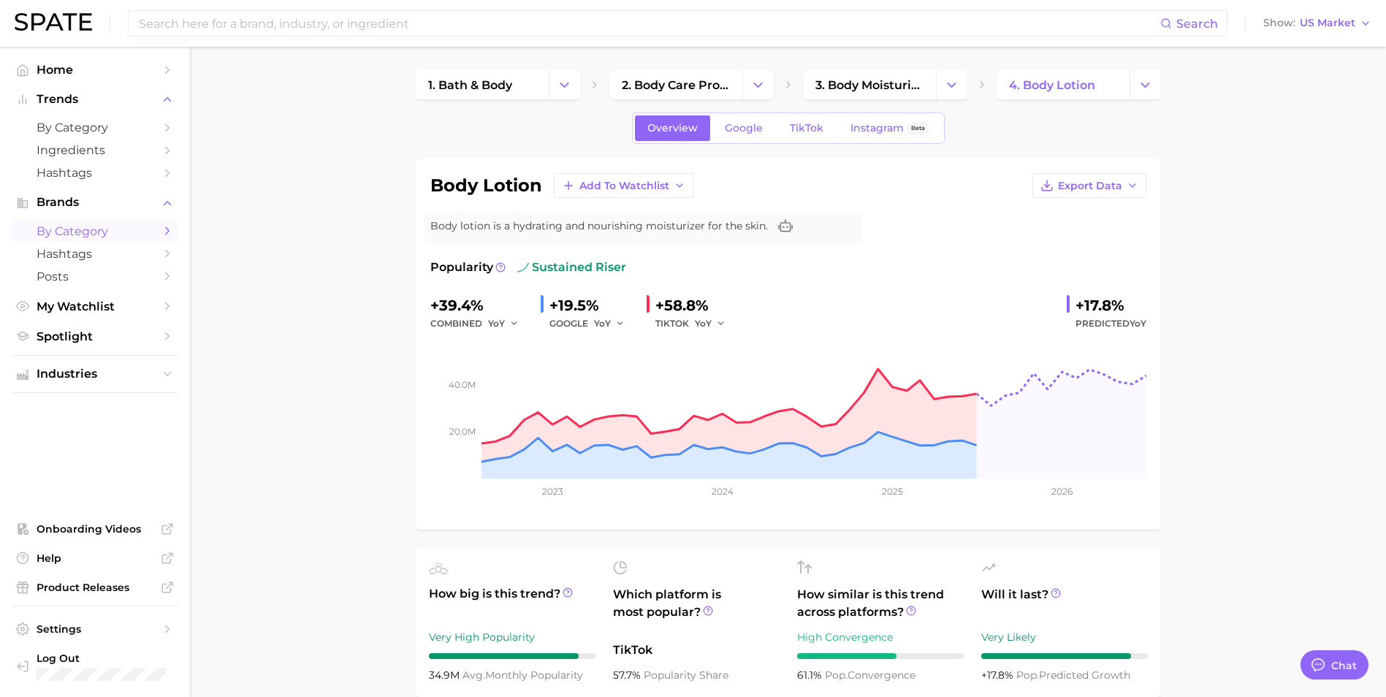
click at [110, 227] on span "by Category" at bounding box center [95, 231] width 117 height 14
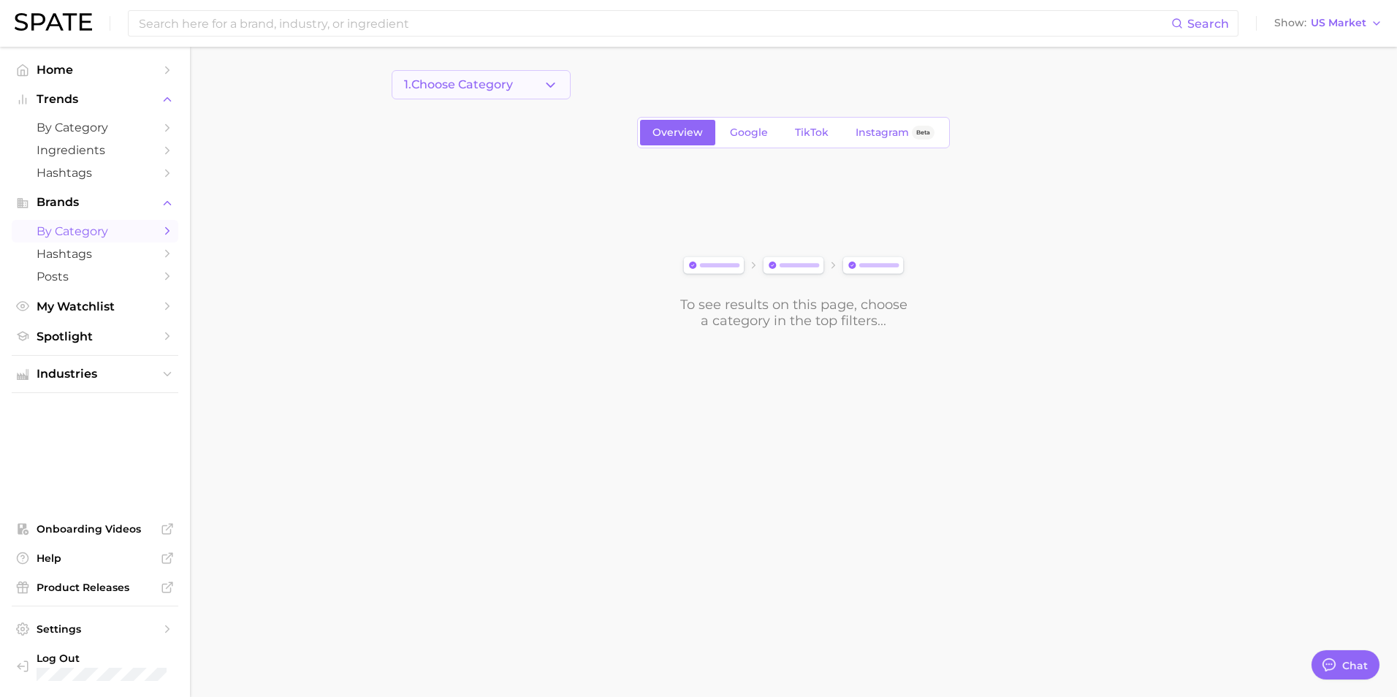
click at [547, 86] on icon "button" at bounding box center [550, 84] width 15 height 15
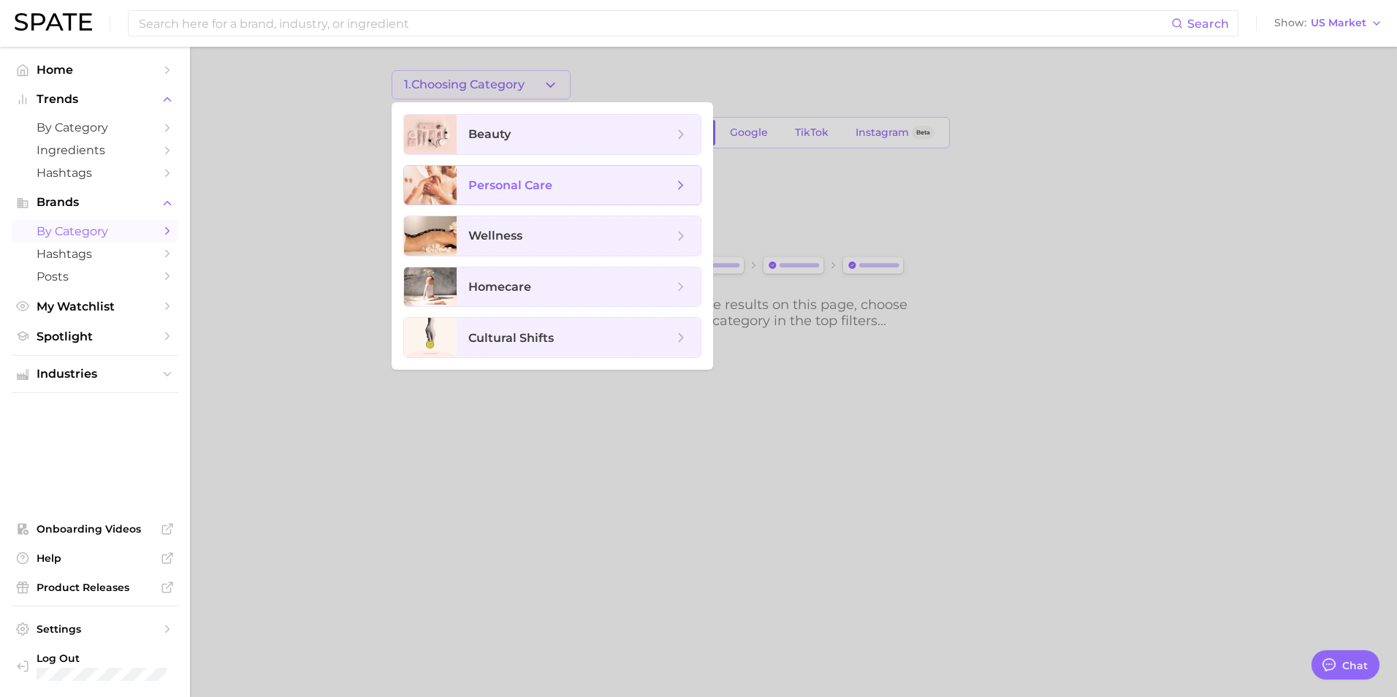
click at [525, 181] on span "personal care" at bounding box center [510, 185] width 84 height 14
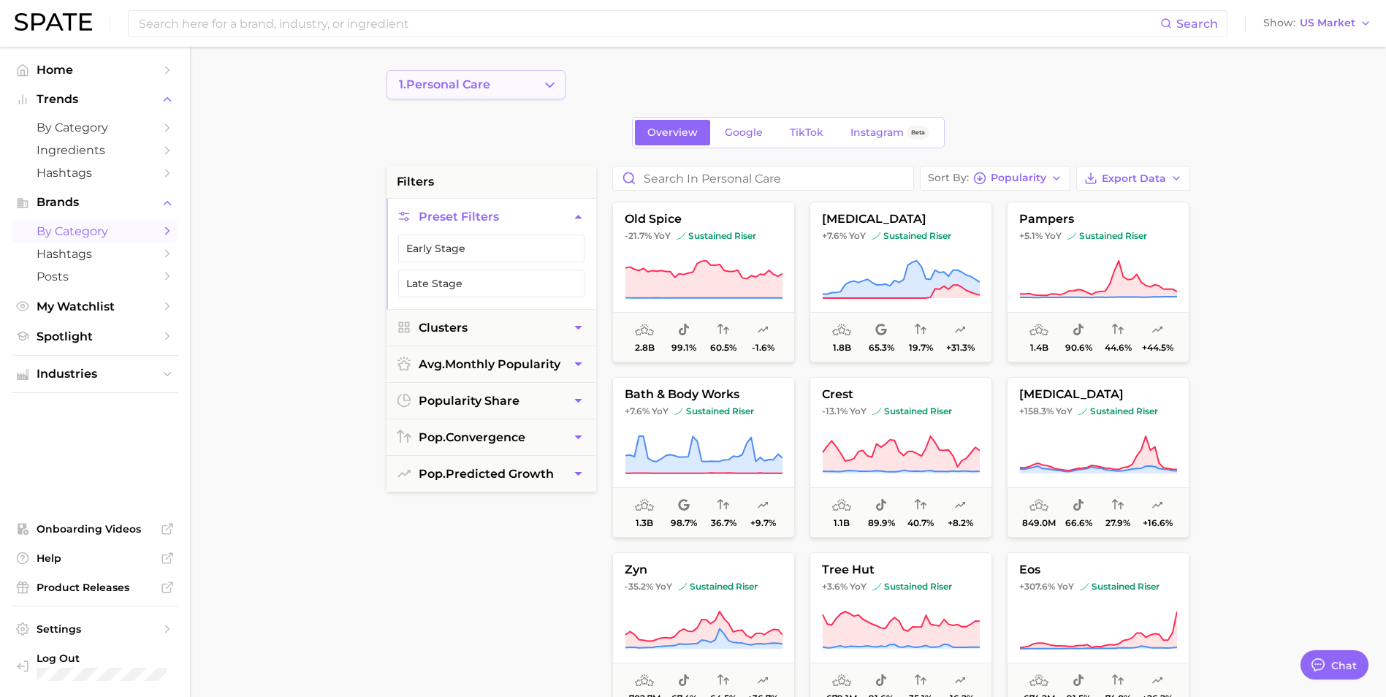
click at [526, 87] on button "1. personal care" at bounding box center [476, 84] width 179 height 29
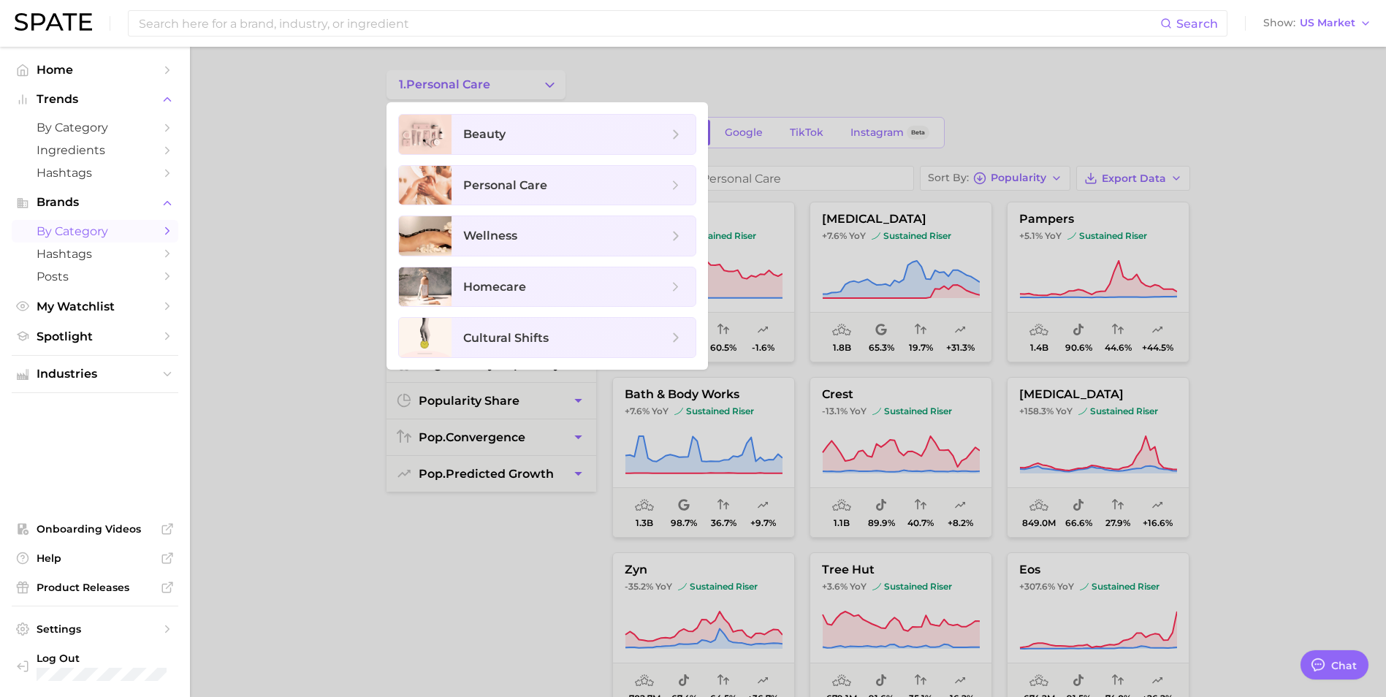
click at [525, 86] on div at bounding box center [693, 348] width 1386 height 697
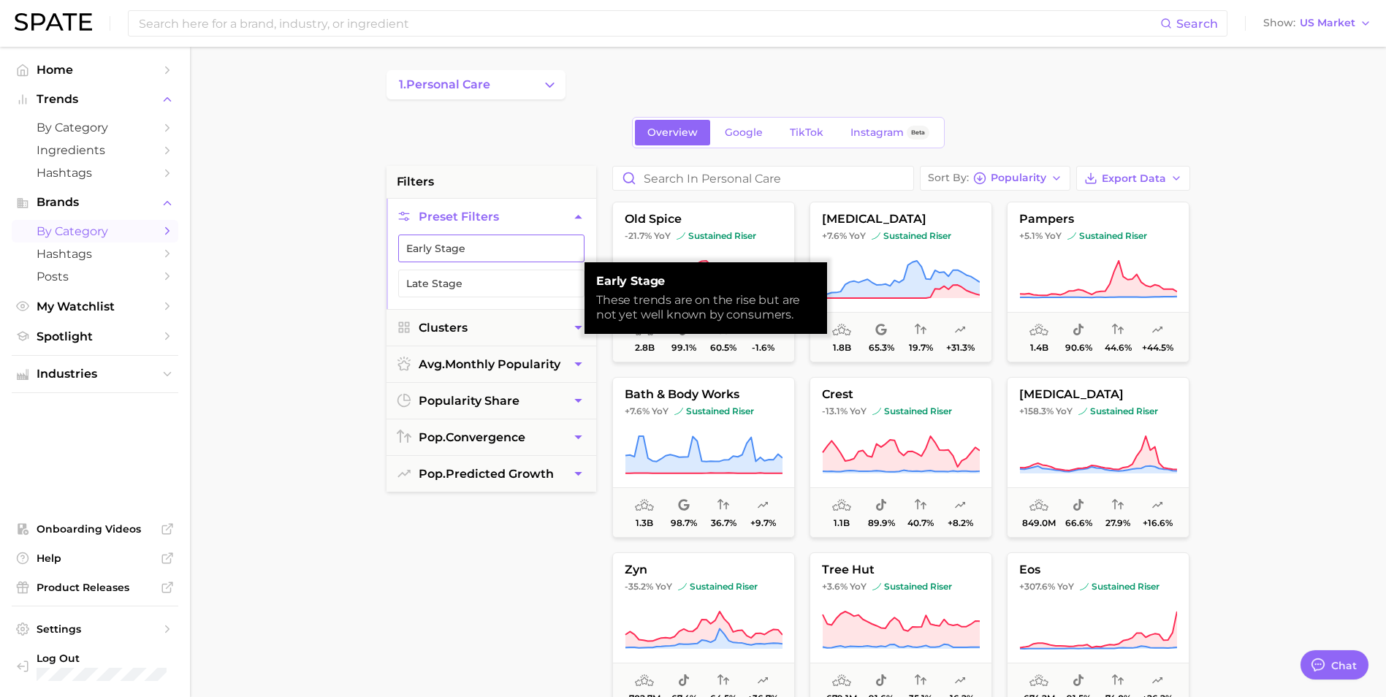
click at [517, 251] on button "Early Stage" at bounding box center [491, 249] width 186 height 28
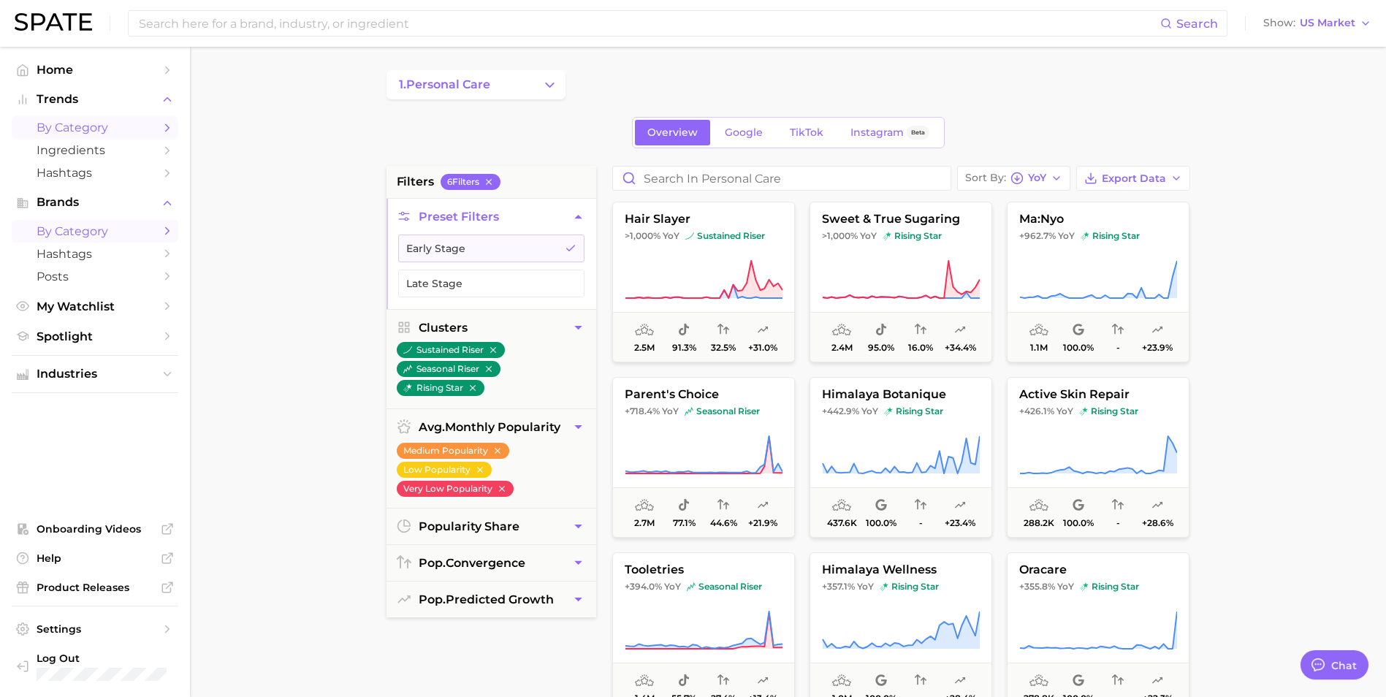
click at [130, 129] on span "by Category" at bounding box center [95, 128] width 117 height 14
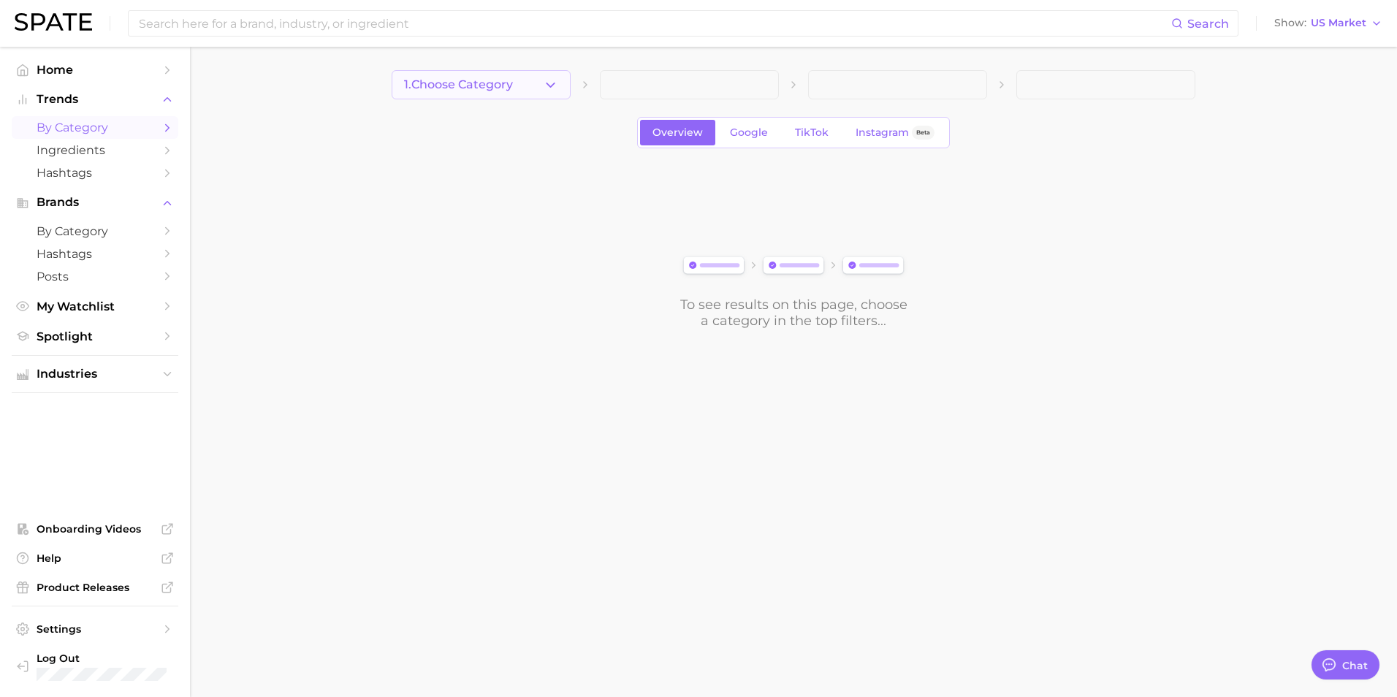
click at [522, 86] on button "1. Choose Category" at bounding box center [481, 84] width 179 height 29
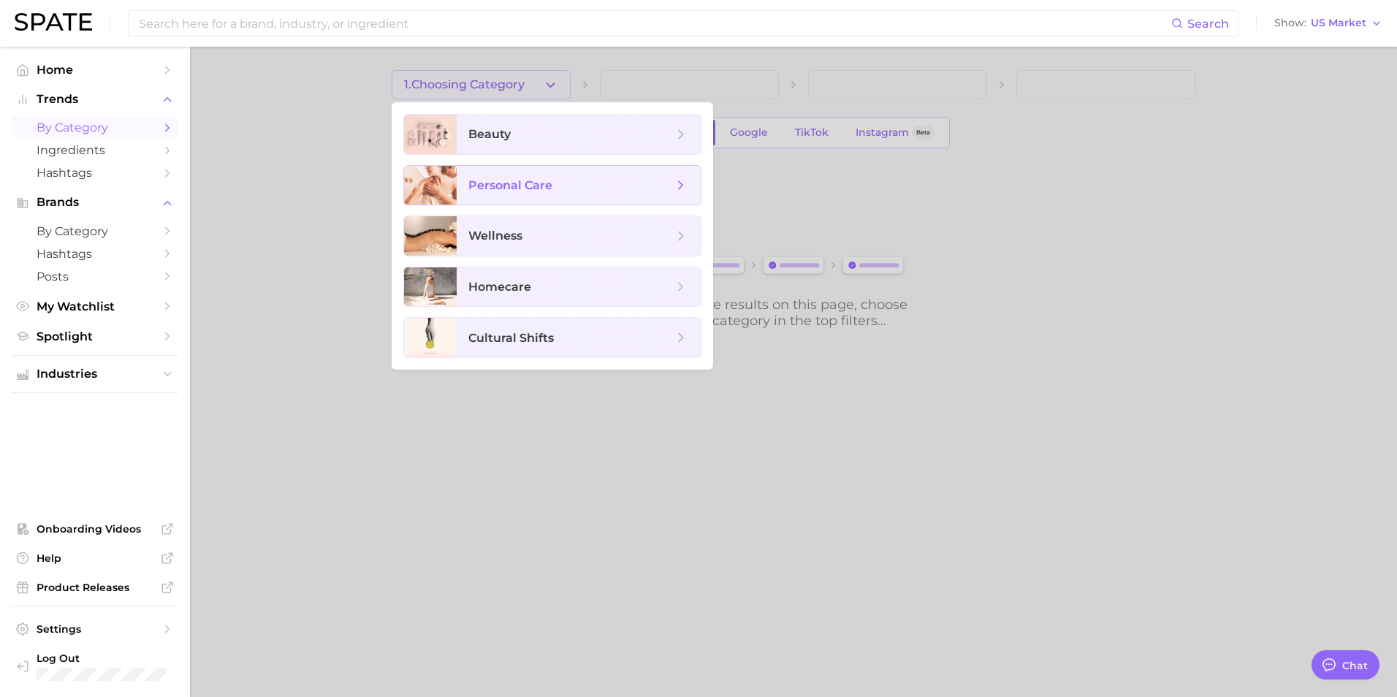
click at [541, 189] on span "personal care" at bounding box center [510, 185] width 84 height 14
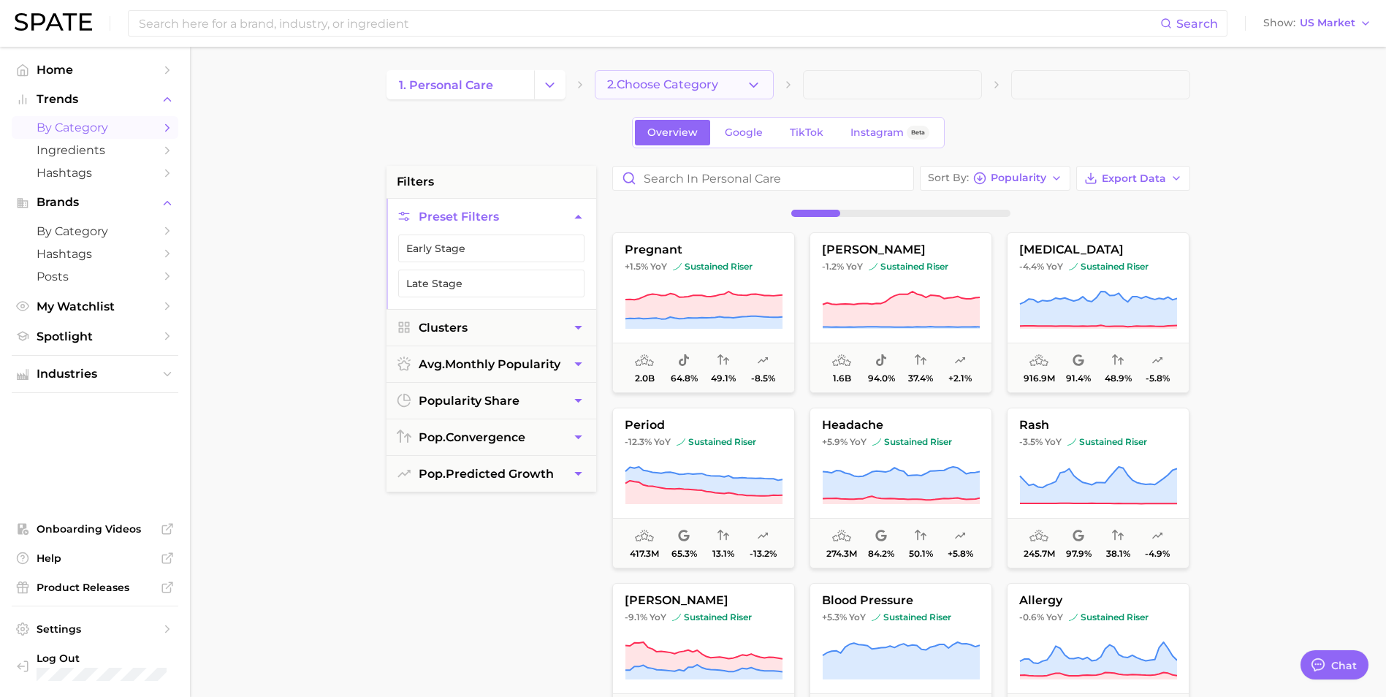
click at [686, 87] on span "2. Choose Category" at bounding box center [662, 84] width 111 height 13
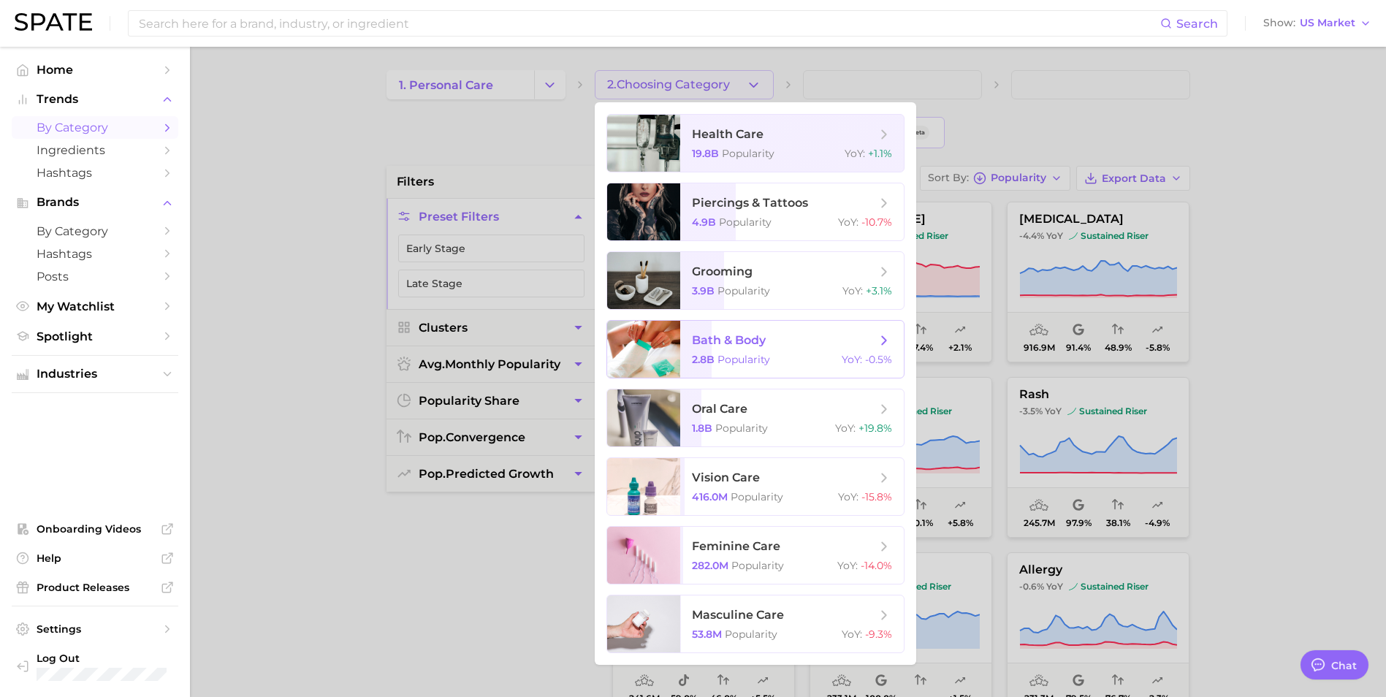
click at [748, 354] on span "Popularity" at bounding box center [744, 359] width 53 height 13
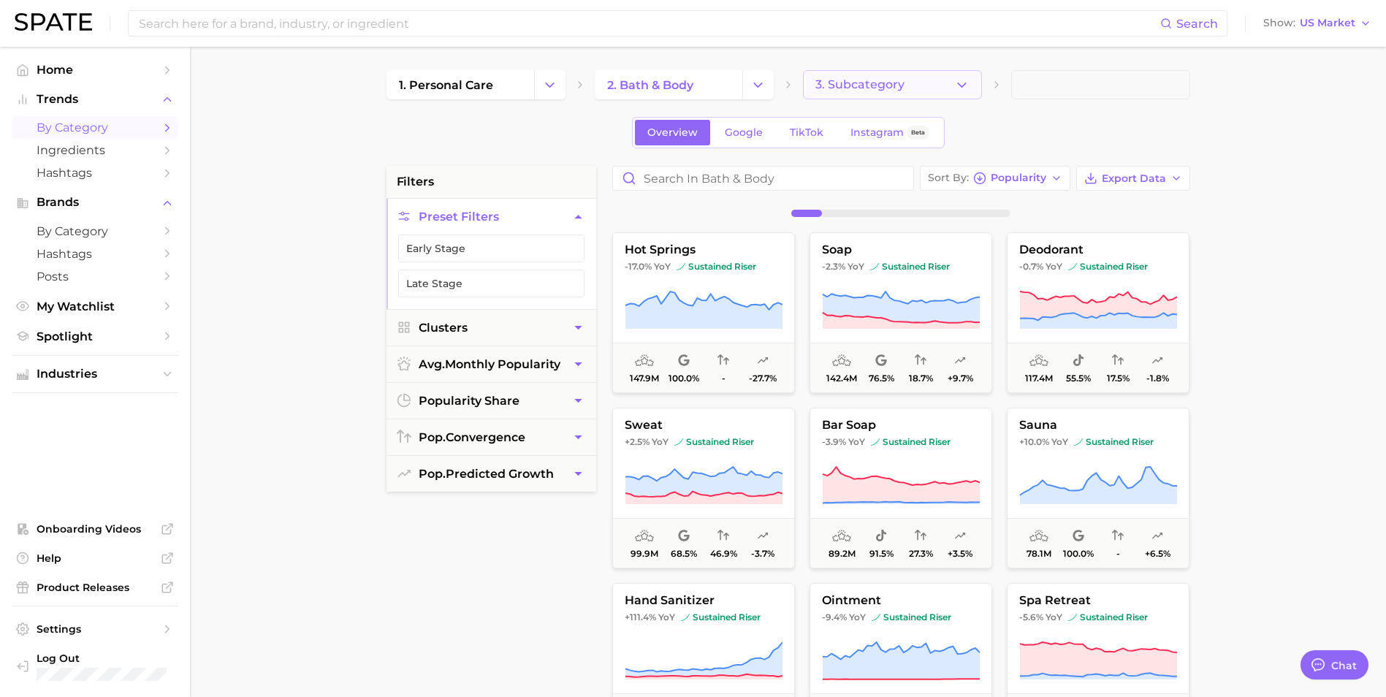
click at [856, 85] on span "3. Subcategory" at bounding box center [859, 84] width 89 height 13
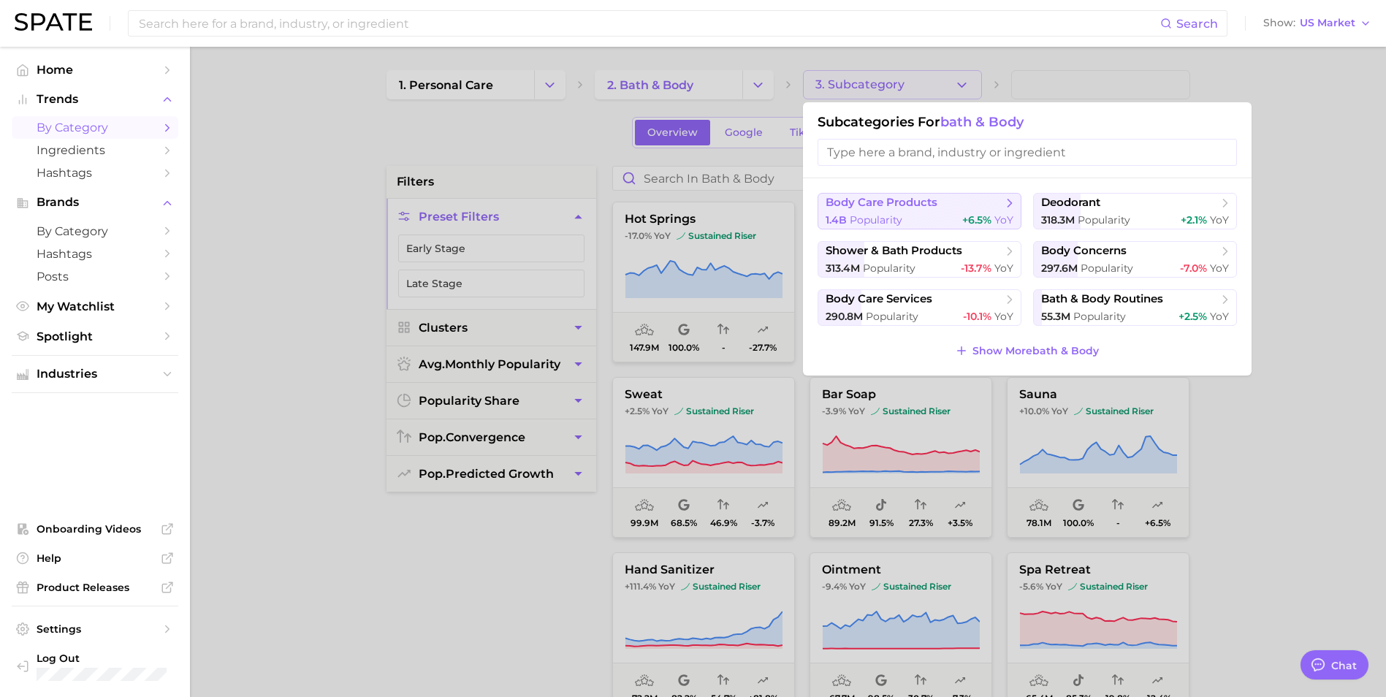
click at [900, 204] on span "body care products" at bounding box center [882, 203] width 112 height 14
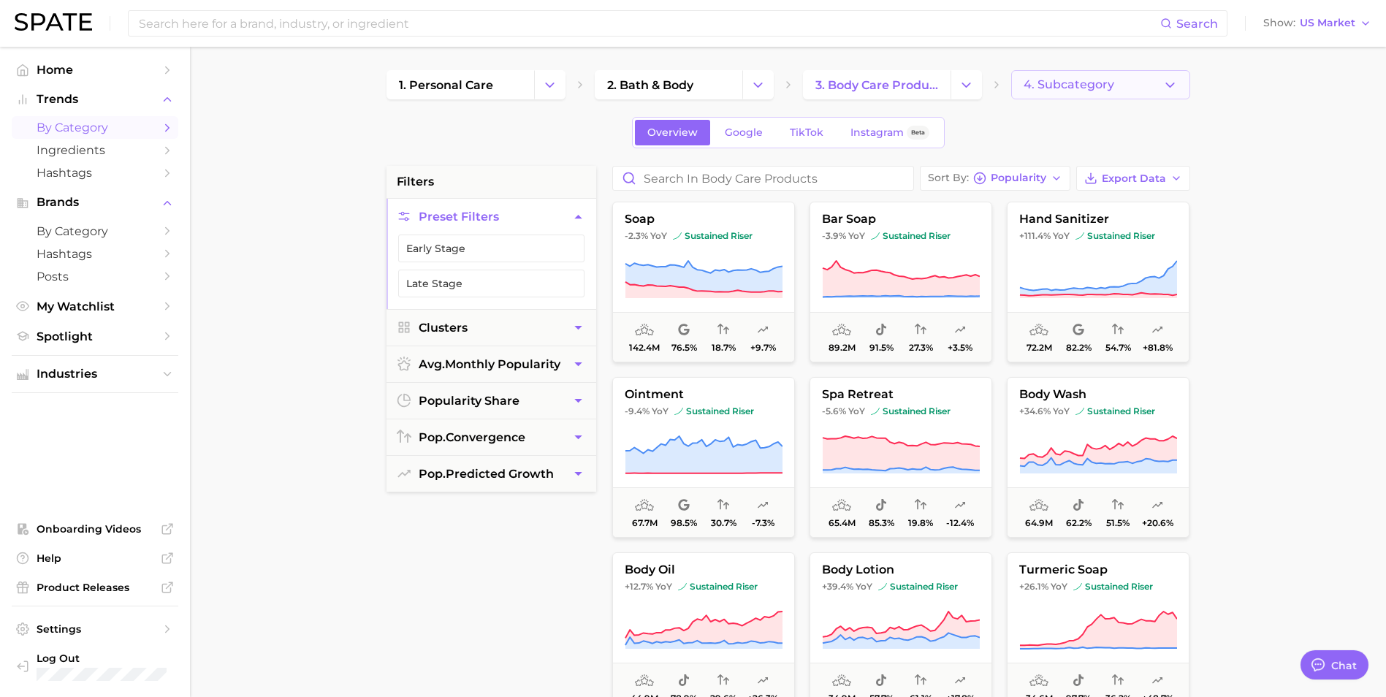
click at [1082, 84] on span "4. Subcategory" at bounding box center [1069, 84] width 91 height 13
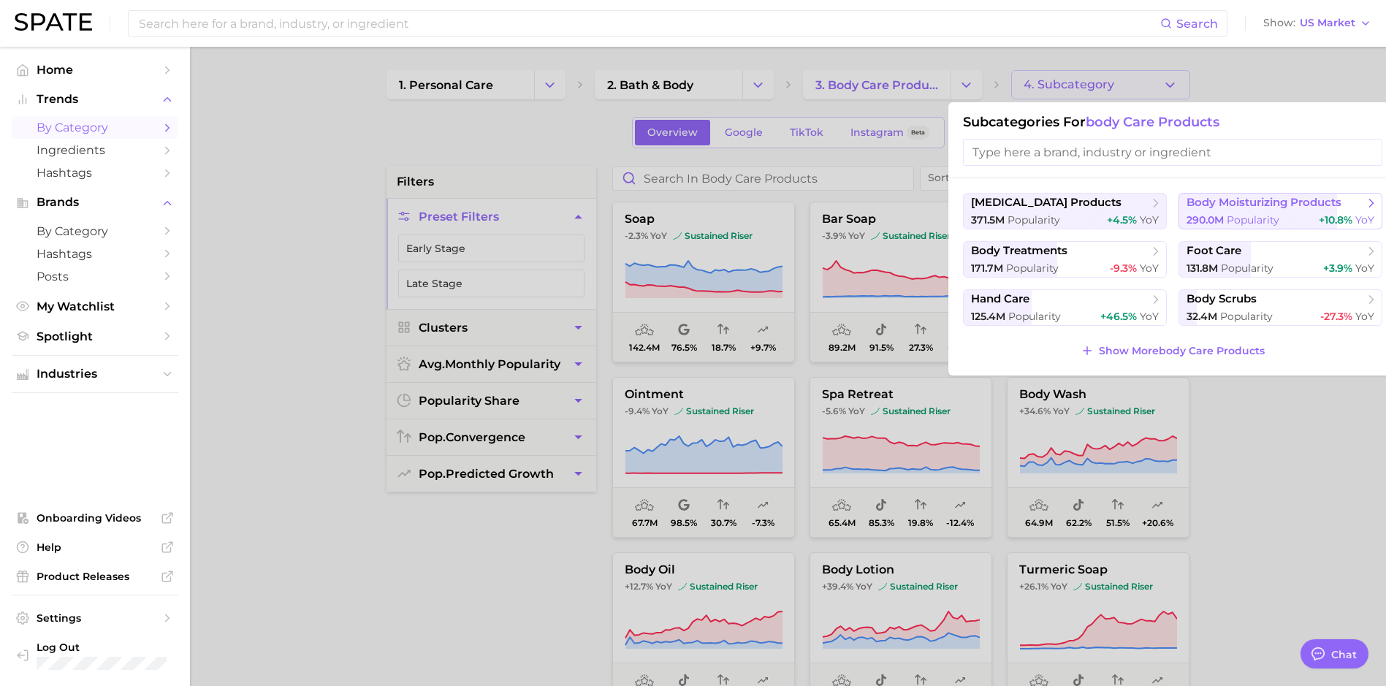
click at [1224, 214] on span "290.0m" at bounding box center [1205, 219] width 37 height 13
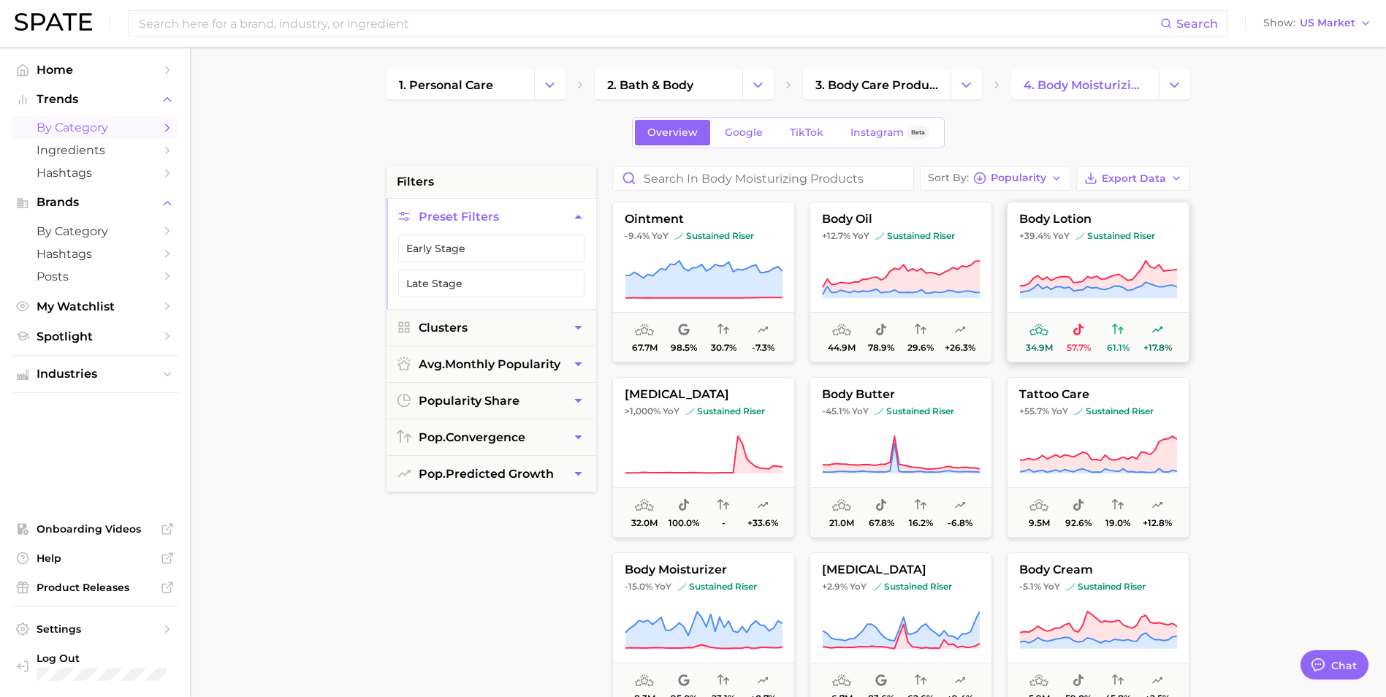
click at [1119, 280] on icon at bounding box center [1097, 276] width 157 height 31
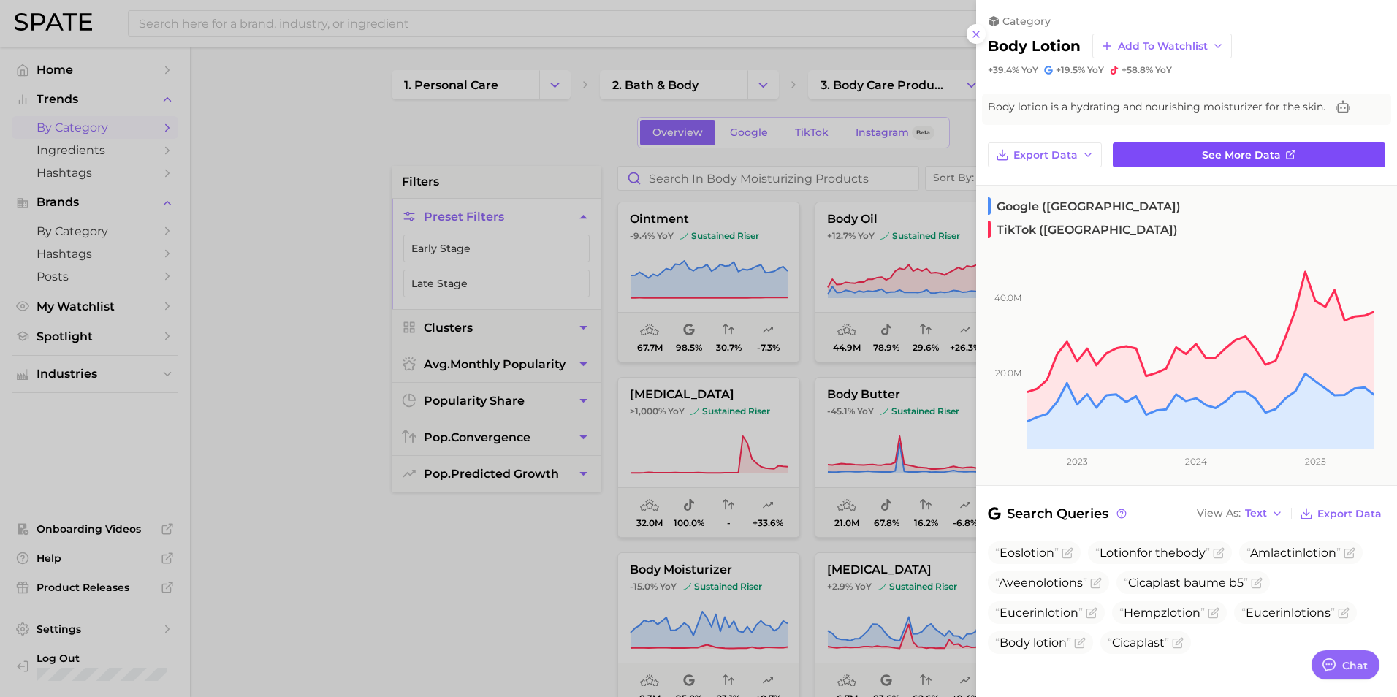
click at [1249, 156] on span "See more data" at bounding box center [1241, 155] width 79 height 12
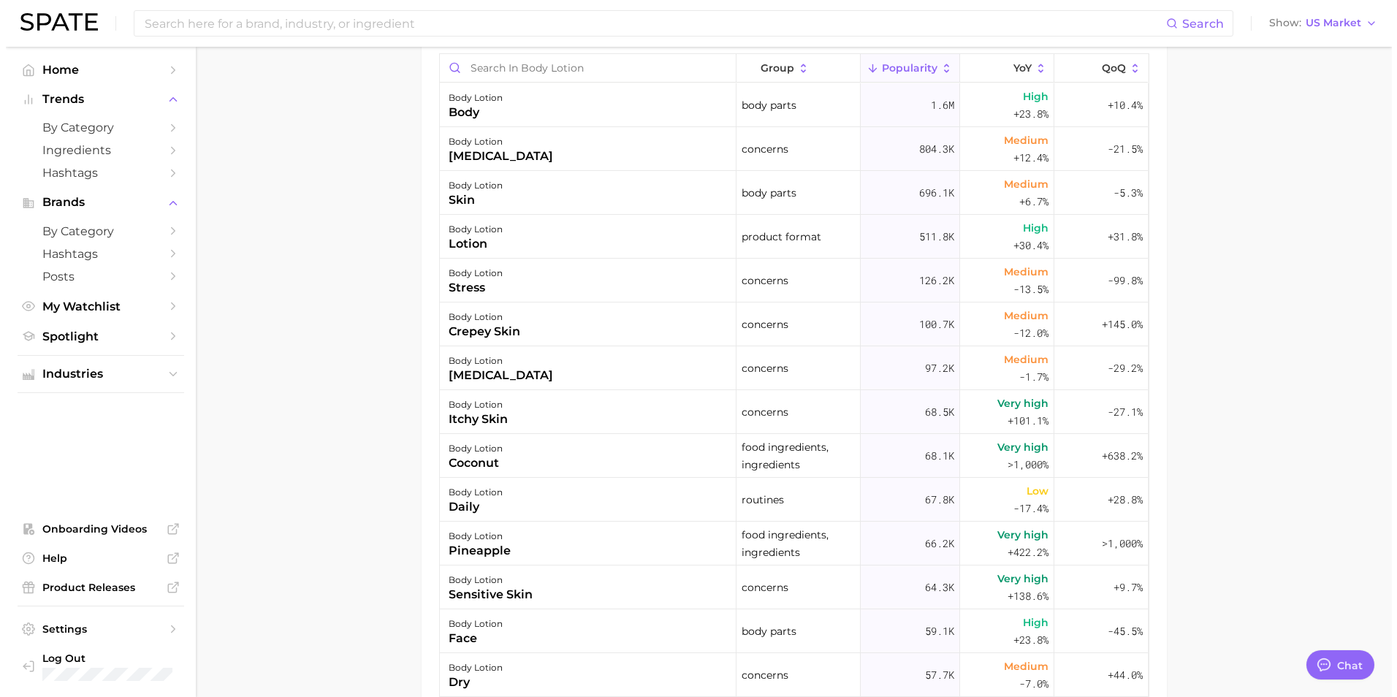
scroll to position [877, 0]
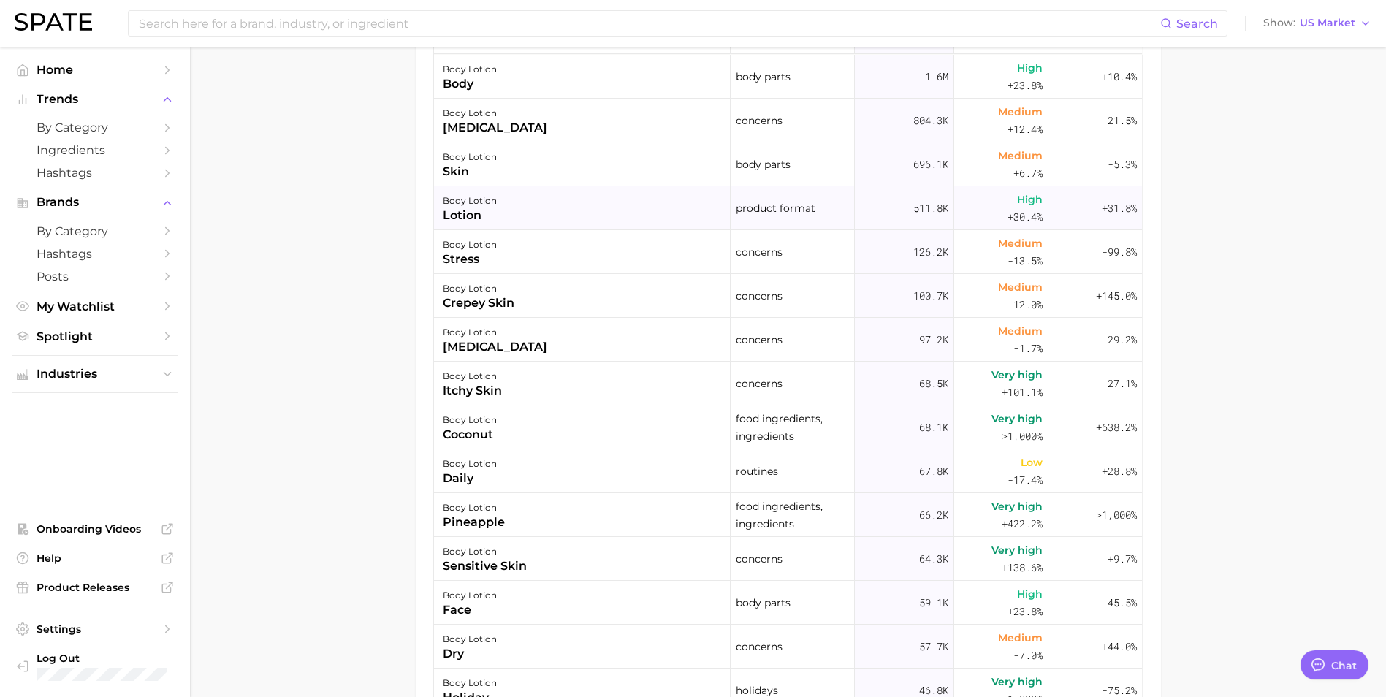
click at [633, 209] on div "body lotion lotion" at bounding box center [582, 208] width 297 height 44
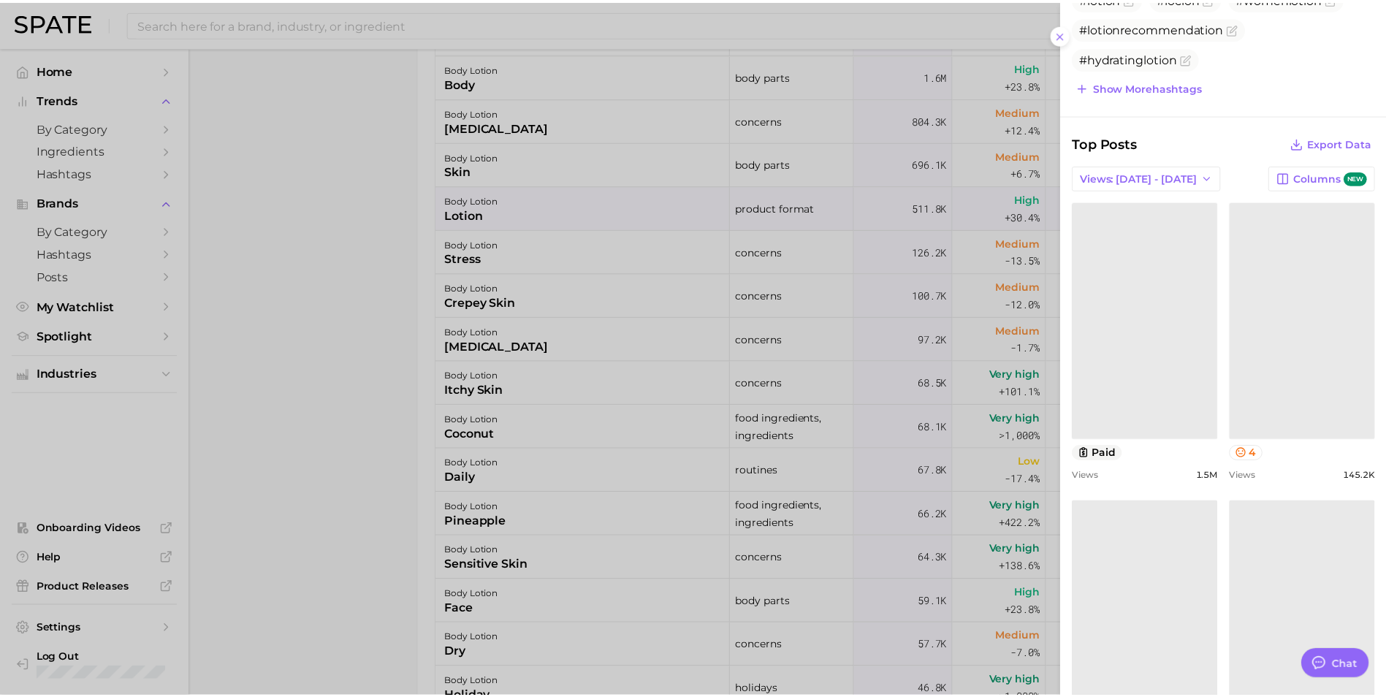
scroll to position [512, 0]
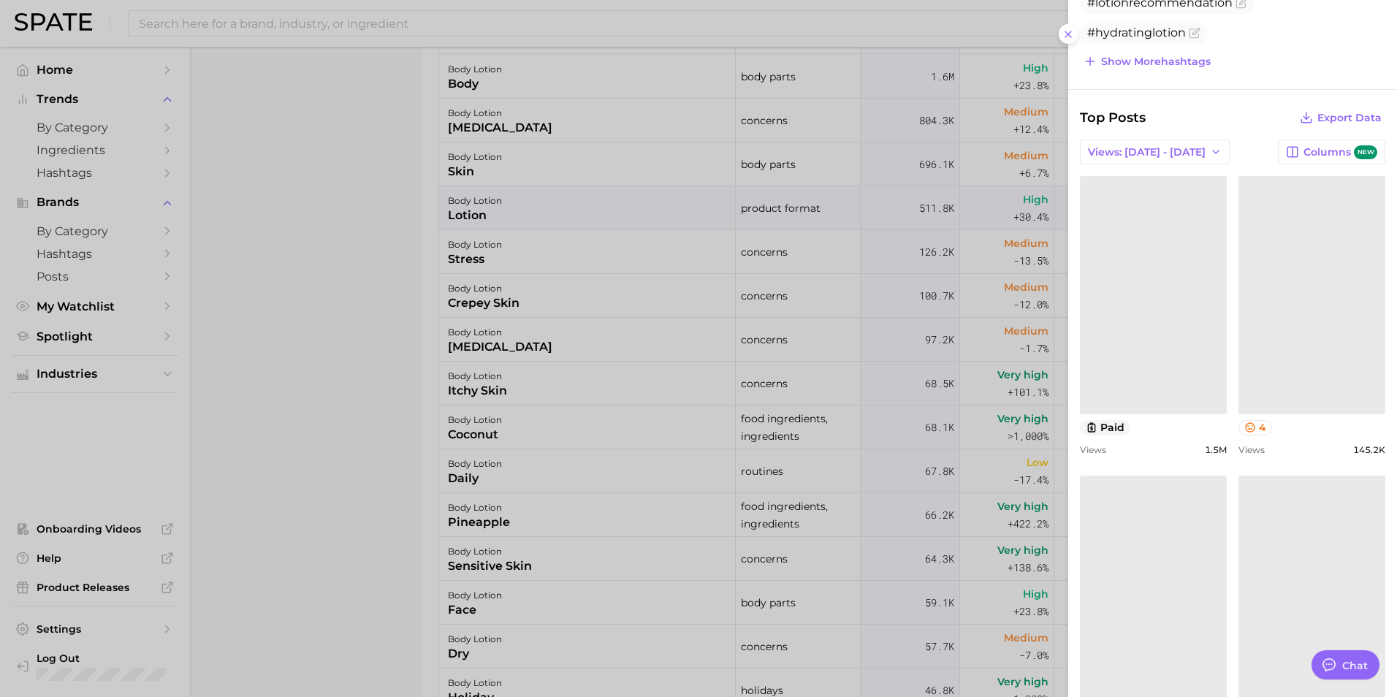
click at [1144, 348] on link at bounding box center [1153, 294] width 147 height 237
click at [1068, 37] on icon at bounding box center [1068, 34] width 12 height 12
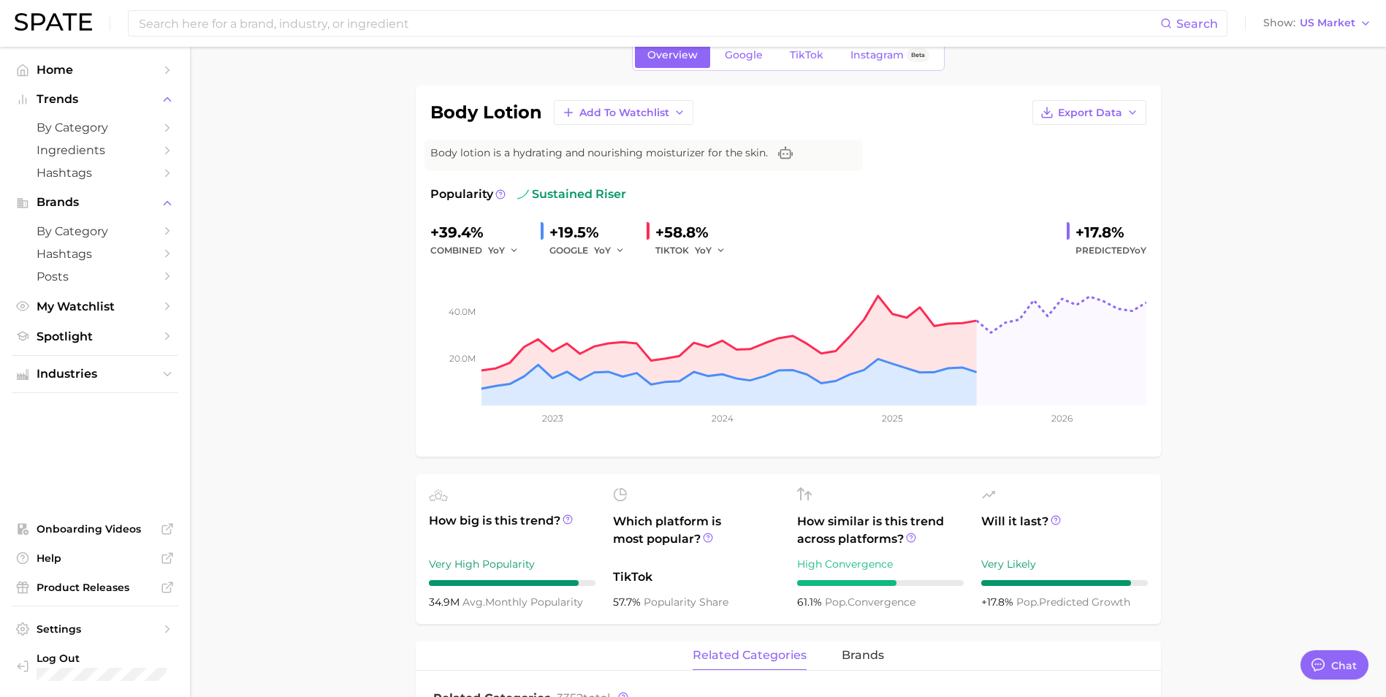
scroll to position [0, 0]
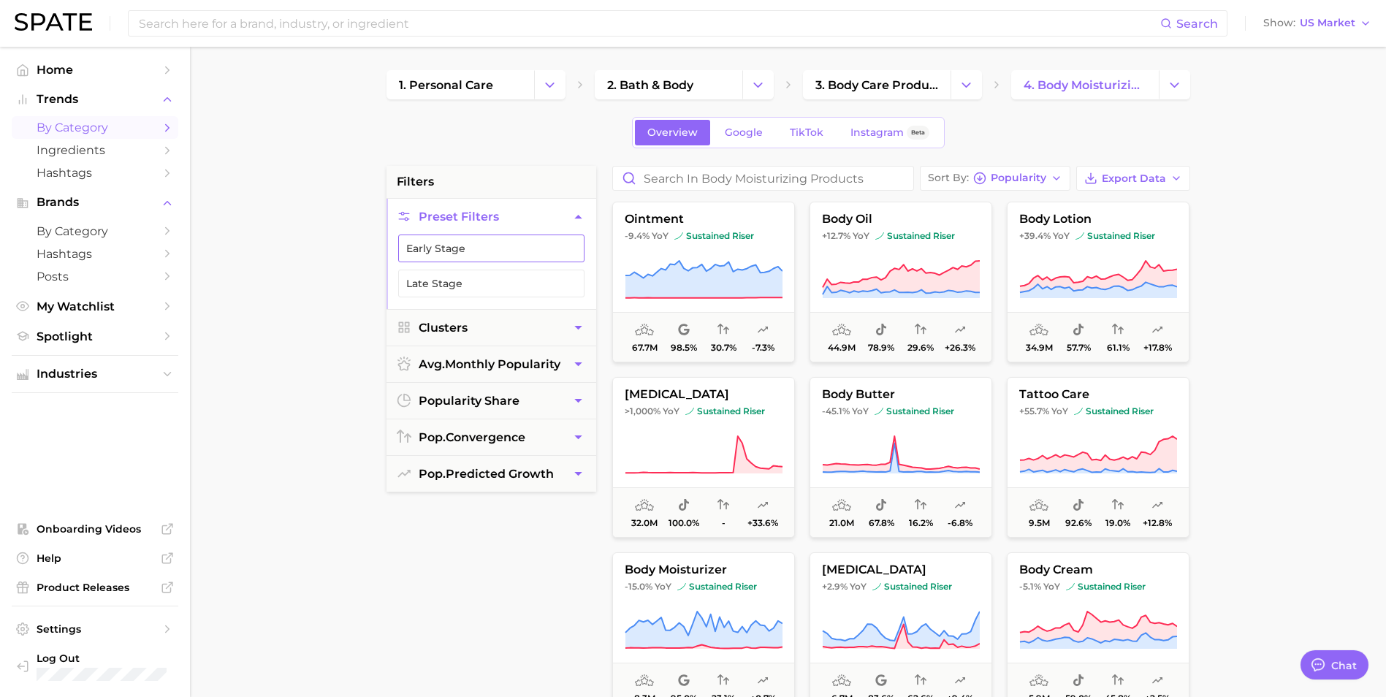
click at [479, 250] on button "Early Stage" at bounding box center [491, 249] width 186 height 28
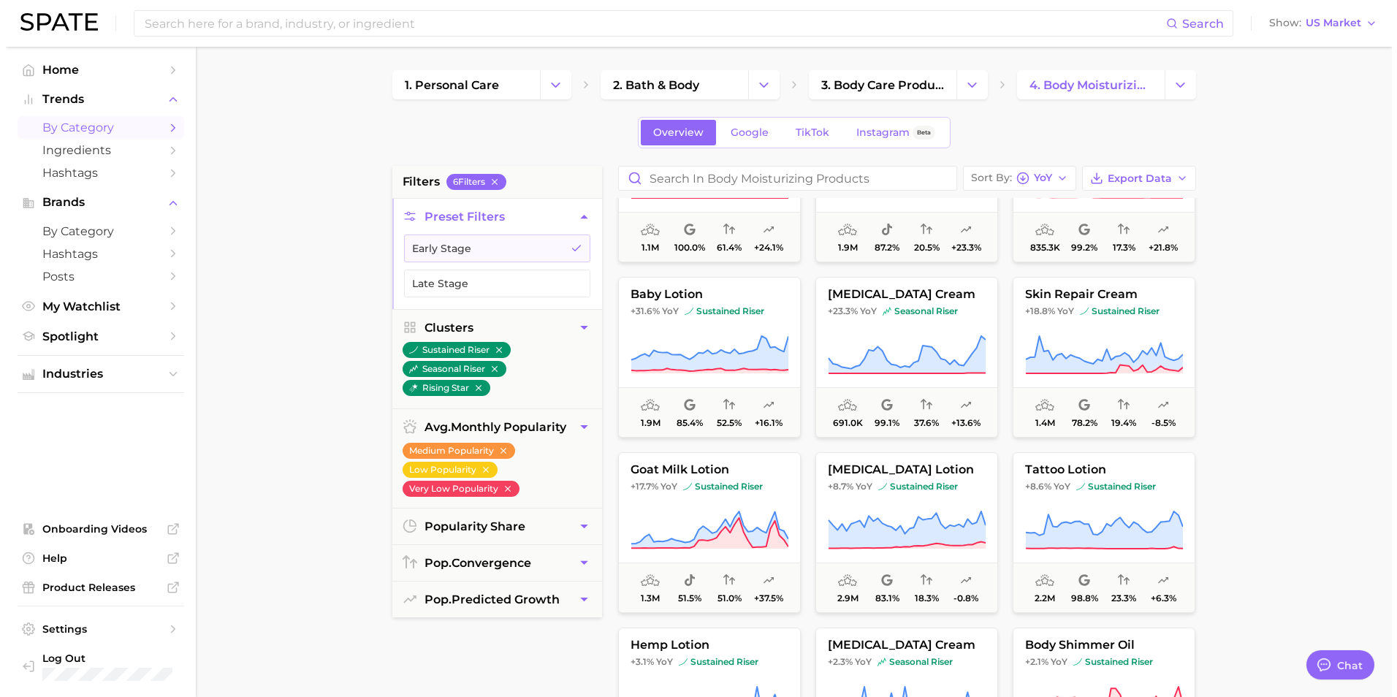
scroll to position [438, 0]
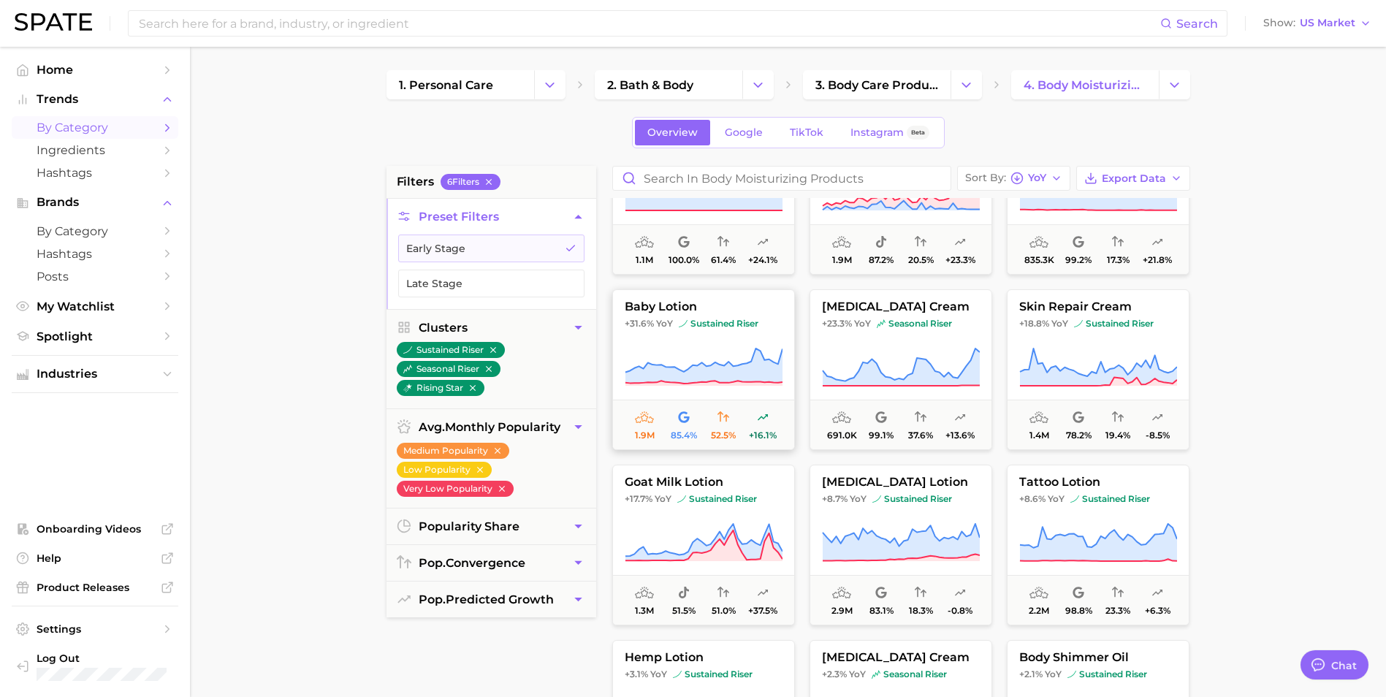
click at [696, 341] on button "baby lotion +31.6% YoY sustained riser 1.9m 85.4% 52.5% +16.1%" at bounding box center [703, 369] width 183 height 161
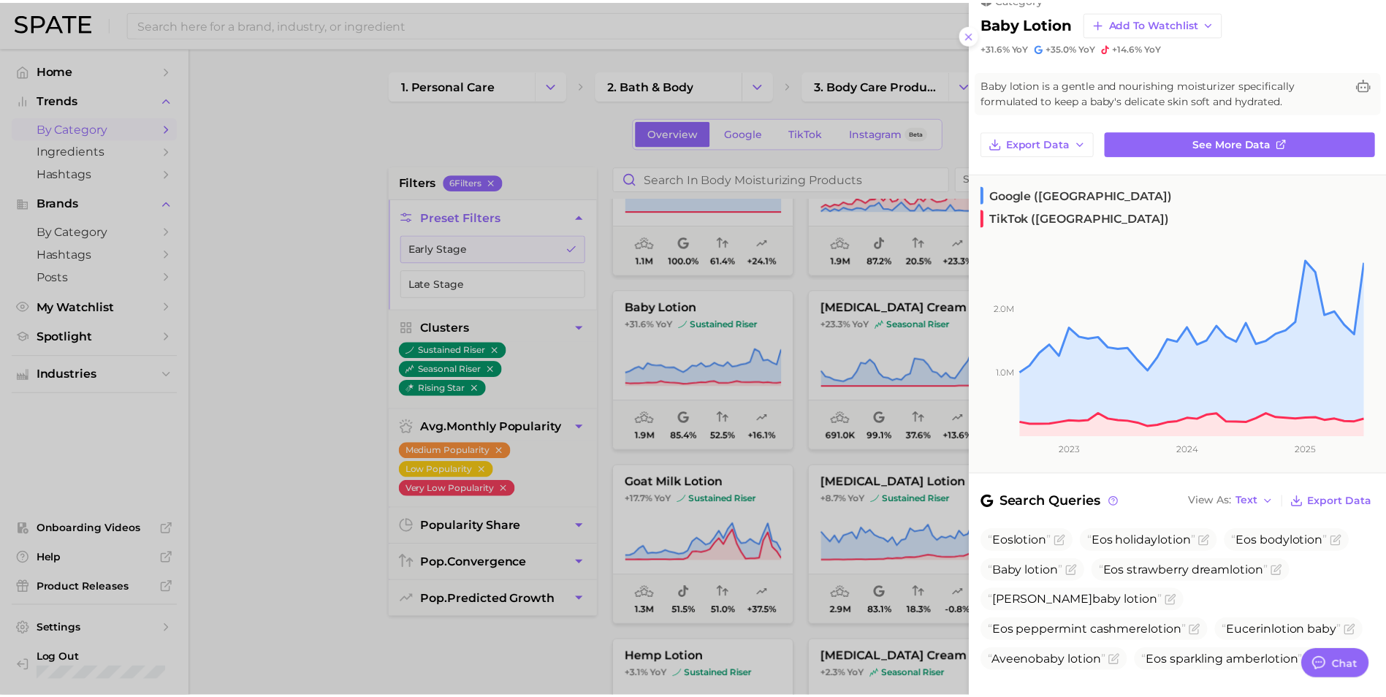
scroll to position [0, 0]
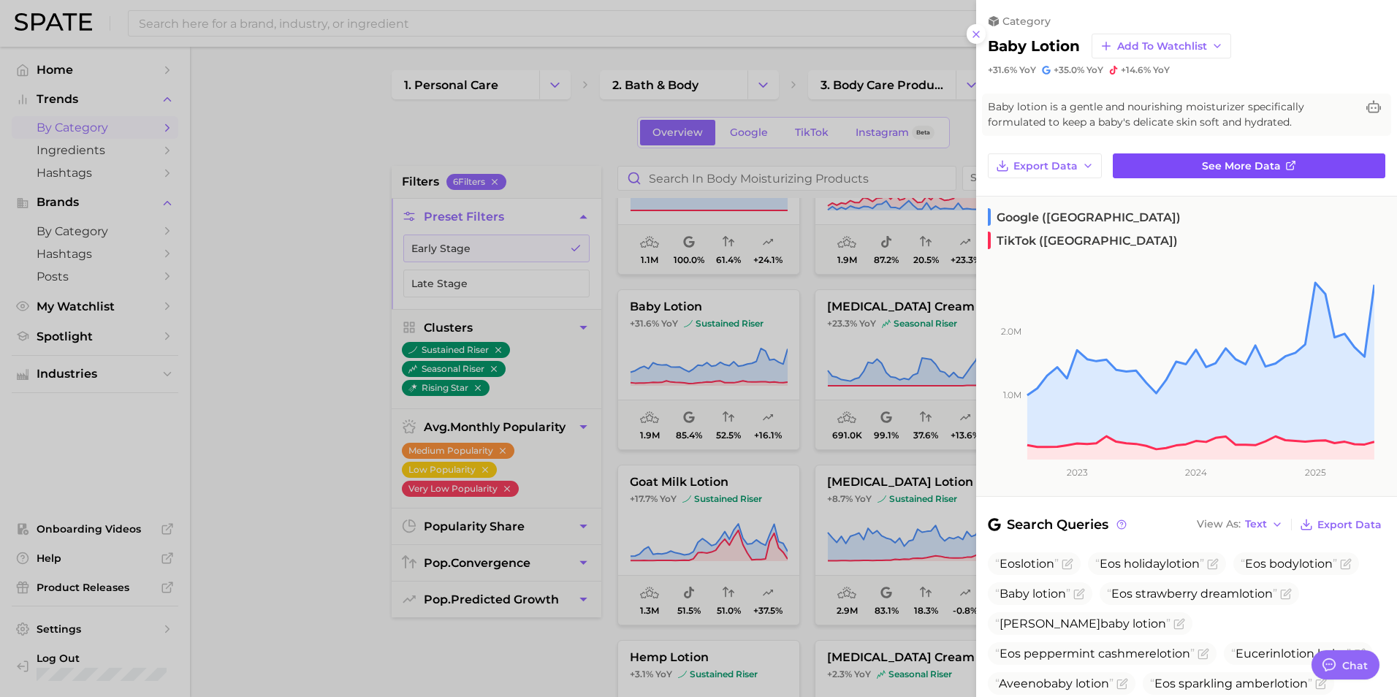
click at [1259, 167] on span "See more data" at bounding box center [1241, 166] width 79 height 12
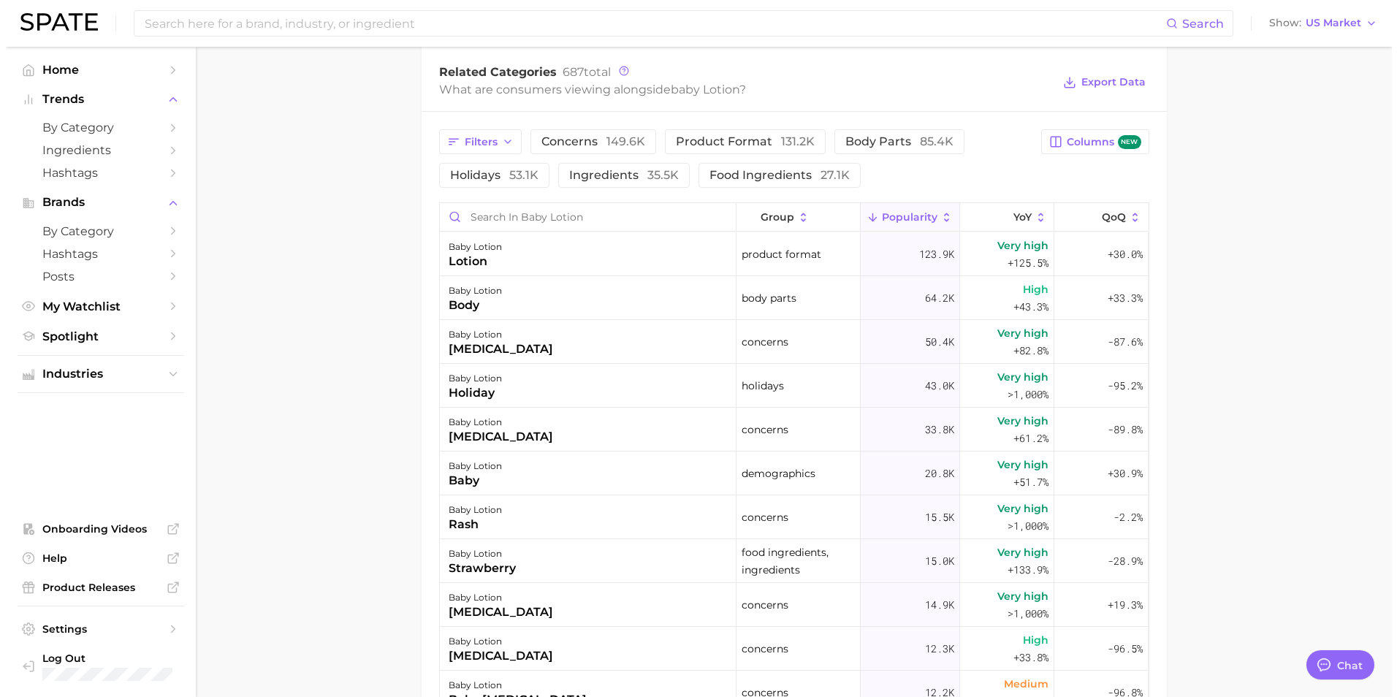
scroll to position [731, 0]
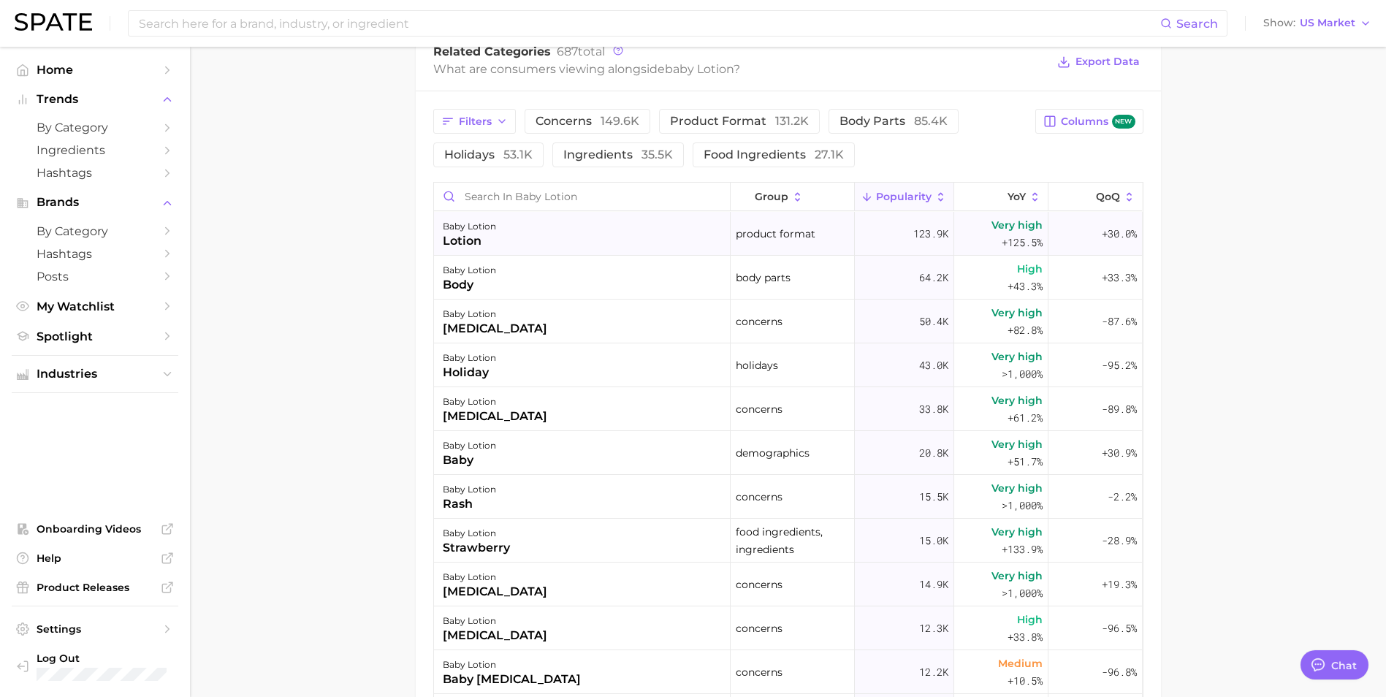
click at [572, 238] on div "baby lotion lotion" at bounding box center [582, 234] width 297 height 44
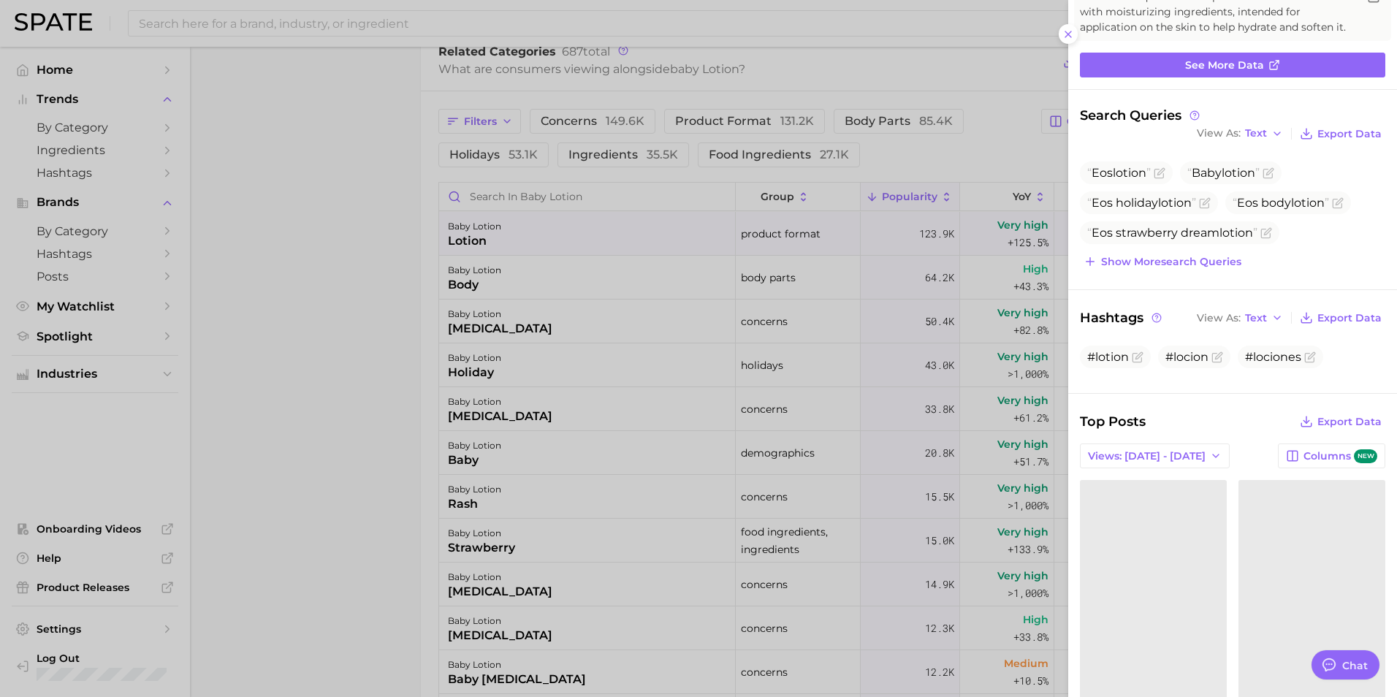
scroll to position [219, 0]
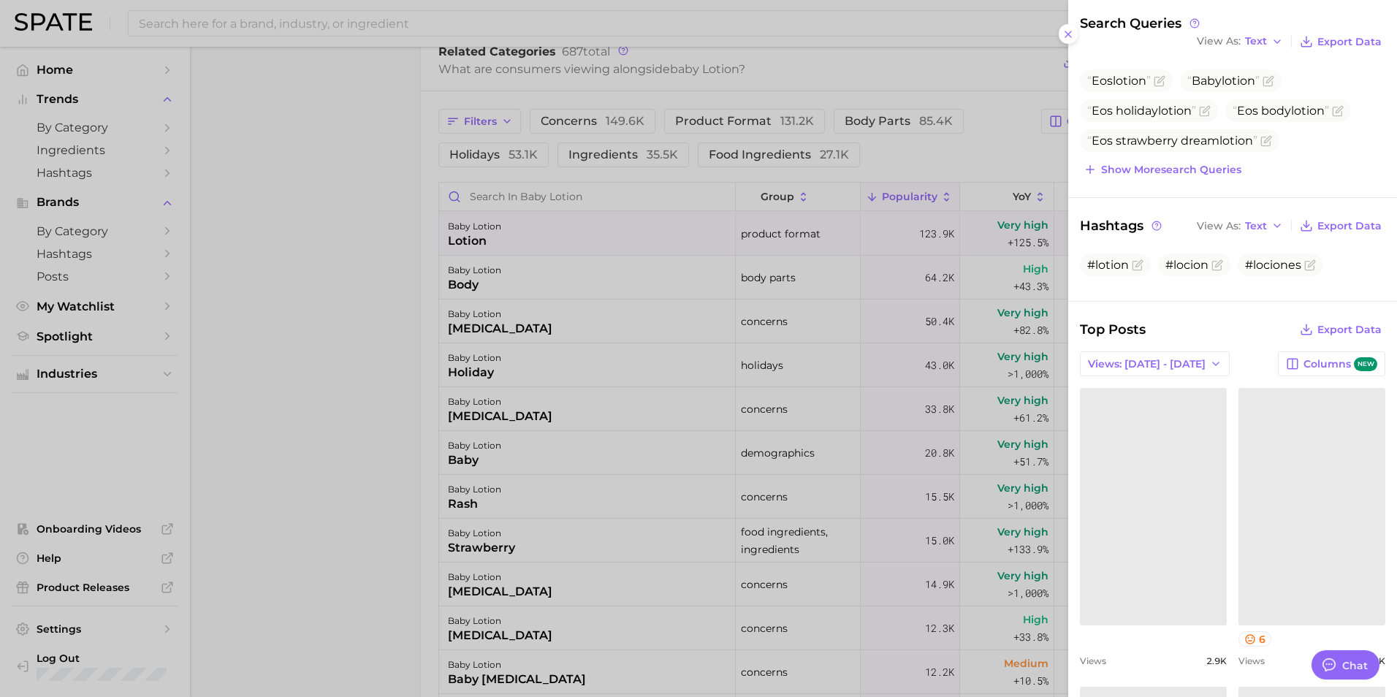
click at [1120, 492] on link at bounding box center [1153, 506] width 147 height 237
click at [1315, 498] on link "Could not load this post." at bounding box center [1312, 506] width 147 height 237
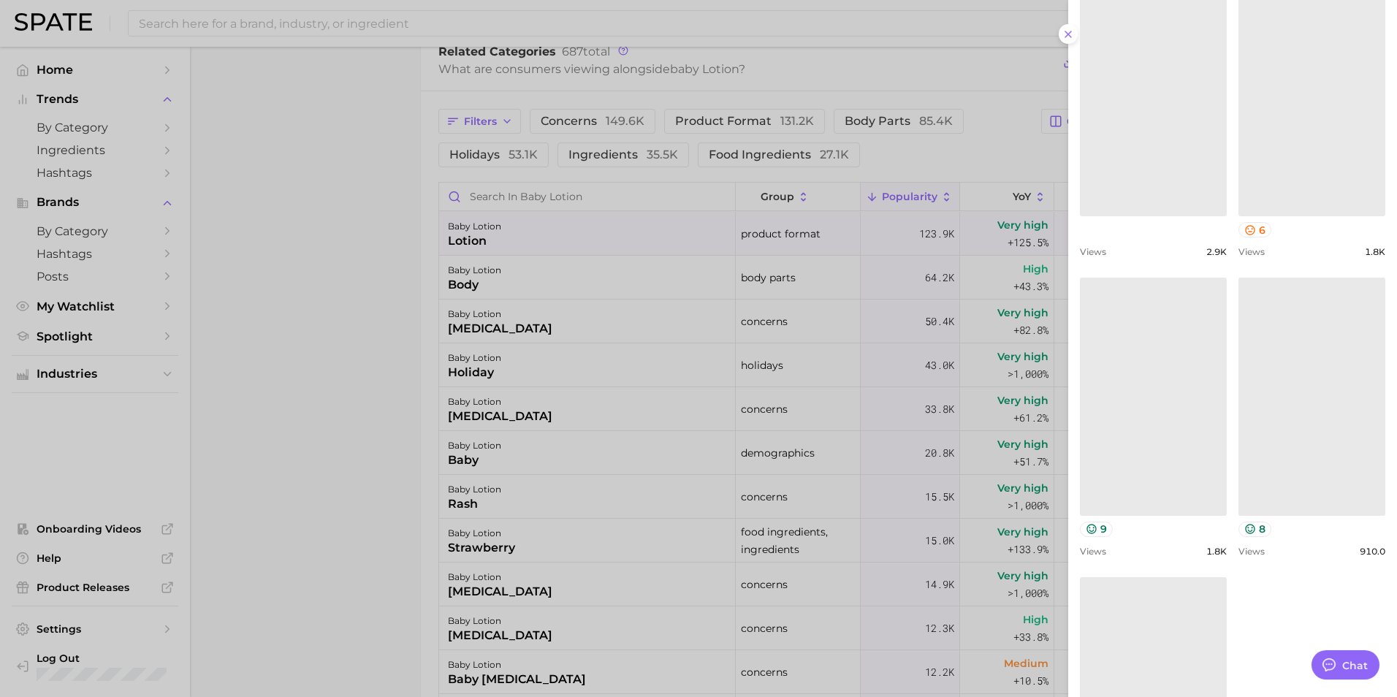
scroll to position [658, 0]
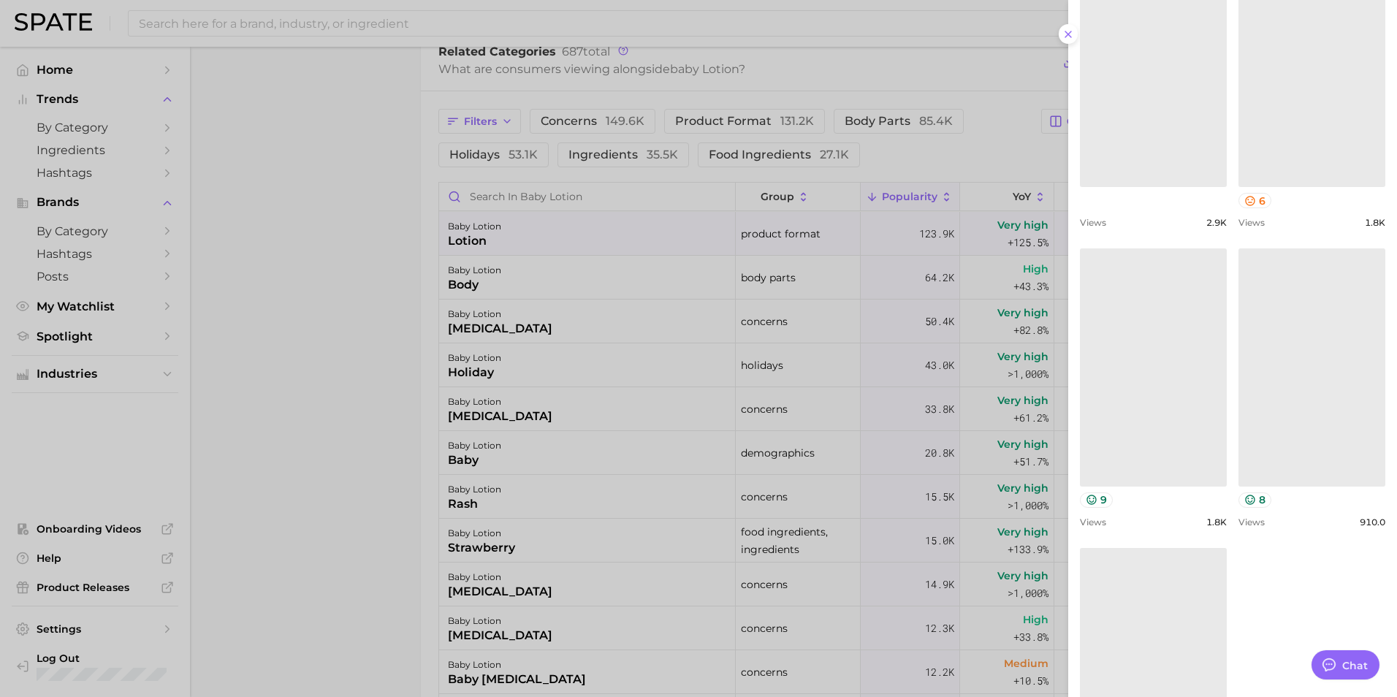
click at [1161, 430] on link at bounding box center [1153, 366] width 147 height 237
click at [1301, 417] on link at bounding box center [1312, 366] width 147 height 237
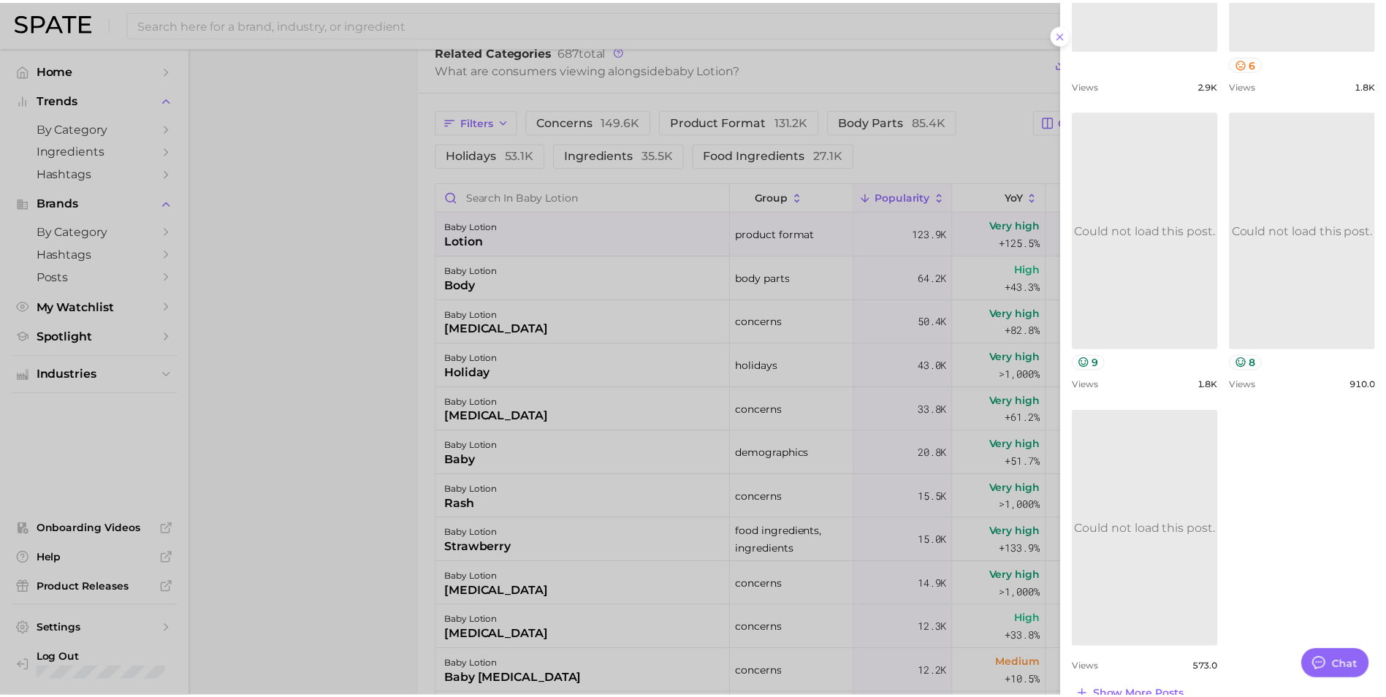
scroll to position [797, 0]
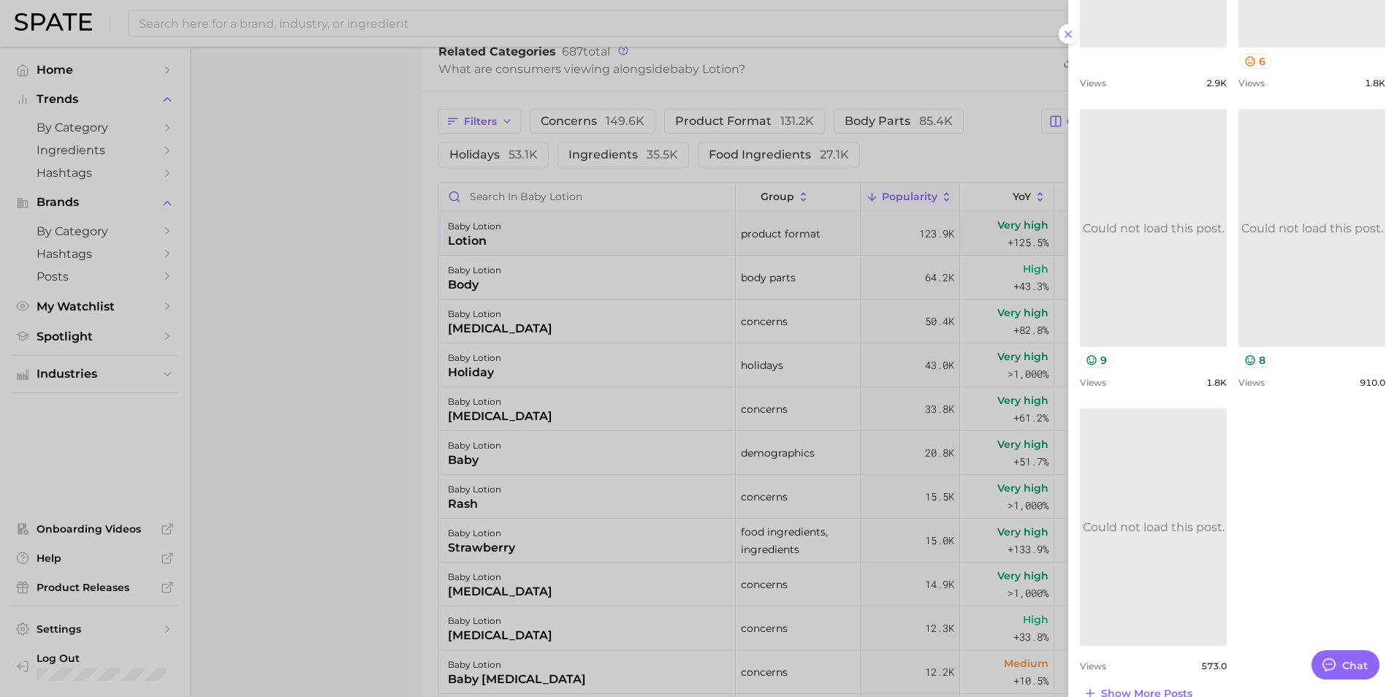
click at [1147, 509] on link "Could not load this post." at bounding box center [1153, 526] width 147 height 237
click at [1068, 32] on icon at bounding box center [1068, 34] width 12 height 12
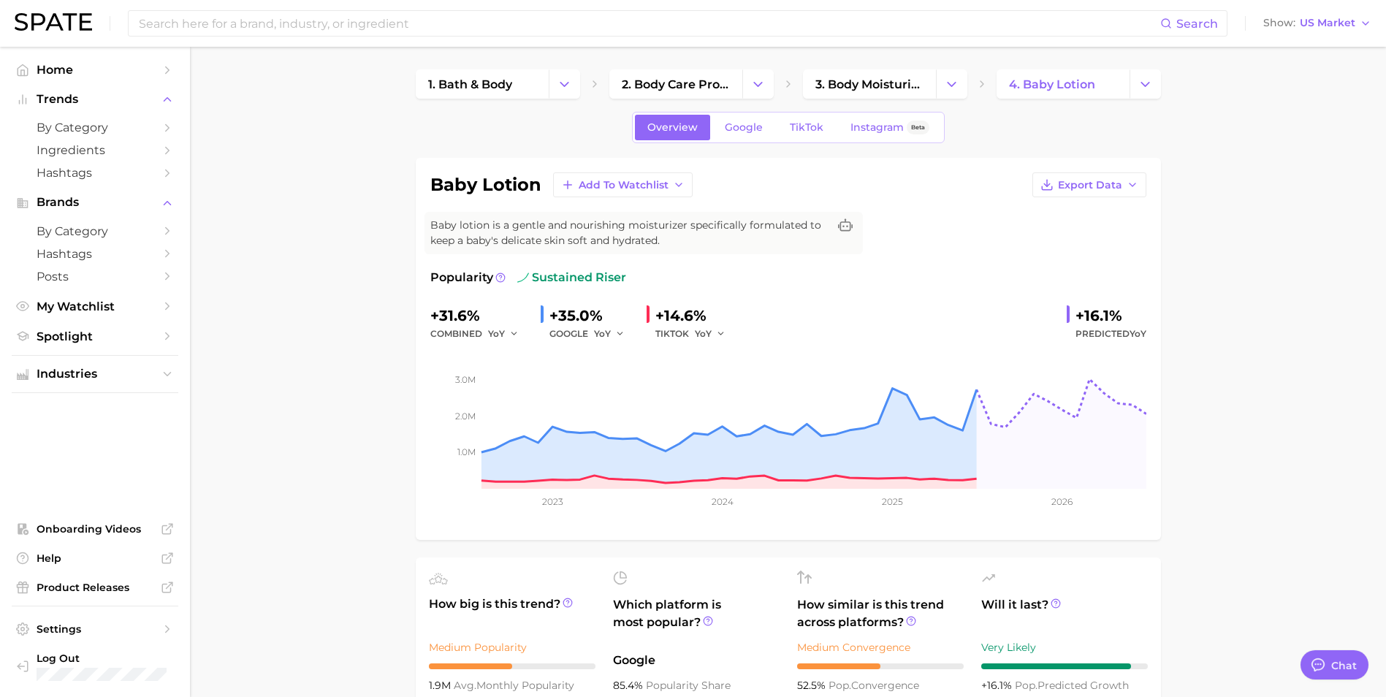
scroll to position [0, 0]
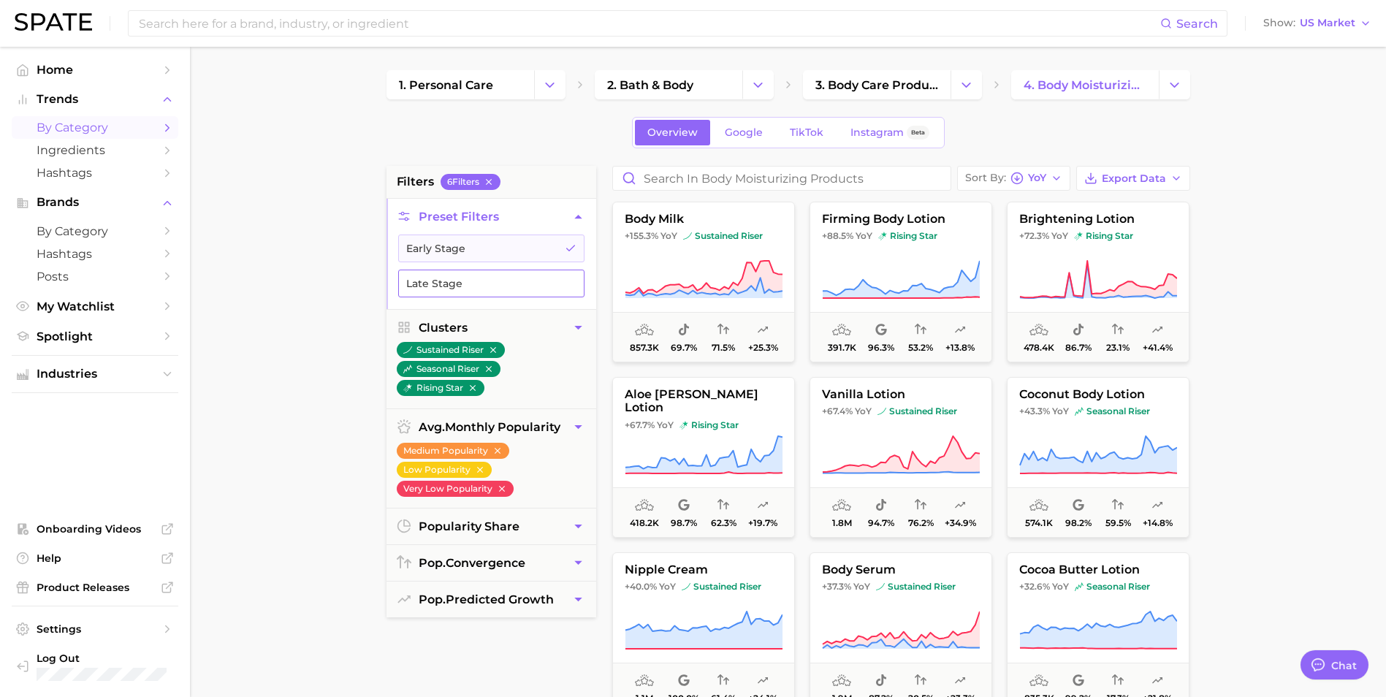
click at [453, 280] on button "Late Stage" at bounding box center [491, 284] width 186 height 28
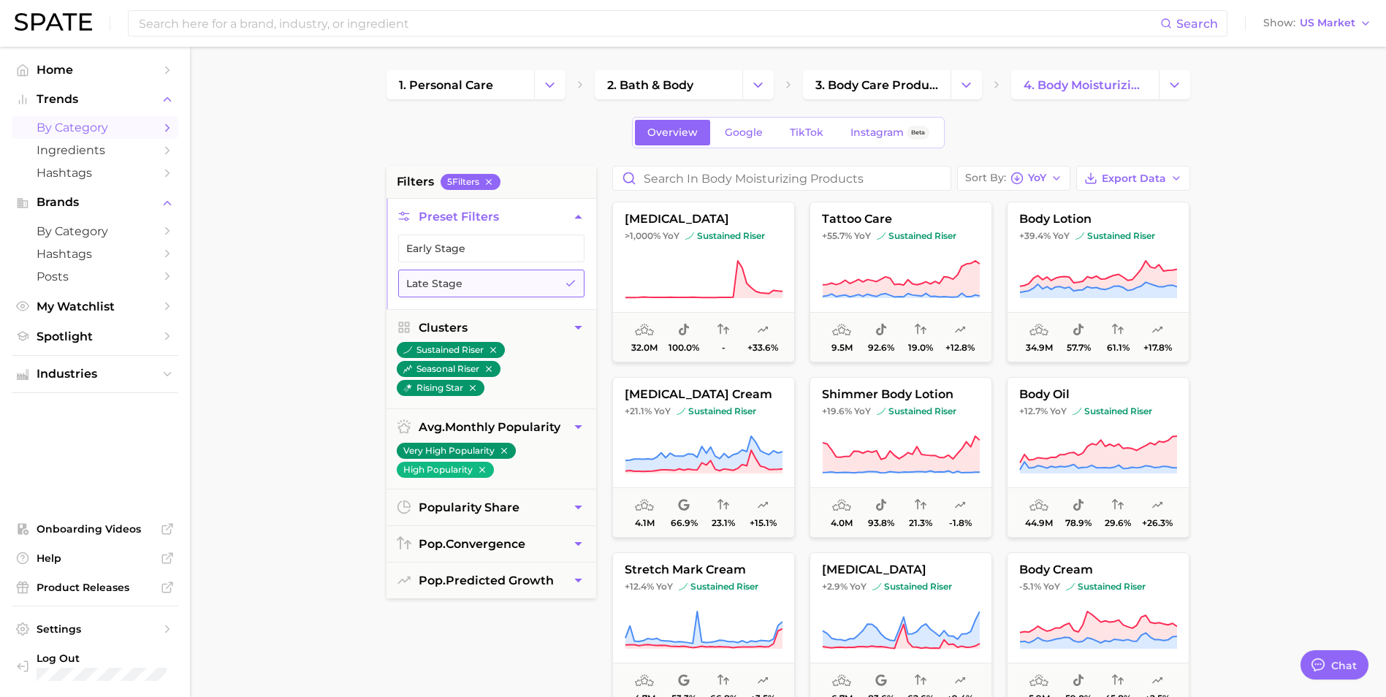
click at [522, 281] on button "Late Stage" at bounding box center [491, 284] width 186 height 28
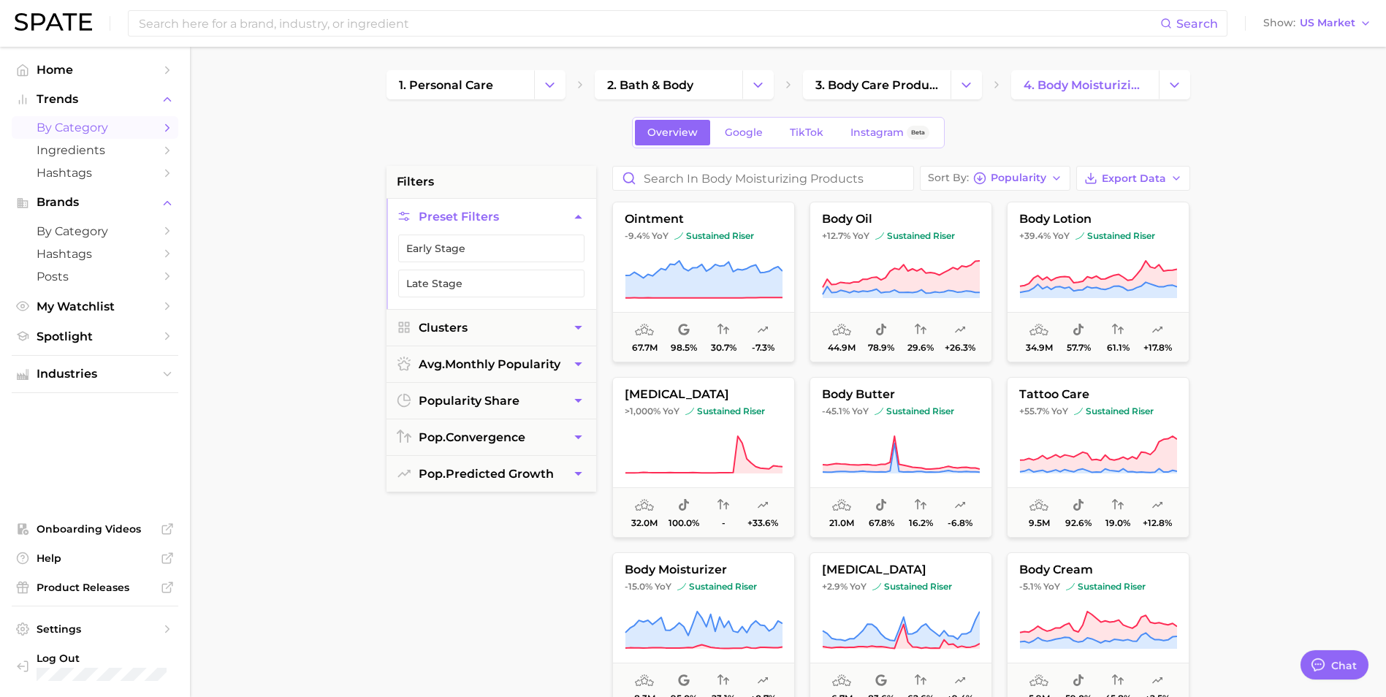
click at [147, 127] on span "by Category" at bounding box center [95, 128] width 117 height 14
click at [99, 148] on span "Ingredients" at bounding box center [95, 150] width 117 height 14
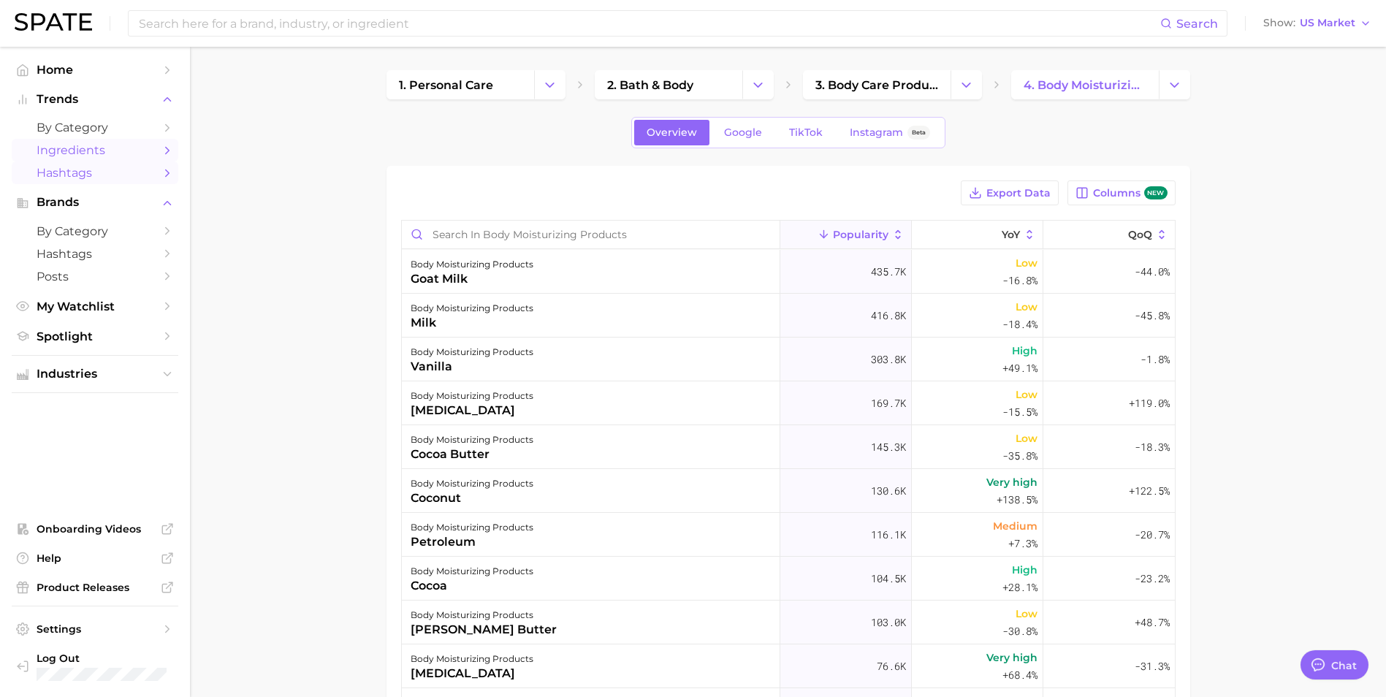
click at [91, 175] on span "Hashtags" at bounding box center [95, 173] width 117 height 14
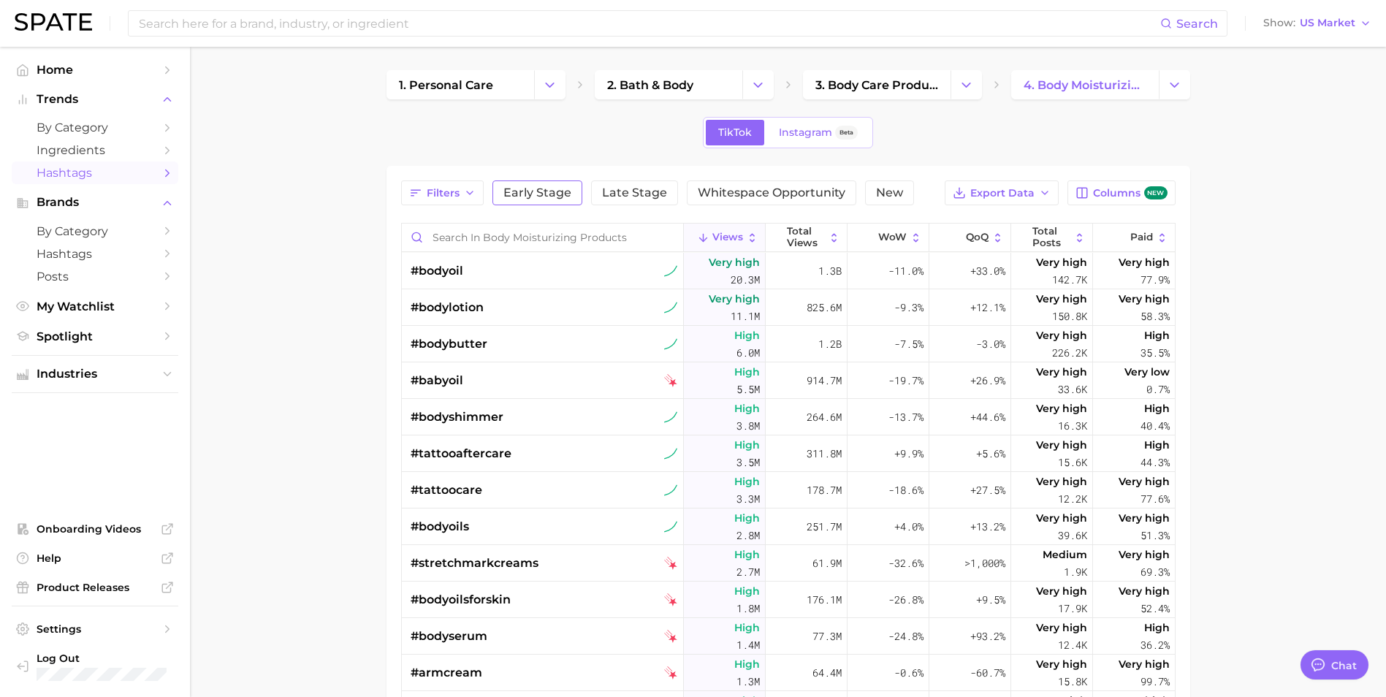
click at [533, 187] on span "Early Stage" at bounding box center [537, 193] width 68 height 12
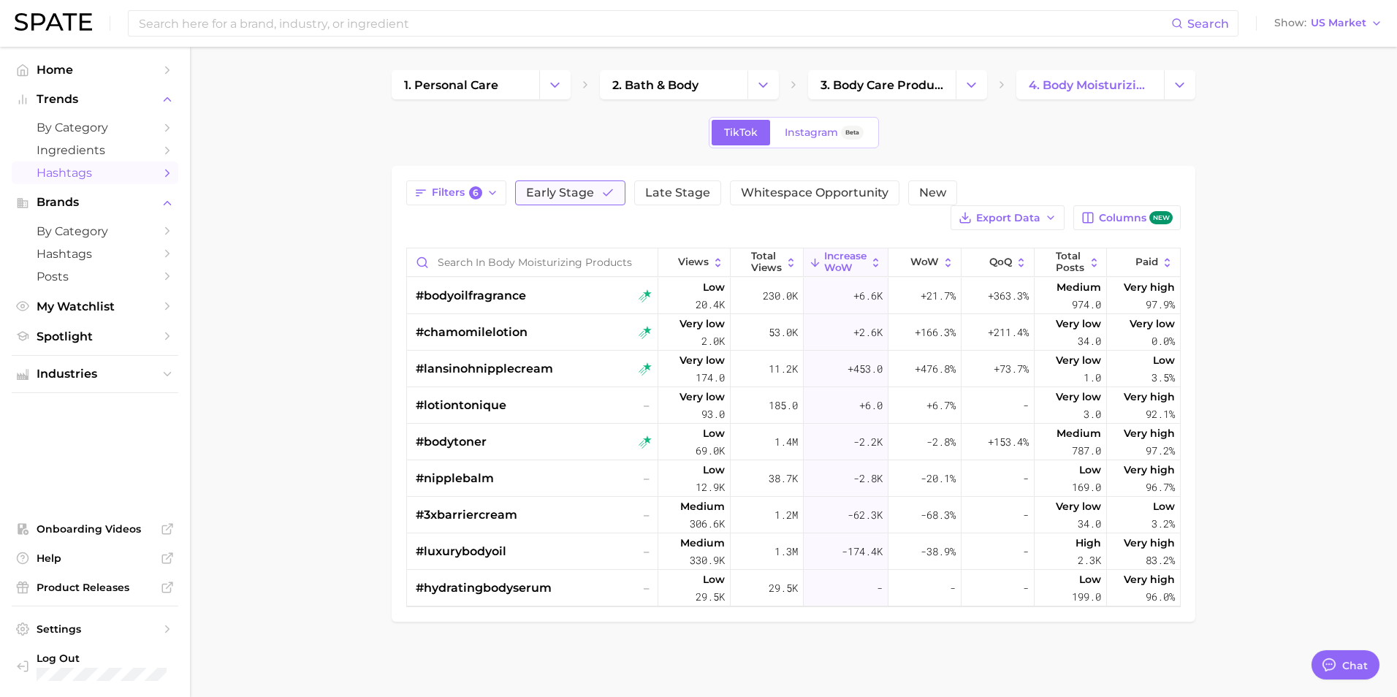
click at [607, 194] on polyline "button" at bounding box center [608, 193] width 9 height 6
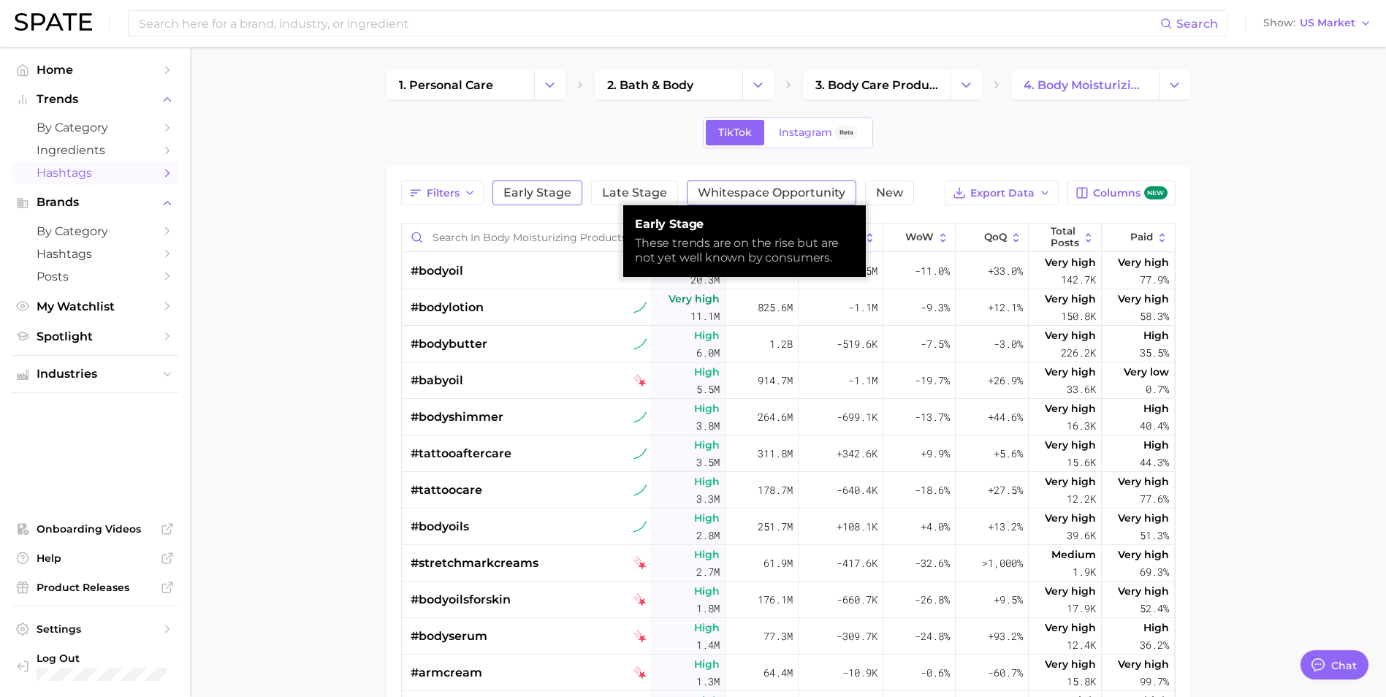
click at [765, 191] on span "Whitespace Opportunity" at bounding box center [772, 193] width 148 height 12
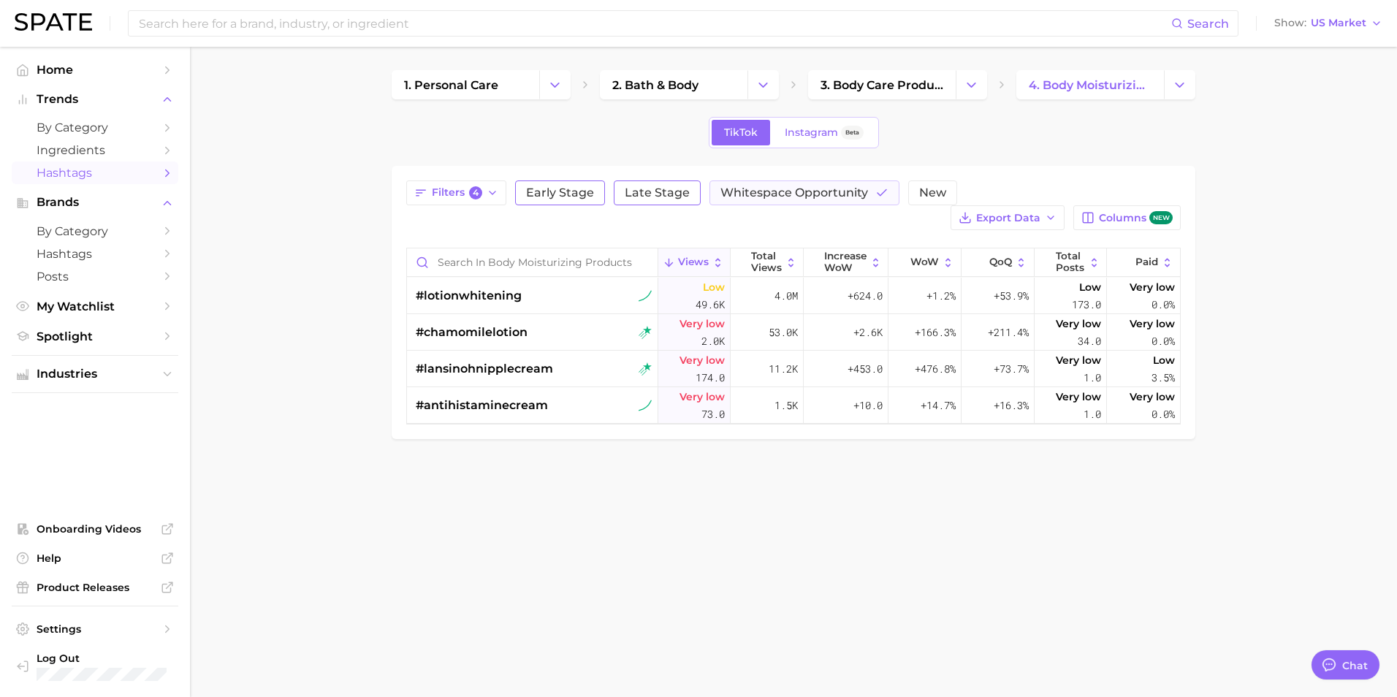
click at [650, 194] on span "Late Stage" at bounding box center [657, 193] width 65 height 12
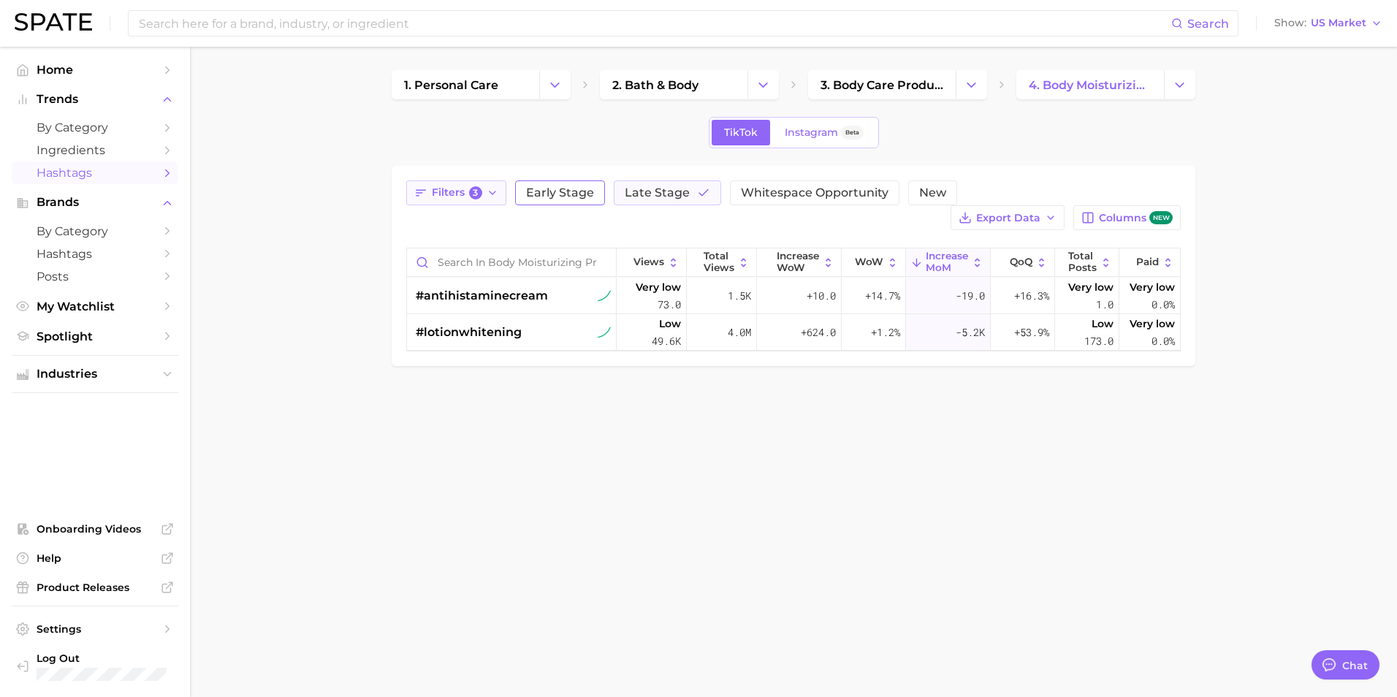
click at [490, 190] on icon "button" at bounding box center [493, 193] width 12 height 12
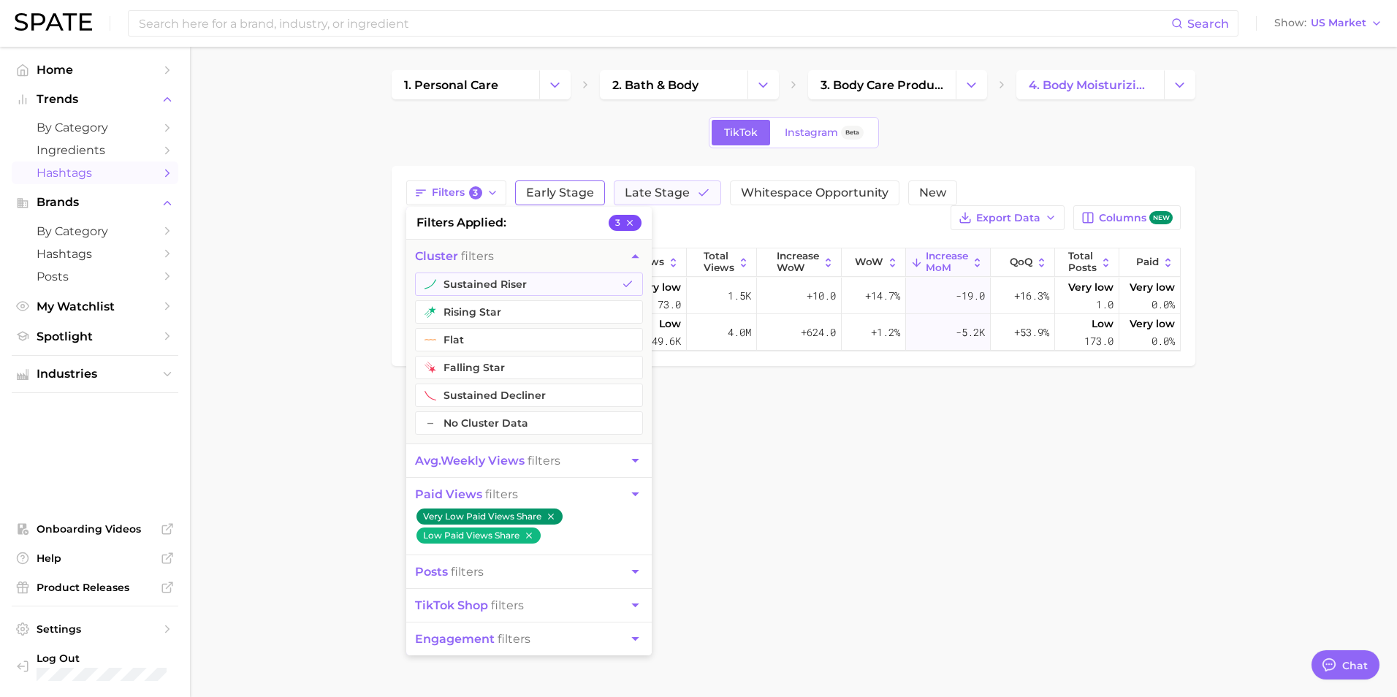
click at [621, 221] on button "3" at bounding box center [625, 223] width 33 height 16
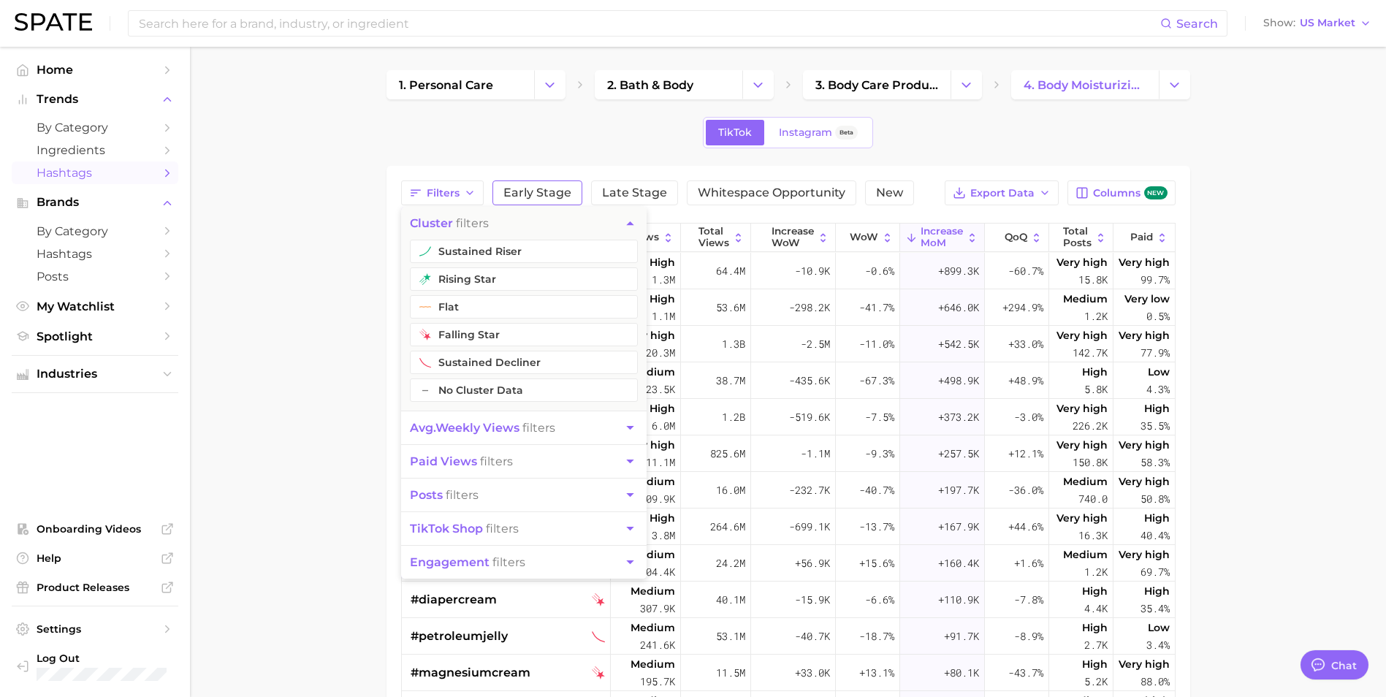
click at [322, 286] on main "1. personal care 2. bath & body 3. body care products 4. body moisturizing prod…" at bounding box center [788, 527] width 1196 height 961
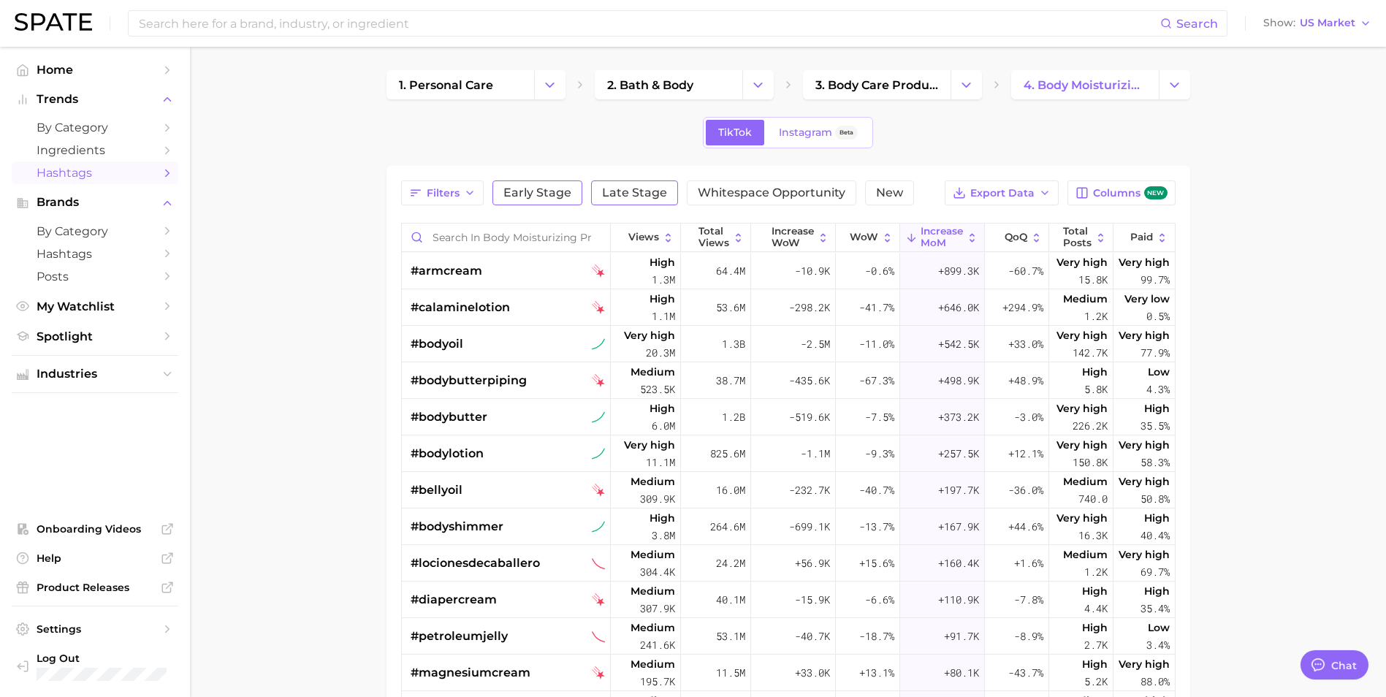
click at [651, 194] on span "Late Stage" at bounding box center [634, 193] width 65 height 12
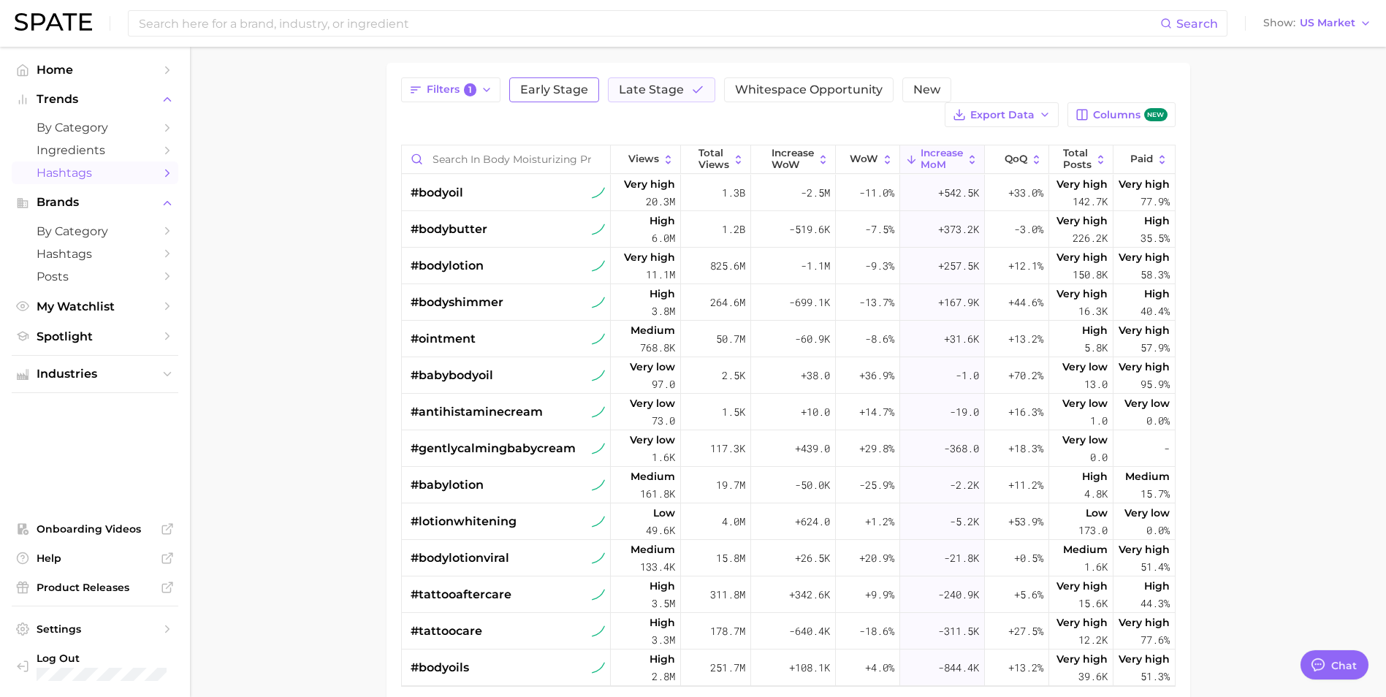
scroll to position [34, 0]
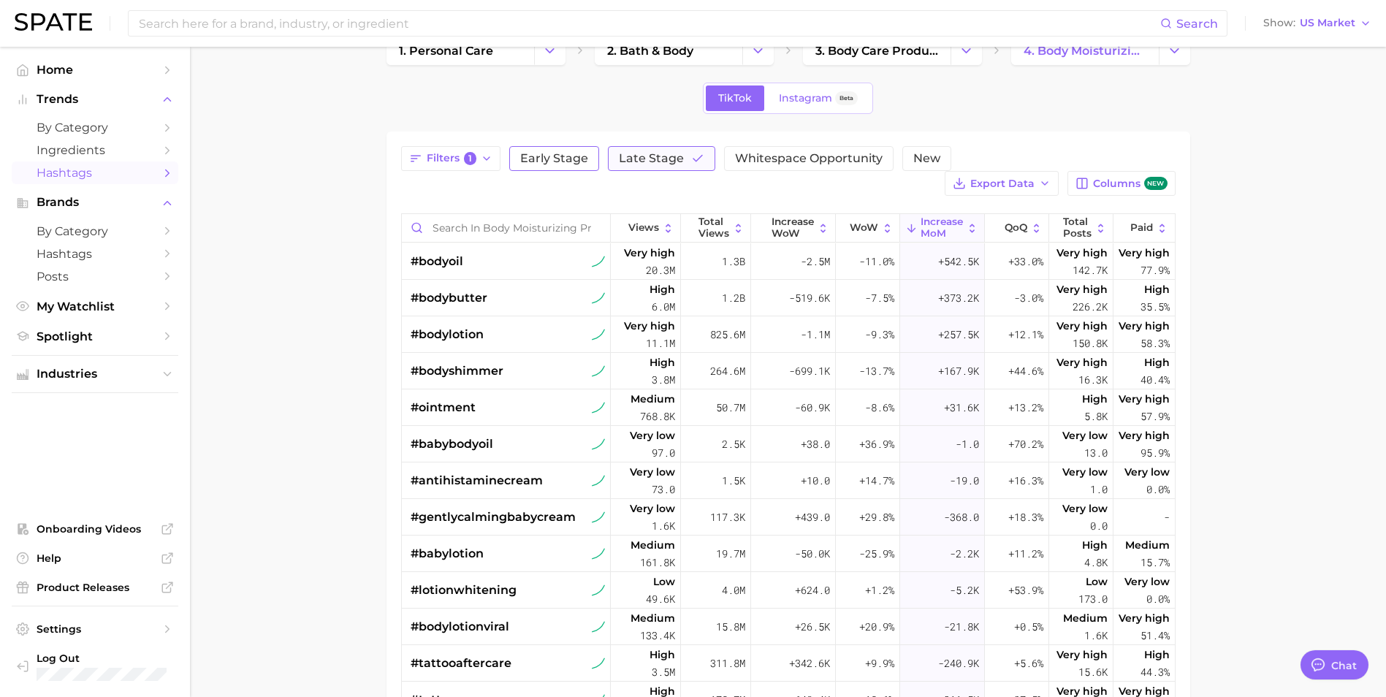
click at [663, 165] on button "Late Stage" at bounding box center [661, 158] width 107 height 25
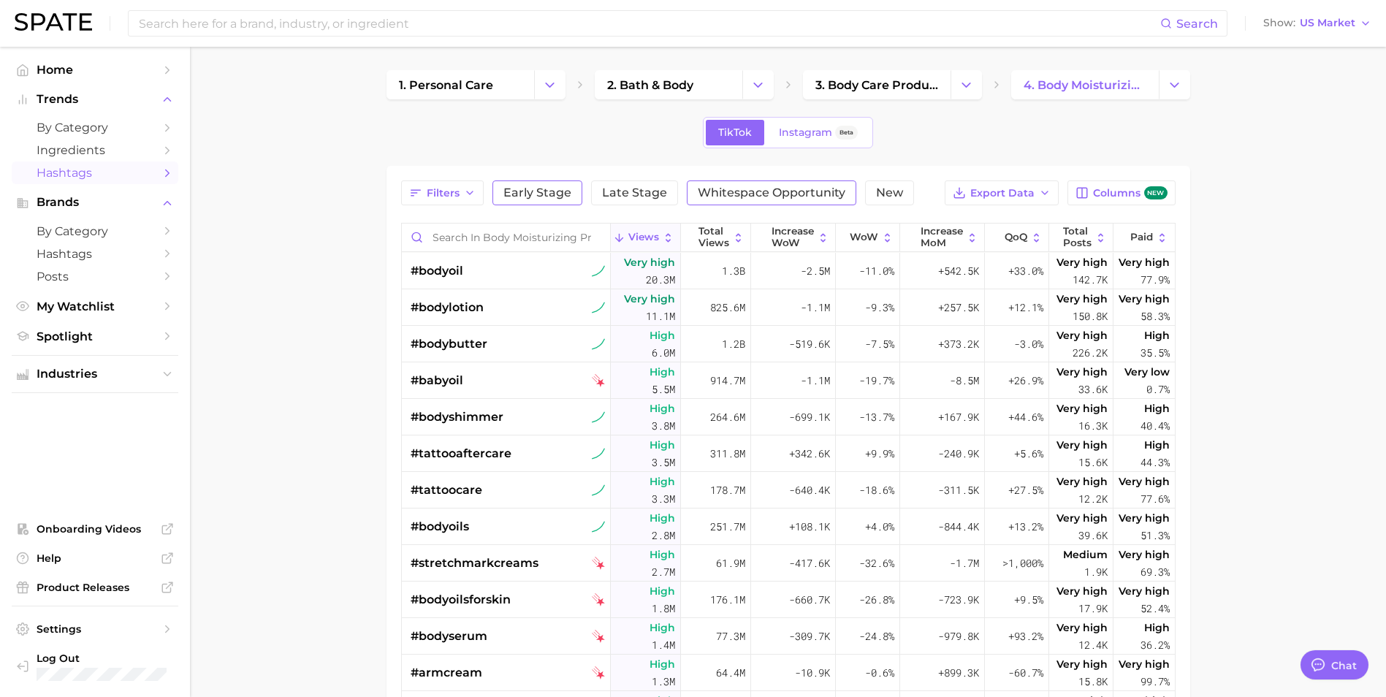
click at [747, 188] on span "Whitespace Opportunity" at bounding box center [772, 193] width 148 height 12
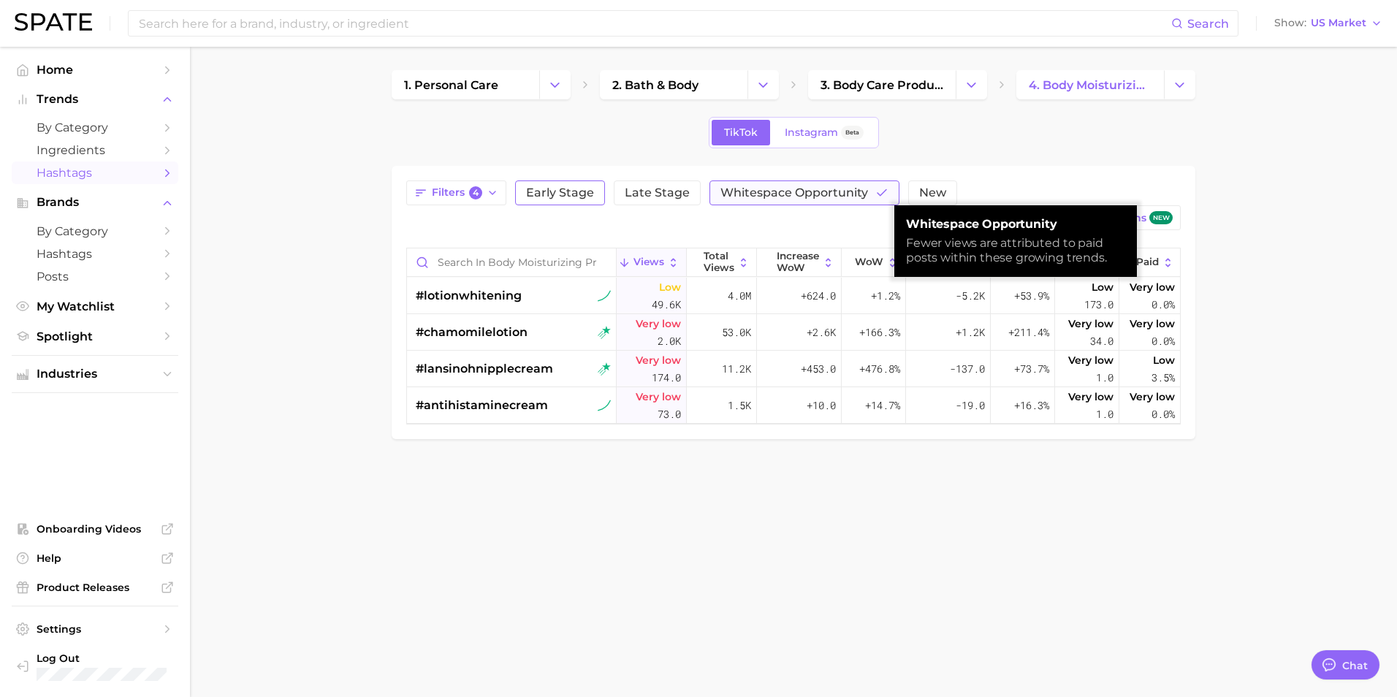
click at [746, 188] on span "Whitespace Opportunity" at bounding box center [794, 193] width 148 height 12
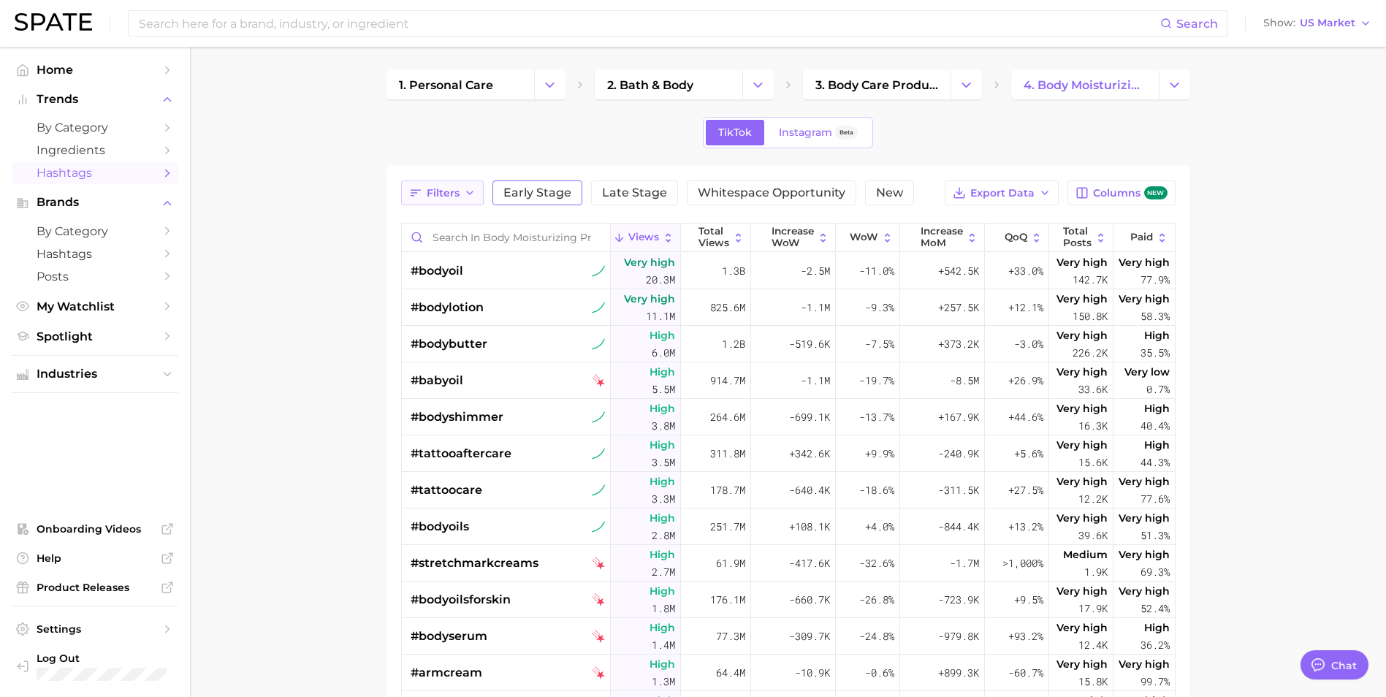
click at [446, 194] on span "Filters" at bounding box center [443, 193] width 33 height 12
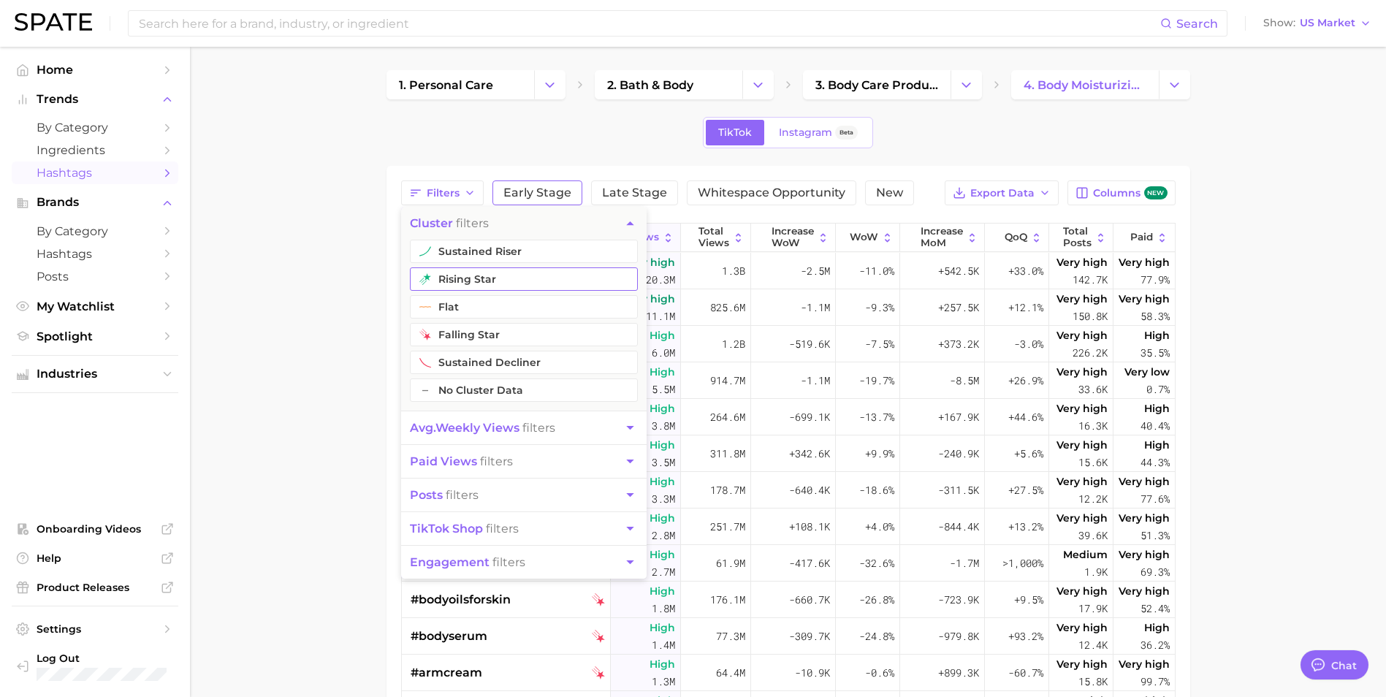
click at [466, 279] on button "rising star" at bounding box center [524, 278] width 228 height 23
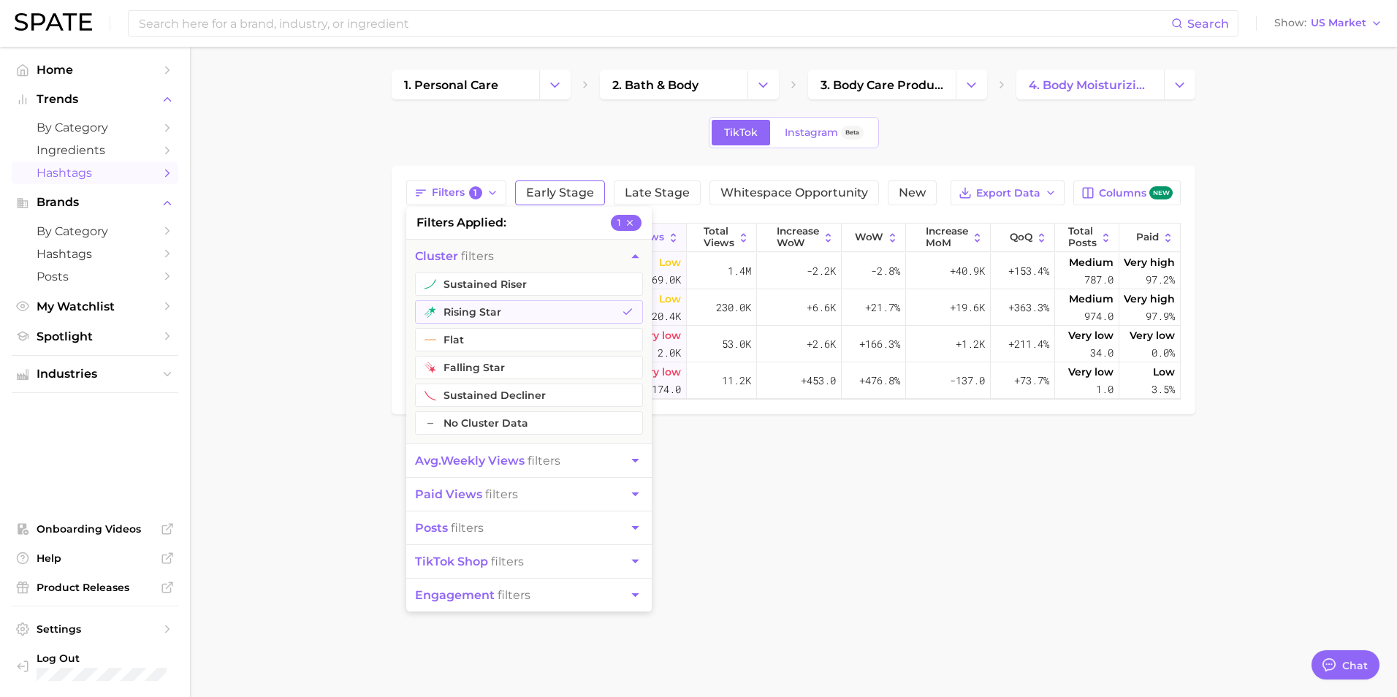
click at [306, 277] on main "1. personal care 2. bath & body 3. body care products 4. body moisturizing prod…" at bounding box center [793, 267] width 1207 height 441
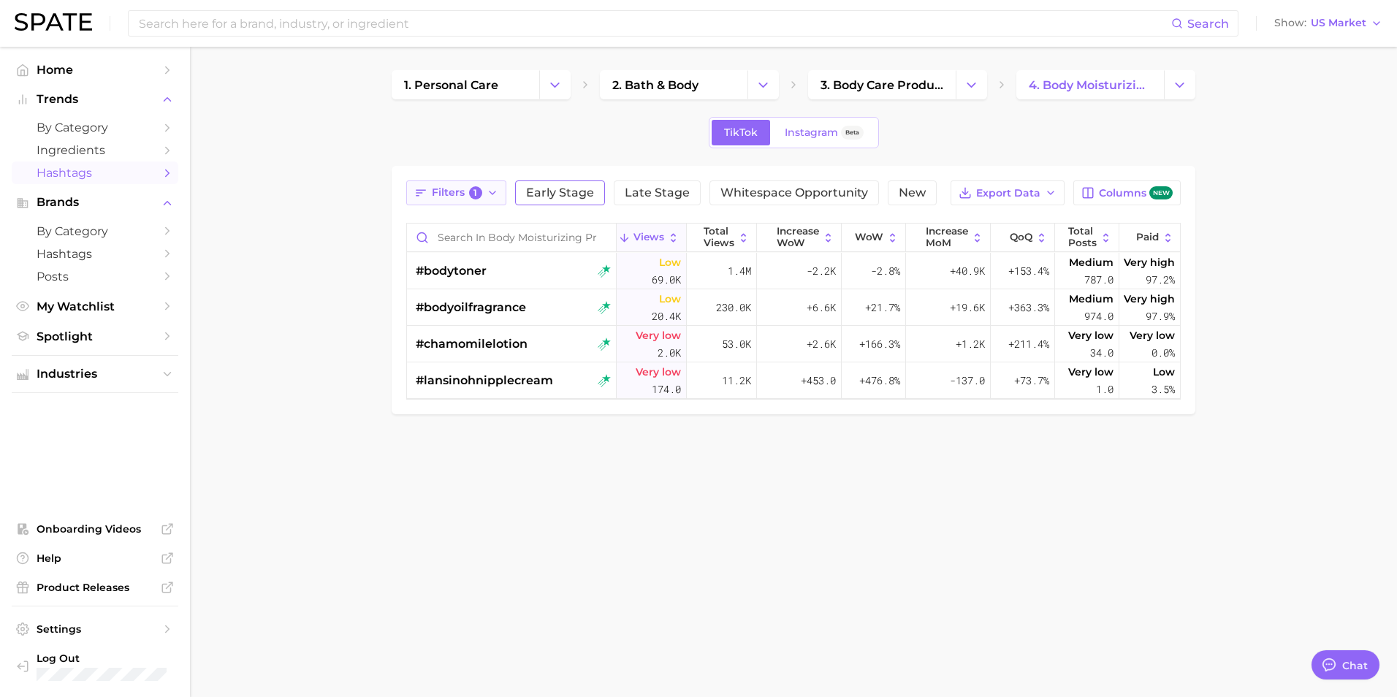
click at [487, 193] on icon "button" at bounding box center [493, 193] width 12 height 12
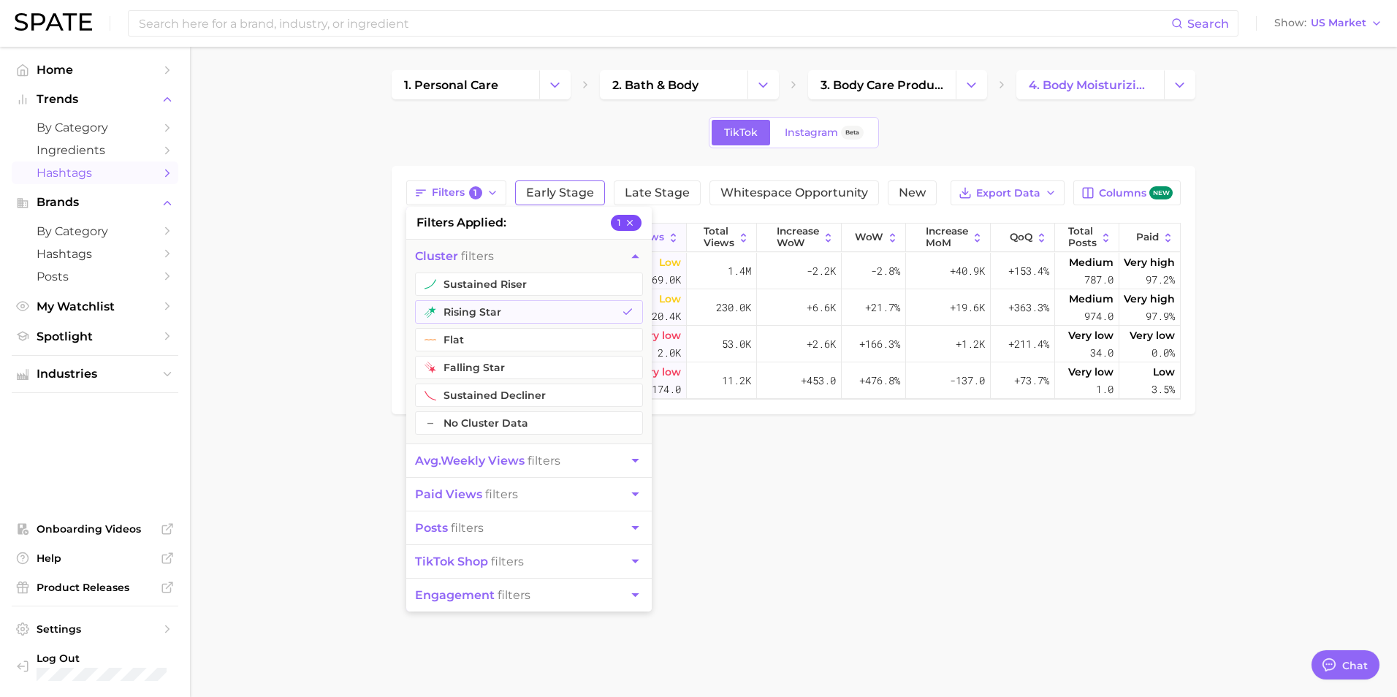
click at [631, 221] on icon "button" at bounding box center [630, 223] width 10 height 10
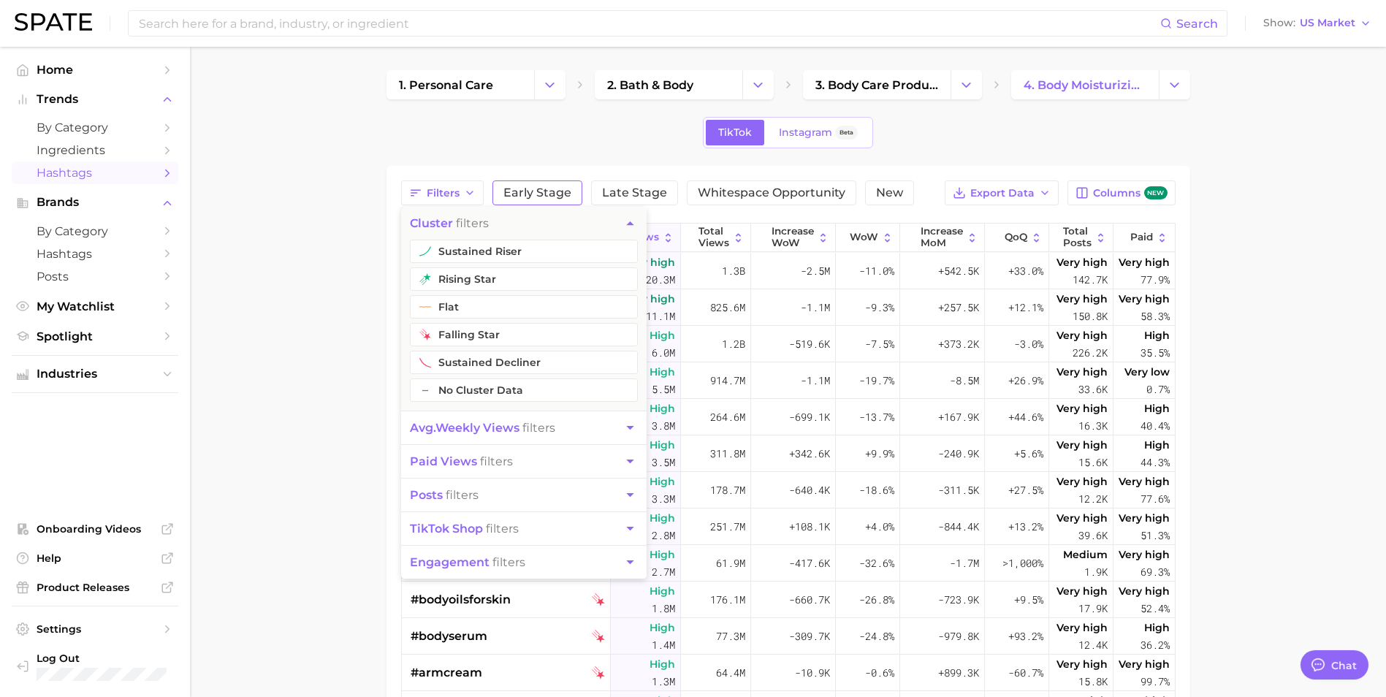
click at [533, 425] on span "avg. weekly views filters" at bounding box center [482, 428] width 145 height 14
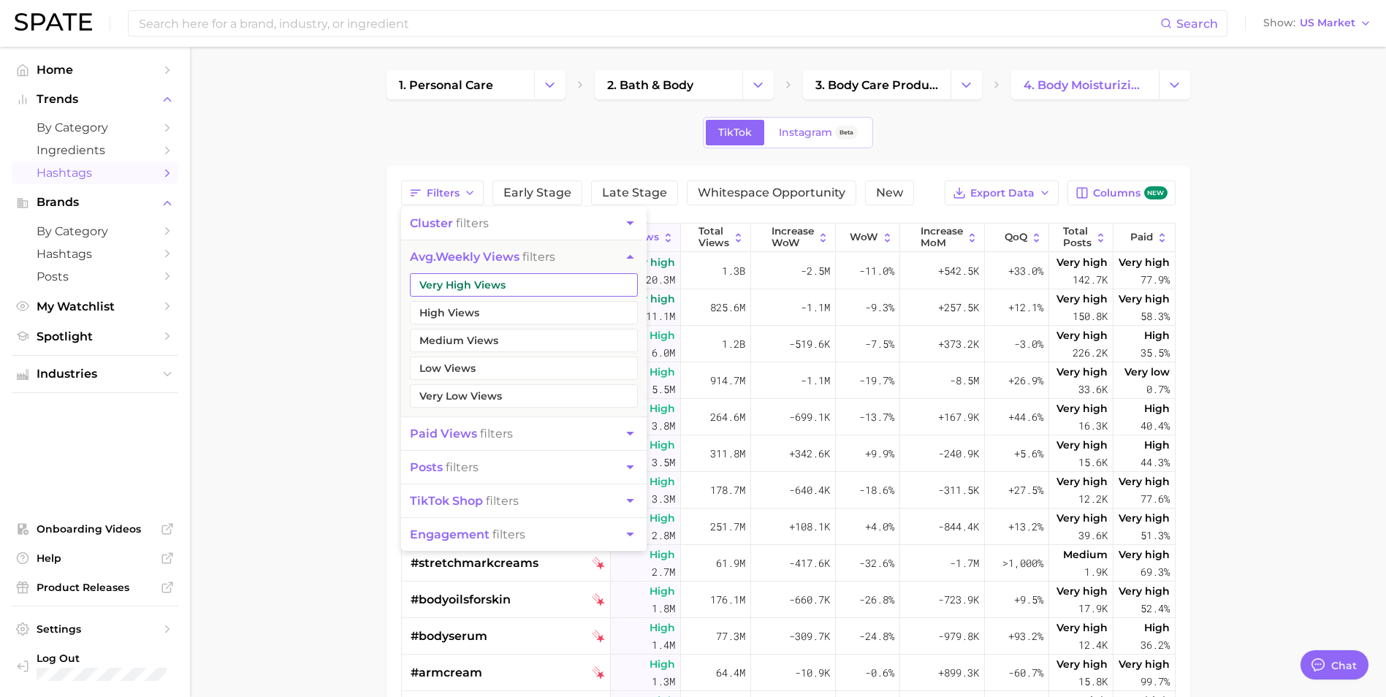
click at [490, 285] on button "Very High Views" at bounding box center [524, 284] width 228 height 23
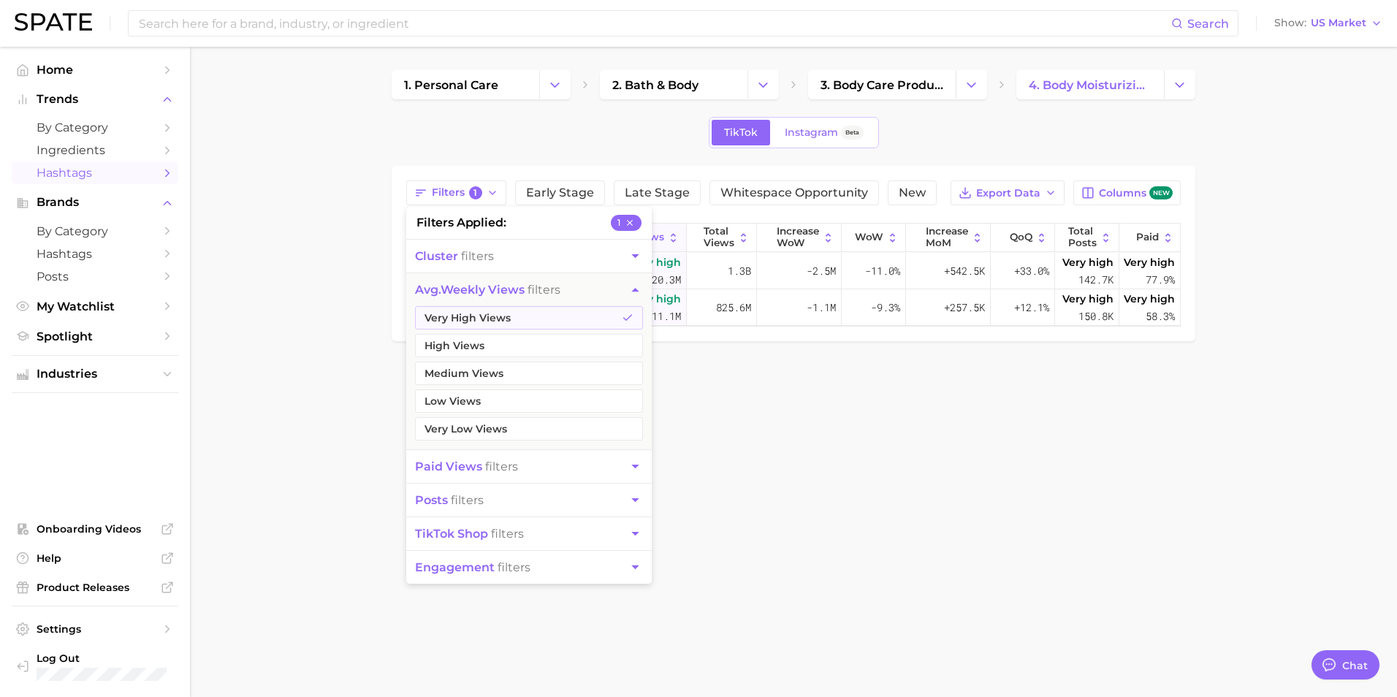
click at [297, 282] on main "1. personal care 2. bath & body 3. body care products 4. body moisturizing prod…" at bounding box center [793, 231] width 1207 height 368
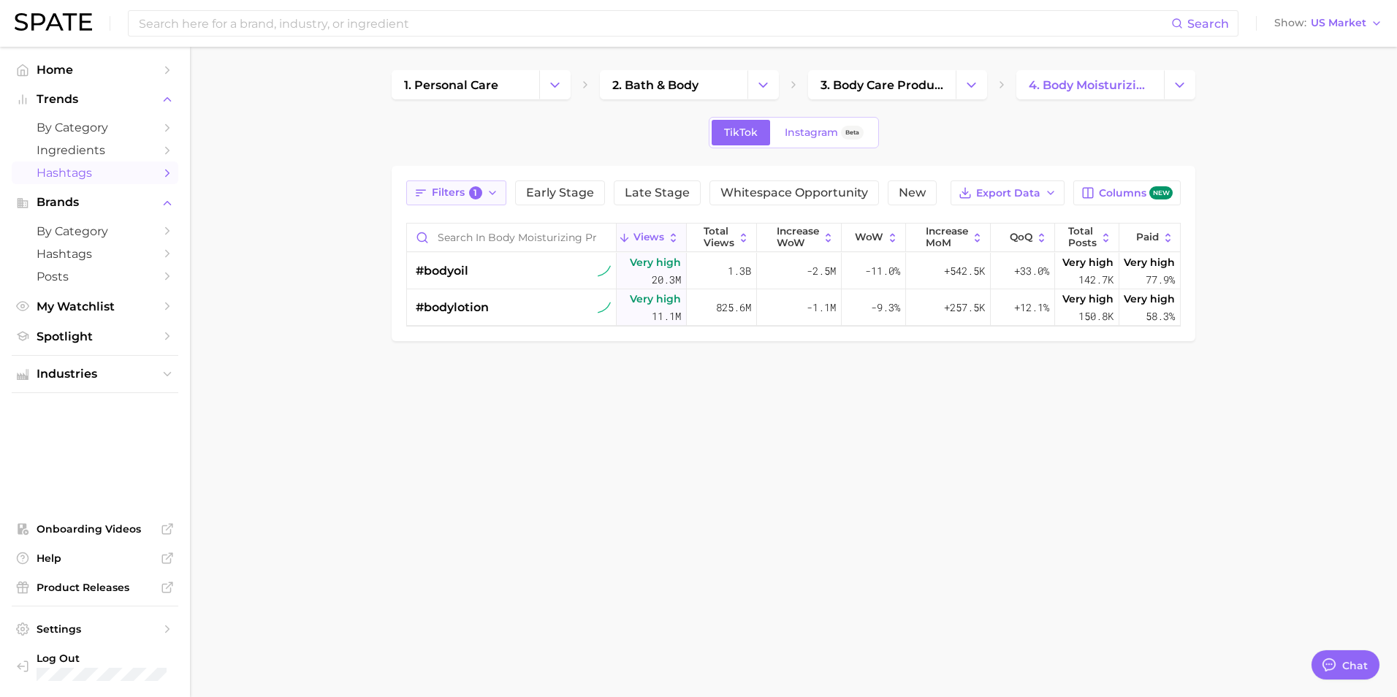
click at [488, 193] on icon "button" at bounding box center [493, 193] width 12 height 12
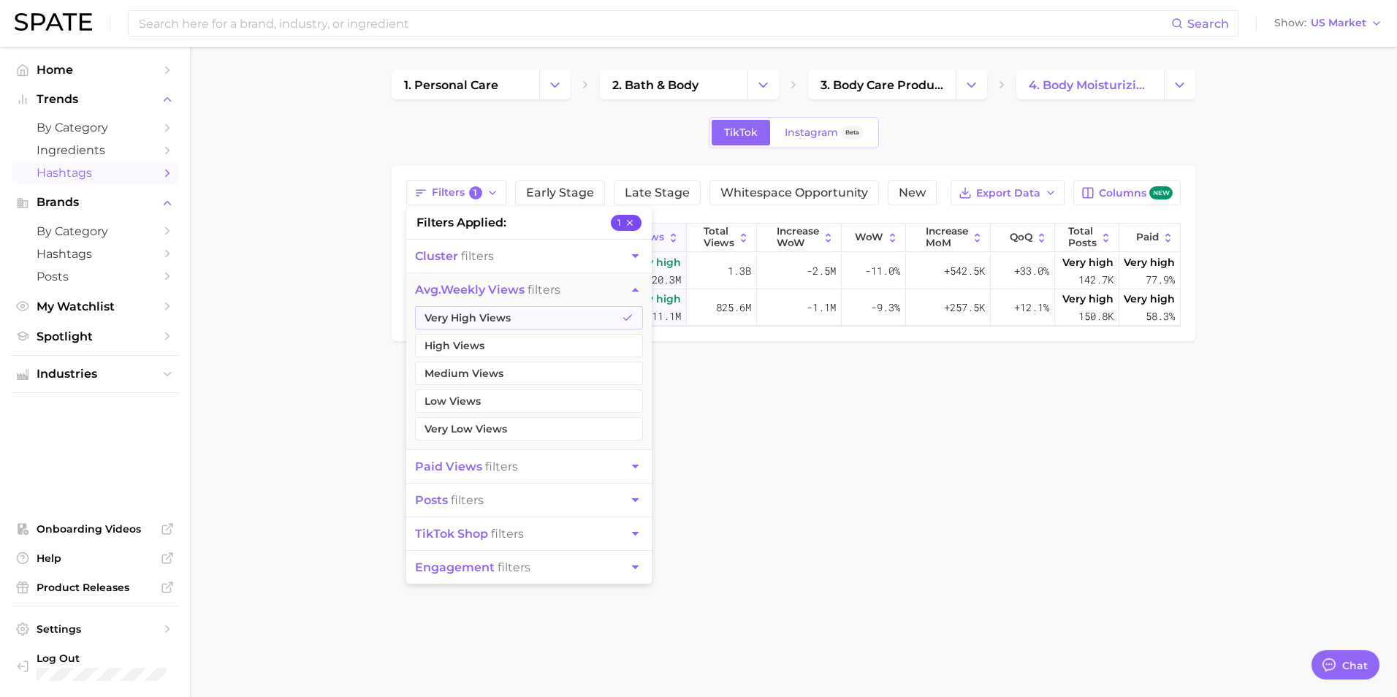
click at [620, 225] on button "1" at bounding box center [626, 223] width 31 height 16
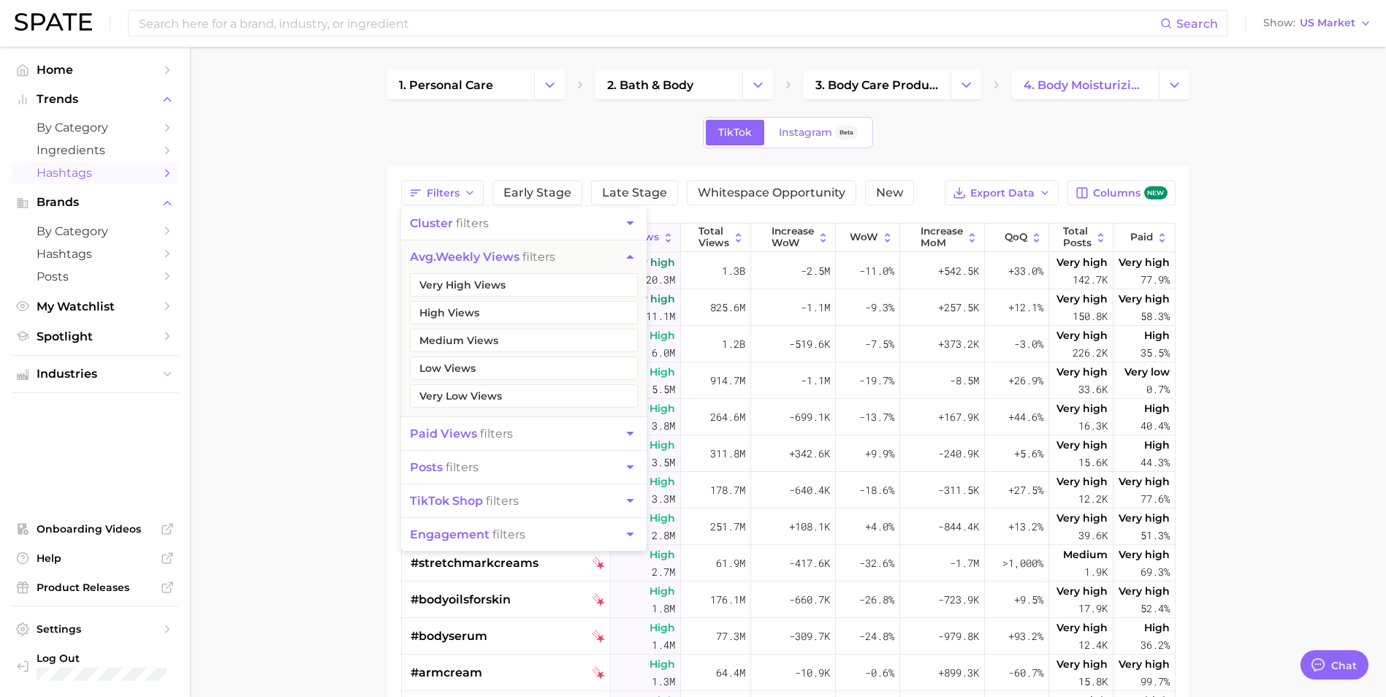
click at [335, 251] on main "1. personal care 2. bath & body 3. body care products 4. body moisturizing prod…" at bounding box center [788, 527] width 1196 height 961
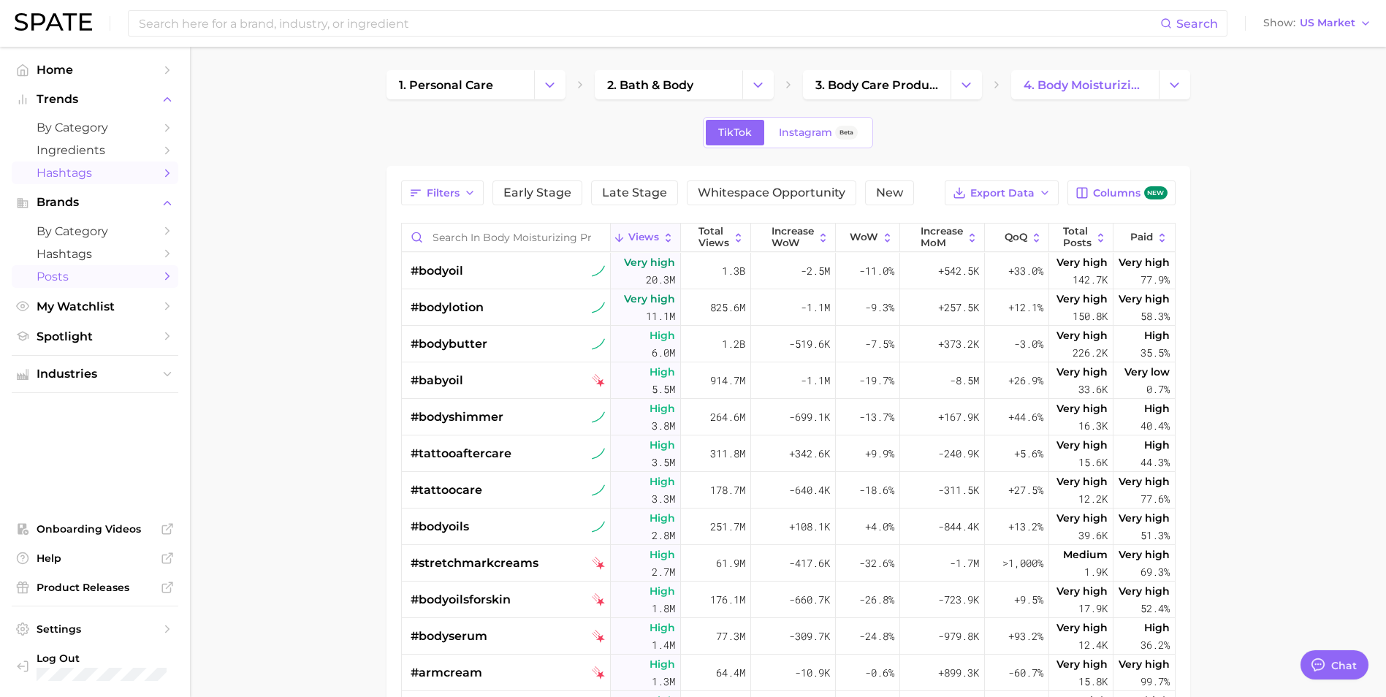
click at [76, 278] on span "Posts" at bounding box center [95, 277] width 117 height 14
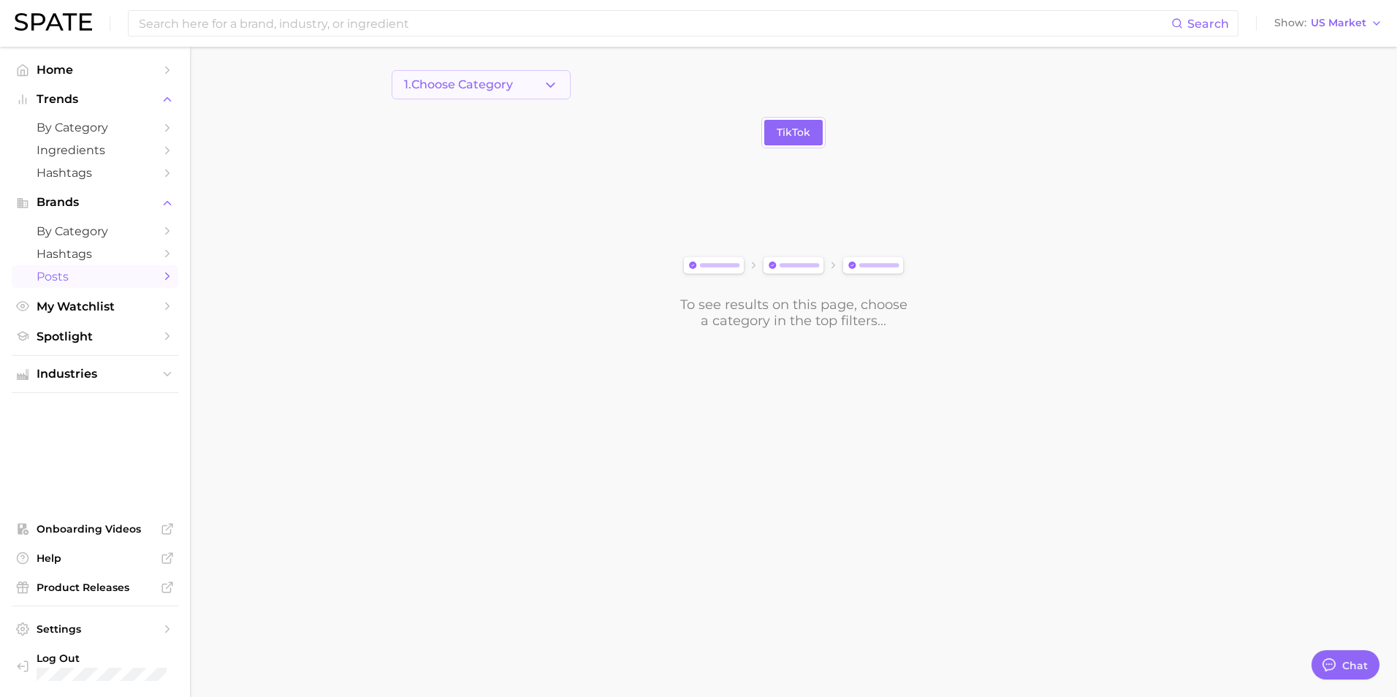
click at [474, 83] on span "1. Choose Category" at bounding box center [458, 84] width 109 height 13
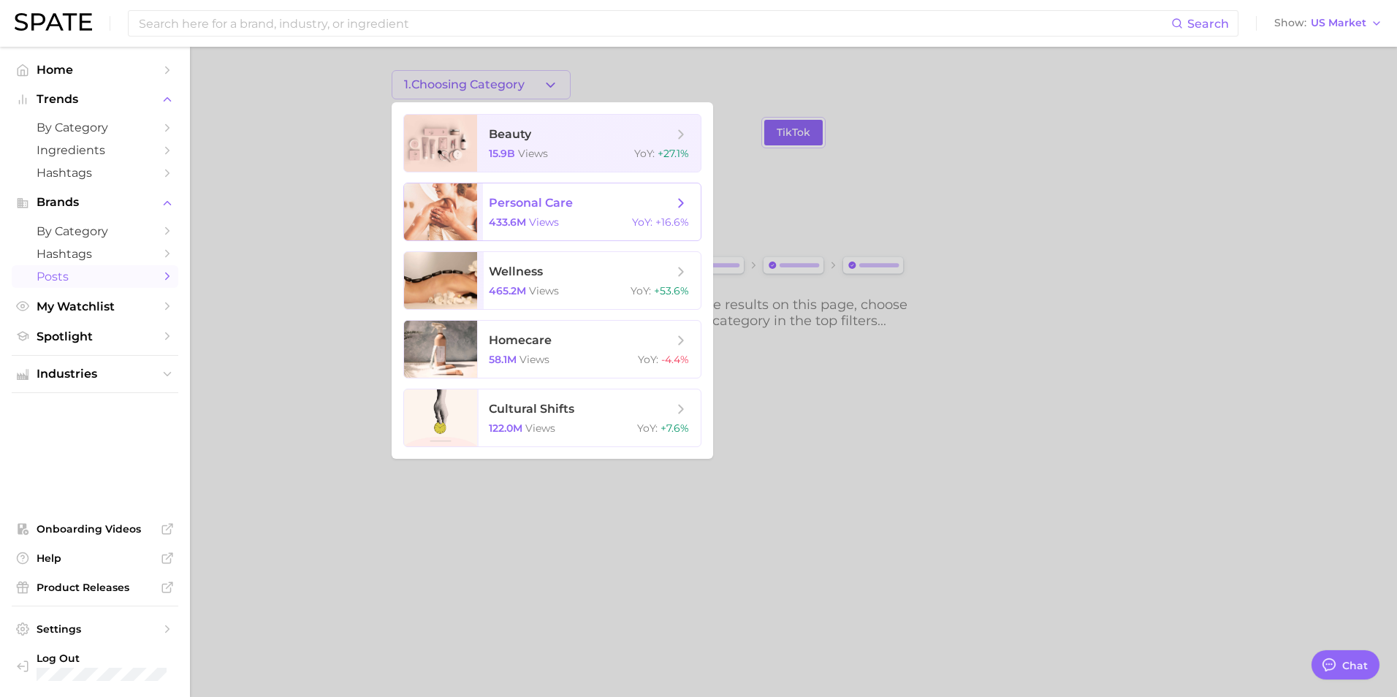
click at [526, 209] on span "personal care" at bounding box center [531, 203] width 84 height 14
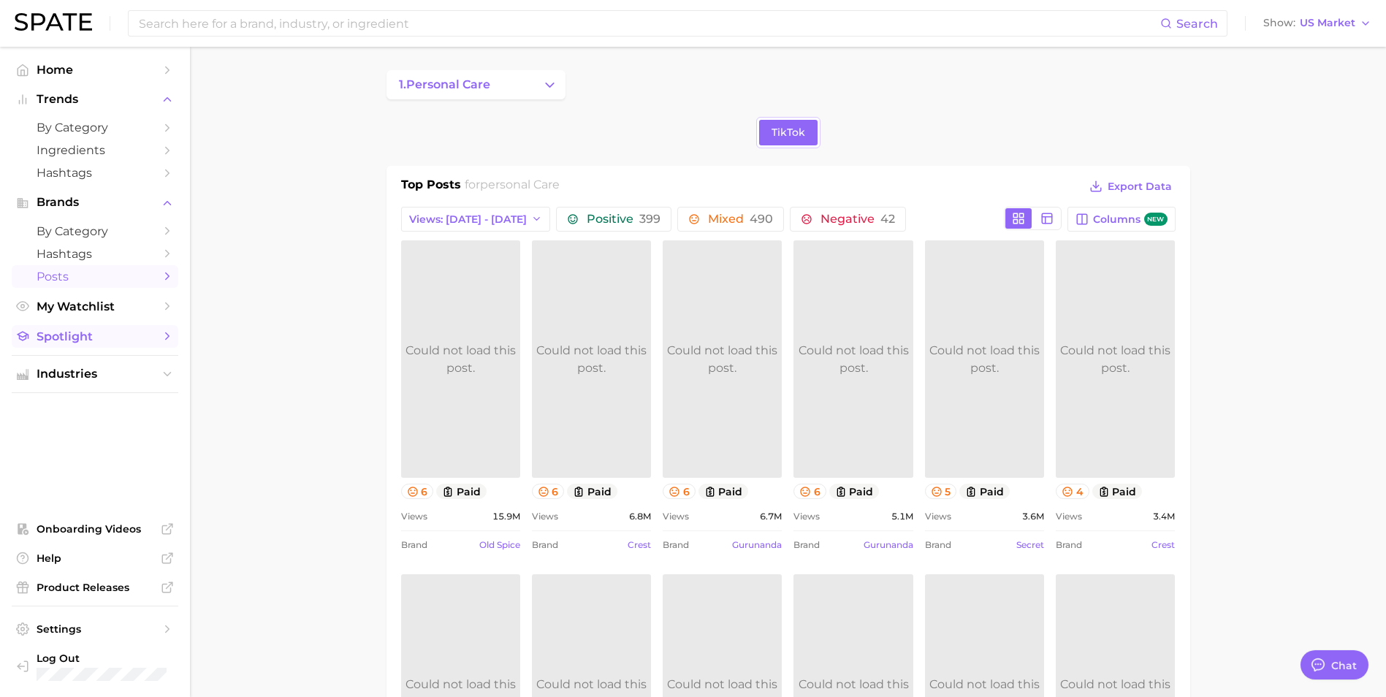
click at [61, 331] on span "Spotlight" at bounding box center [95, 337] width 117 height 14
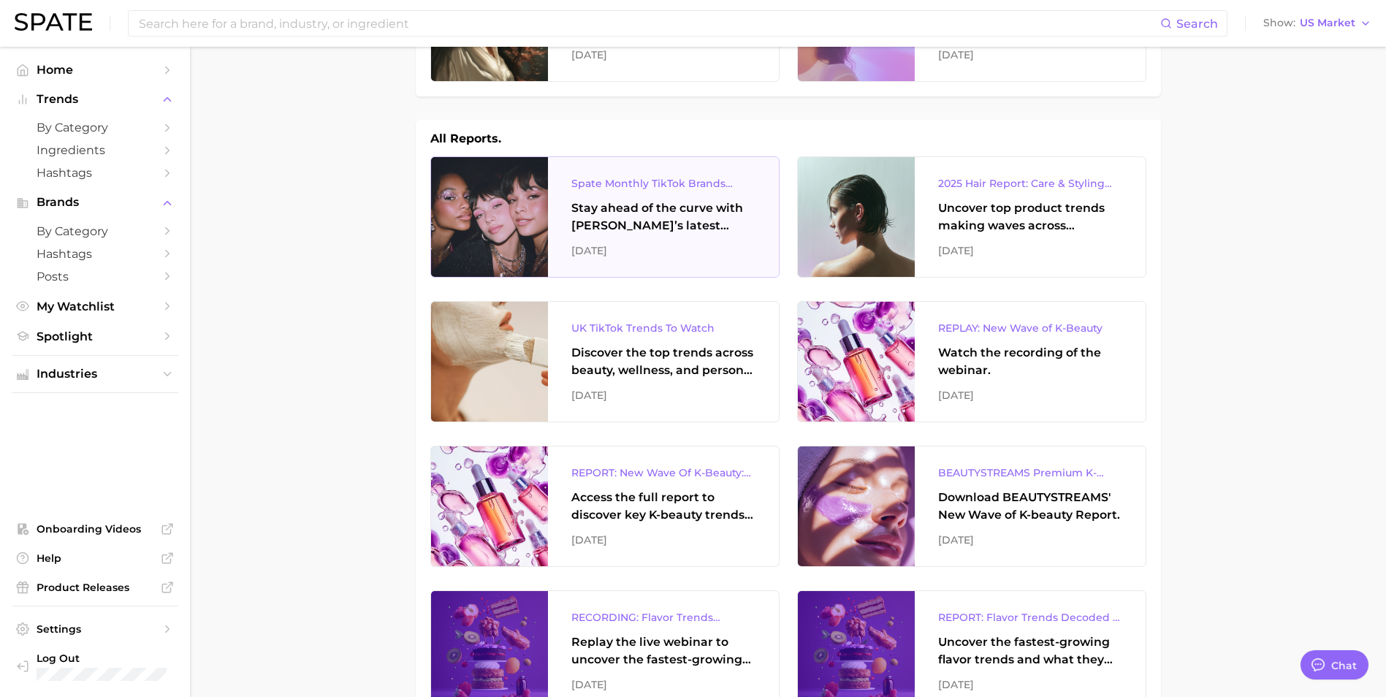
scroll to position [73, 0]
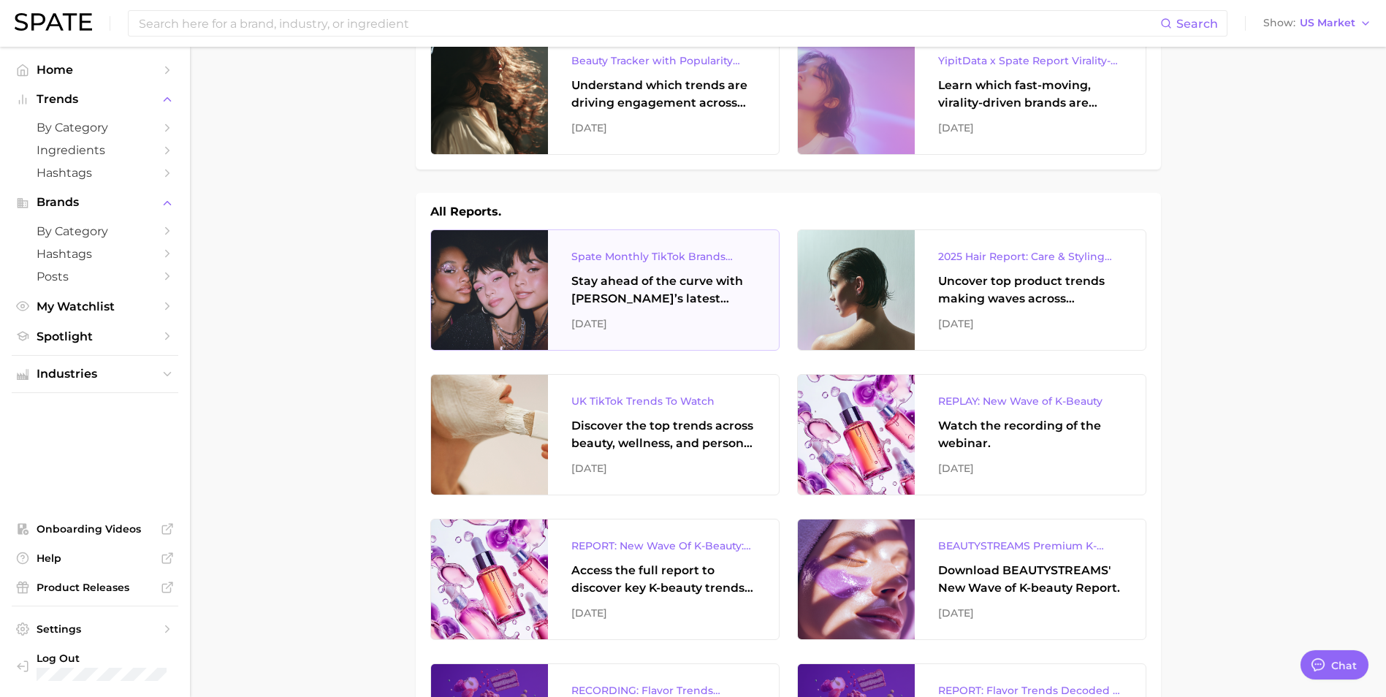
click at [628, 251] on div "Spate Monthly TikTok Brands Tracker" at bounding box center [663, 257] width 184 height 18
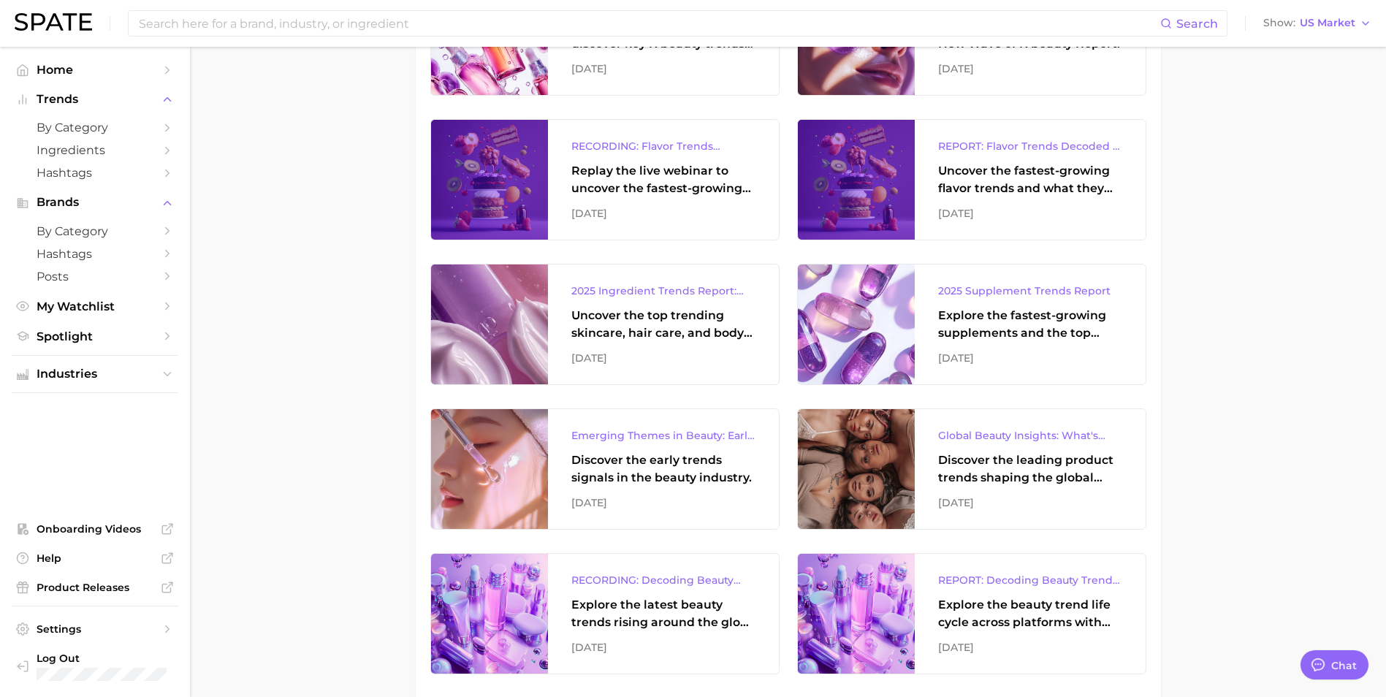
scroll to position [585, 0]
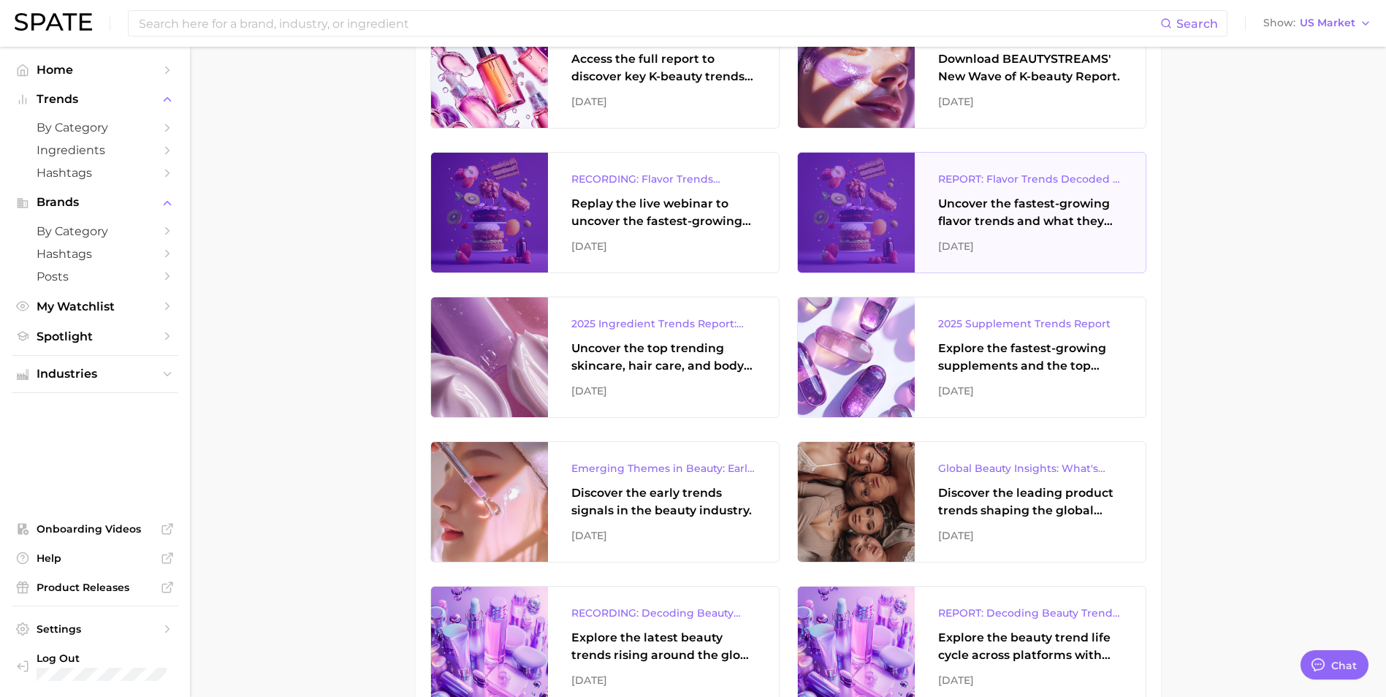
click at [1005, 223] on div "Uncover the fastest-growing flavor trends and what they signal about evolving c…" at bounding box center [1030, 212] width 184 height 35
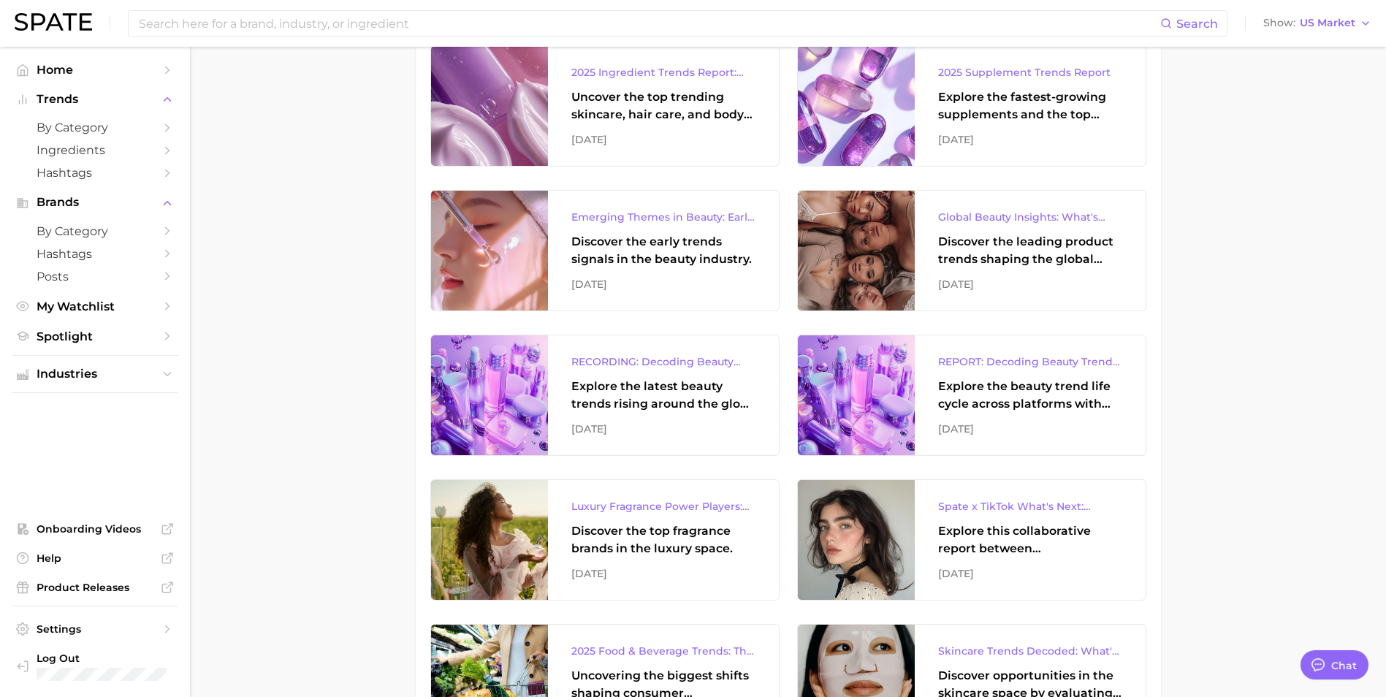
scroll to position [950, 0]
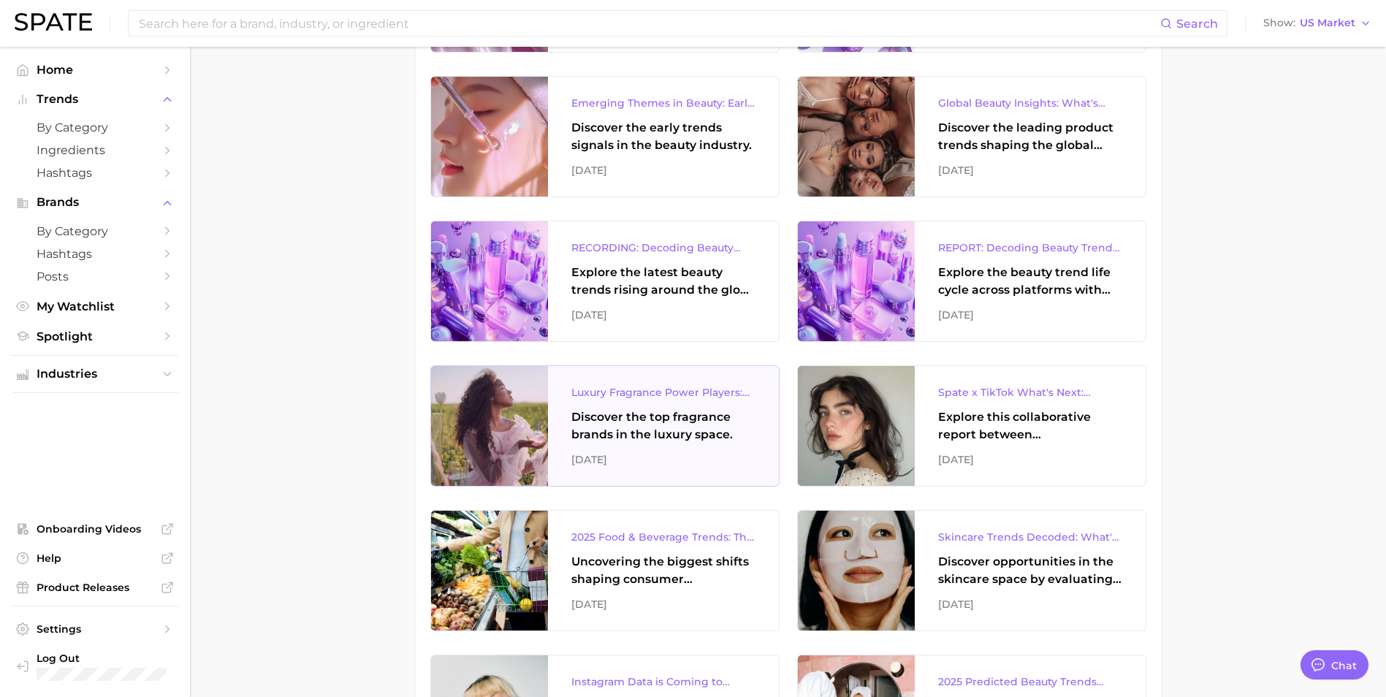
click at [633, 438] on div "Discover the top fragrance brands in the luxury space." at bounding box center [663, 425] width 184 height 35
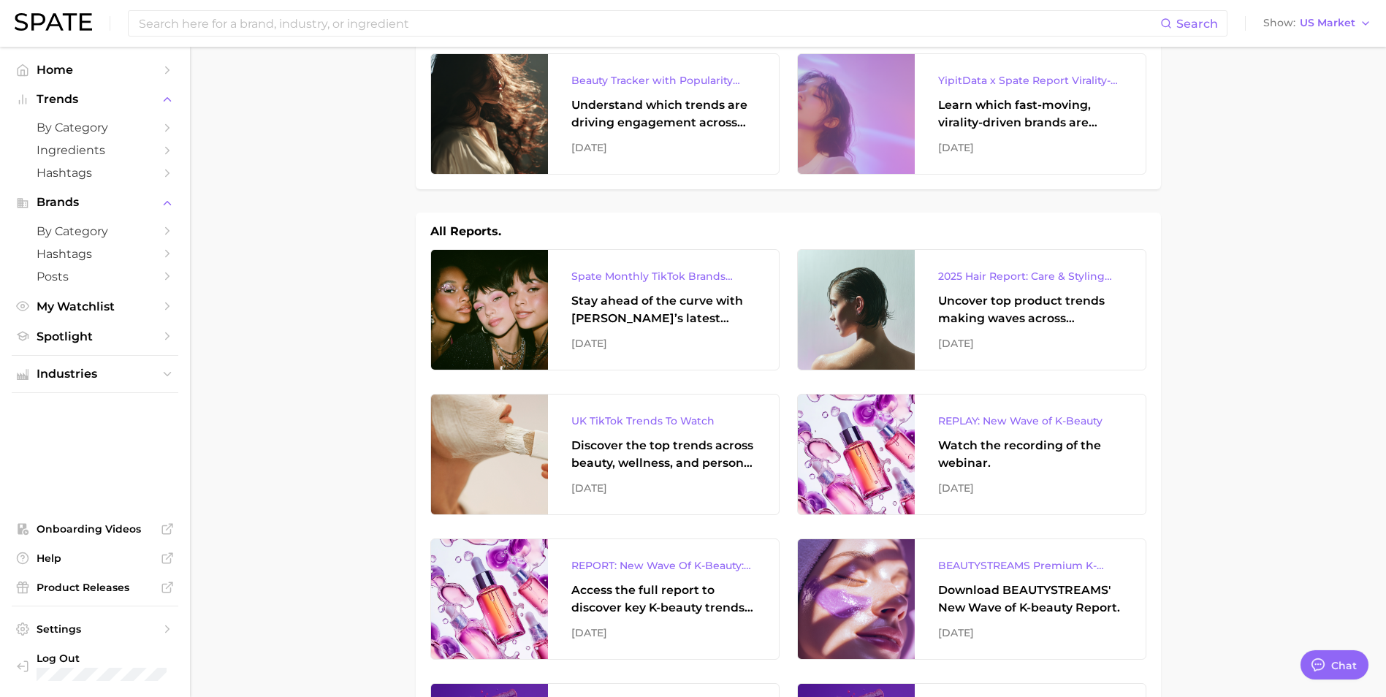
scroll to position [0, 0]
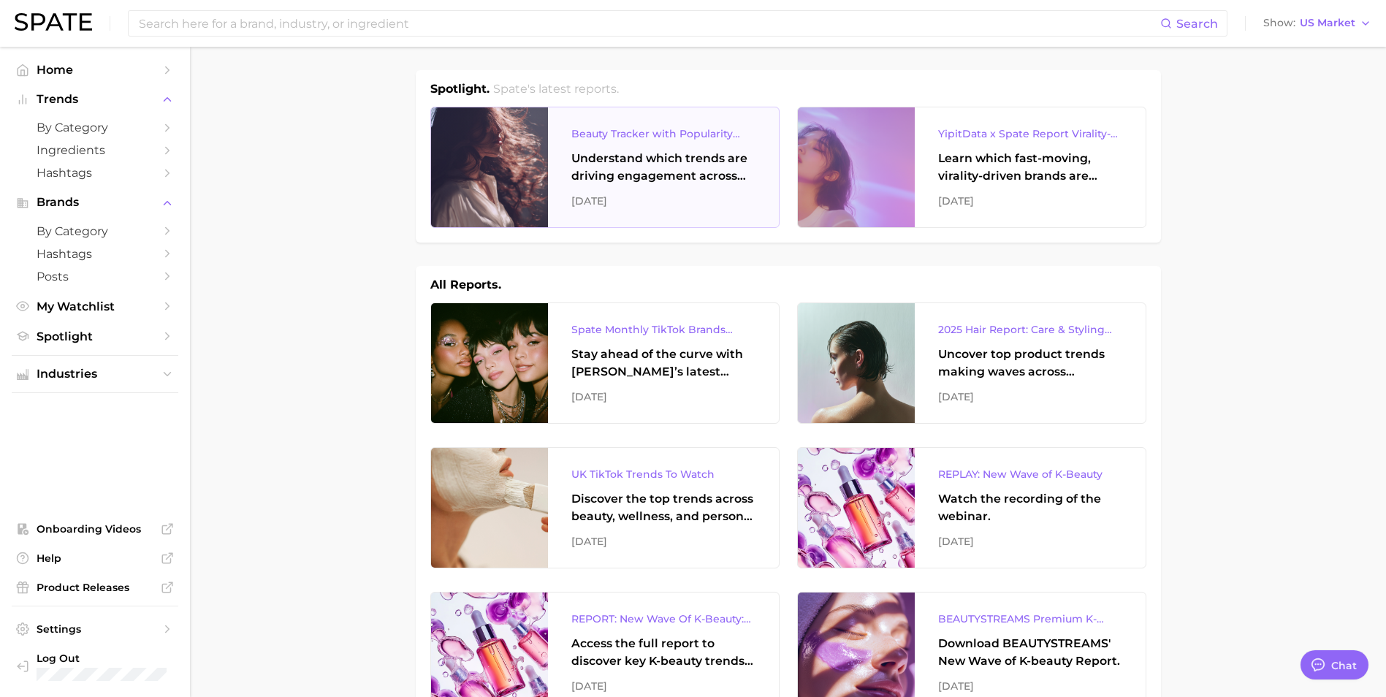
click at [620, 171] on div "Understand which trends are driving engagement across platforms in the skin, ha…" at bounding box center [663, 167] width 184 height 35
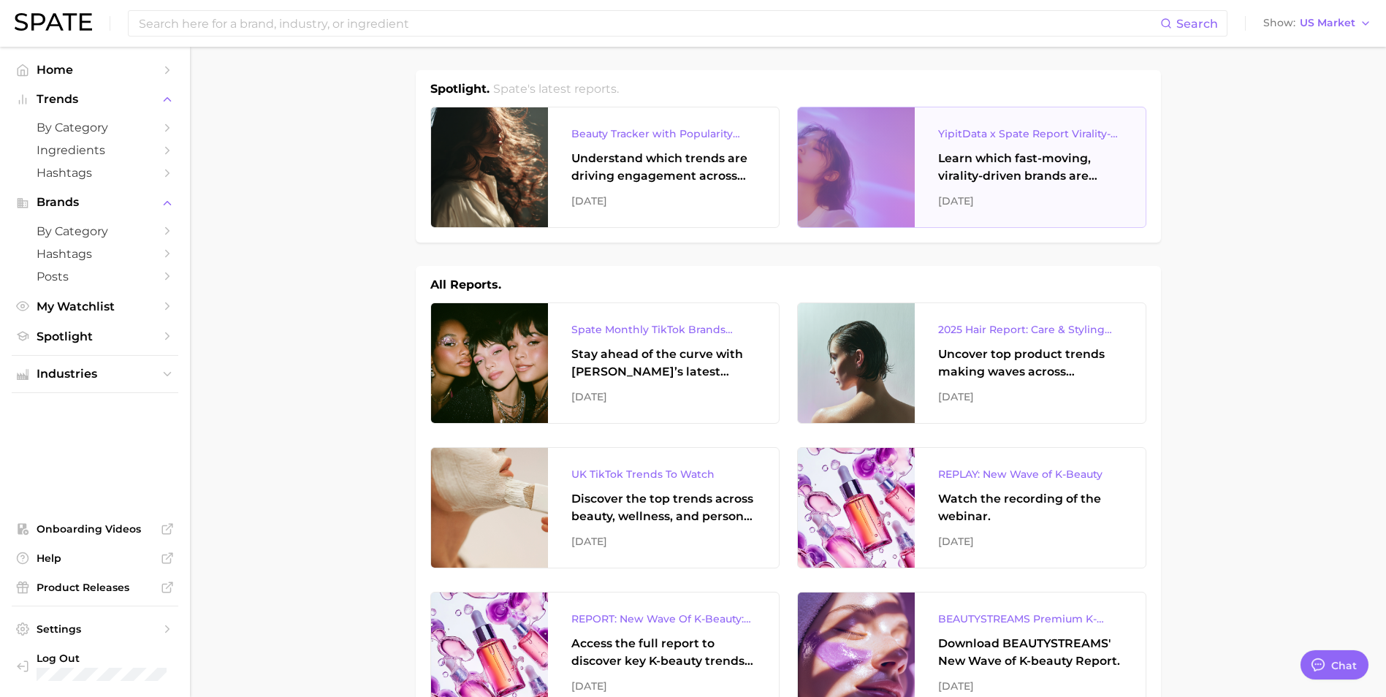
click at [1037, 167] on div "Learn which fast-moving, virality-driven brands are leading the pack, the risks…" at bounding box center [1030, 167] width 184 height 35
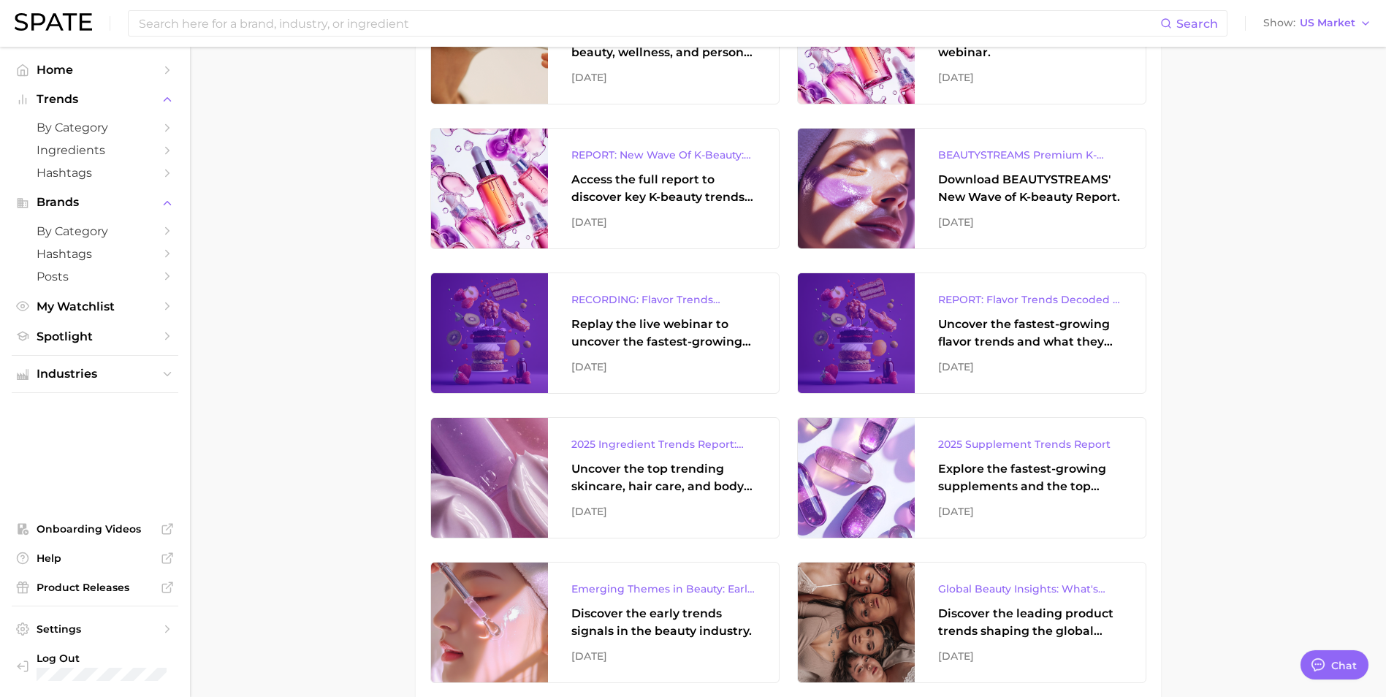
scroll to position [438, 0]
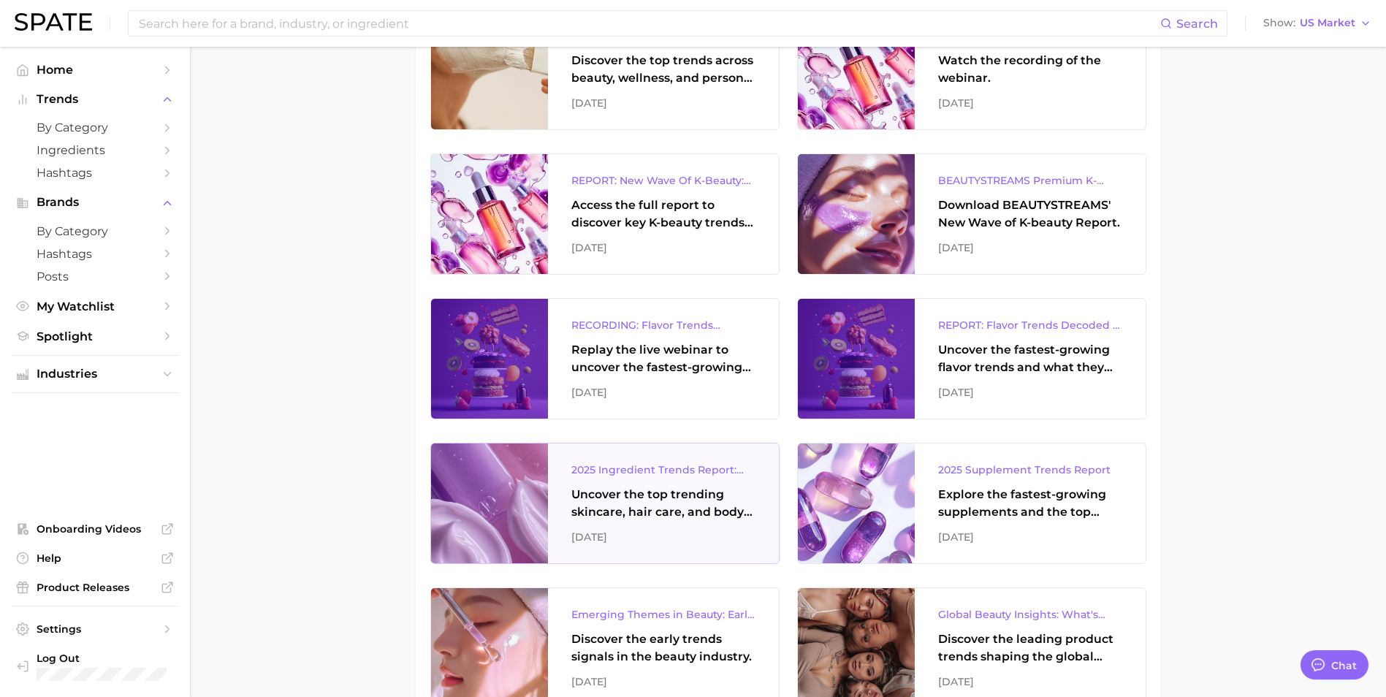
click at [651, 495] on div "Uncover the top trending skincare, hair care, and body care ingredients capturi…" at bounding box center [663, 503] width 184 height 35
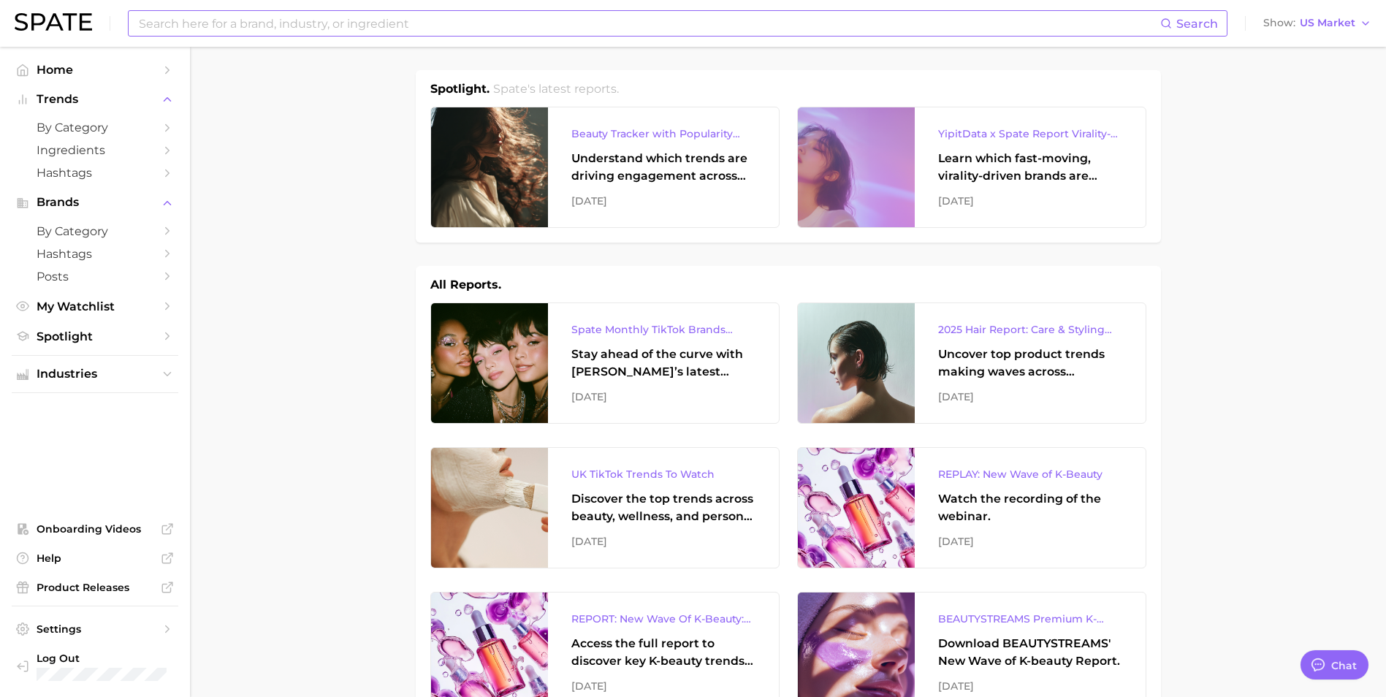
click at [404, 16] on input at bounding box center [648, 23] width 1023 height 25
type input "strawberry skin"
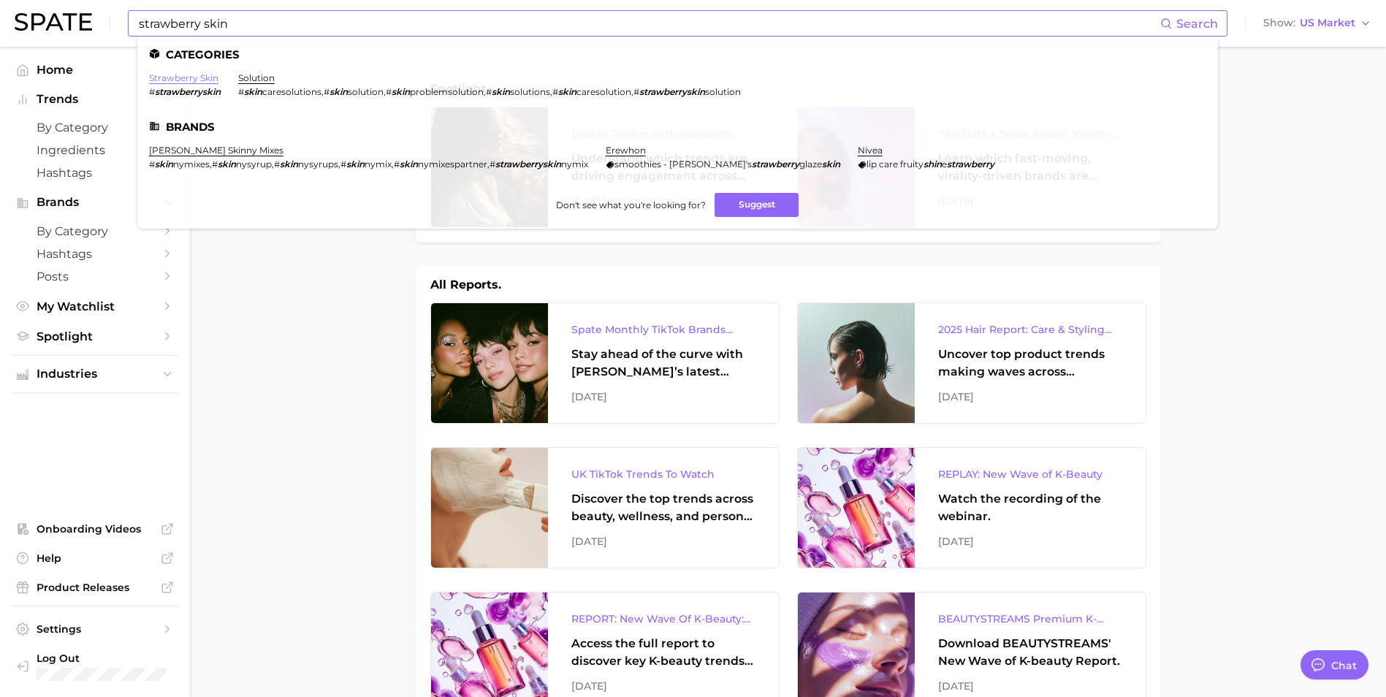
click at [169, 78] on link "strawberry skin" at bounding box center [183, 77] width 69 height 11
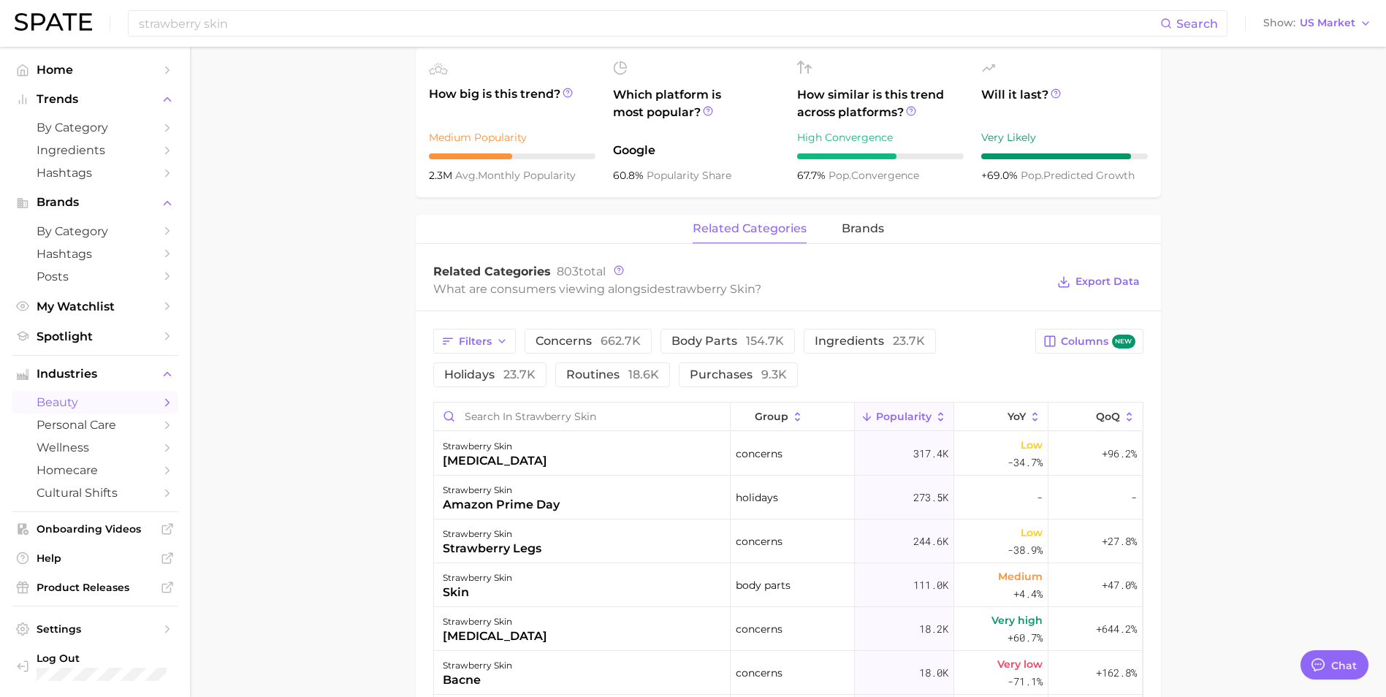
scroll to position [512, 0]
click at [853, 224] on span "brands" at bounding box center [863, 227] width 42 height 13
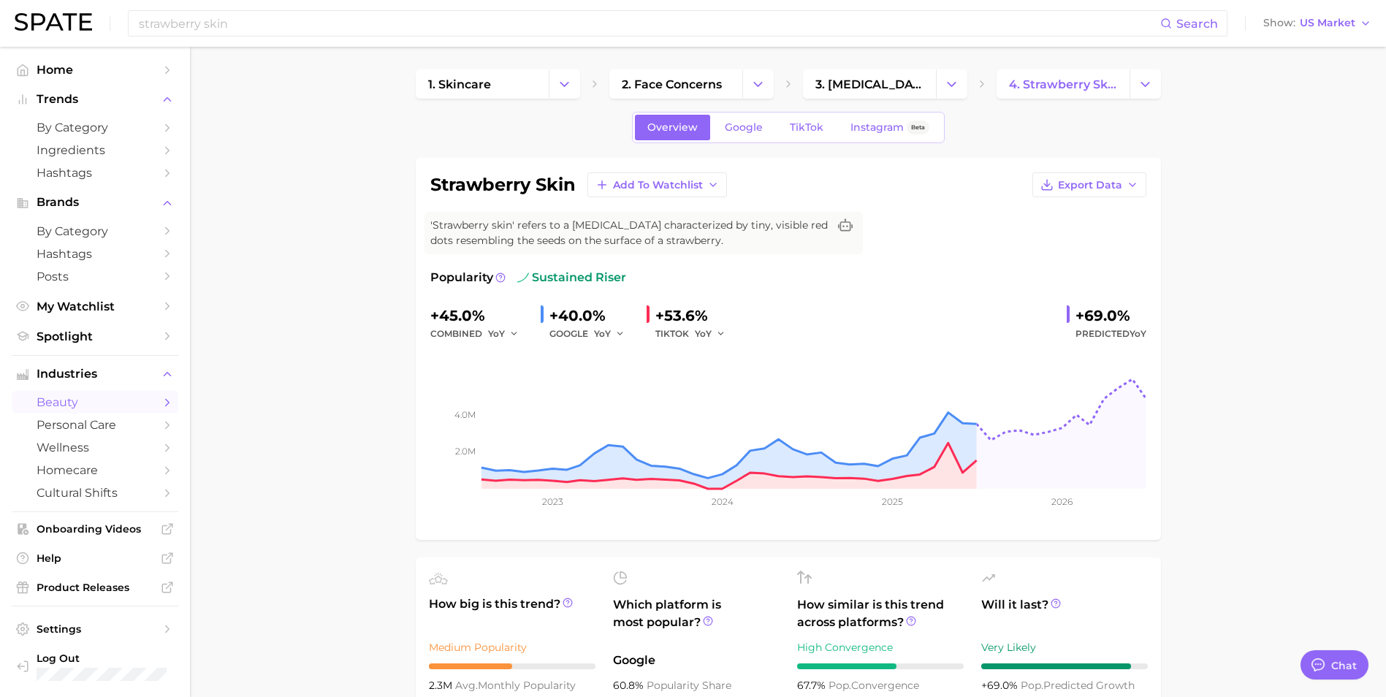
scroll to position [0, 0]
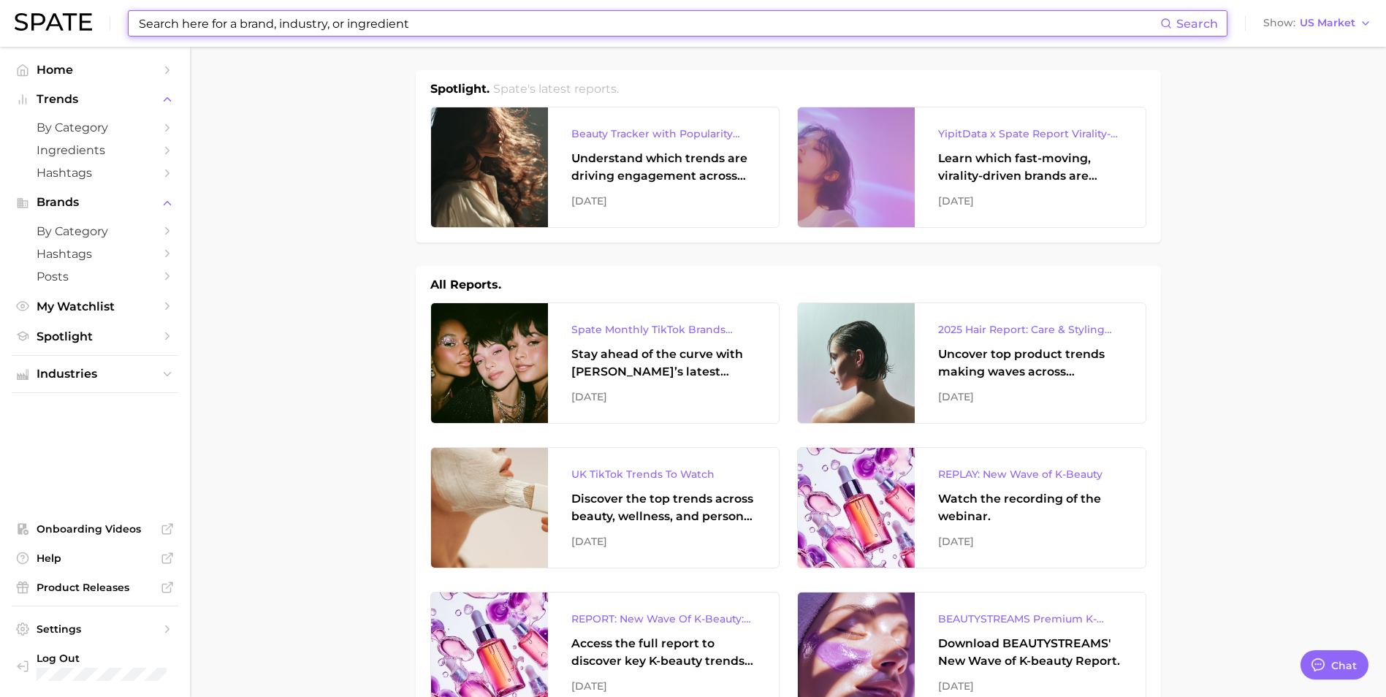
click at [227, 25] on input at bounding box center [648, 23] width 1023 height 25
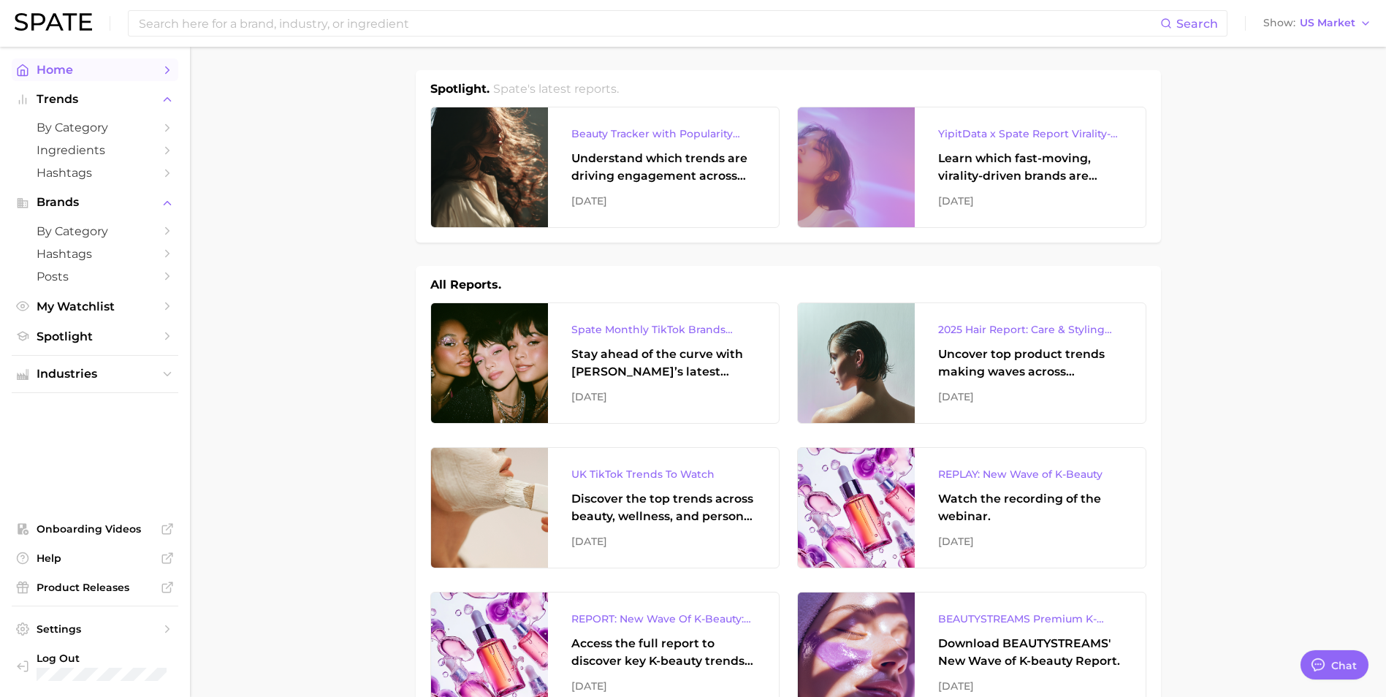
click at [60, 73] on span "Home" at bounding box center [95, 70] width 117 height 14
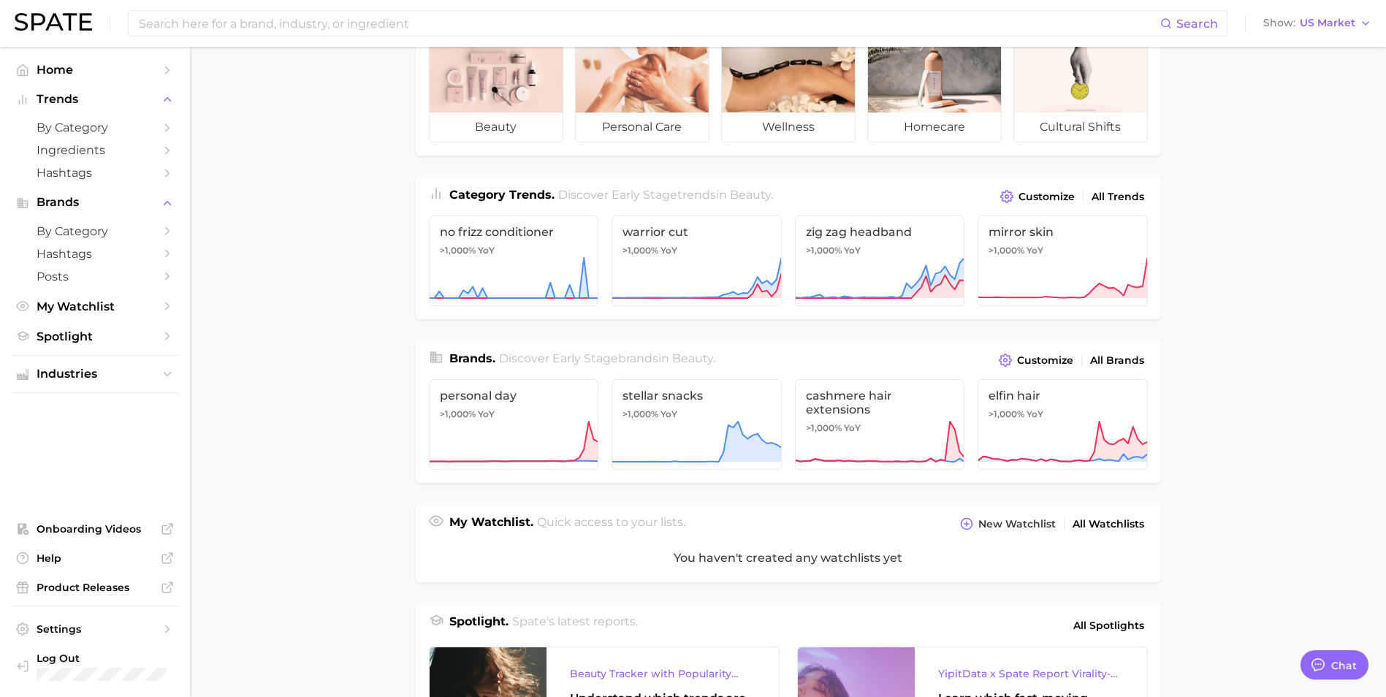
scroll to position [146, 0]
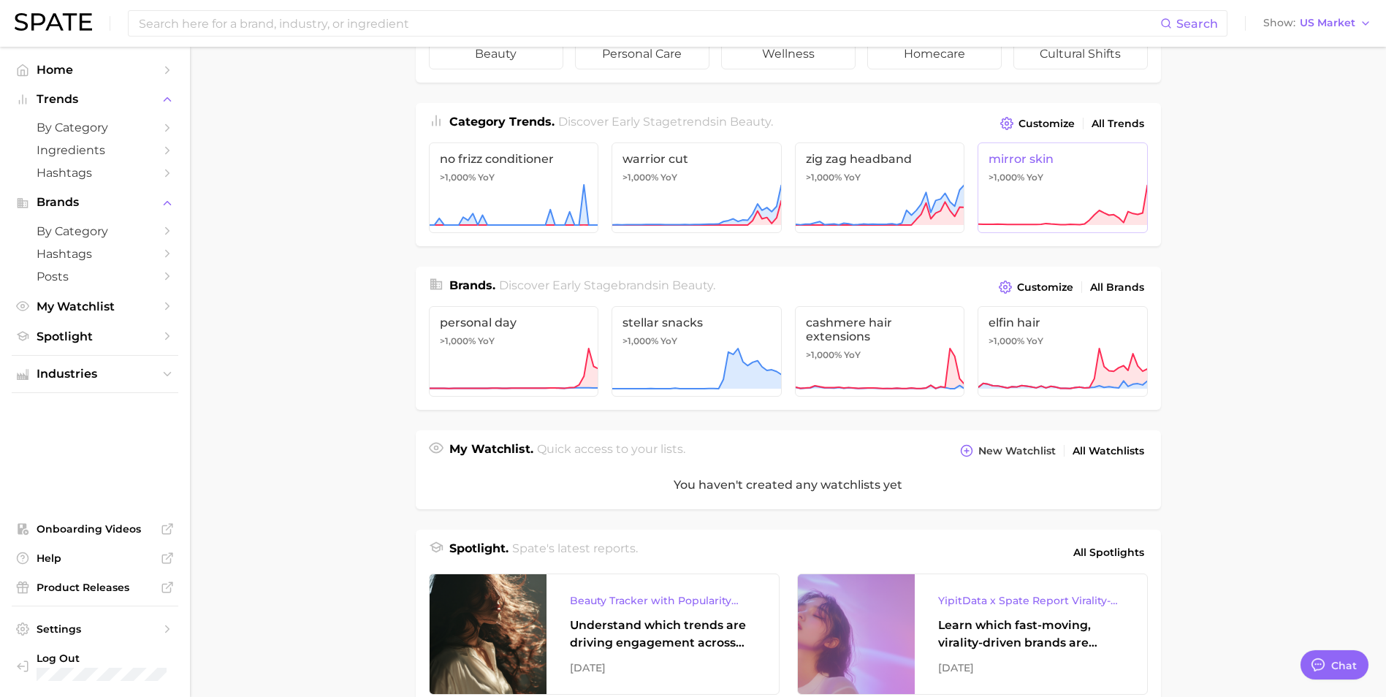
click at [1005, 160] on span "mirror skin" at bounding box center [1063, 159] width 148 height 14
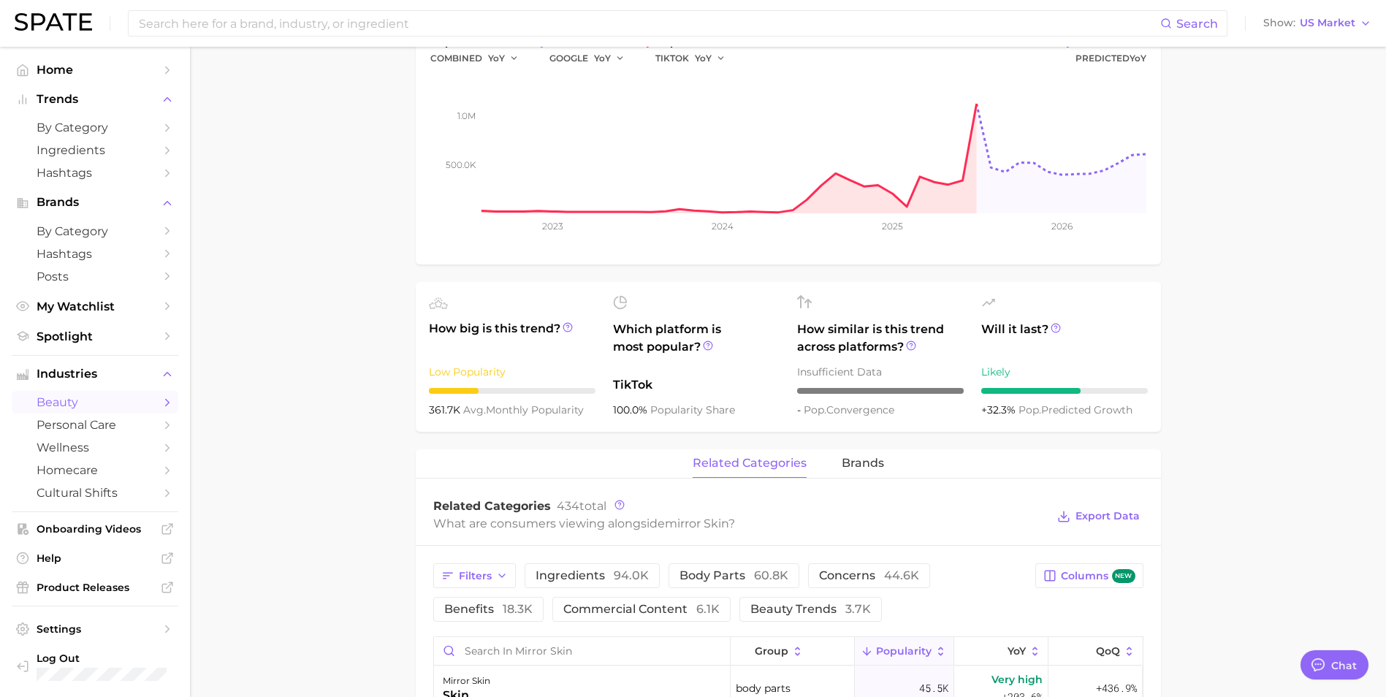
scroll to position [292, 0]
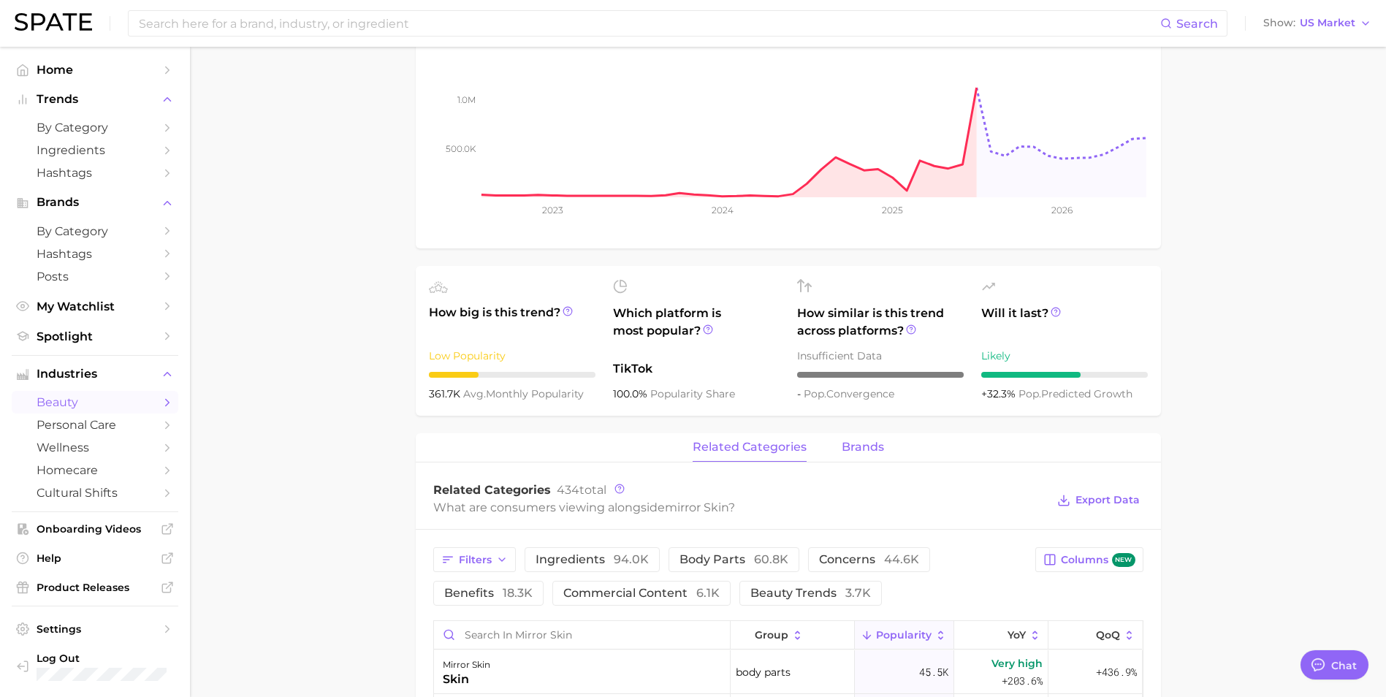
click at [874, 441] on span "brands" at bounding box center [863, 447] width 42 height 13
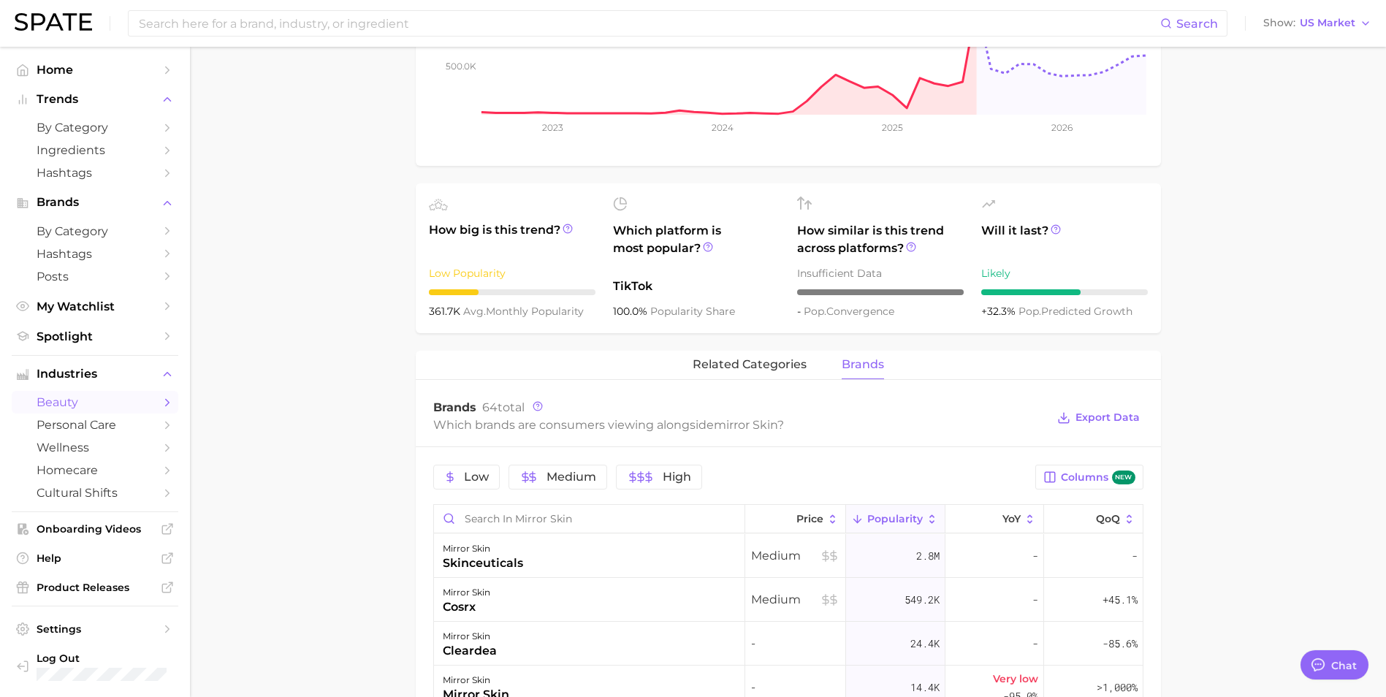
scroll to position [365, 0]
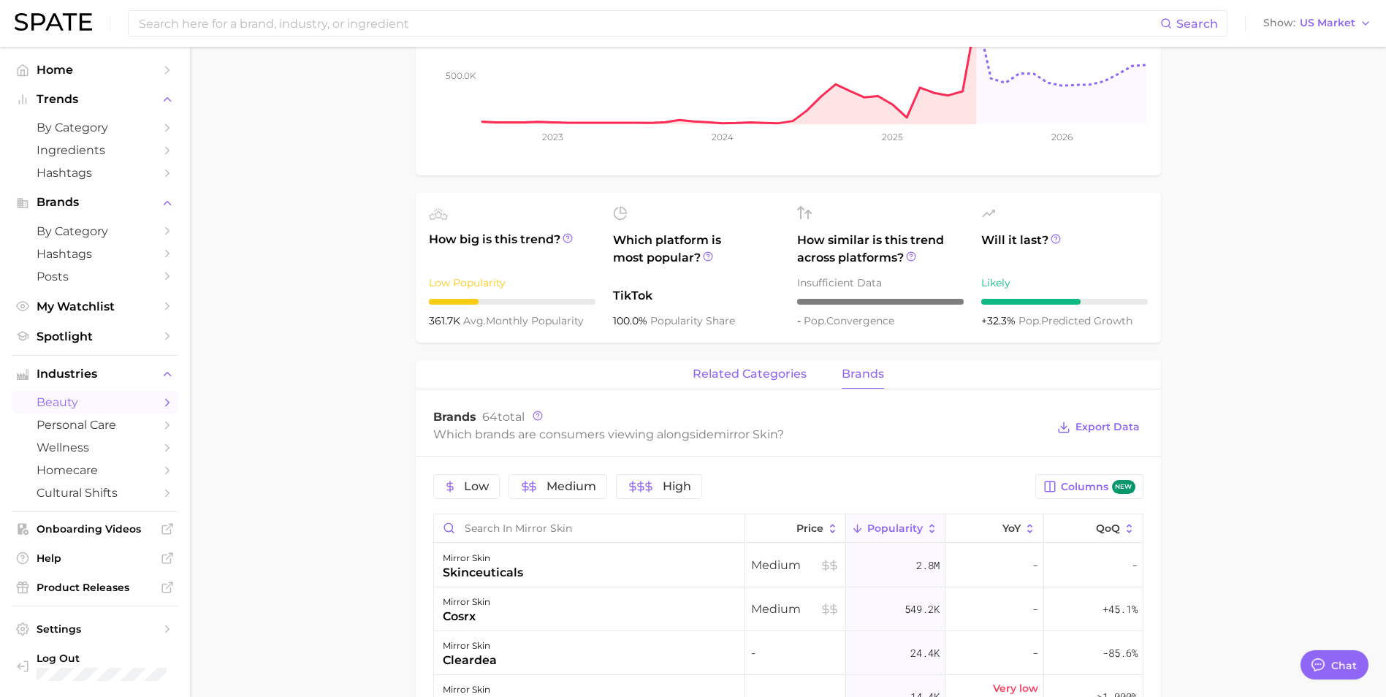
click at [758, 369] on span "related categories" at bounding box center [750, 374] width 114 height 13
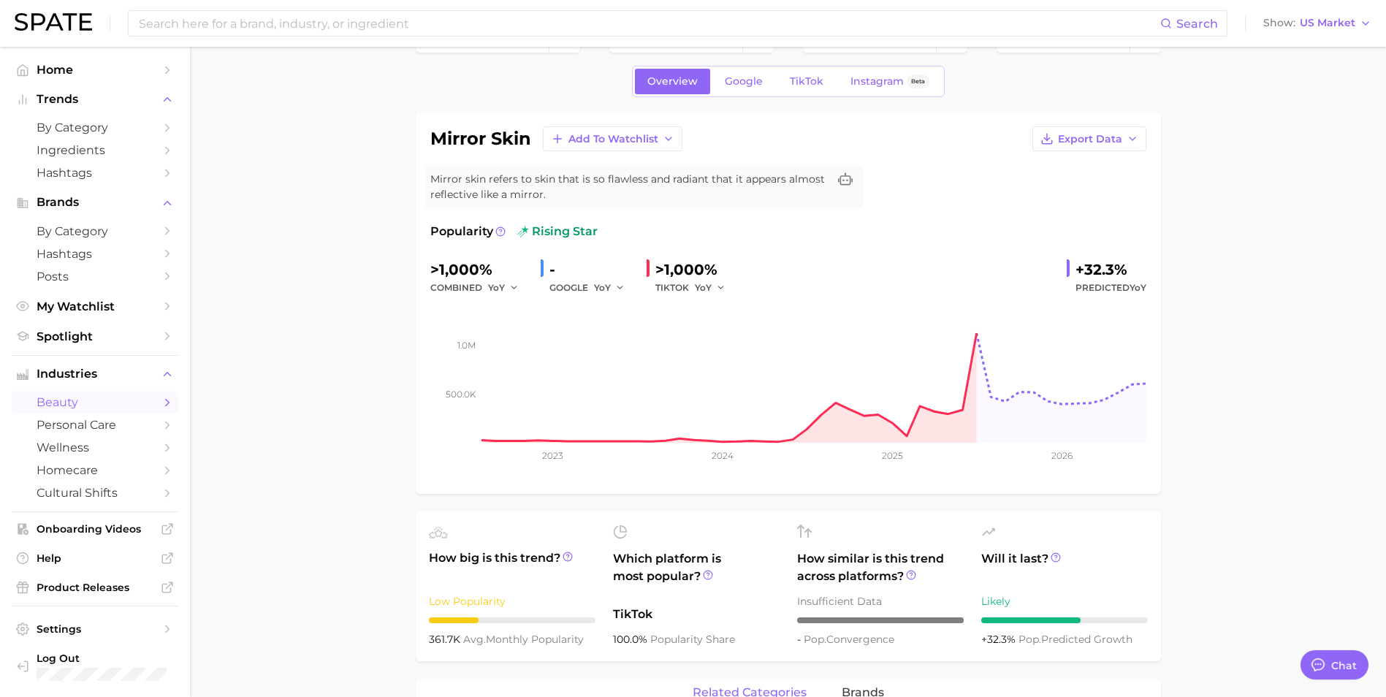
scroll to position [0, 0]
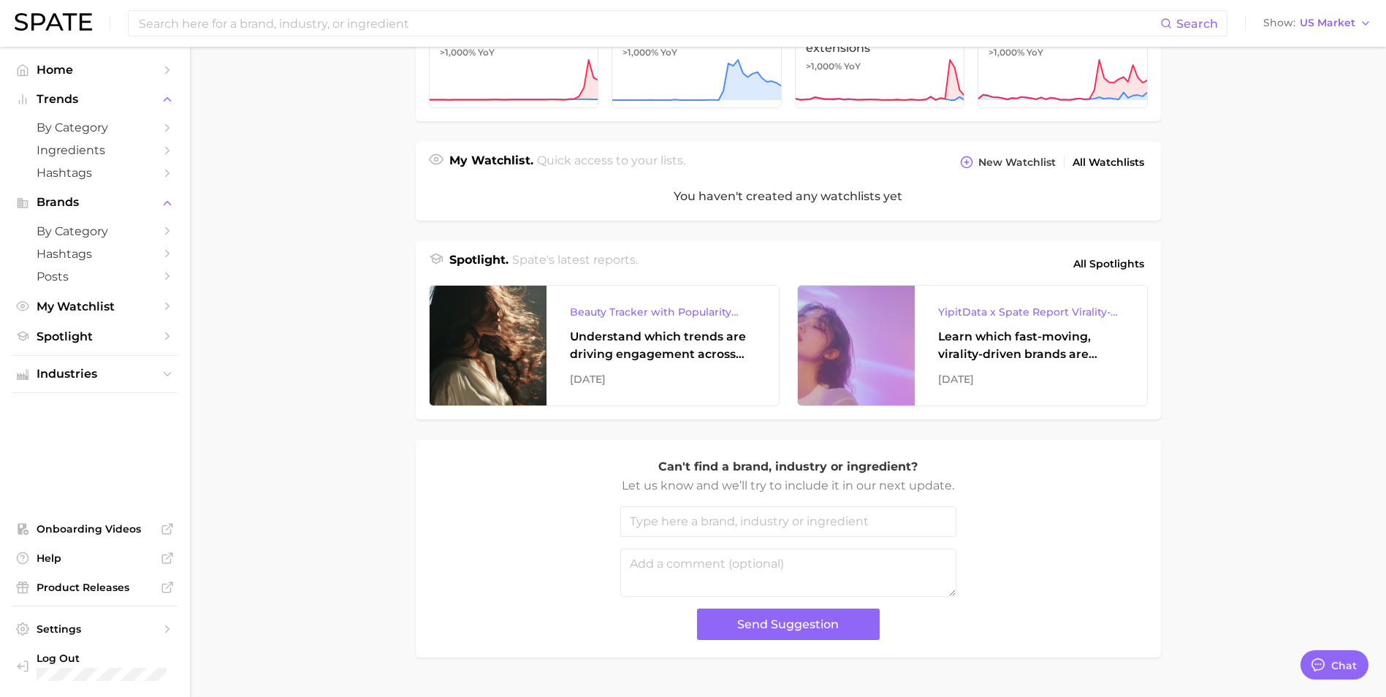
scroll to position [438, 0]
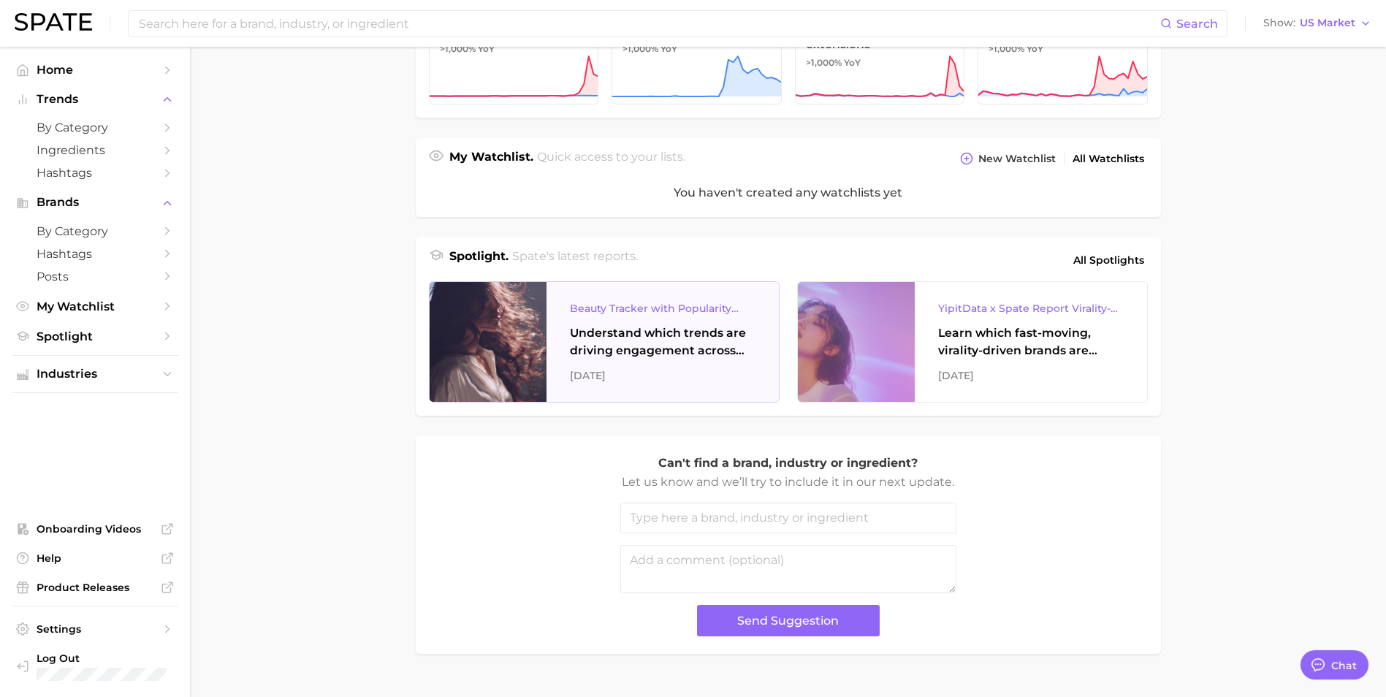
click at [672, 371] on div "[DATE]" at bounding box center [663, 376] width 186 height 18
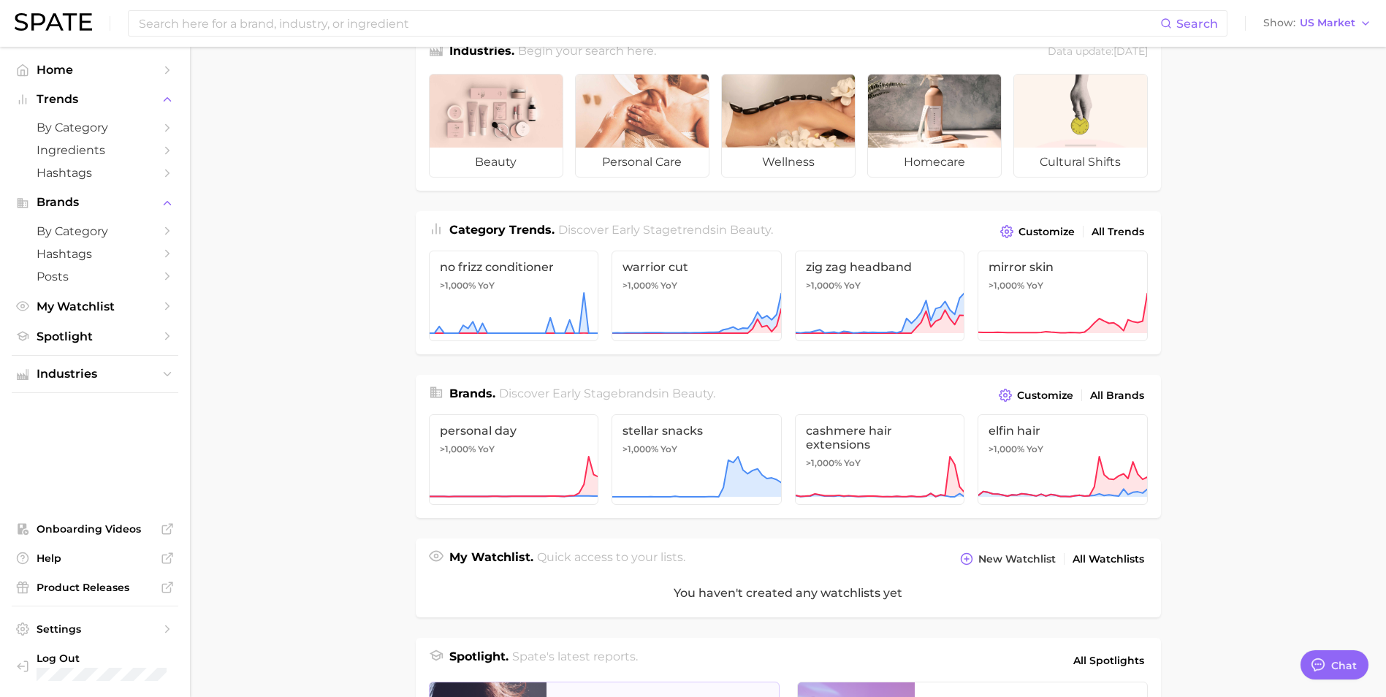
scroll to position [0, 0]
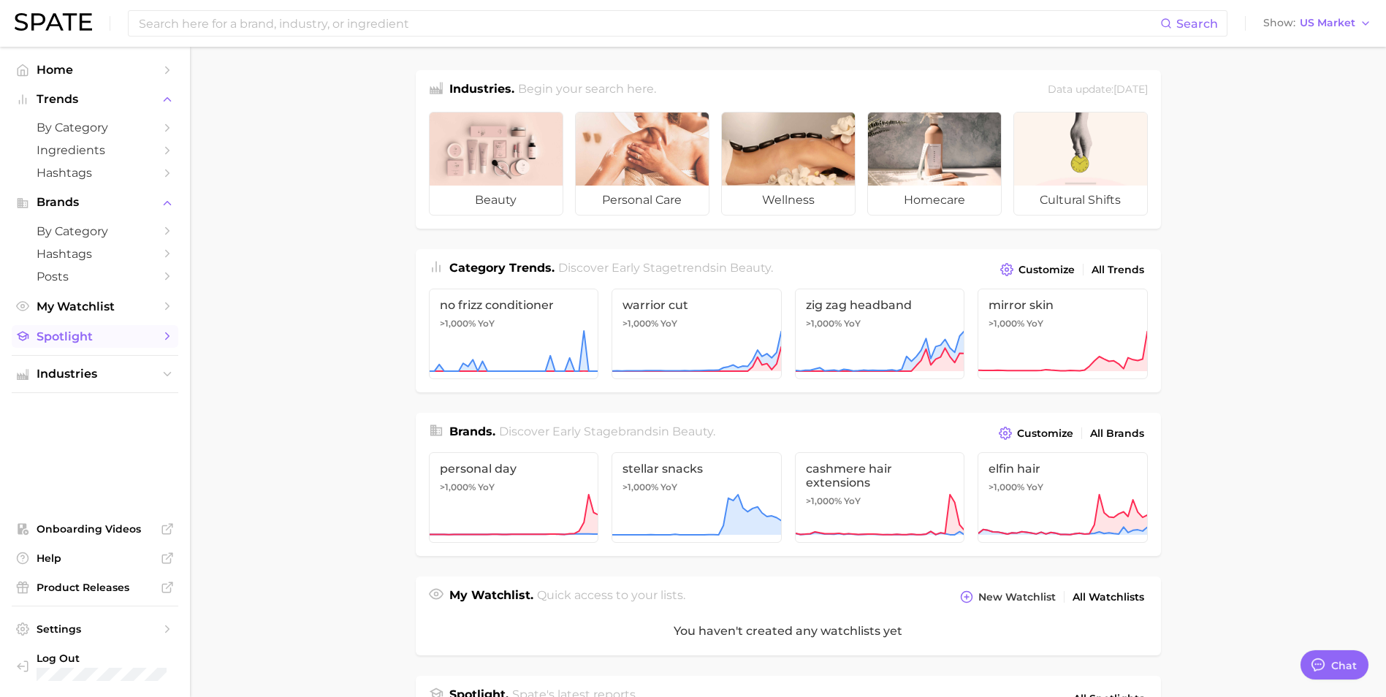
click at [71, 335] on span "Spotlight" at bounding box center [95, 337] width 117 height 14
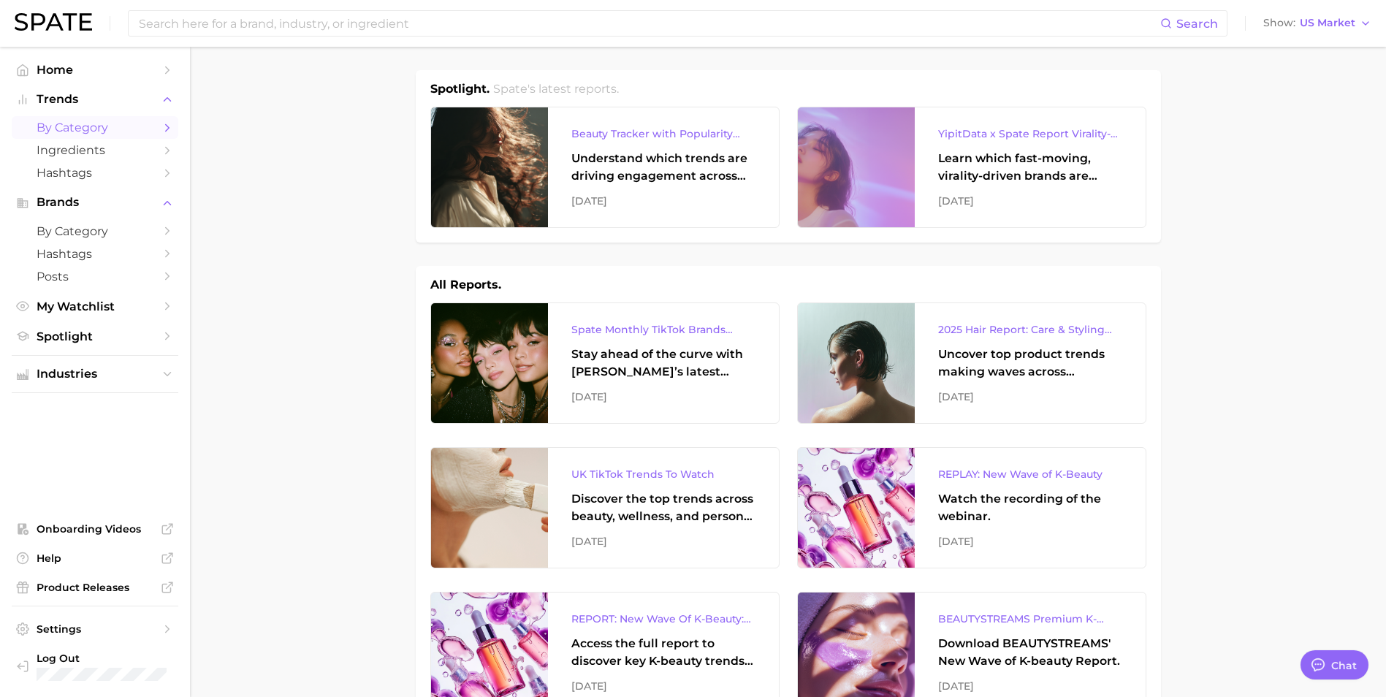
click at [90, 125] on span "by Category" at bounding box center [95, 128] width 117 height 14
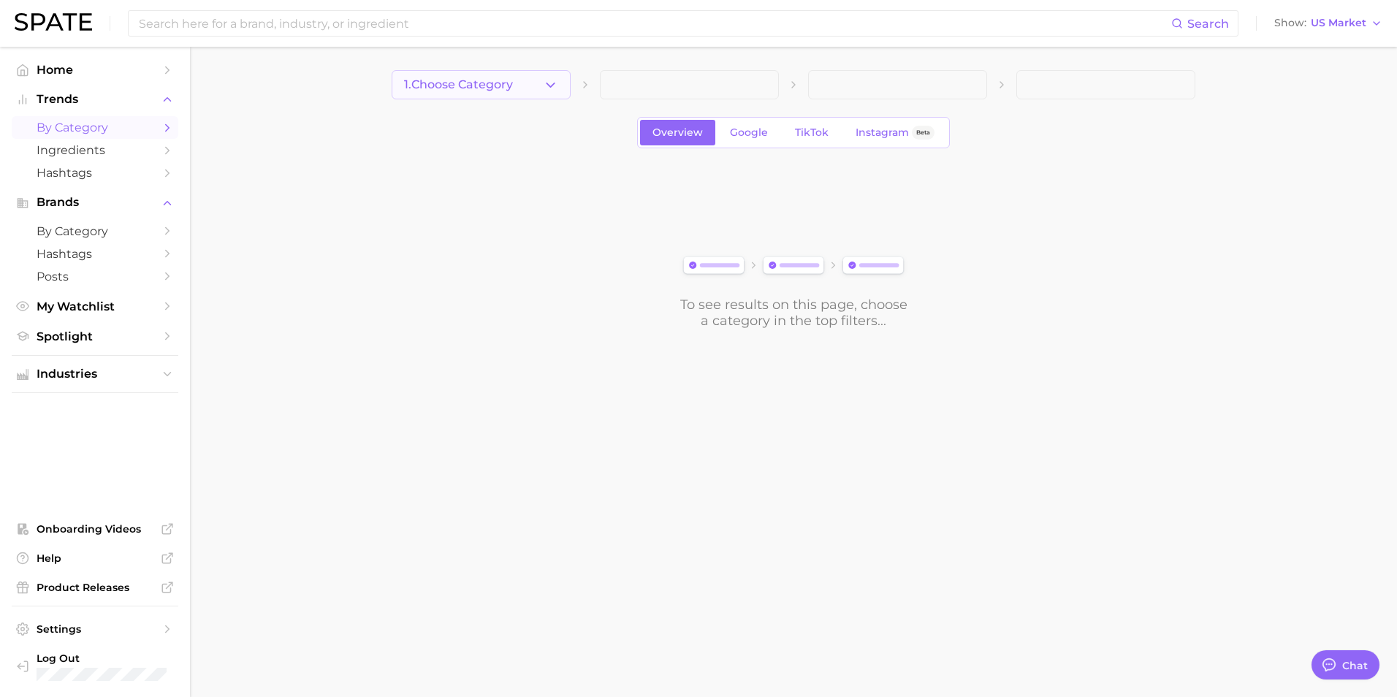
click at [547, 87] on icon "button" at bounding box center [550, 84] width 15 height 15
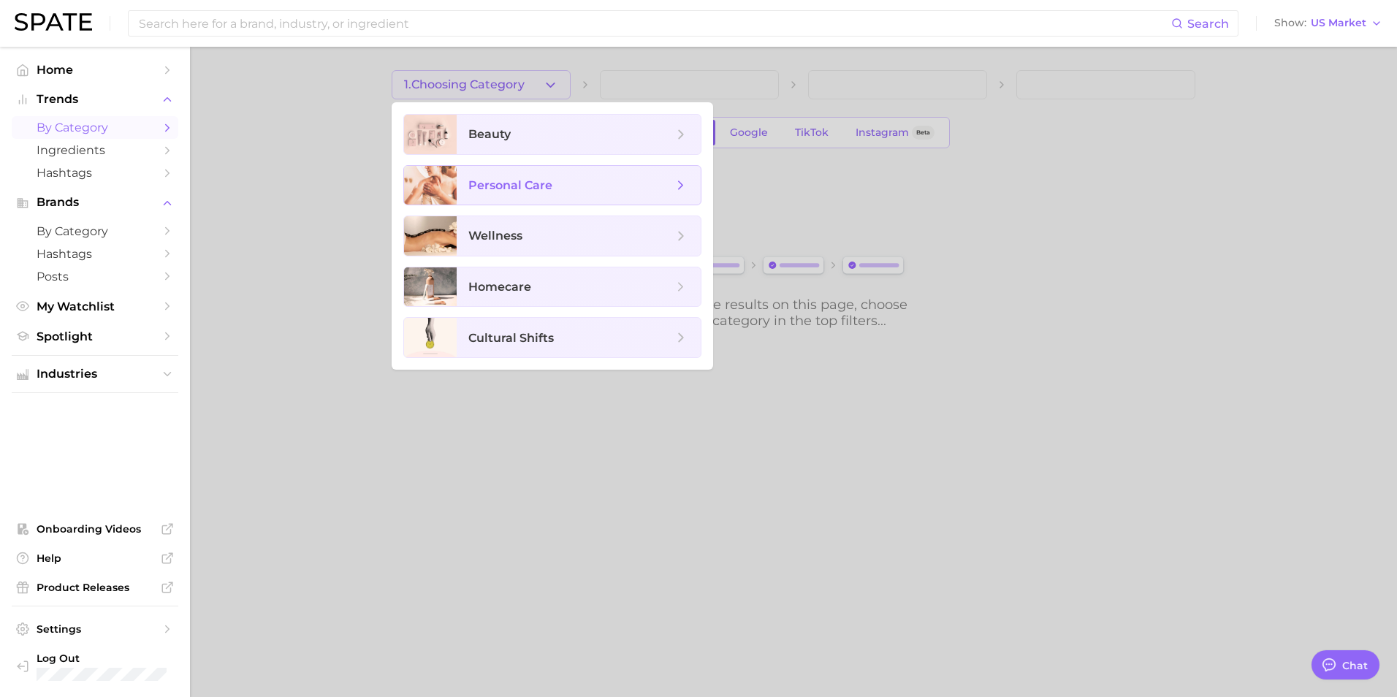
click at [549, 183] on span "personal care" at bounding box center [510, 185] width 84 height 14
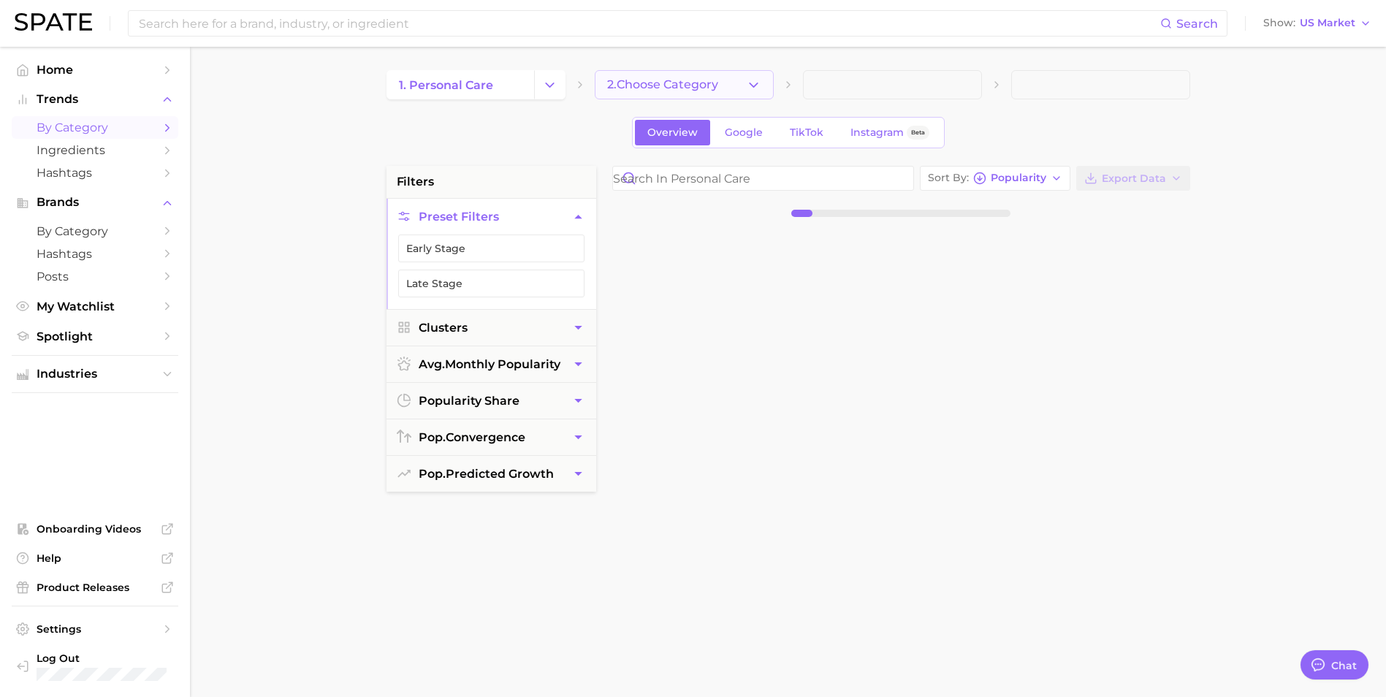
click at [743, 86] on button "2. Choose Category" at bounding box center [684, 84] width 179 height 29
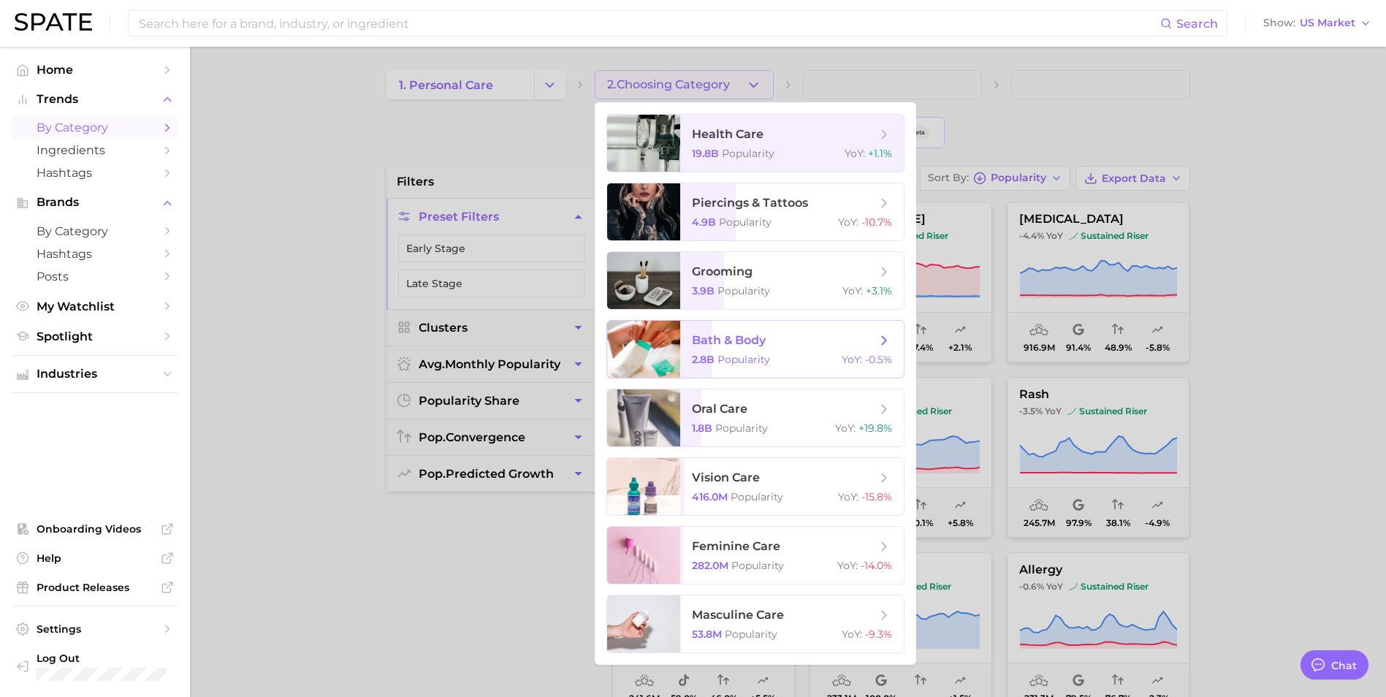
click at [761, 350] on span "bath & body 2.8b Popularity YoY : -0.5%" at bounding box center [792, 349] width 224 height 57
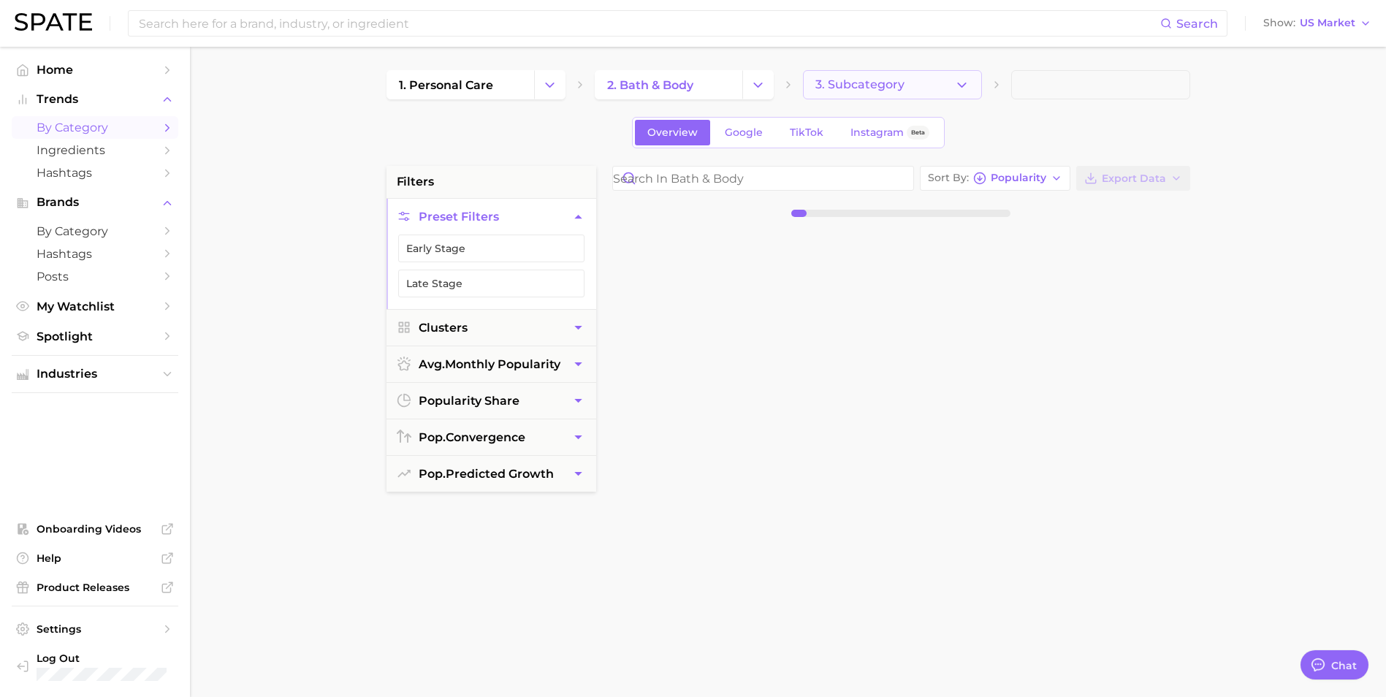
click at [886, 78] on span "3. Subcategory" at bounding box center [859, 84] width 89 height 13
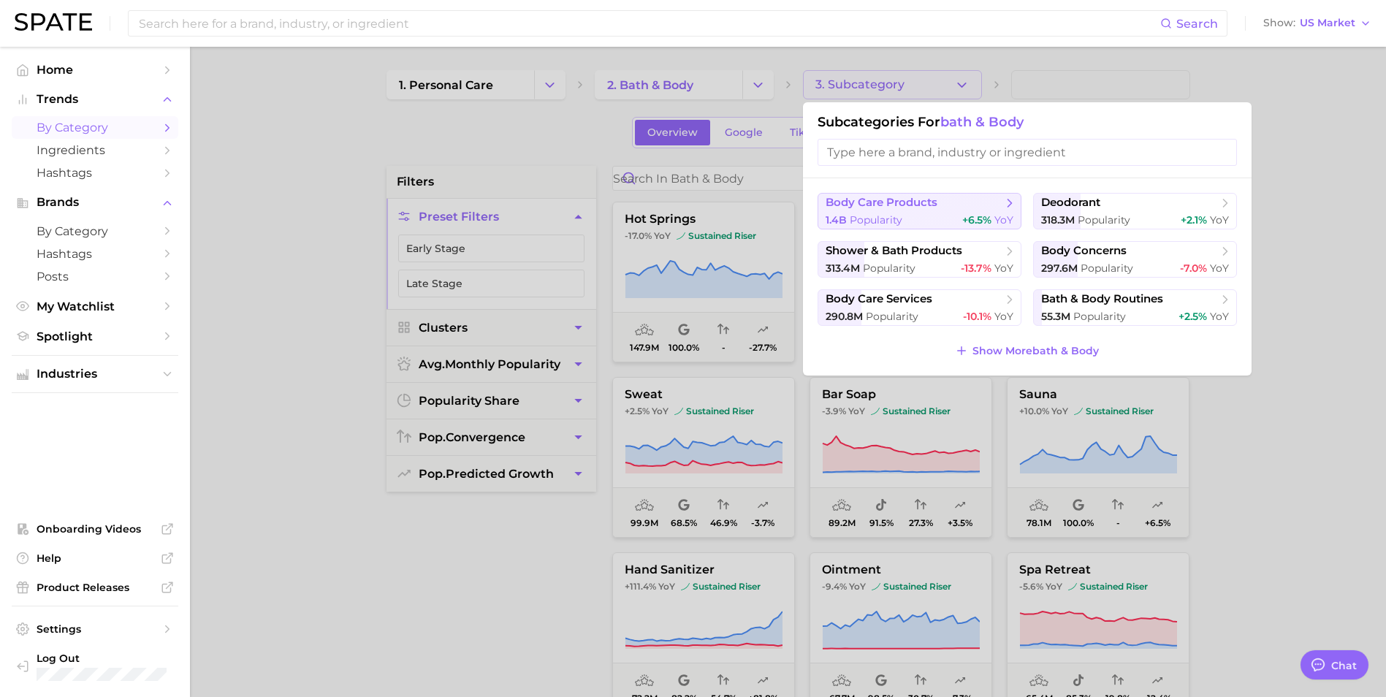
click at [960, 208] on span "body care products" at bounding box center [915, 203] width 178 height 15
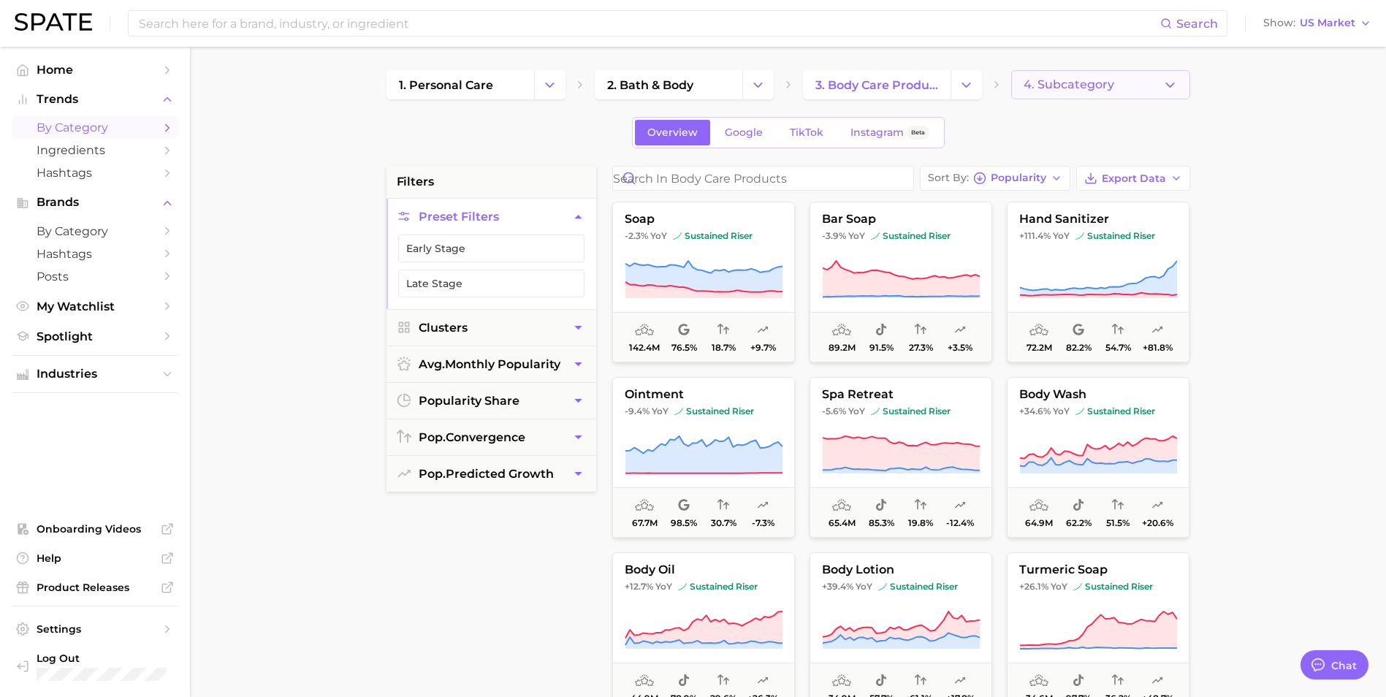
click at [1054, 88] on span "4. Subcategory" at bounding box center [1069, 84] width 91 height 13
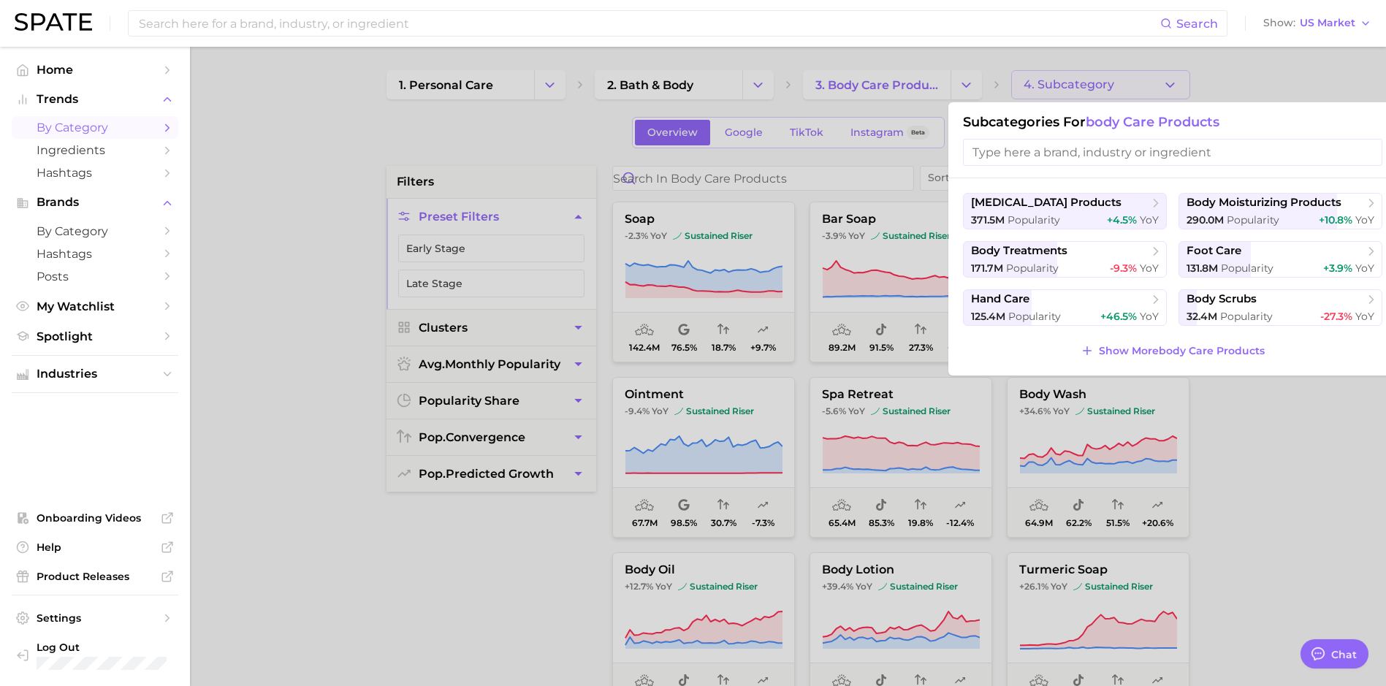
click at [1231, 205] on span "body moisturizing products" at bounding box center [1264, 203] width 155 height 14
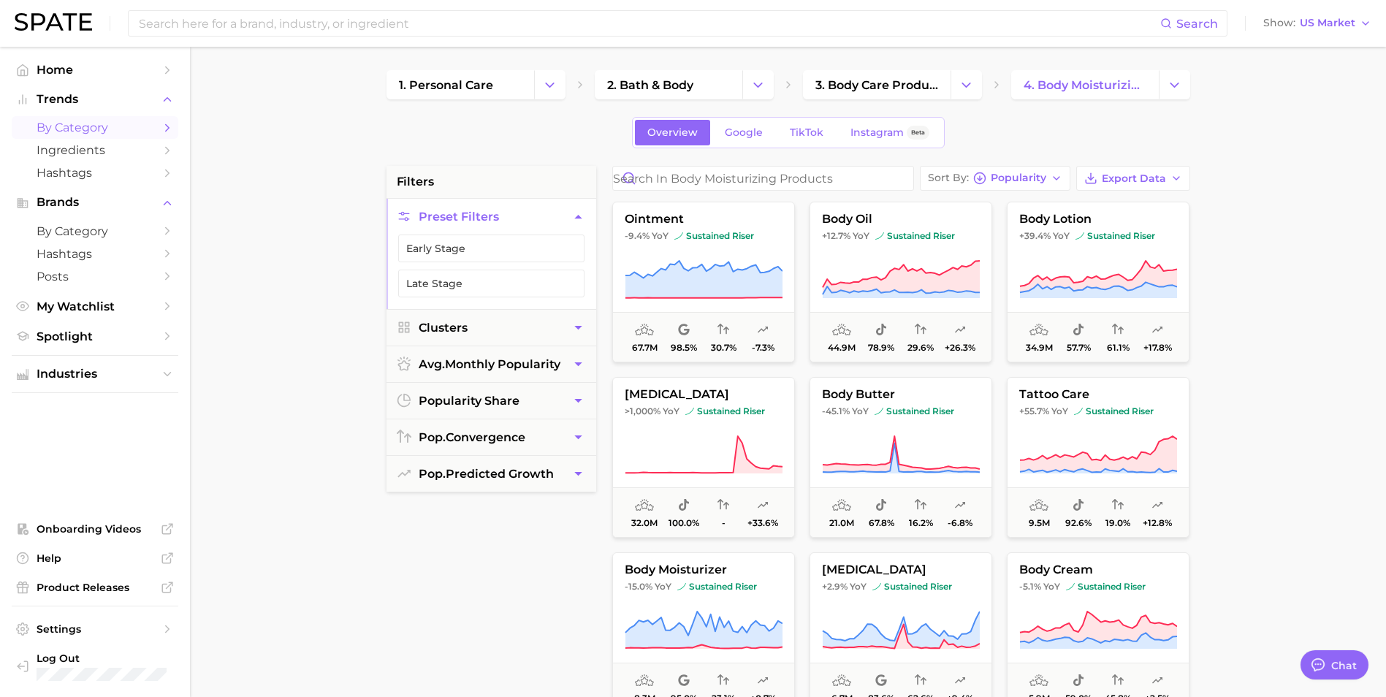
click at [498, 215] on button "Preset Filters" at bounding box center [492, 217] width 210 height 36
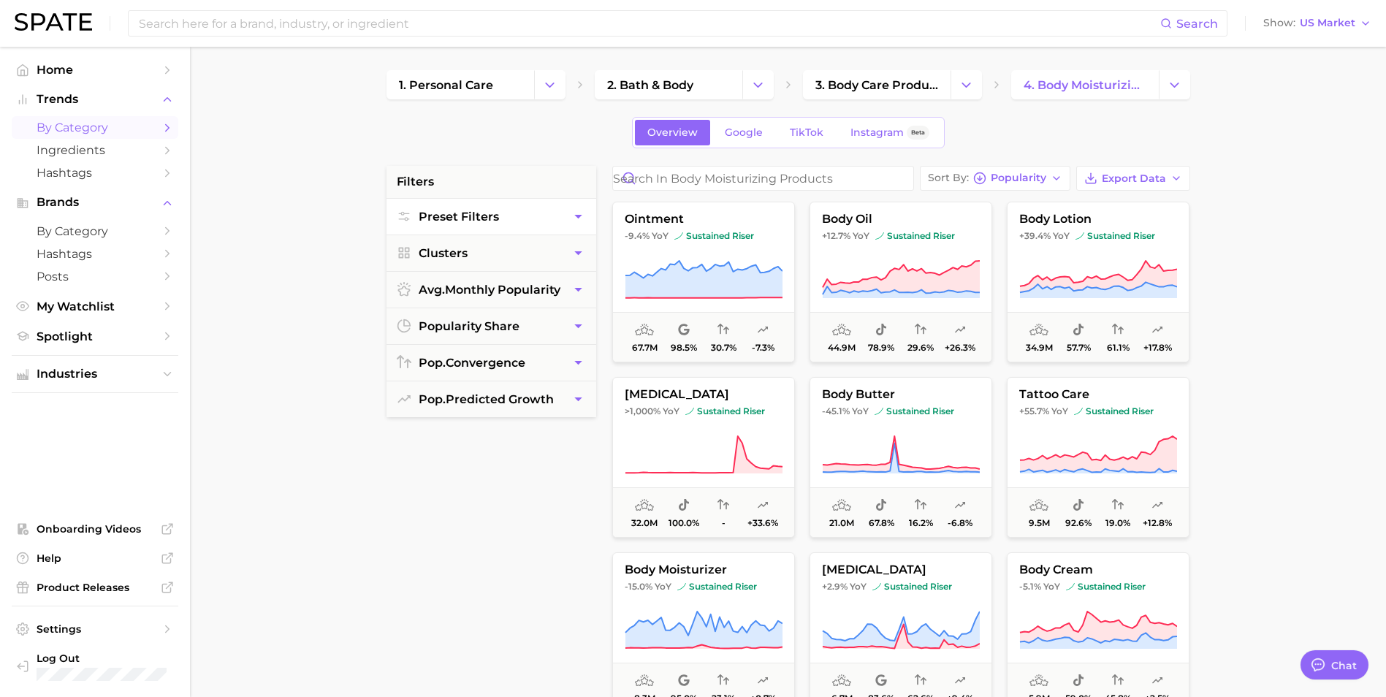
click at [498, 215] on button "Preset Filters" at bounding box center [492, 217] width 210 height 36
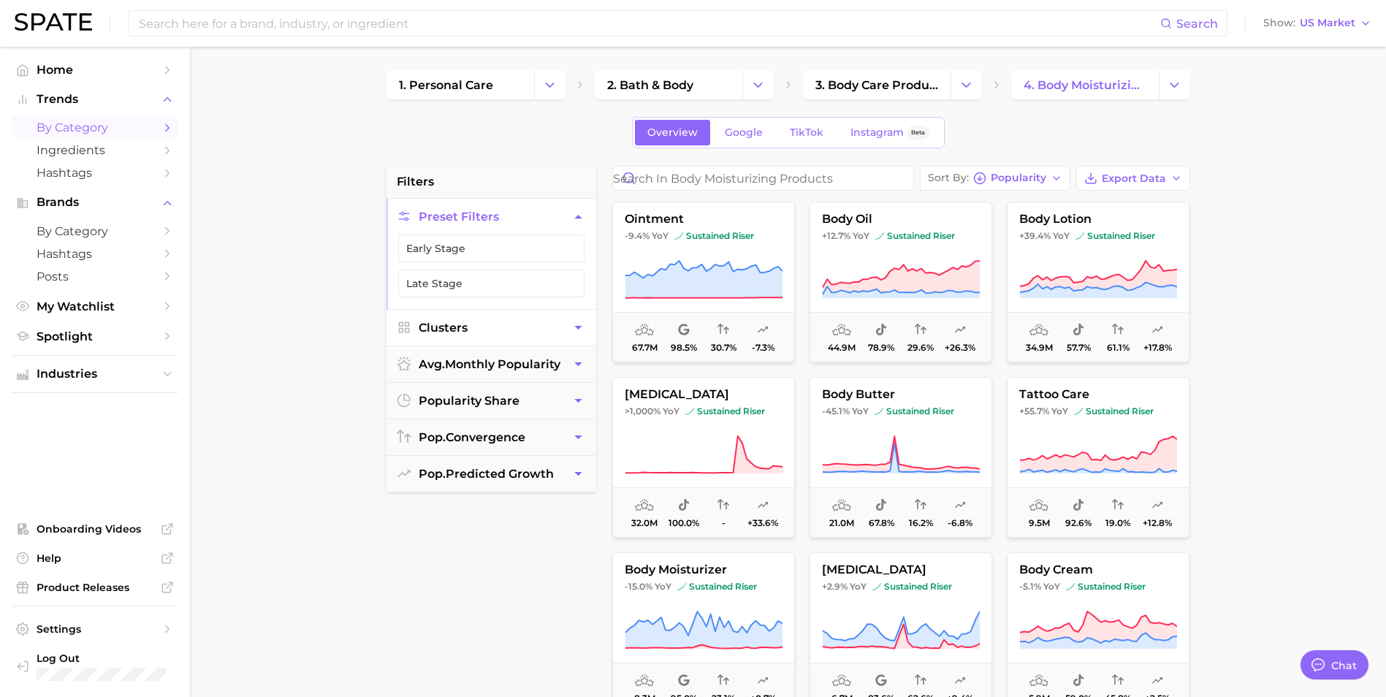
click at [571, 328] on icon "button" at bounding box center [578, 327] width 15 height 15
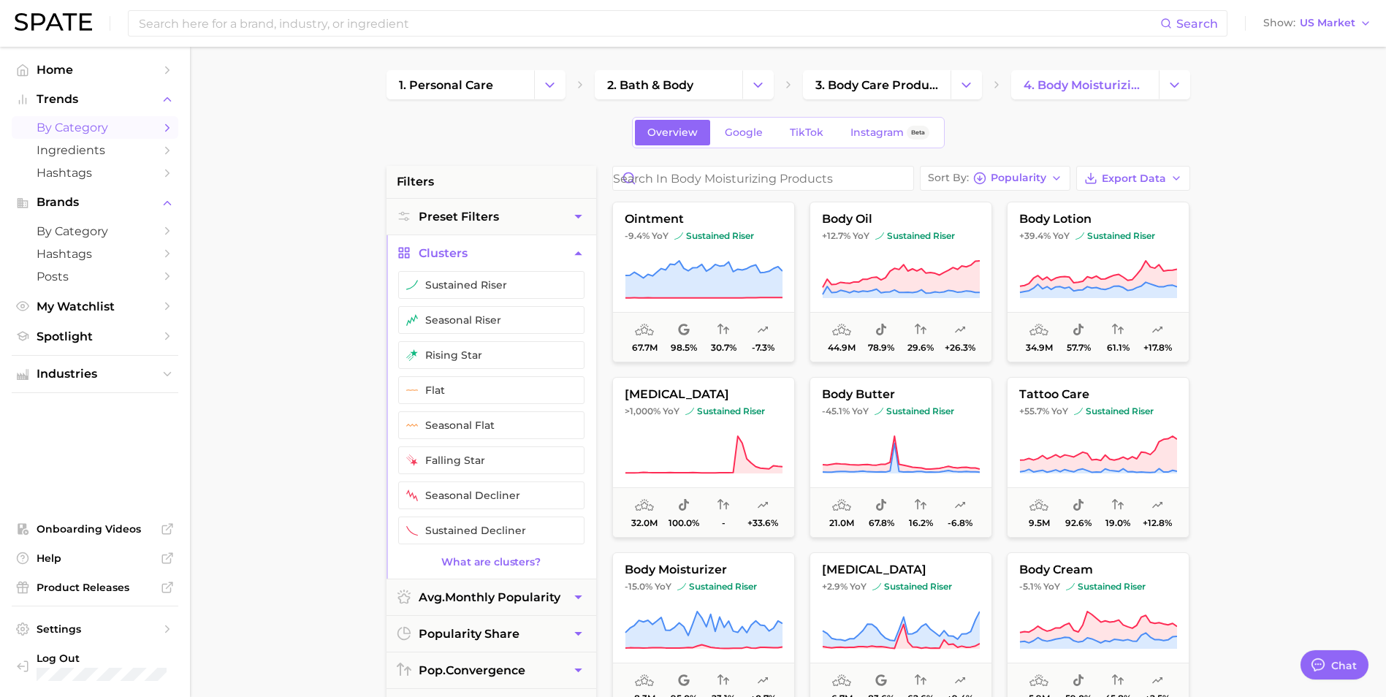
click at [579, 255] on icon "button" at bounding box center [577, 253] width 7 height 4
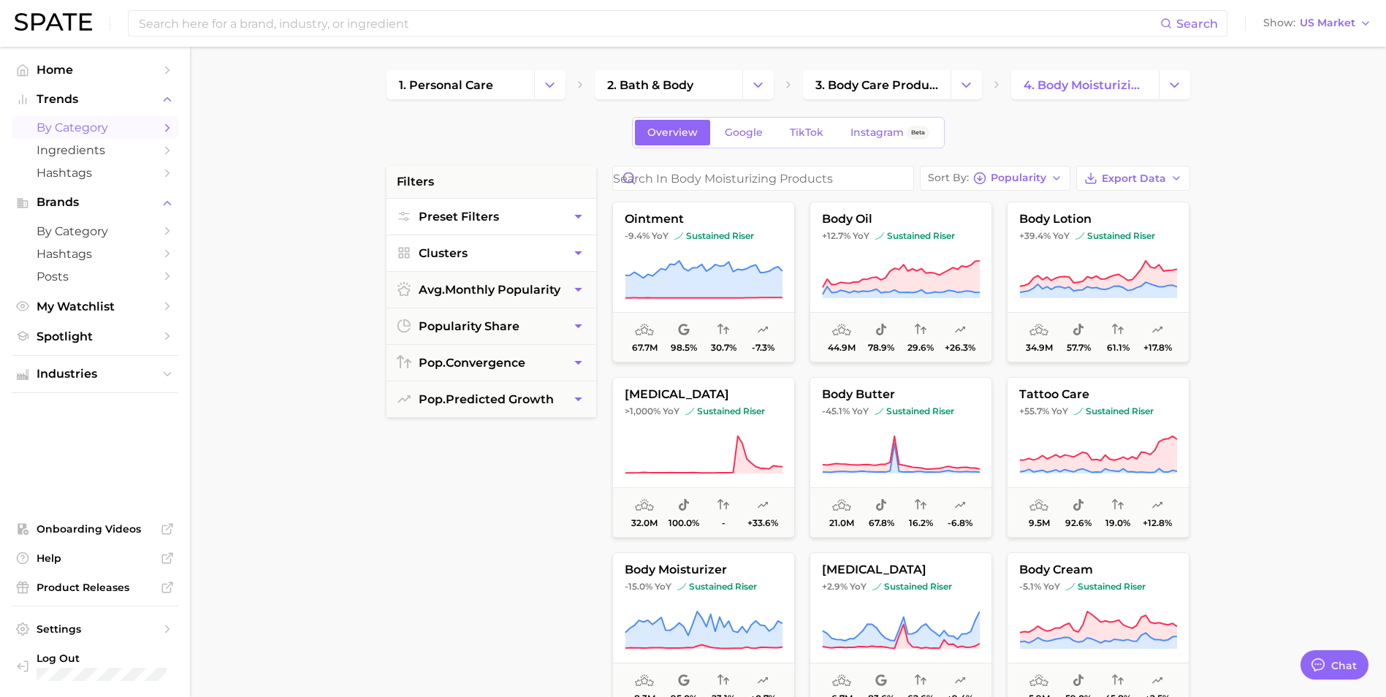
click at [575, 218] on icon "button" at bounding box center [578, 216] width 15 height 15
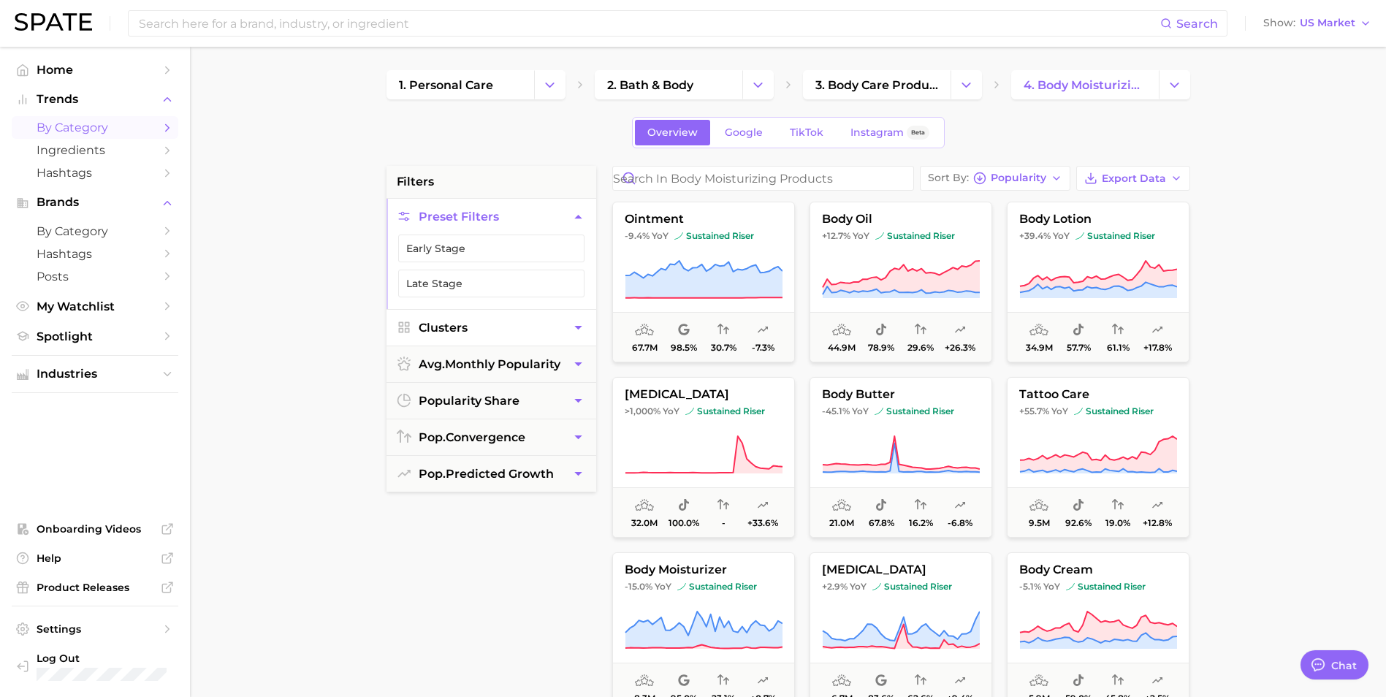
click at [577, 216] on icon "button" at bounding box center [577, 217] width 7 height 4
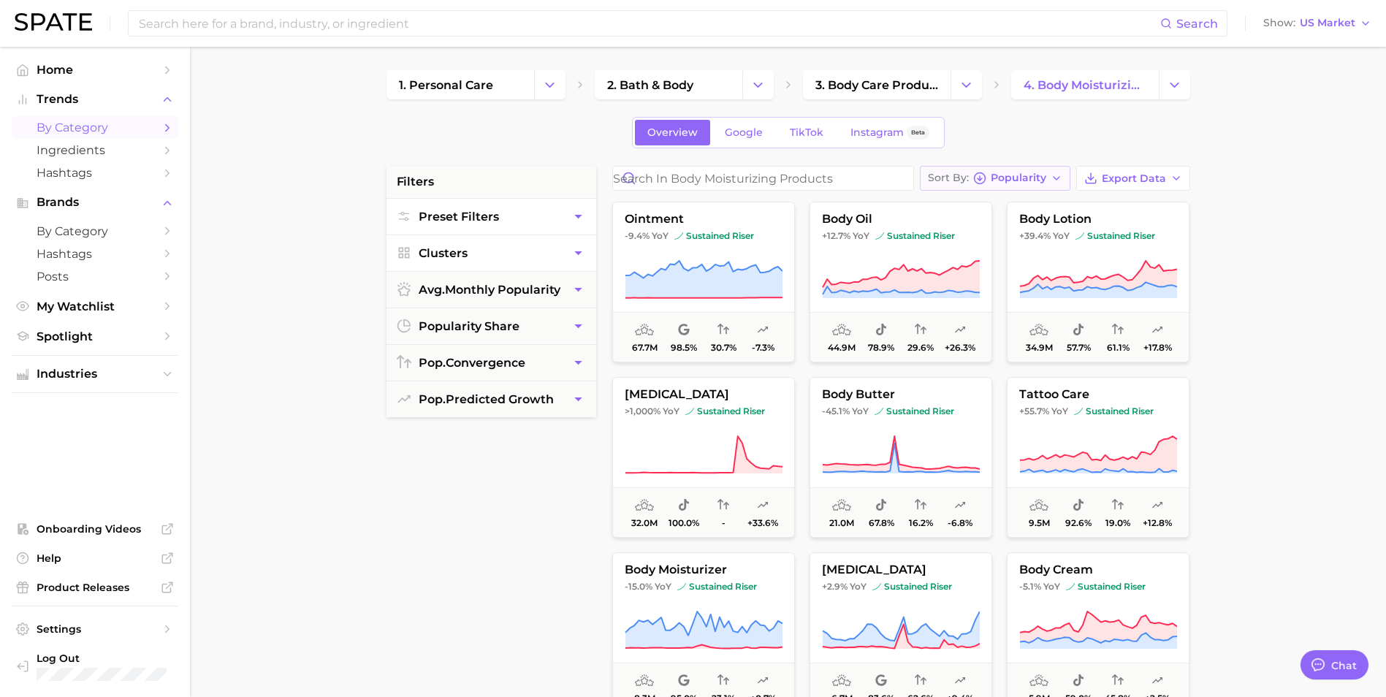
click at [1059, 178] on icon "button" at bounding box center [1057, 178] width 12 height 12
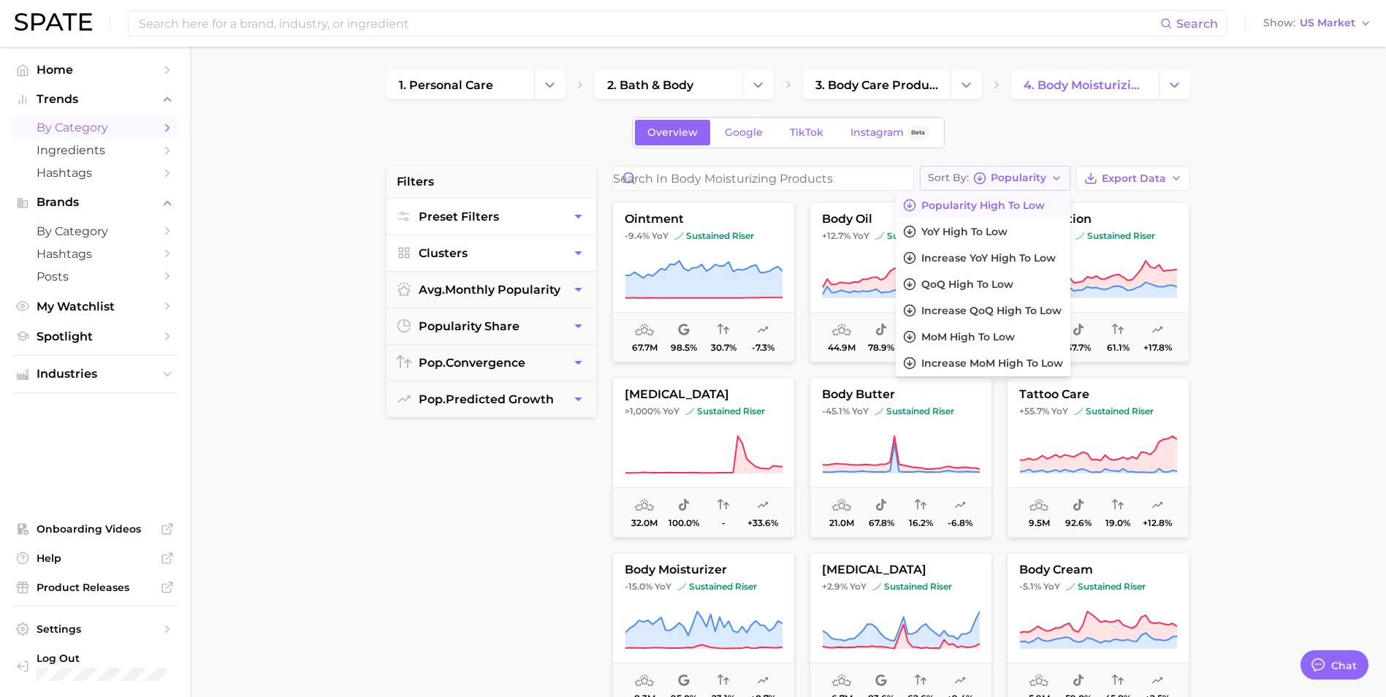
click at [1054, 179] on icon "button" at bounding box center [1057, 178] width 12 height 12
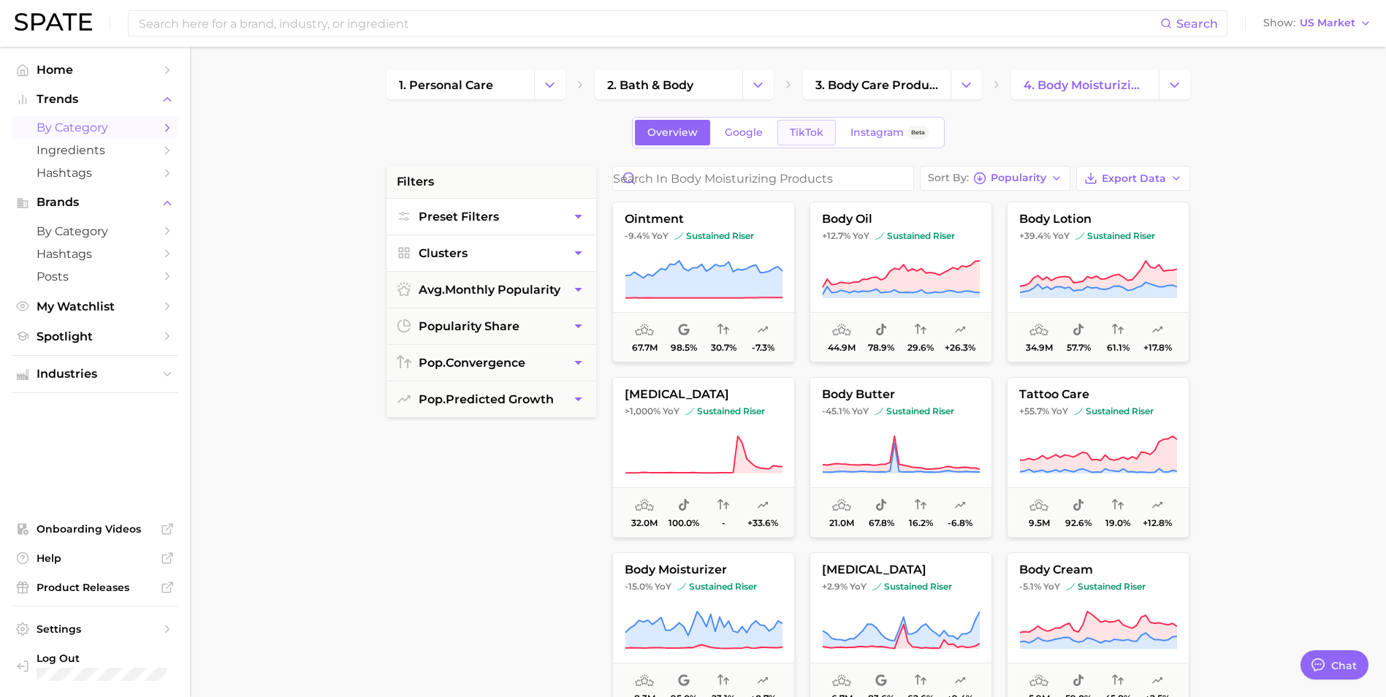
click at [818, 130] on span "TikTok" at bounding box center [807, 132] width 34 height 12
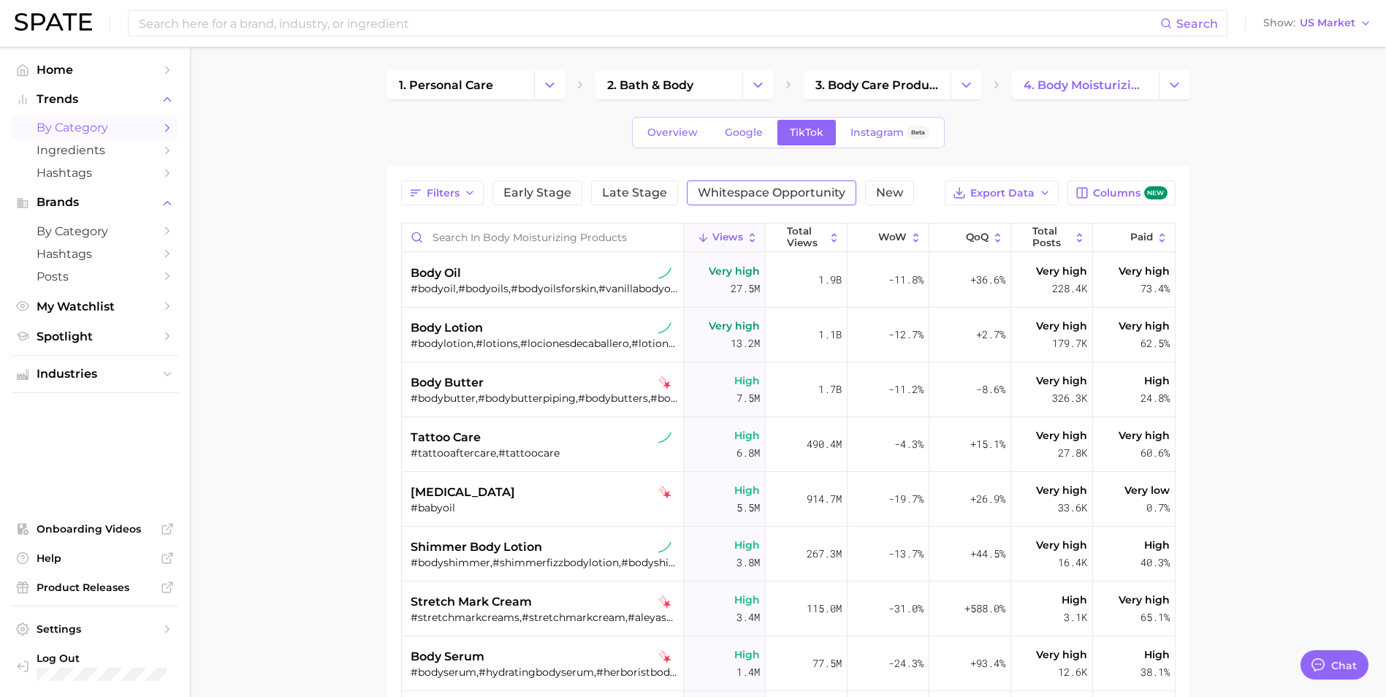
click at [753, 188] on span "Whitespace Opportunity" at bounding box center [772, 193] width 148 height 12
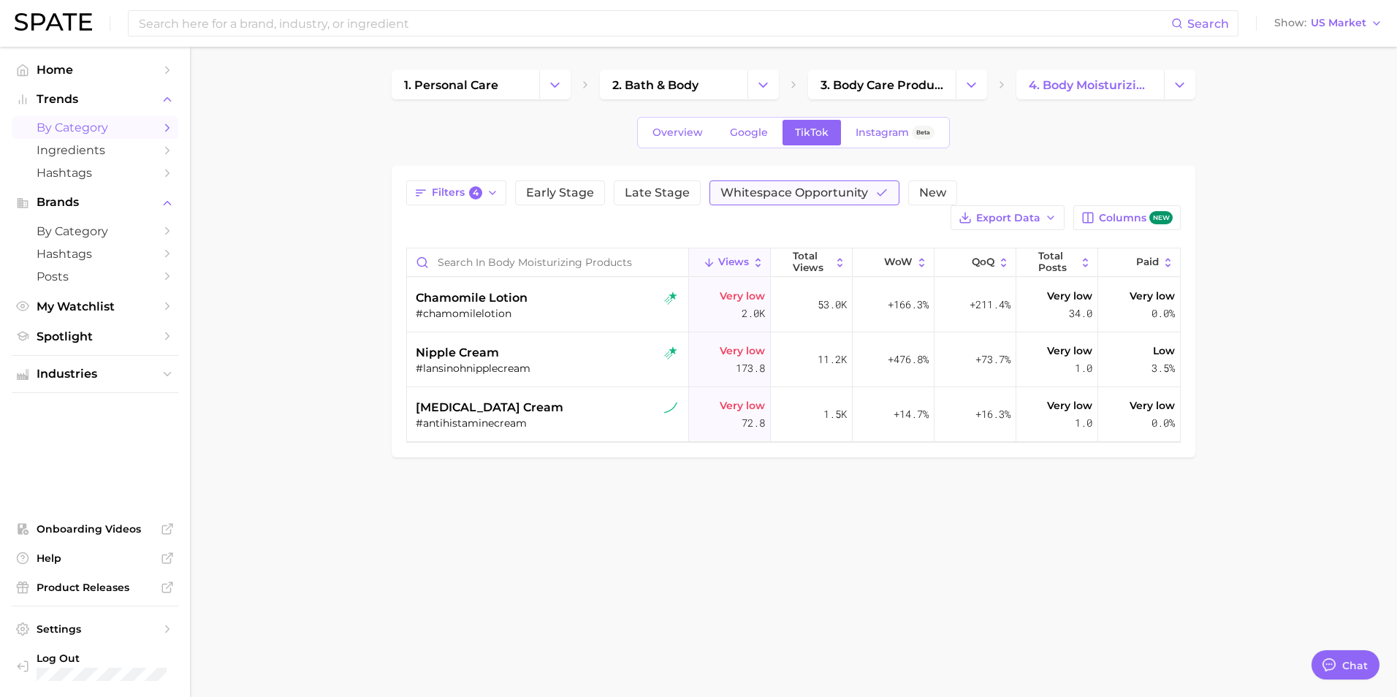
click at [821, 188] on span "Whitespace Opportunity" at bounding box center [794, 193] width 148 height 12
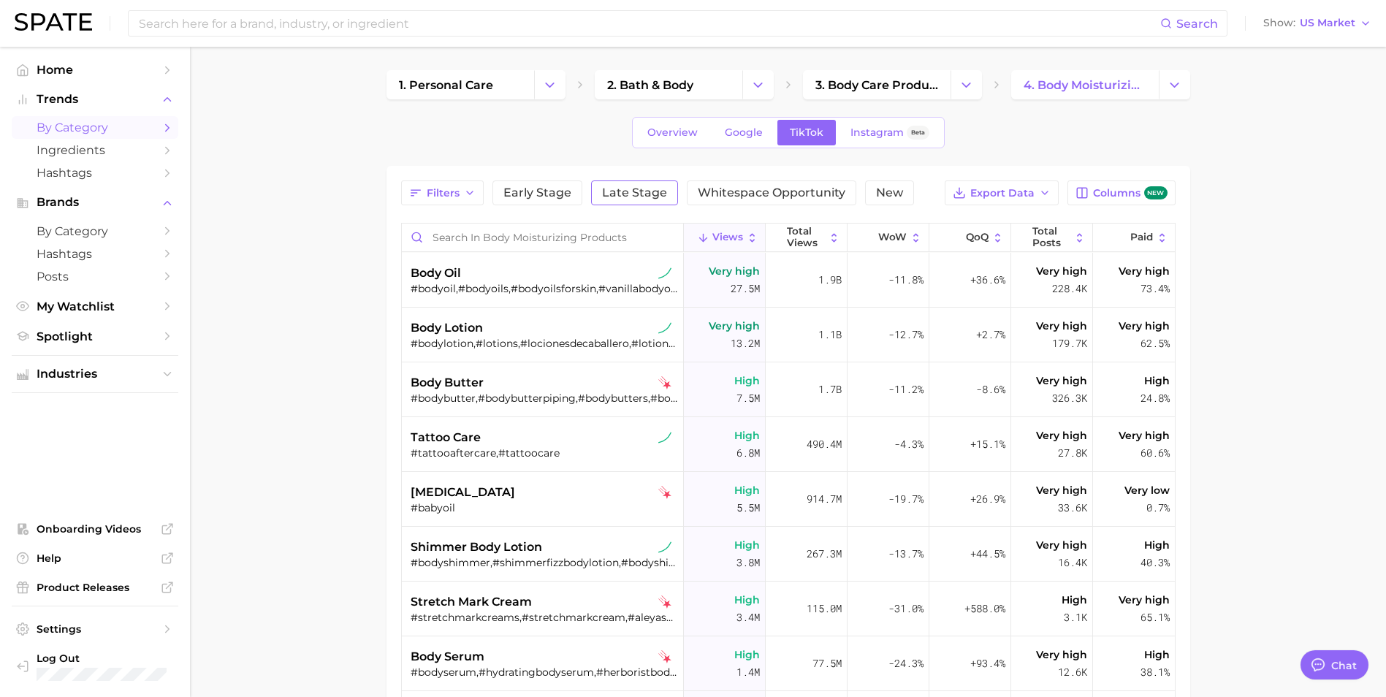
click at [612, 191] on span "Late Stage" at bounding box center [634, 193] width 65 height 12
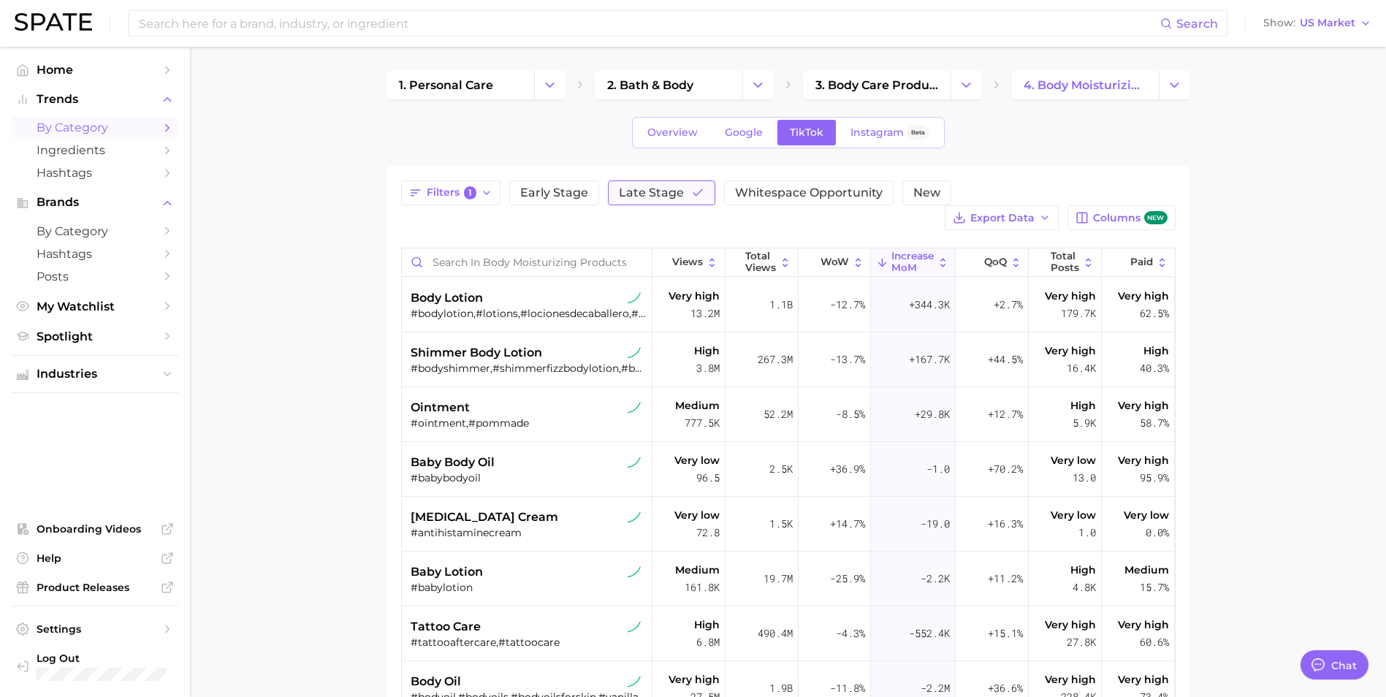
click at [678, 192] on span "Late Stage" at bounding box center [651, 193] width 65 height 12
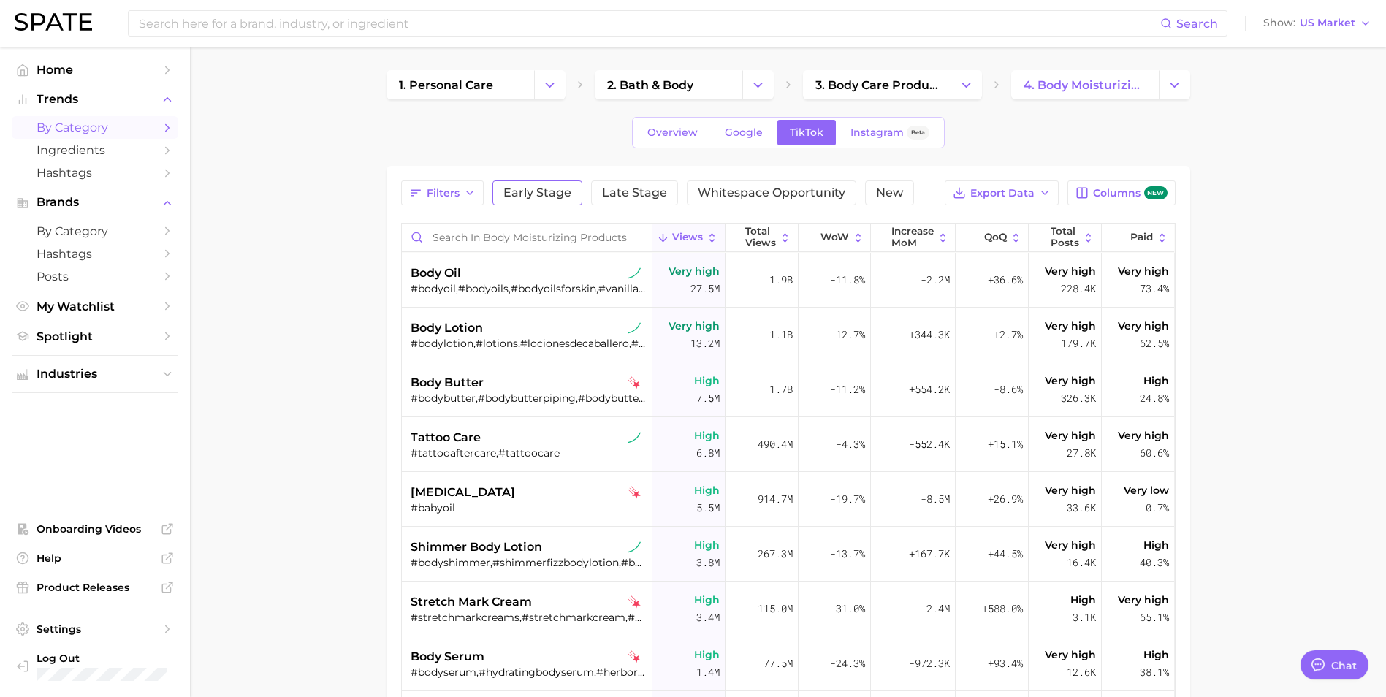
click at [552, 192] on span "Early Stage" at bounding box center [537, 193] width 68 height 12
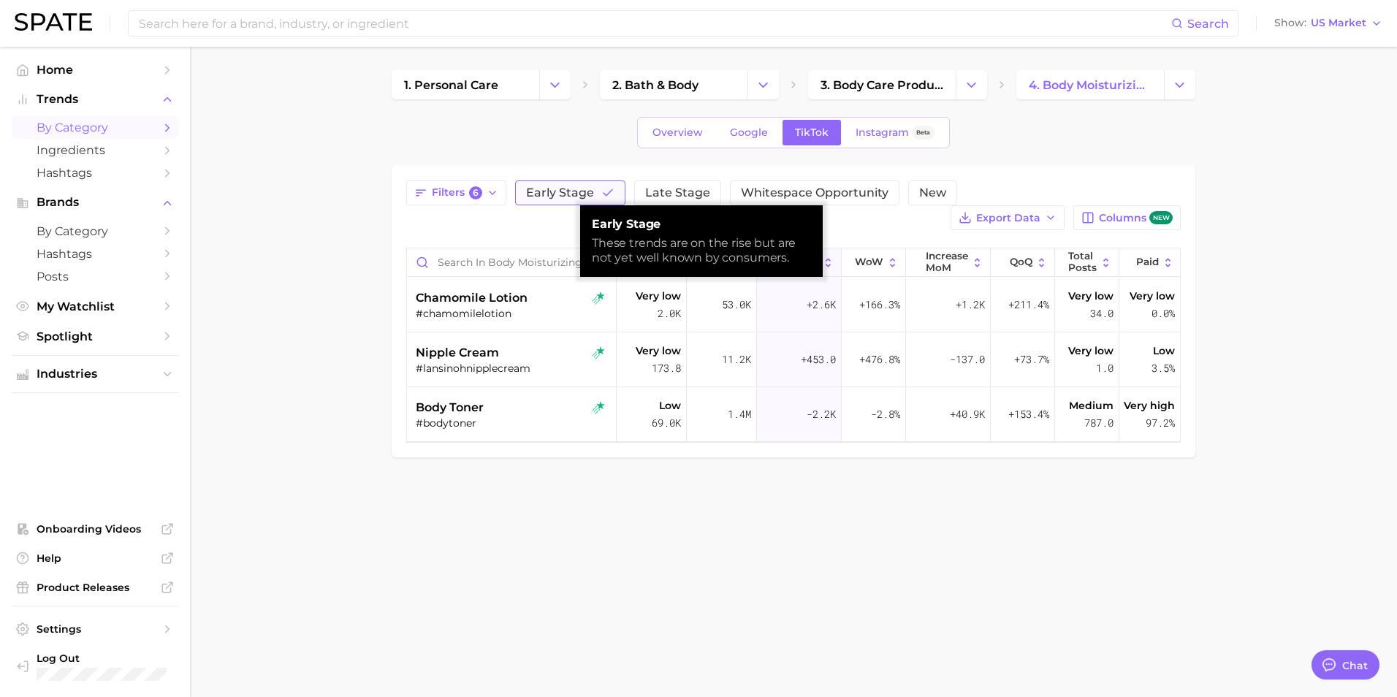
click at [552, 192] on span "Early Stage" at bounding box center [560, 193] width 68 height 12
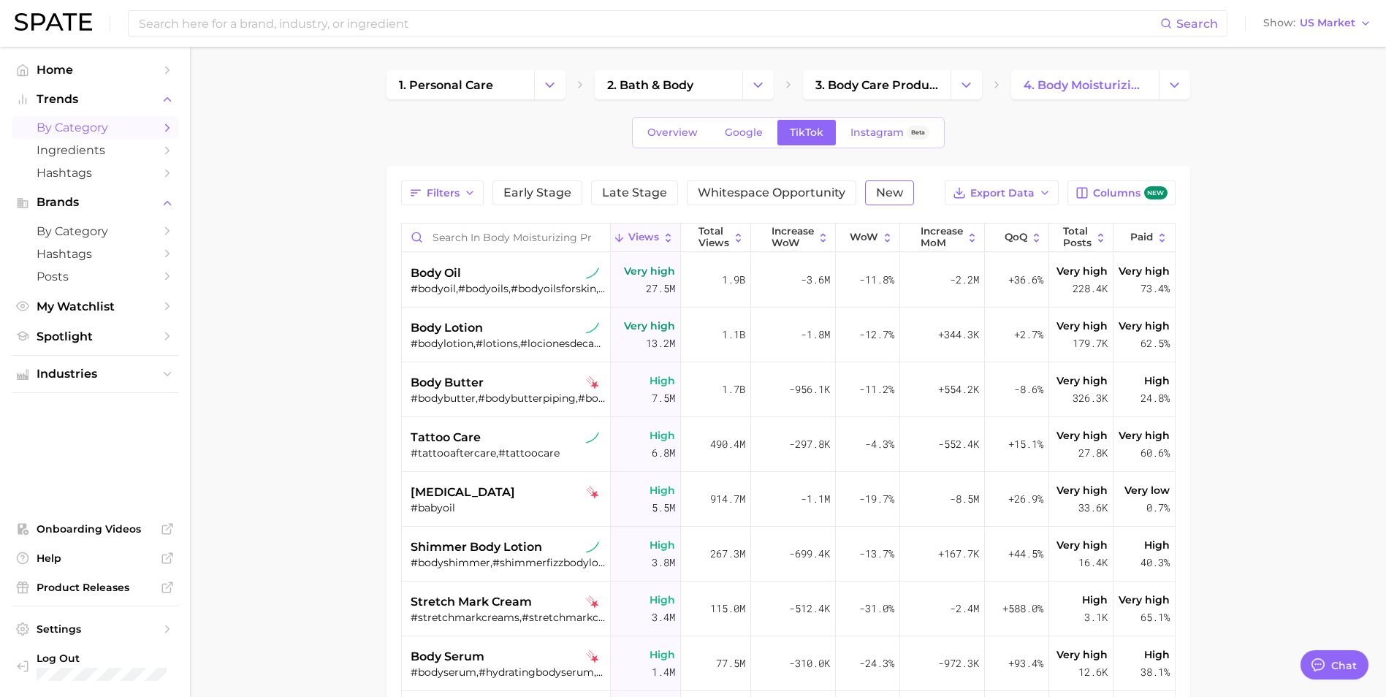
click at [889, 191] on span "New" at bounding box center [889, 193] width 27 height 12
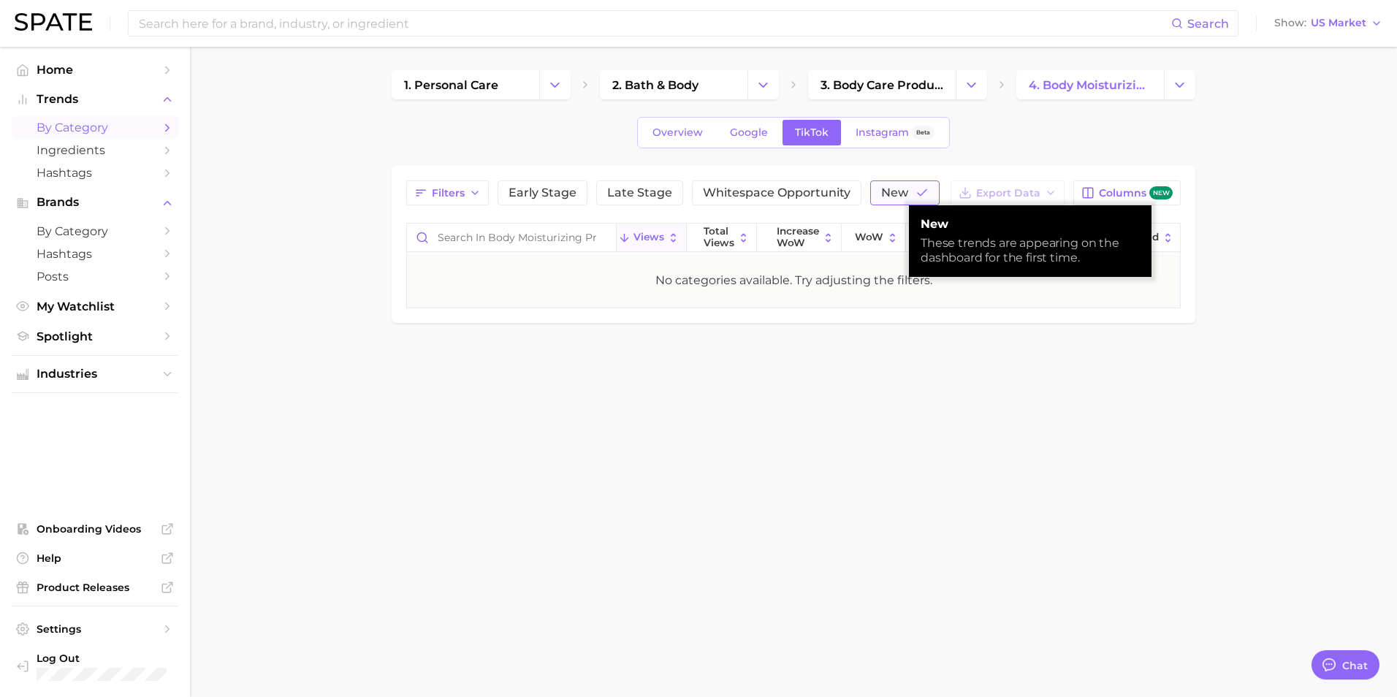
click at [889, 191] on span "New" at bounding box center [894, 193] width 27 height 12
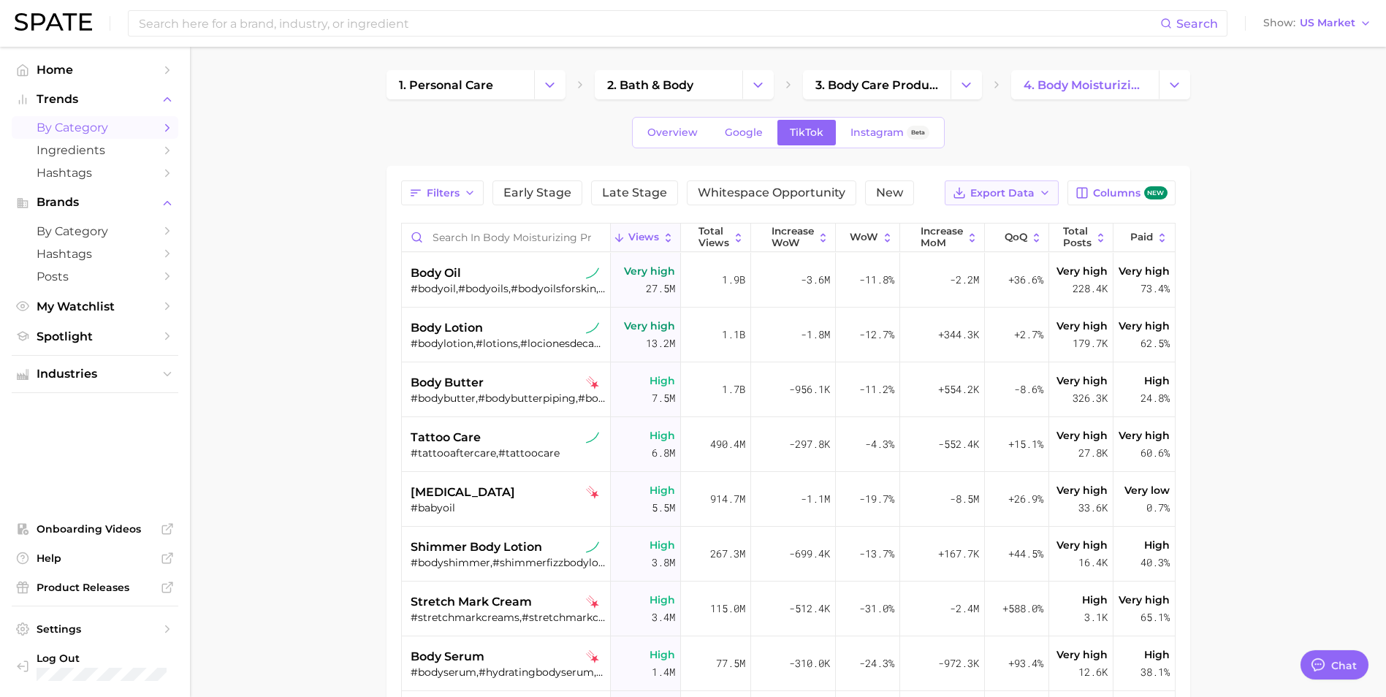
click at [1019, 188] on span "Export Data" at bounding box center [1002, 193] width 64 height 12
click at [988, 225] on span "Table Data CSV" at bounding box center [963, 220] width 80 height 12
click at [1305, 248] on main "1. personal care 2. bath & body 3. body care products 4. body moisturizing prod…" at bounding box center [788, 527] width 1196 height 961
click at [1038, 192] on button "Export Data" at bounding box center [1002, 192] width 114 height 25
click at [1004, 243] on span "Time Series CSV" at bounding box center [965, 246] width 85 height 12
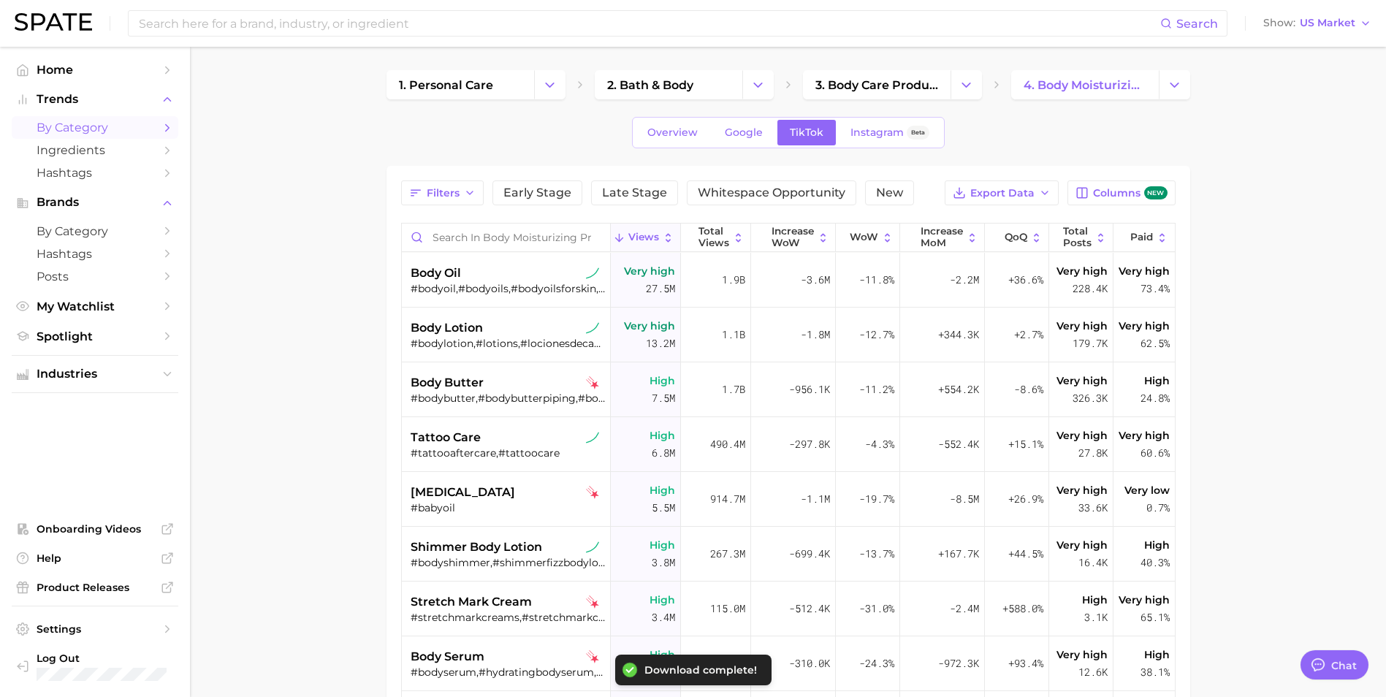
click at [1366, 270] on main "1. personal care 2. bath & body 3. body care products 4. body moisturizing prod…" at bounding box center [788, 527] width 1196 height 961
click at [1137, 193] on span "Columns new" at bounding box center [1130, 193] width 74 height 14
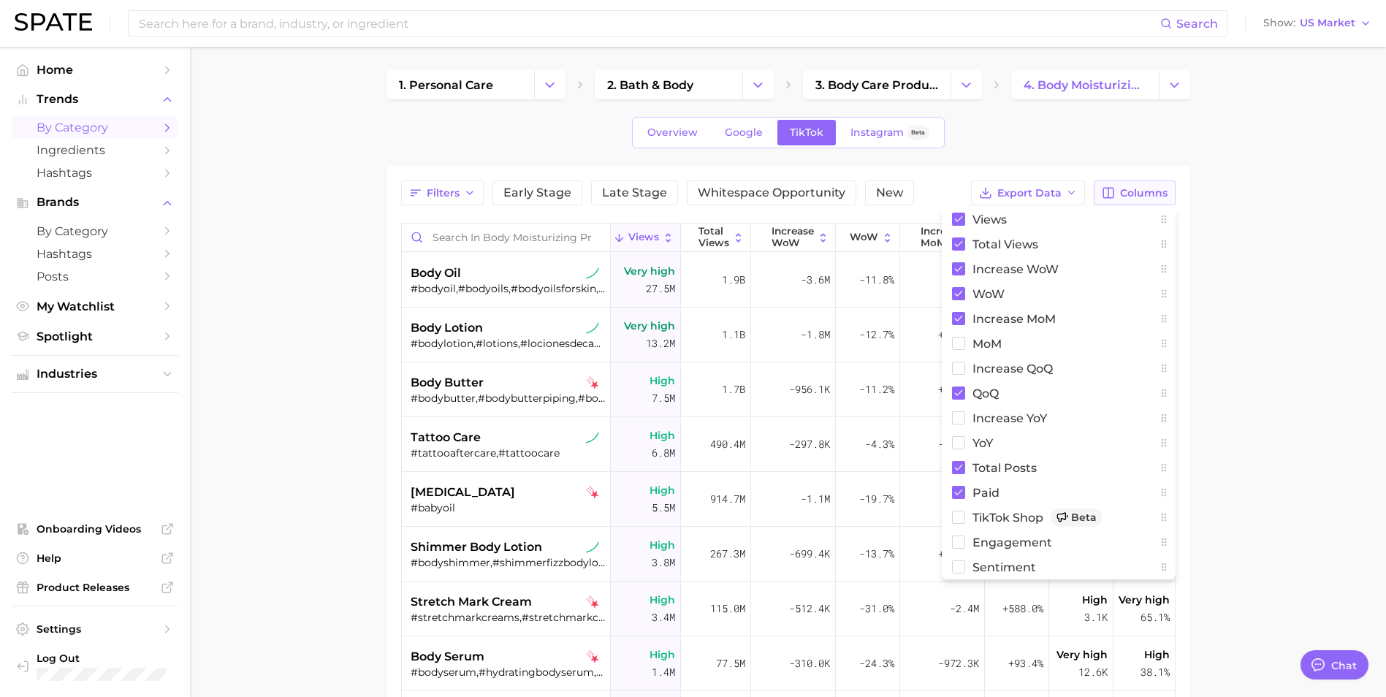
click at [1137, 193] on span "Columns" at bounding box center [1143, 193] width 47 height 12
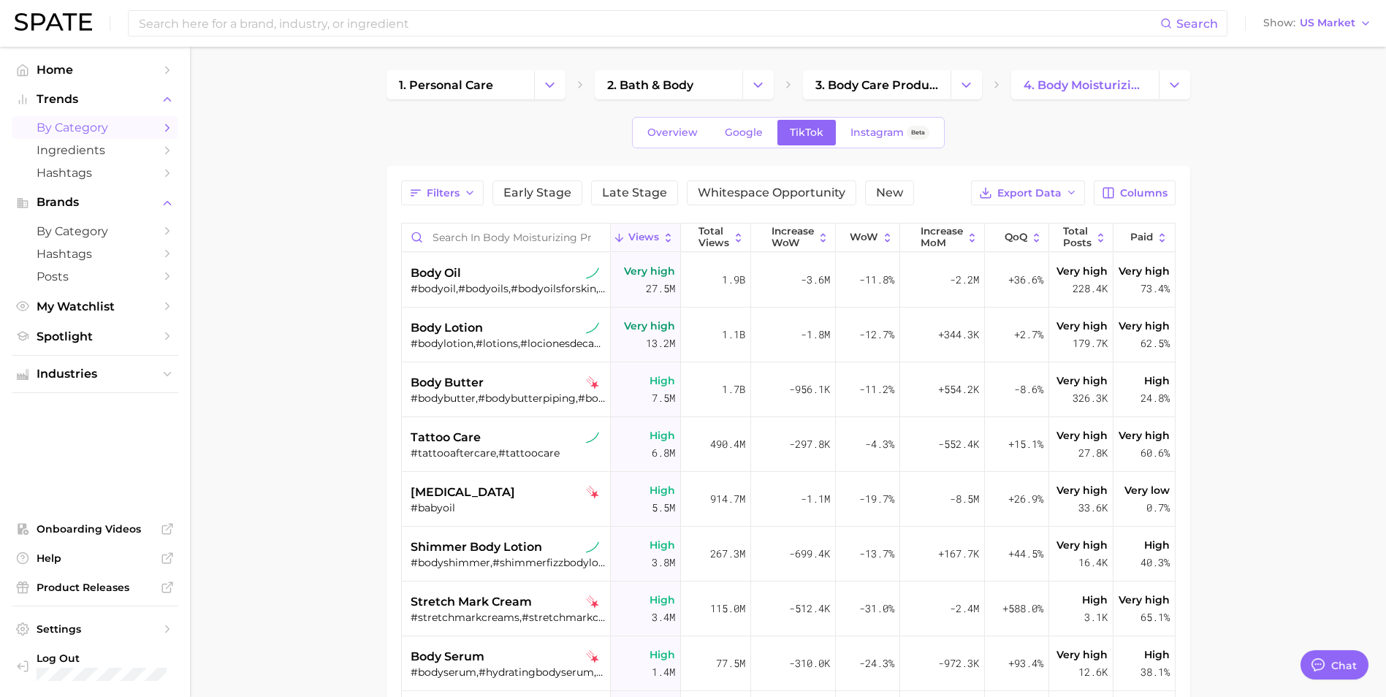
click at [1259, 197] on main "1. personal care 2. bath & body 3. body care products 4. body moisturizing prod…" at bounding box center [788, 527] width 1196 height 961
